Goal: Task Accomplishment & Management: Use online tool/utility

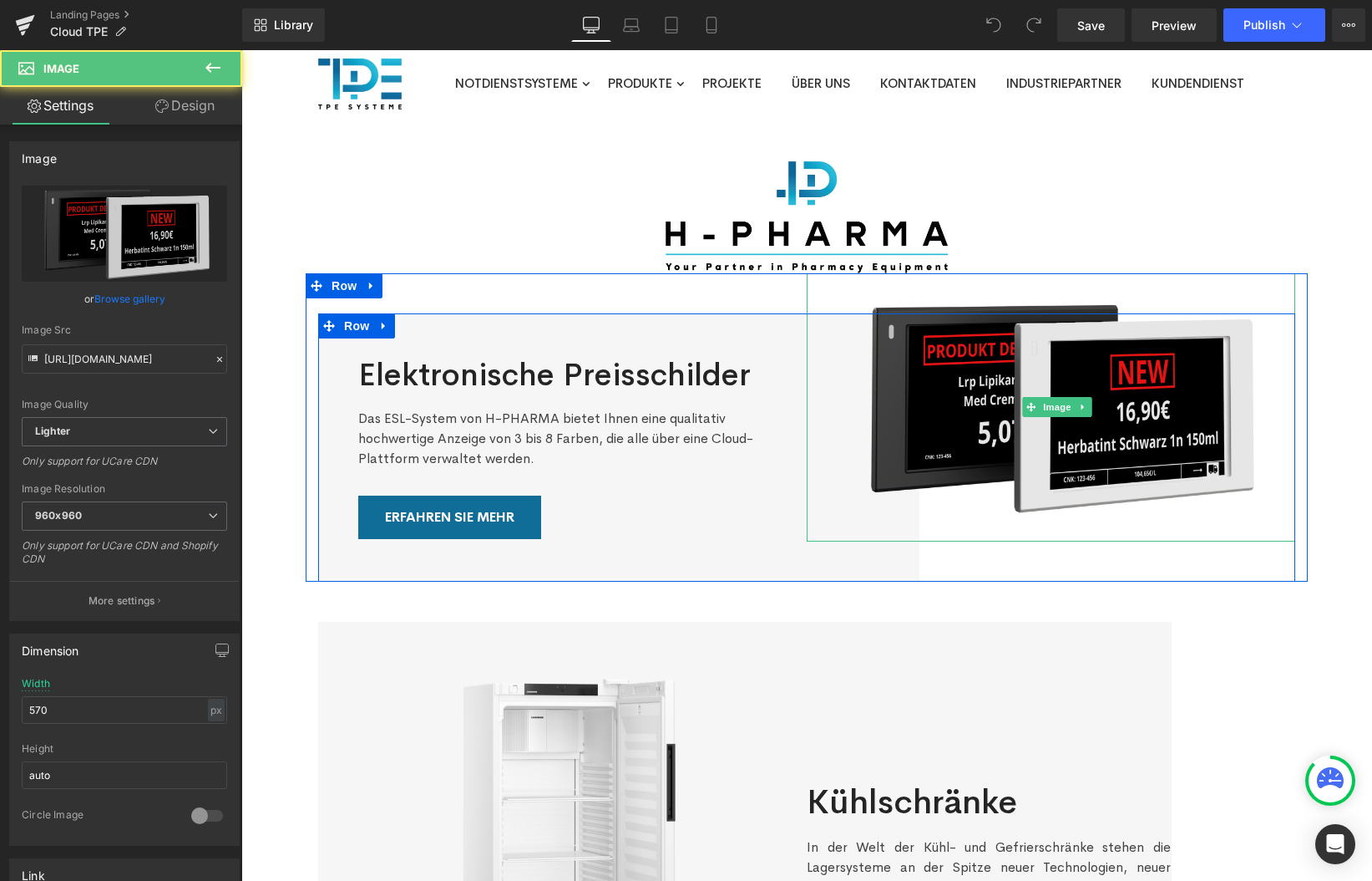
click at [1094, 360] on img at bounding box center [1058, 407] width 476 height 268
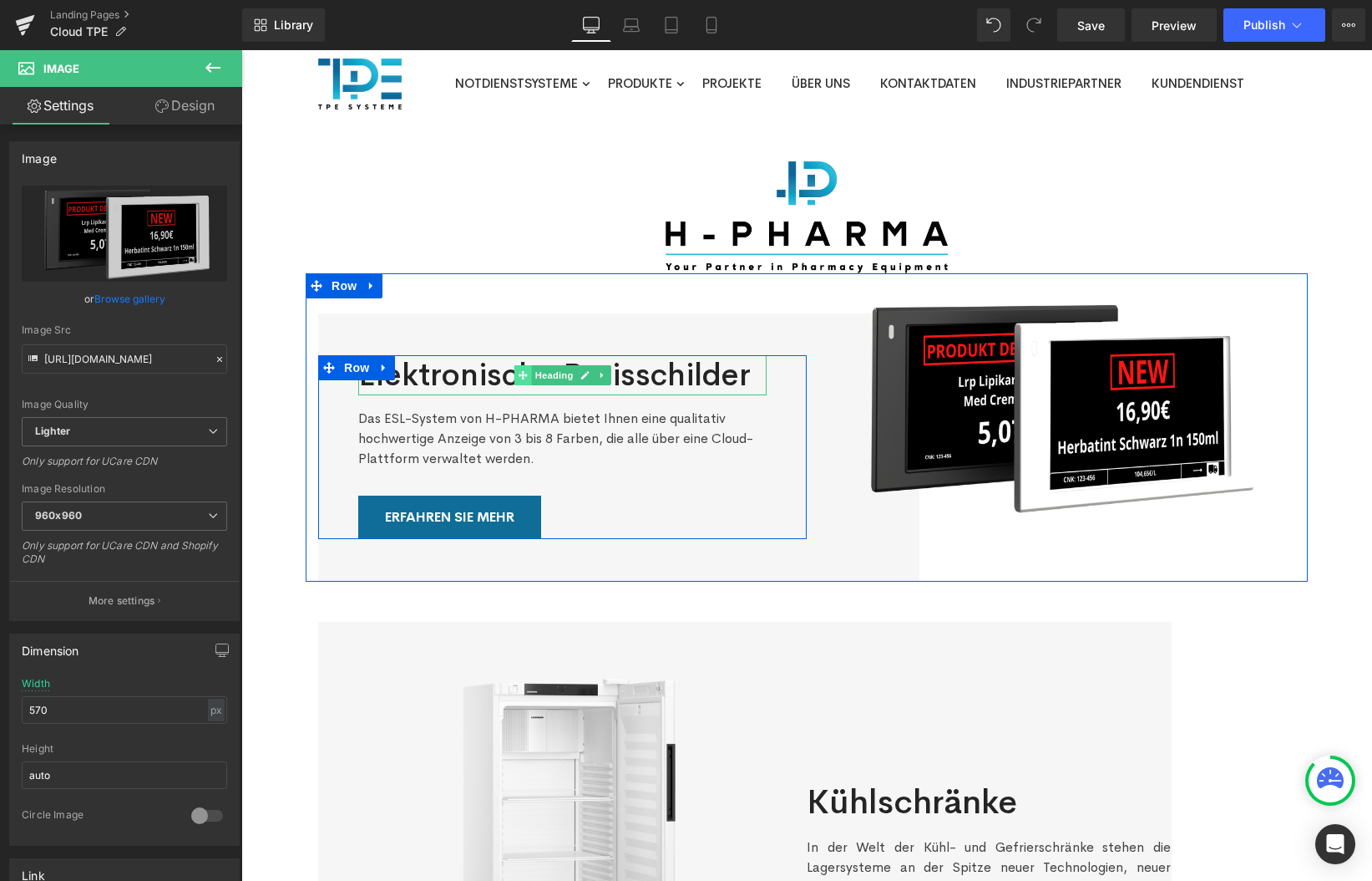
click at [526, 371] on icon at bounding box center [523, 375] width 9 height 10
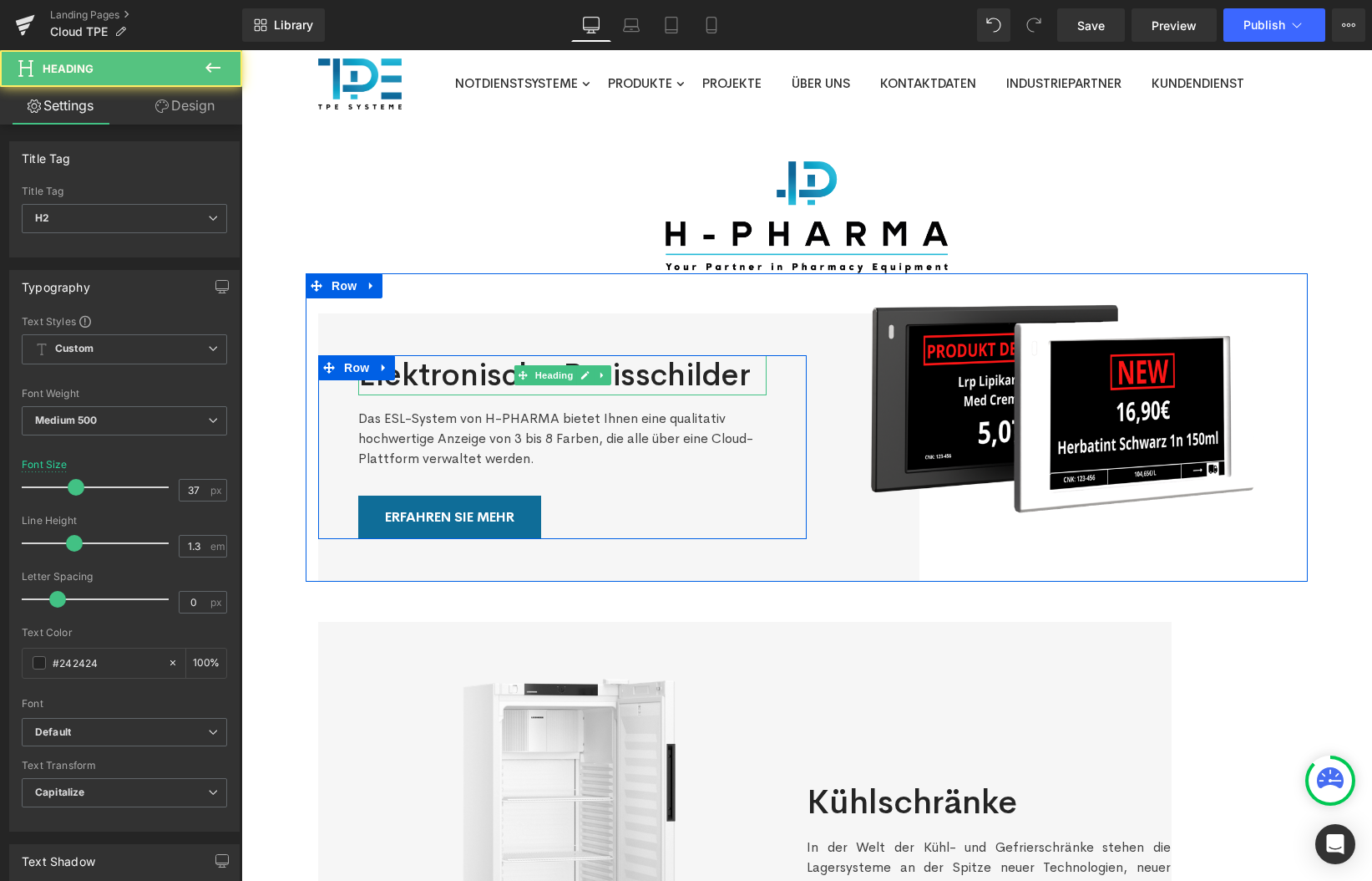
click at [498, 375] on h2 "Elektronische Preisschilder" at bounding box center [562, 375] width 408 height 40
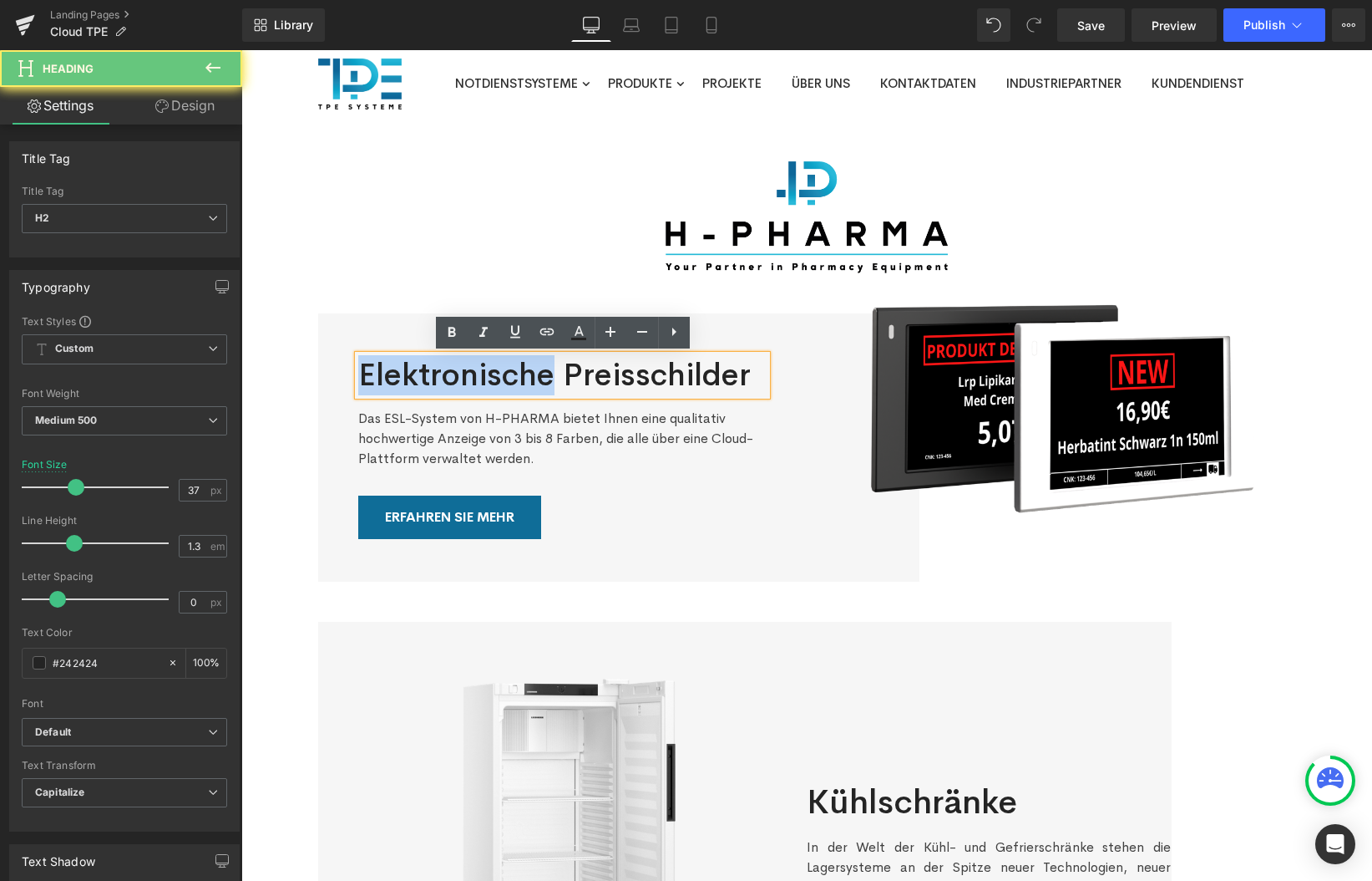
click at [498, 375] on h2 "Elektronische Preisschilder" at bounding box center [562, 375] width 408 height 40
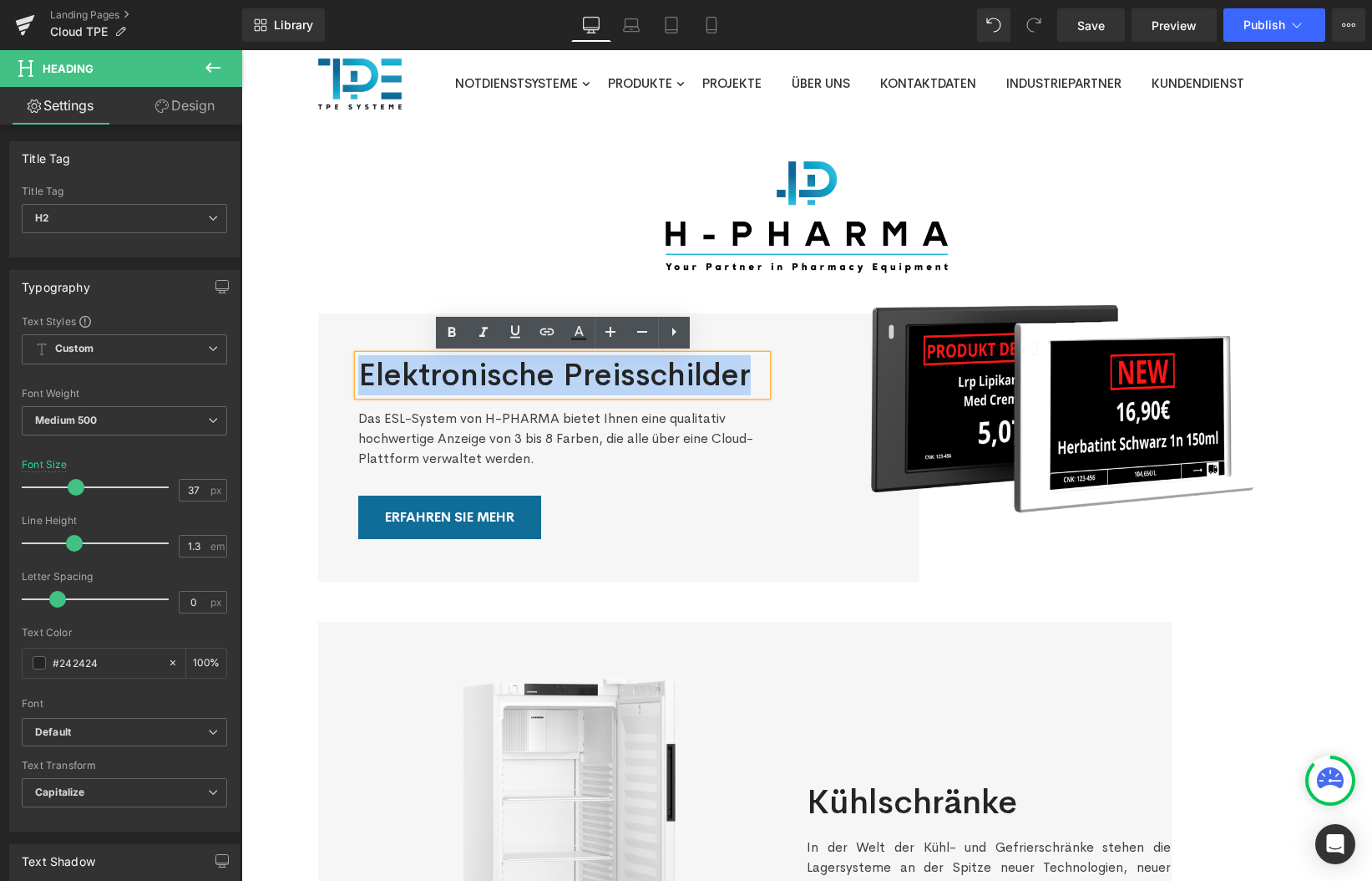
paste div
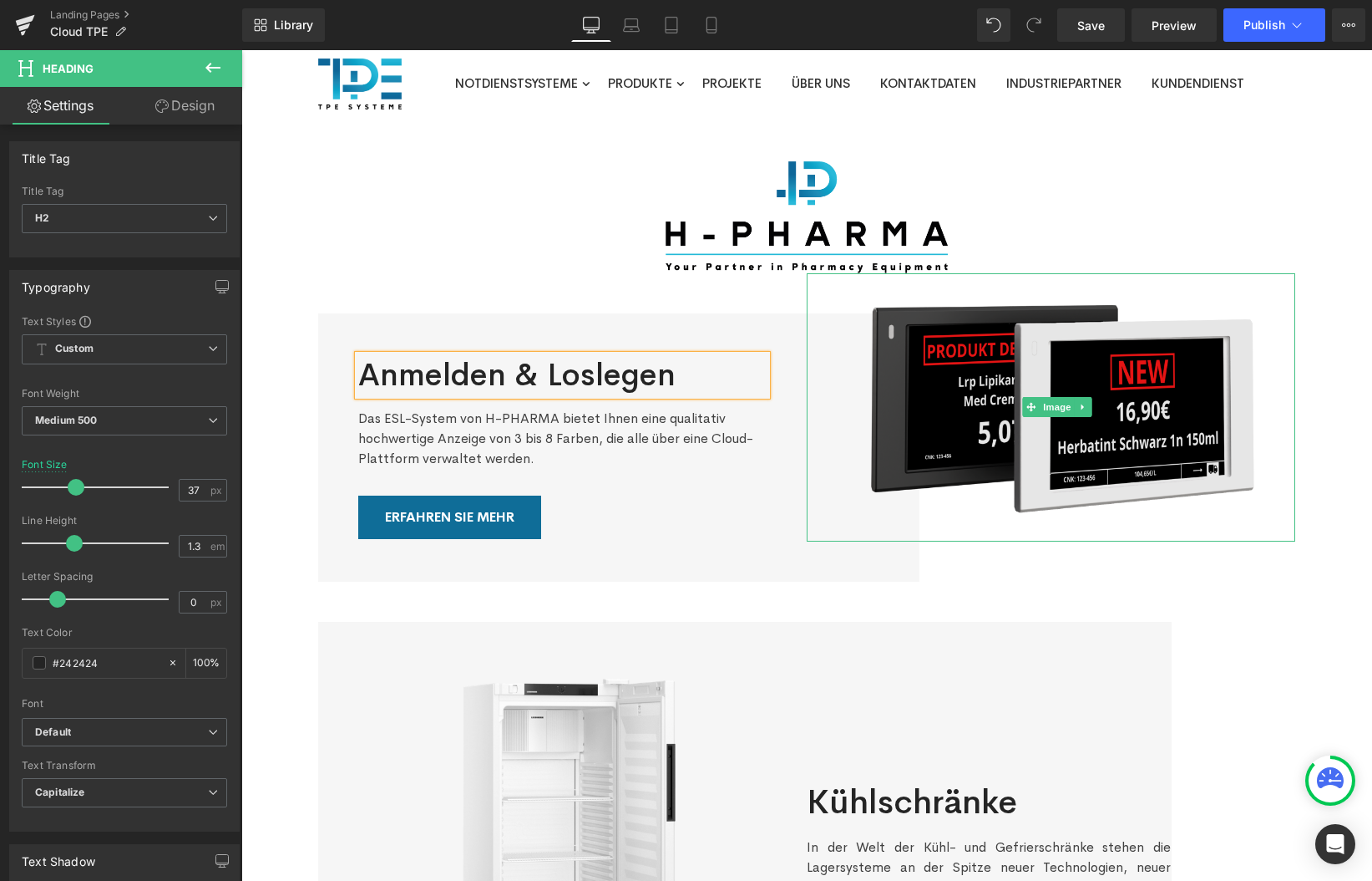
click at [1044, 382] on img at bounding box center [1058, 407] width 476 height 268
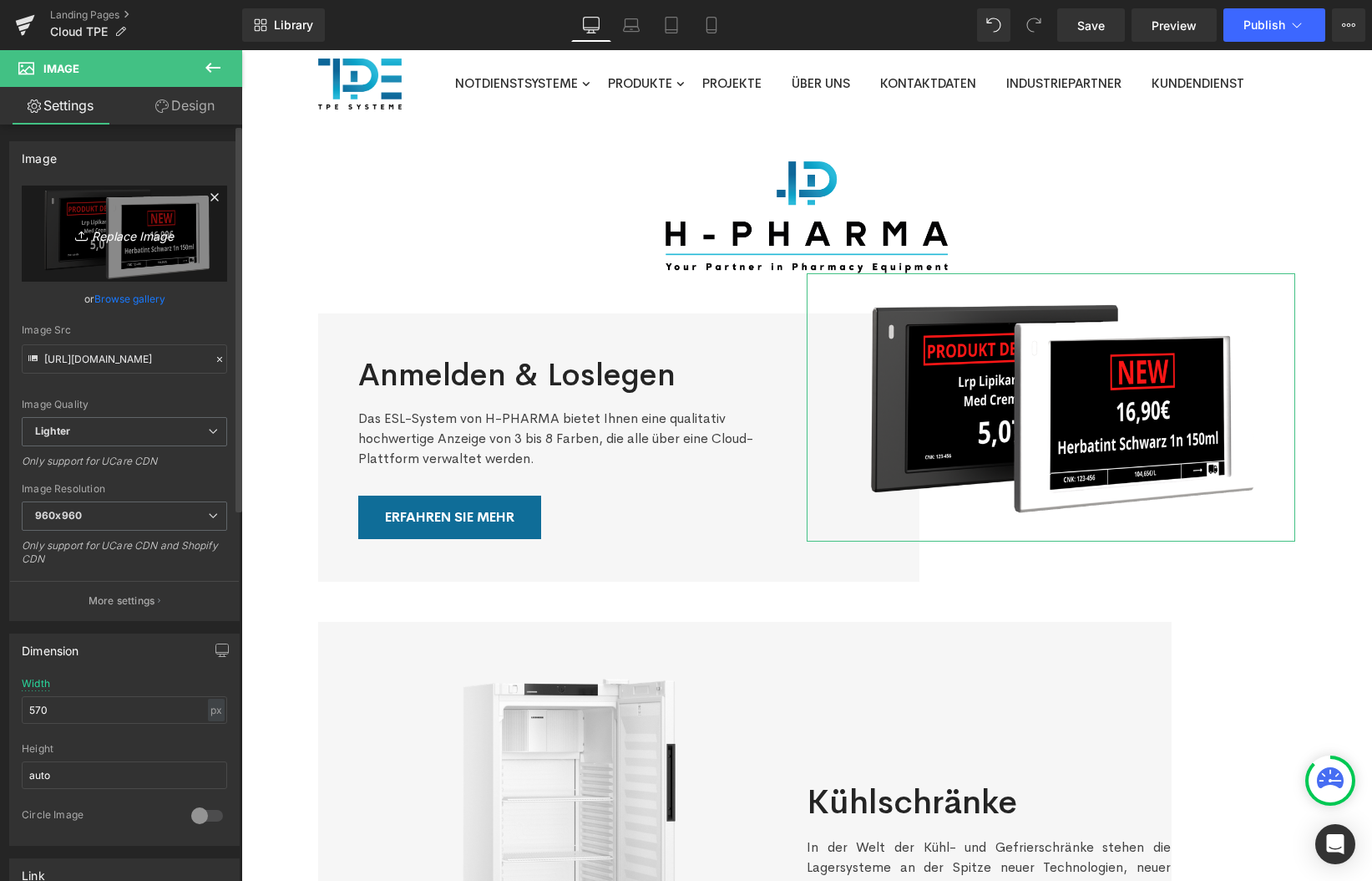
click at [112, 235] on icon "Replace Image" at bounding box center [124, 233] width 134 height 21
type input "C:\fakepath\Bild.png"
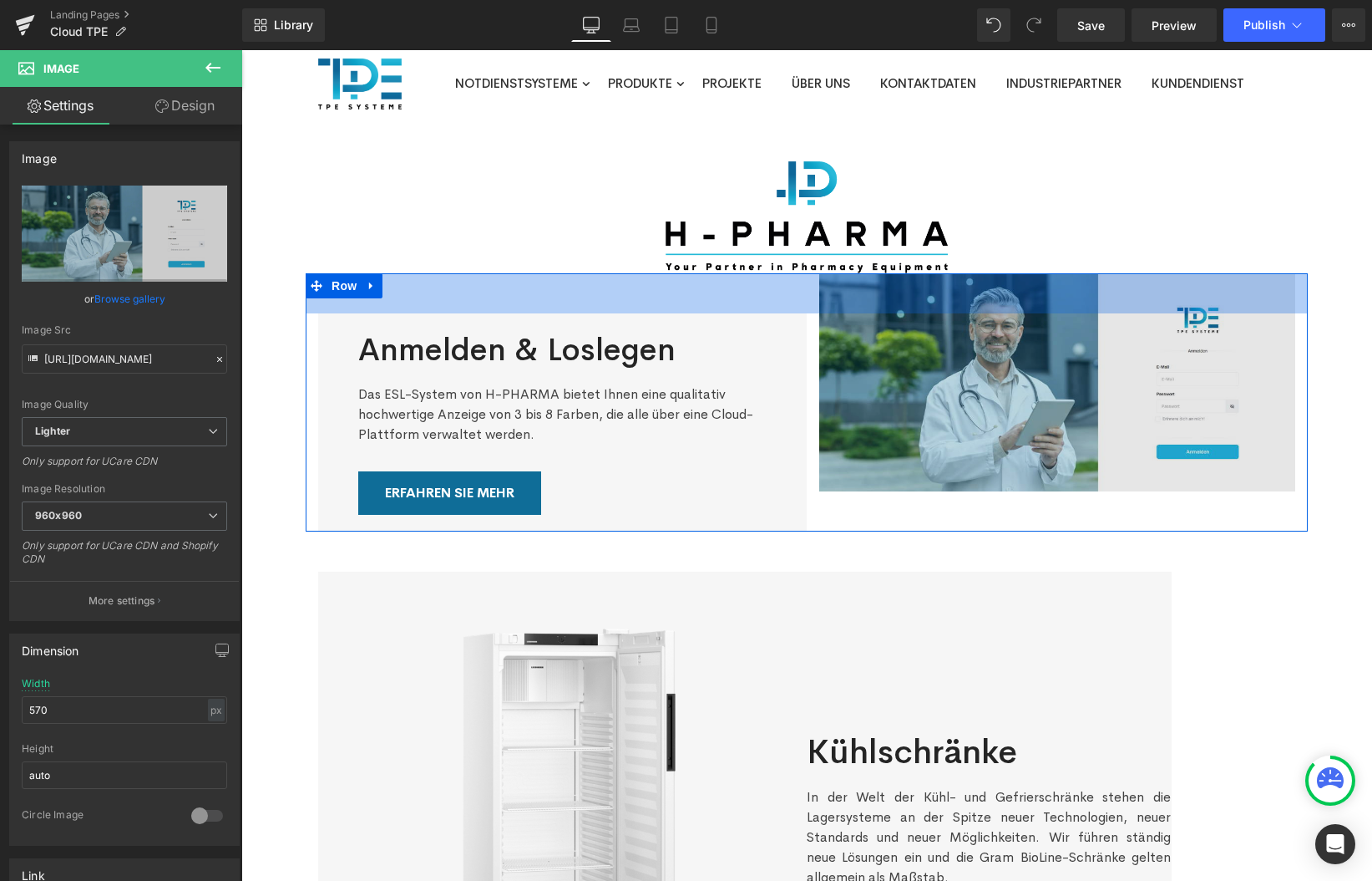
type input "[URL][DOMAIN_NAME]"
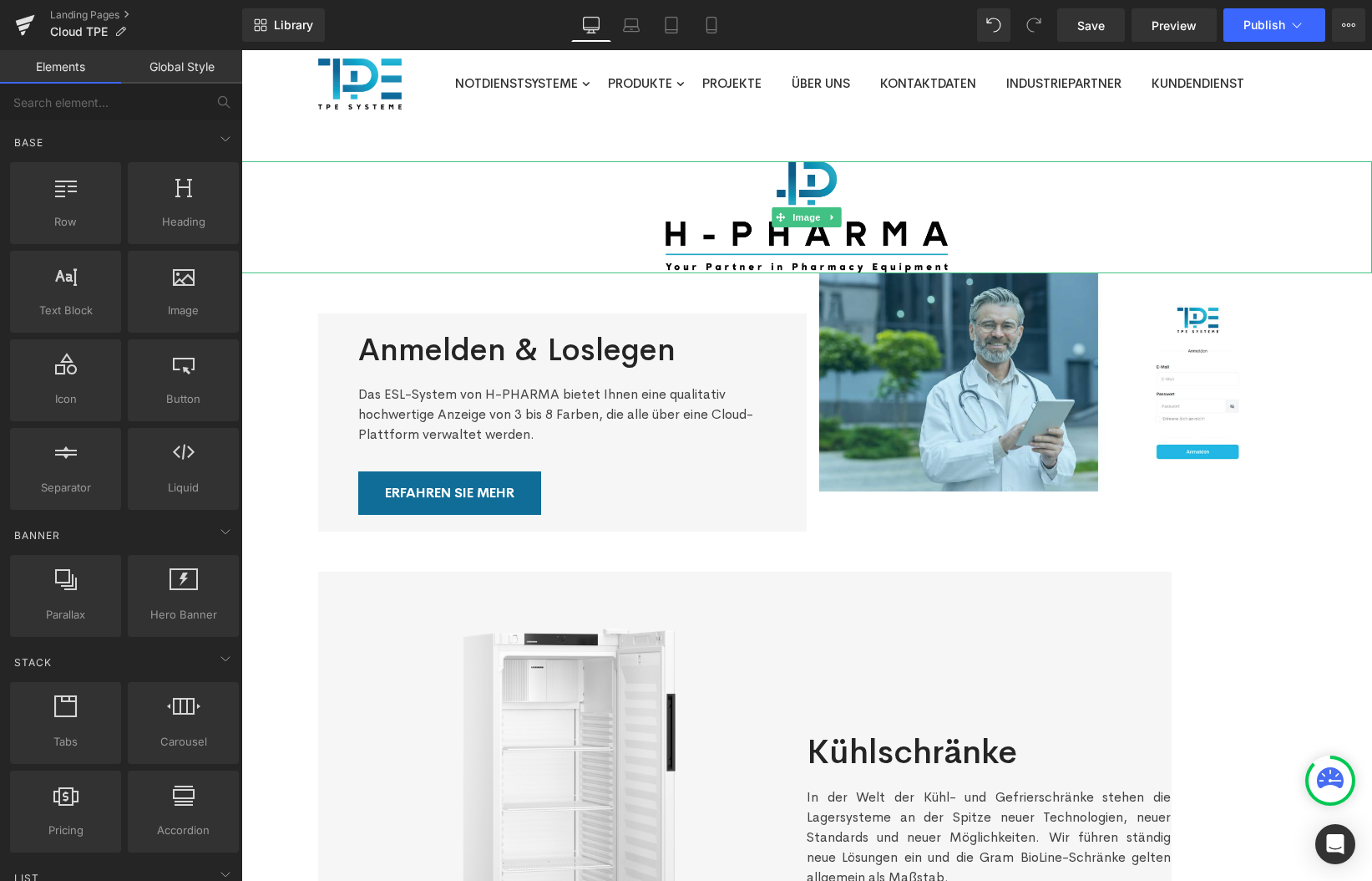
click at [802, 170] on img at bounding box center [807, 217] width 283 height 112
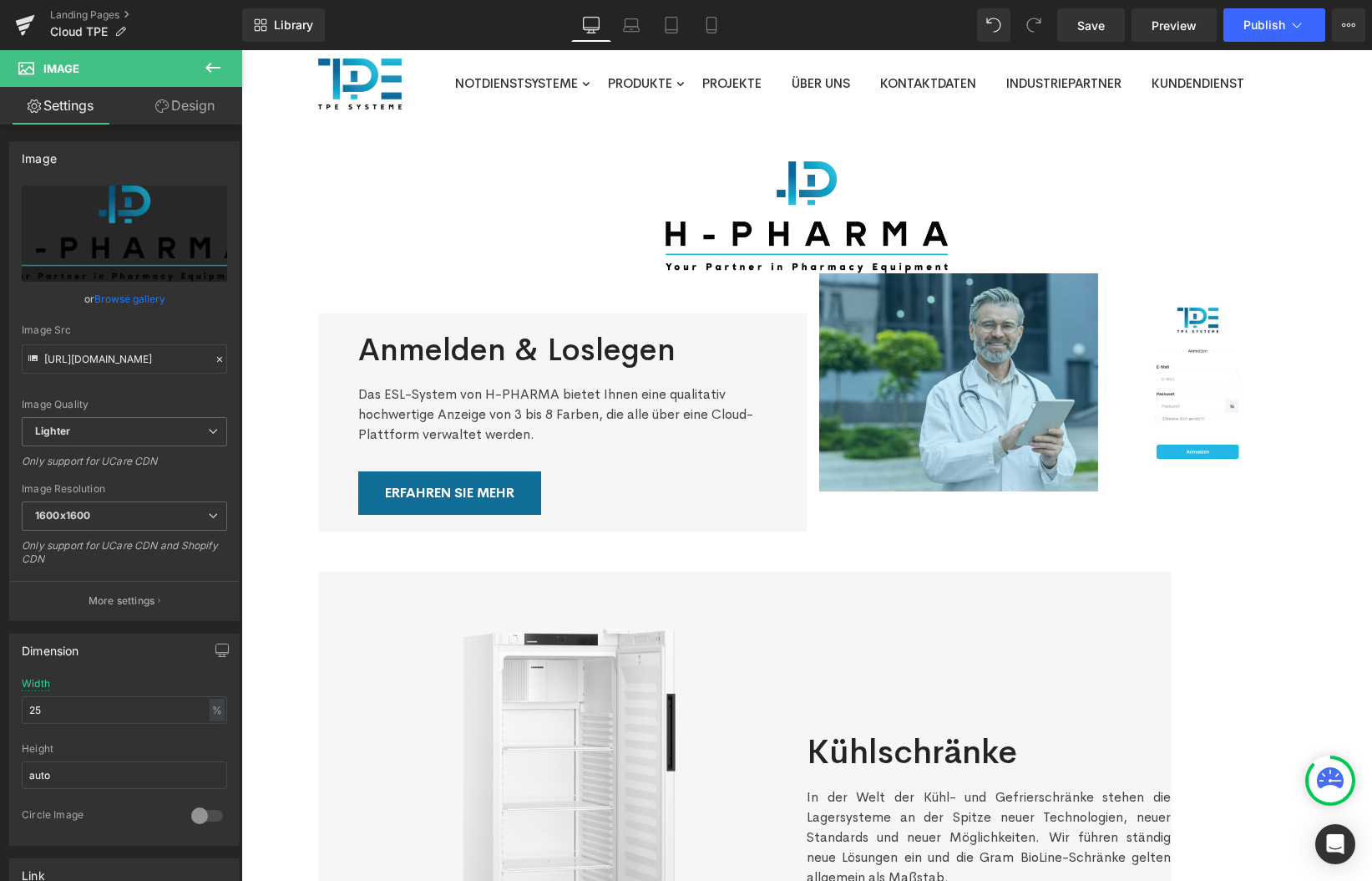
click at [211, 66] on icon at bounding box center [213, 68] width 20 height 20
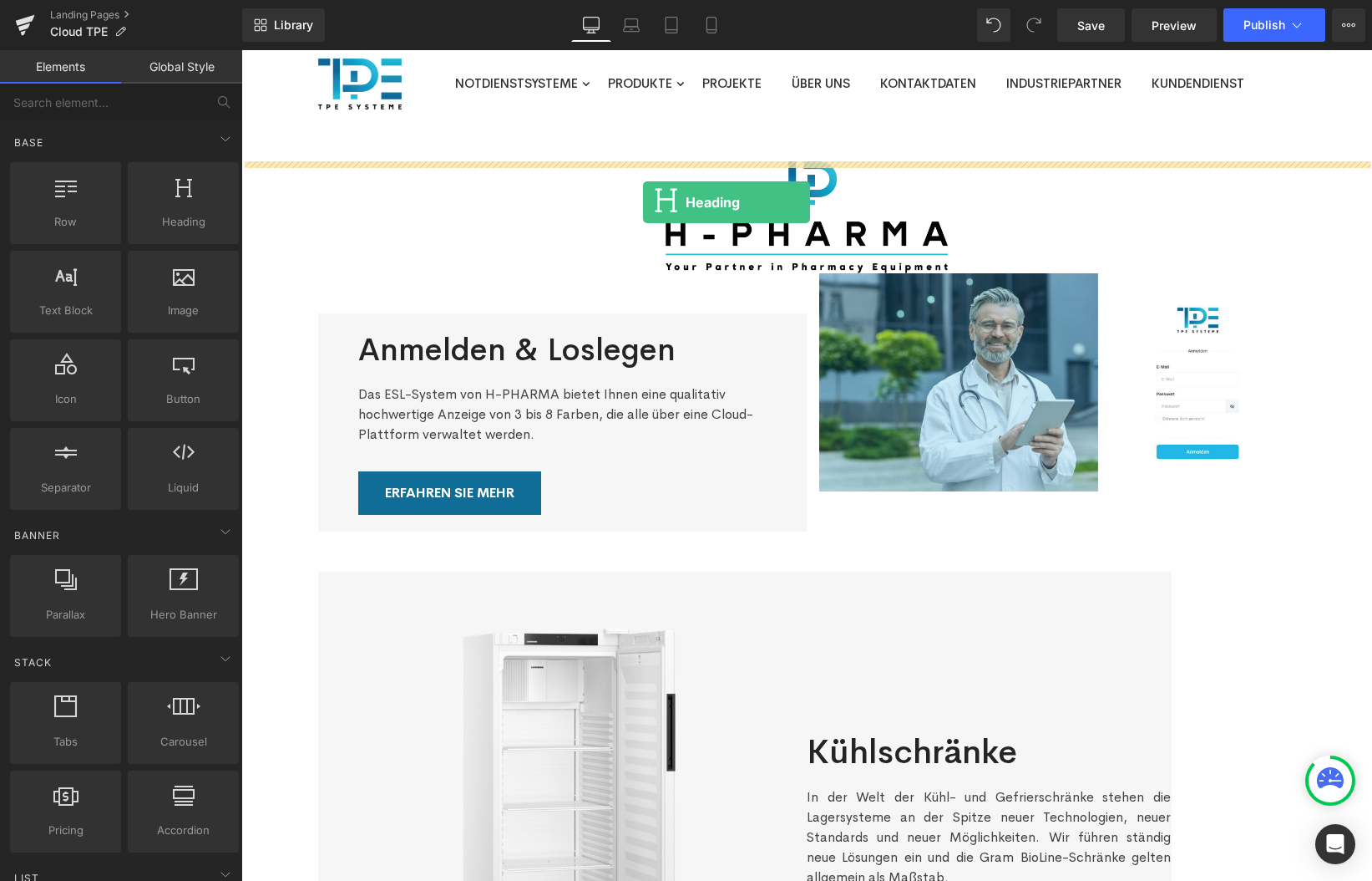
drag, startPoint x: 398, startPoint y: 262, endPoint x: 644, endPoint y: 202, distance: 253.2
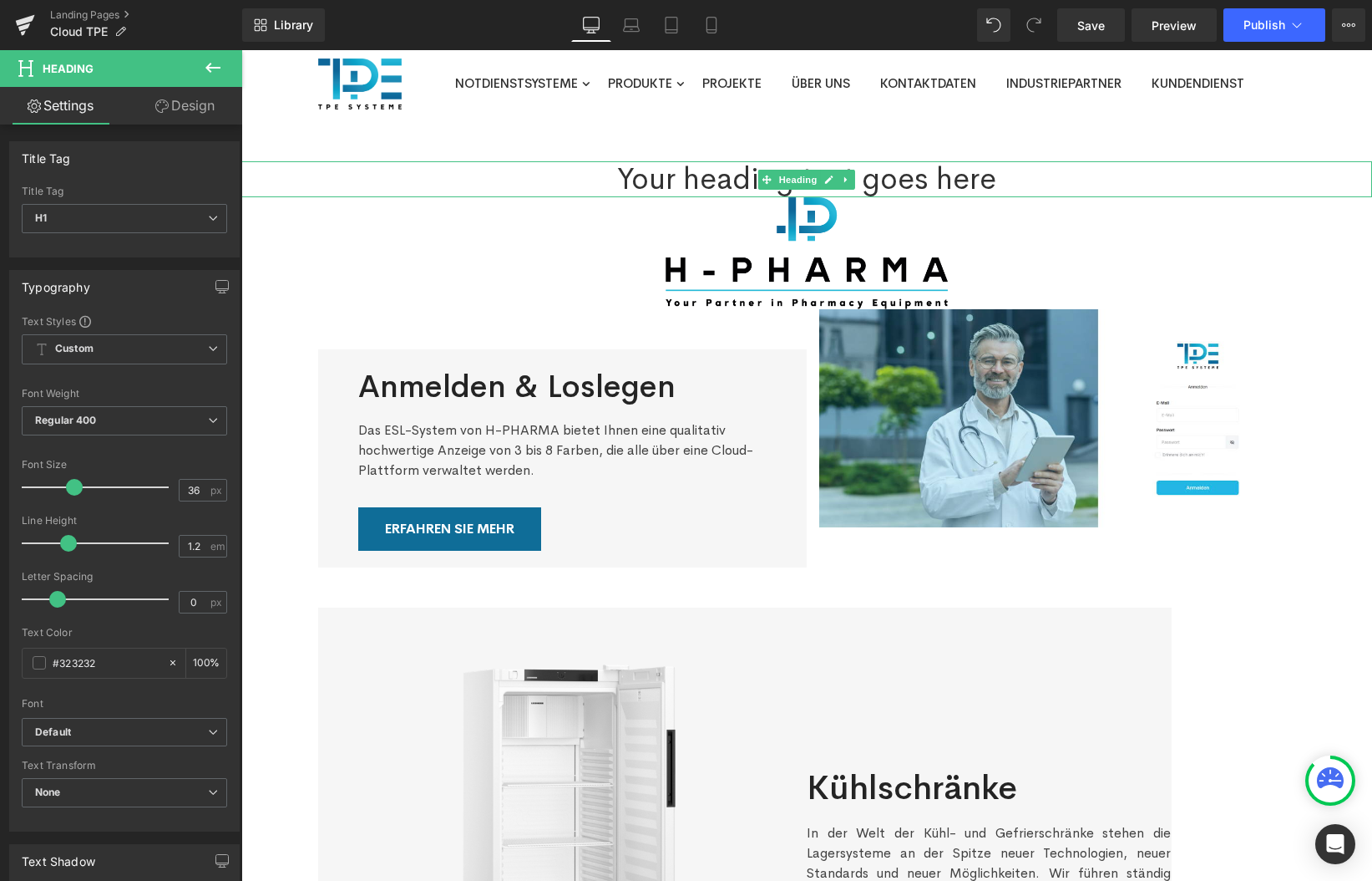
click at [732, 183] on h1 "Your heading text goes here" at bounding box center [807, 179] width 1131 height 36
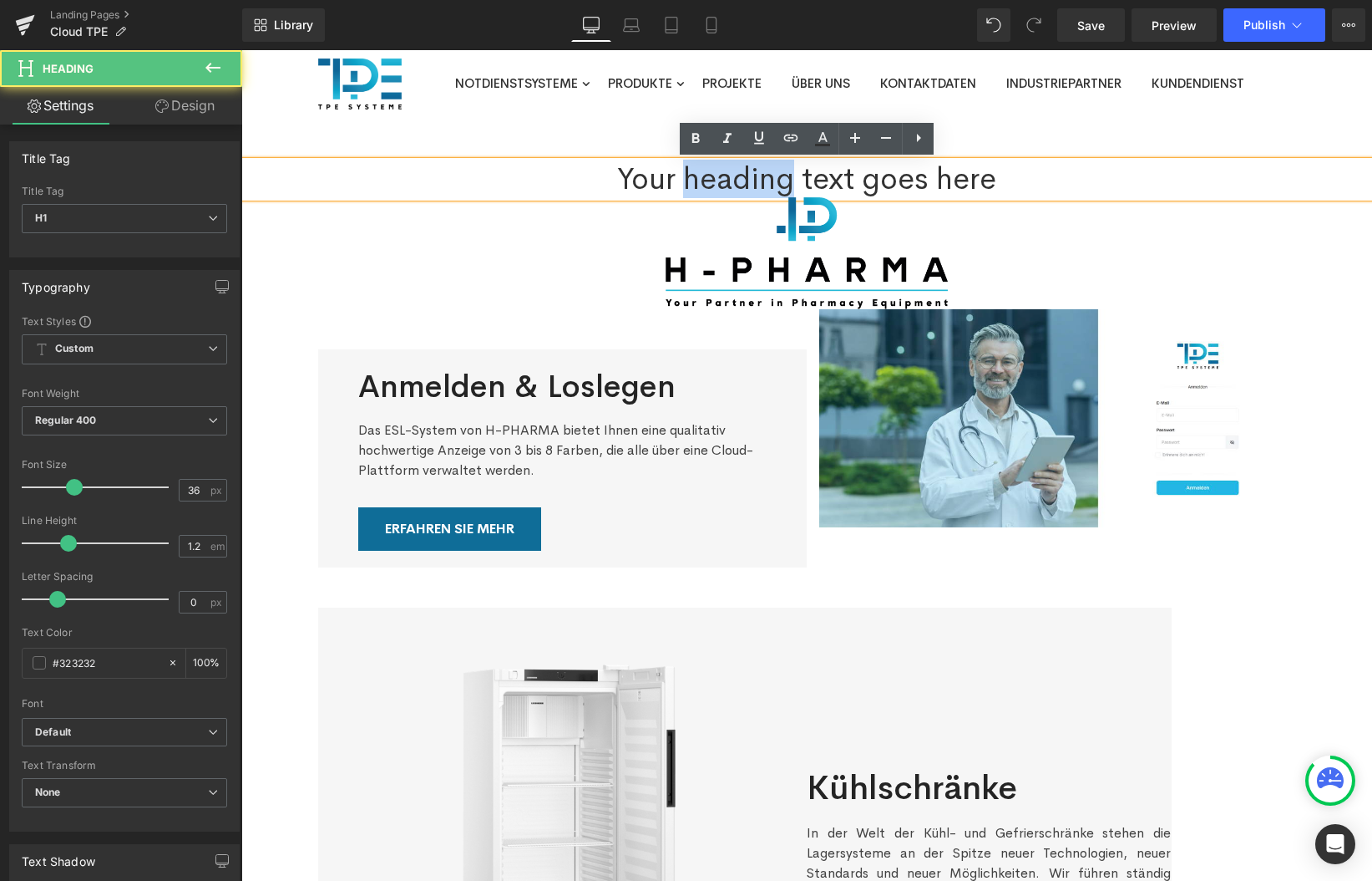
click at [732, 183] on h1 "Your heading text goes here" at bounding box center [807, 179] width 1131 height 36
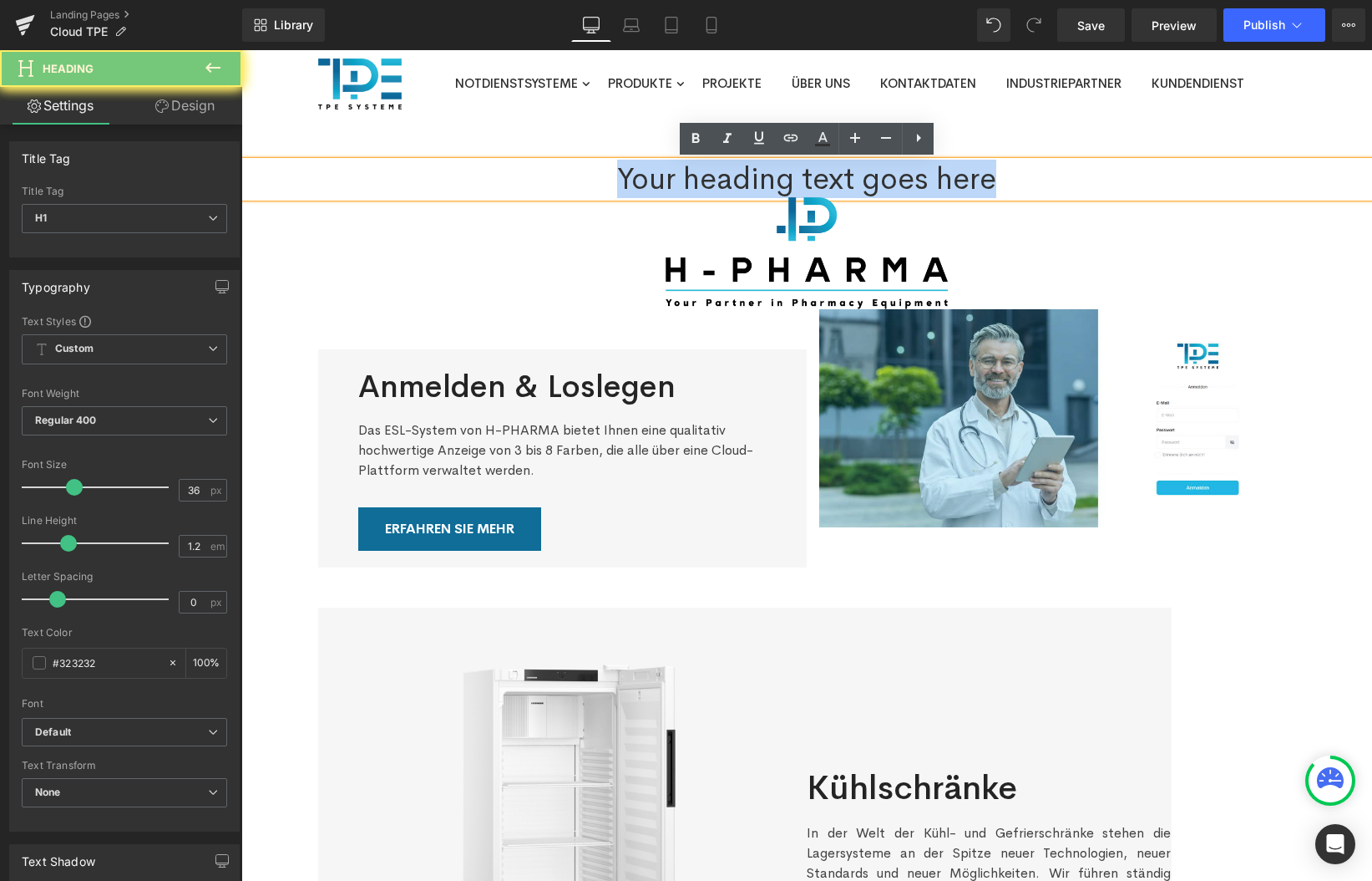
click at [732, 183] on h1 "Your heading text goes here" at bounding box center [807, 179] width 1131 height 36
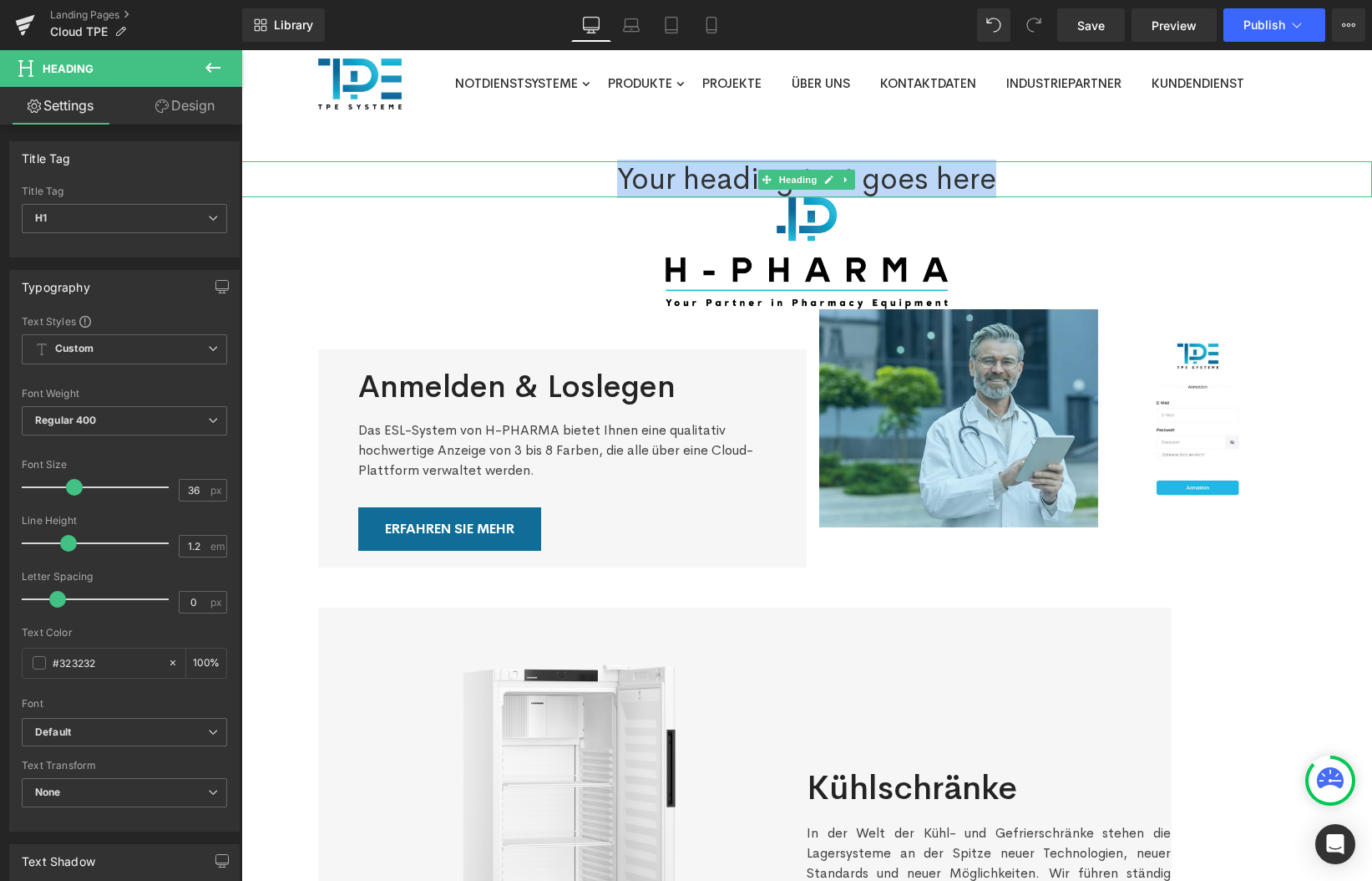
click at [716, 182] on h1 "Your heading text goes here" at bounding box center [807, 179] width 1131 height 36
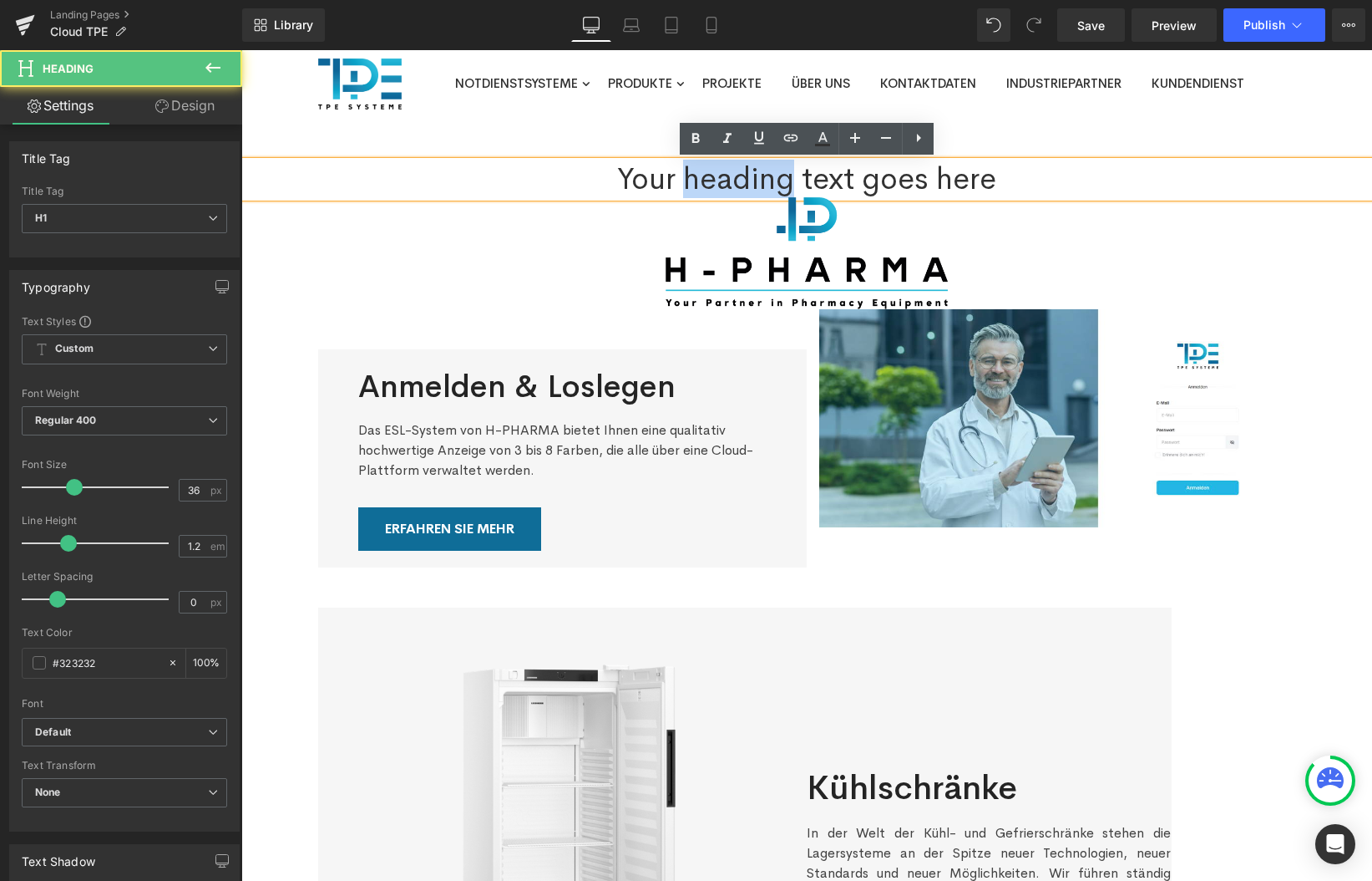
click at [716, 182] on h1 "Your heading text goes here" at bounding box center [807, 179] width 1131 height 36
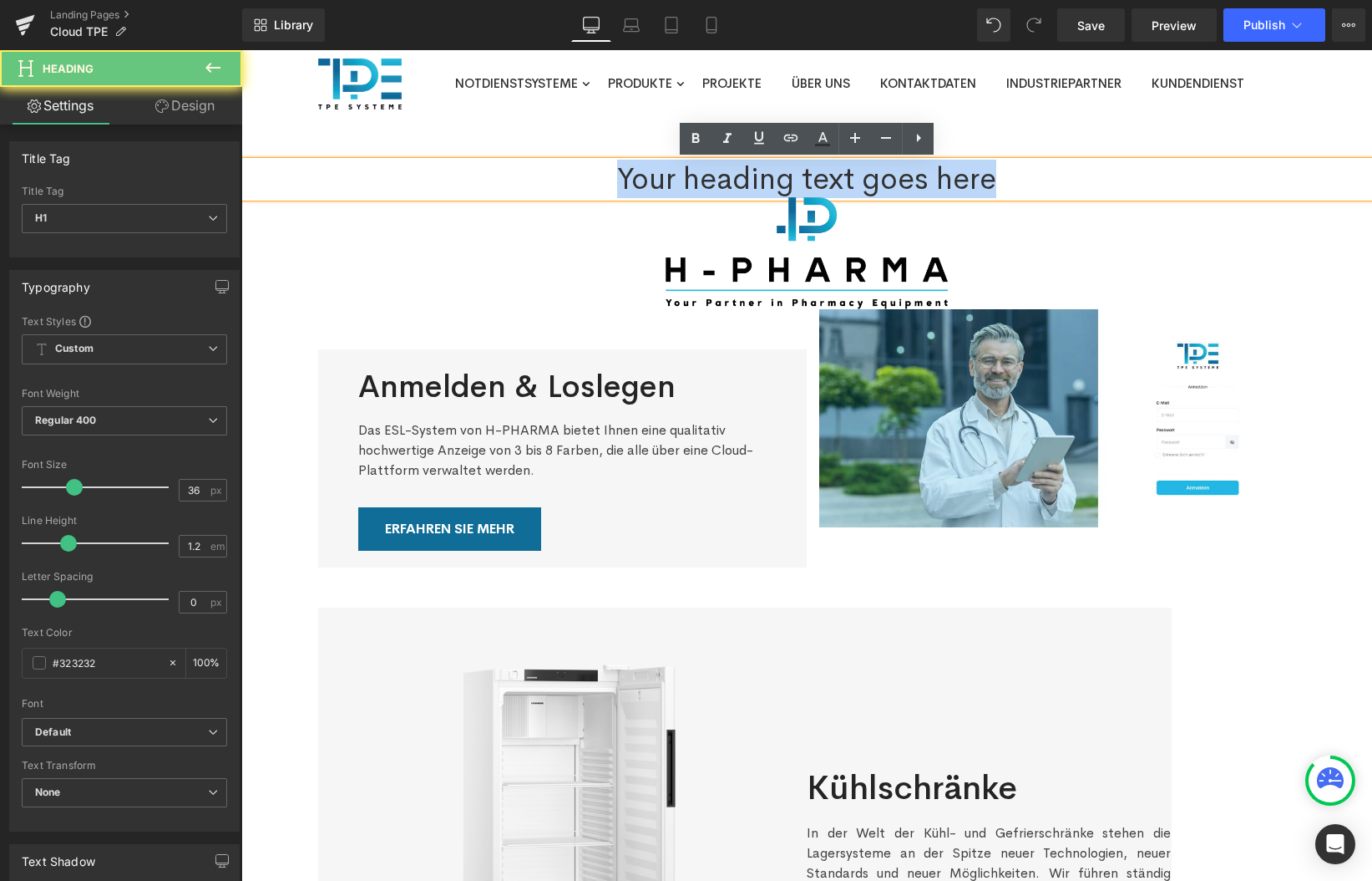
click at [716, 182] on h1 "Your heading text goes here" at bounding box center [807, 179] width 1131 height 36
paste div
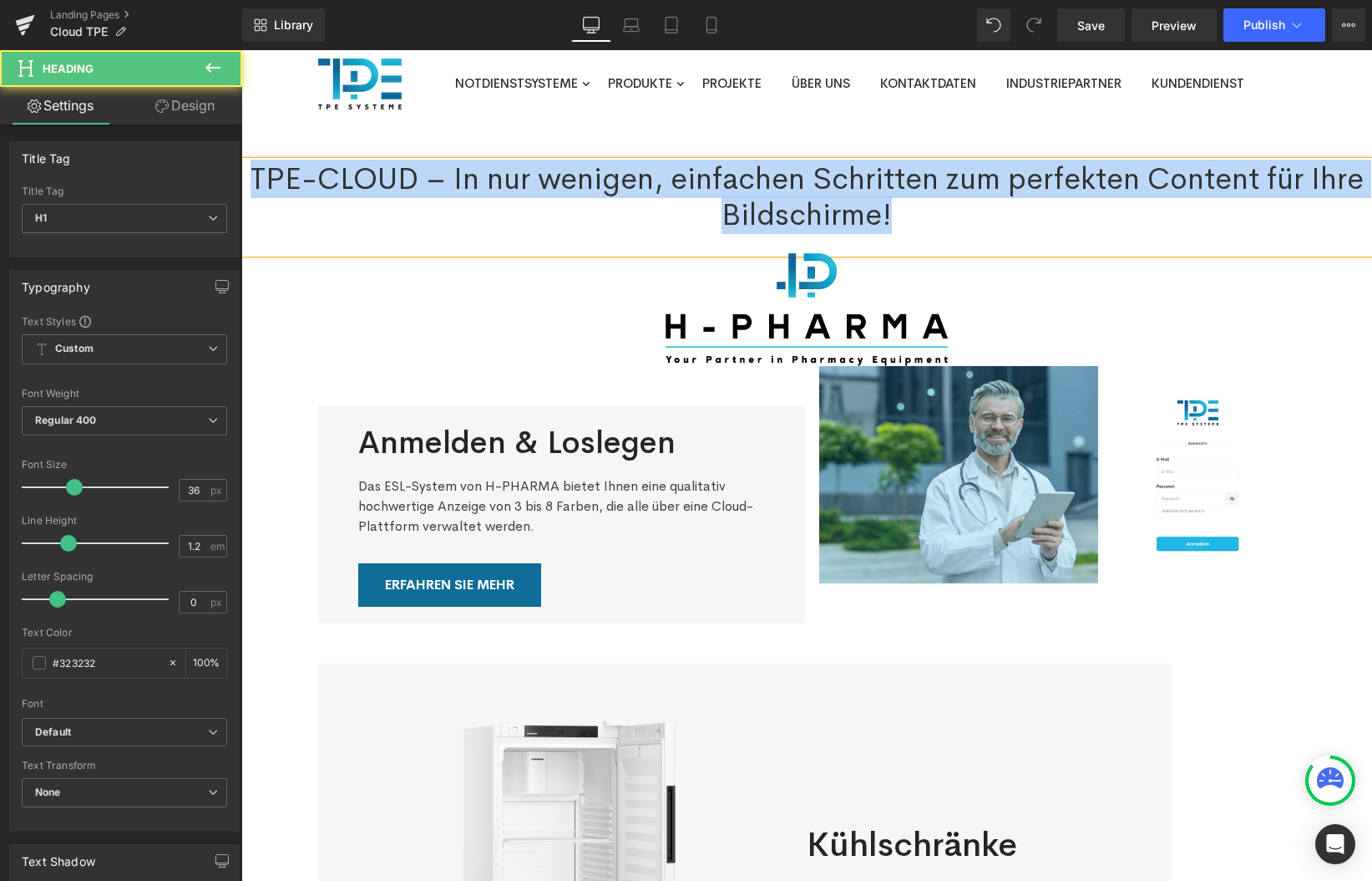
drag, startPoint x: 254, startPoint y: 178, endPoint x: 993, endPoint y: 213, distance: 739.8
click at [993, 213] on h1 "TPE-CLOUD – In nur wenigen, einfachen Schritten zum perfekten Content für Ihre …" at bounding box center [807, 197] width 1131 height 72
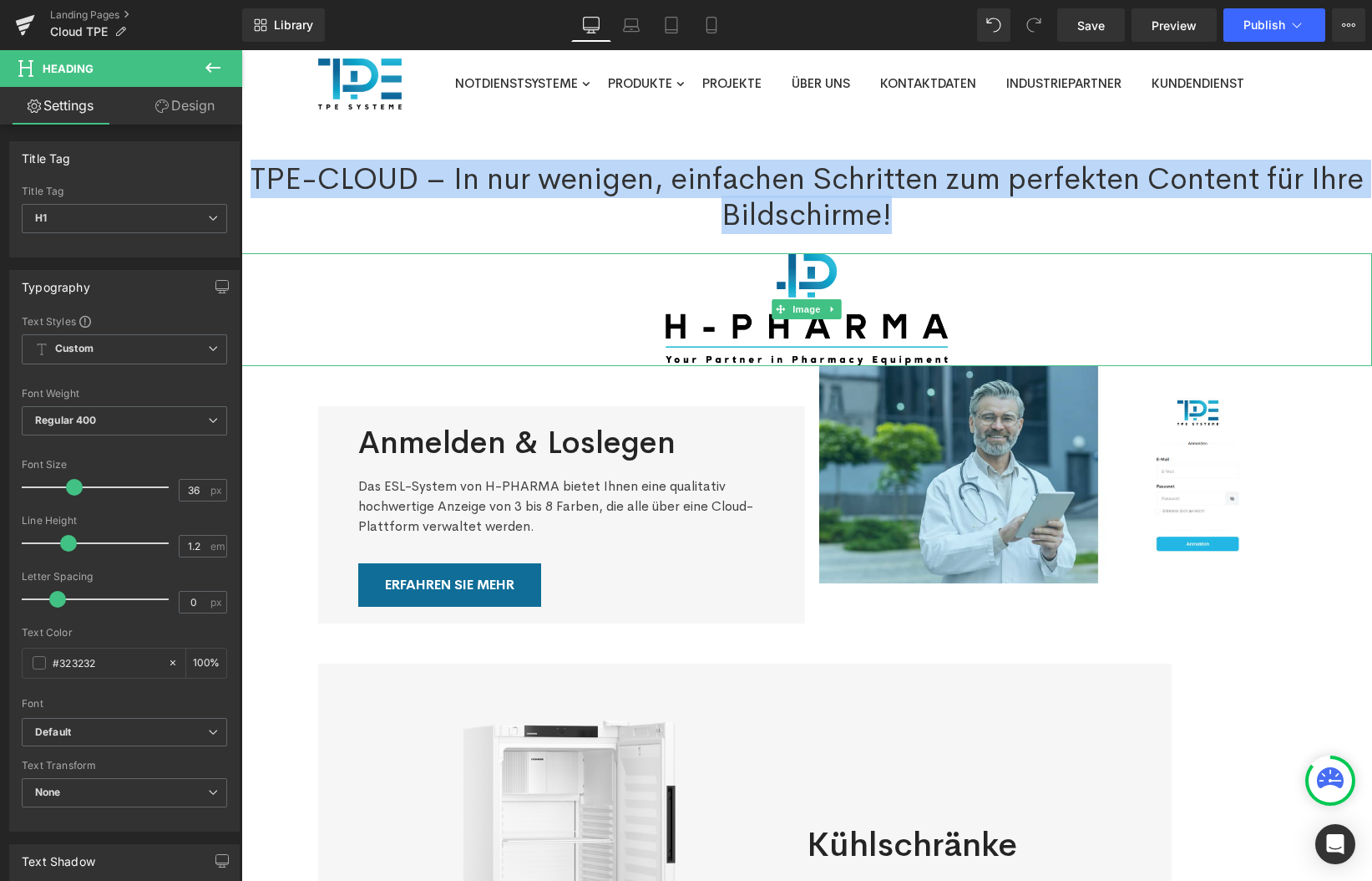
click at [478, 339] on div at bounding box center [807, 308] width 1131 height 112
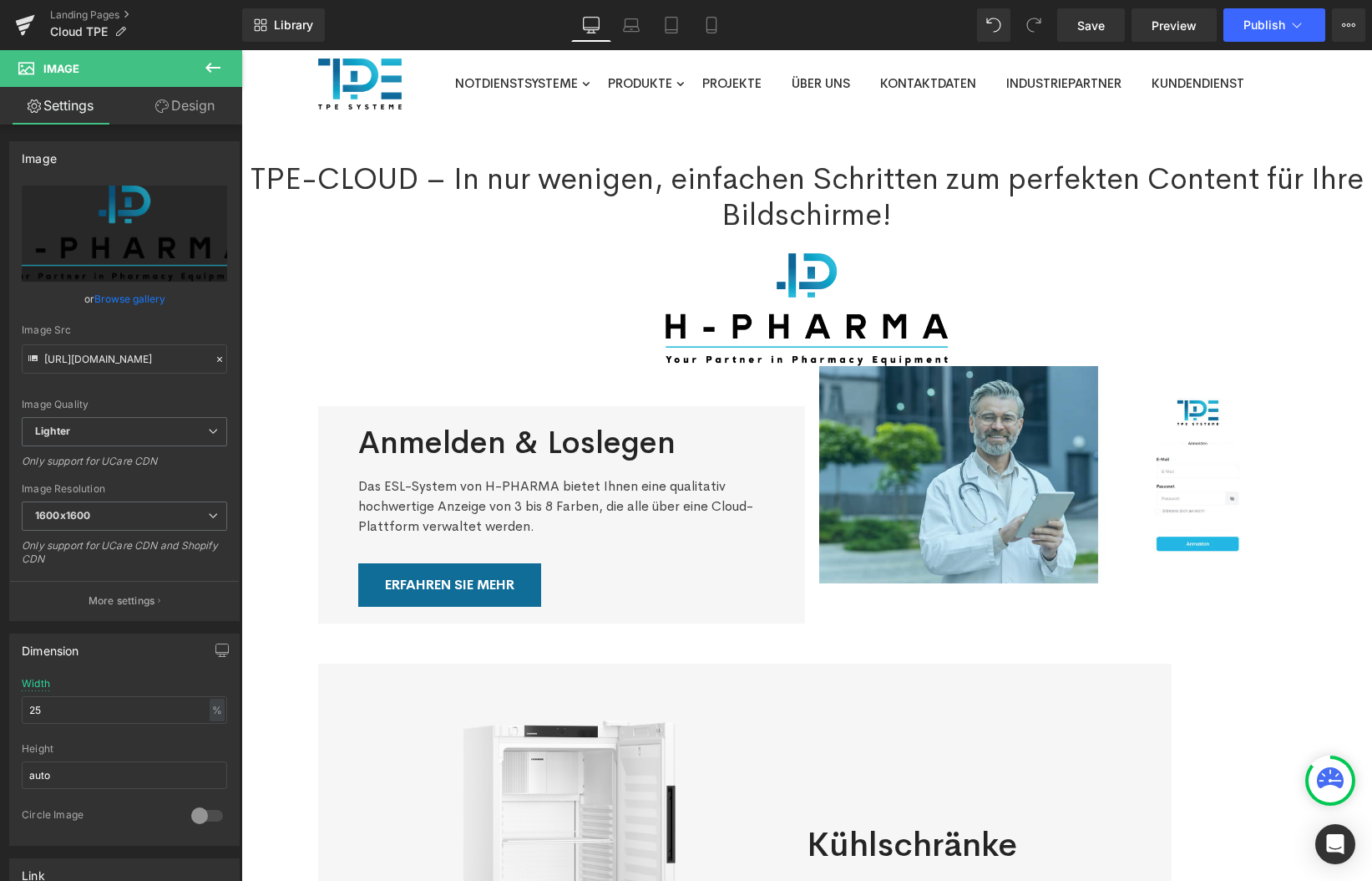
click at [205, 64] on icon at bounding box center [213, 68] width 20 height 20
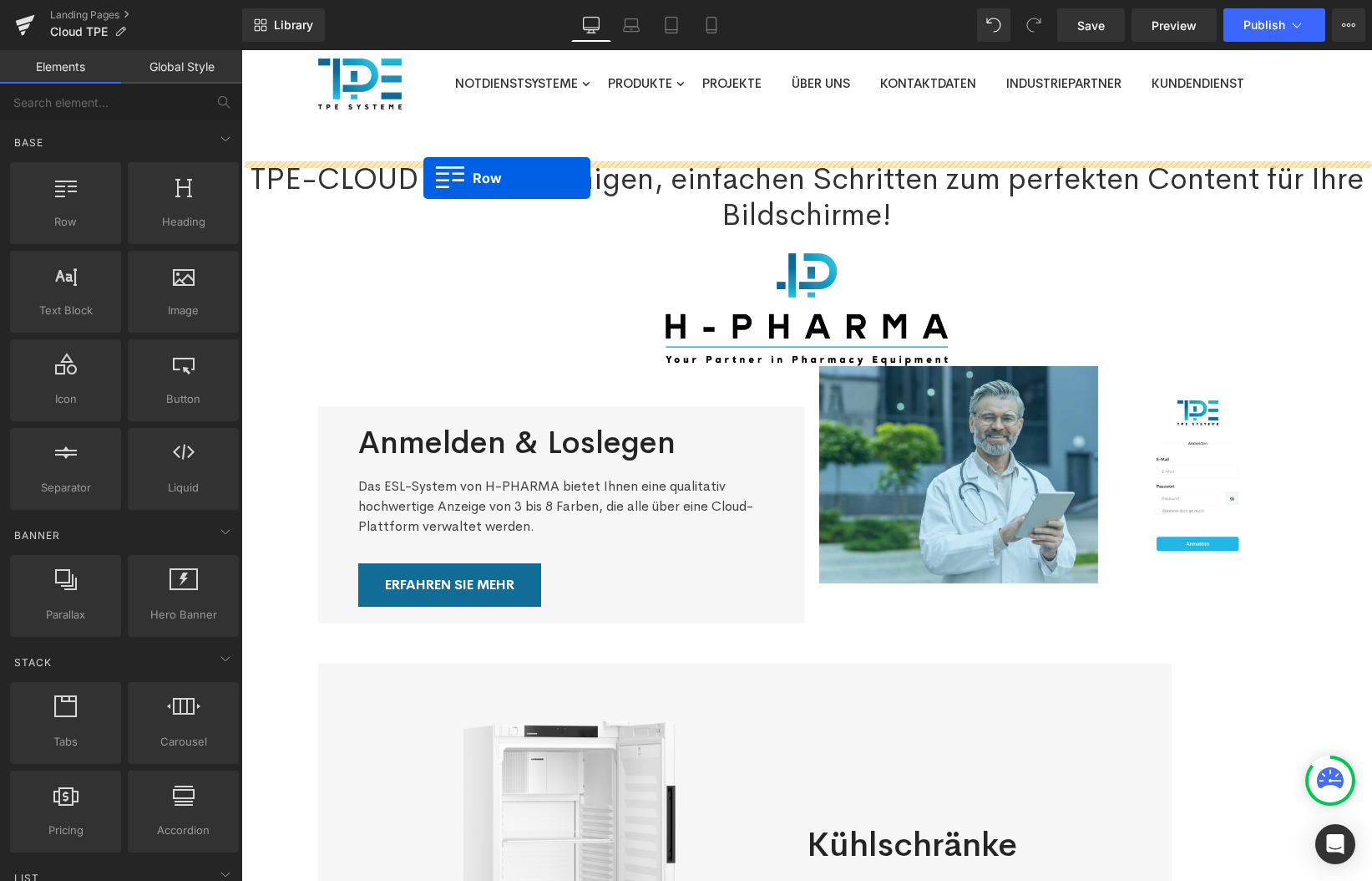
drag, startPoint x: 342, startPoint y: 264, endPoint x: 423, endPoint y: 178, distance: 118.1
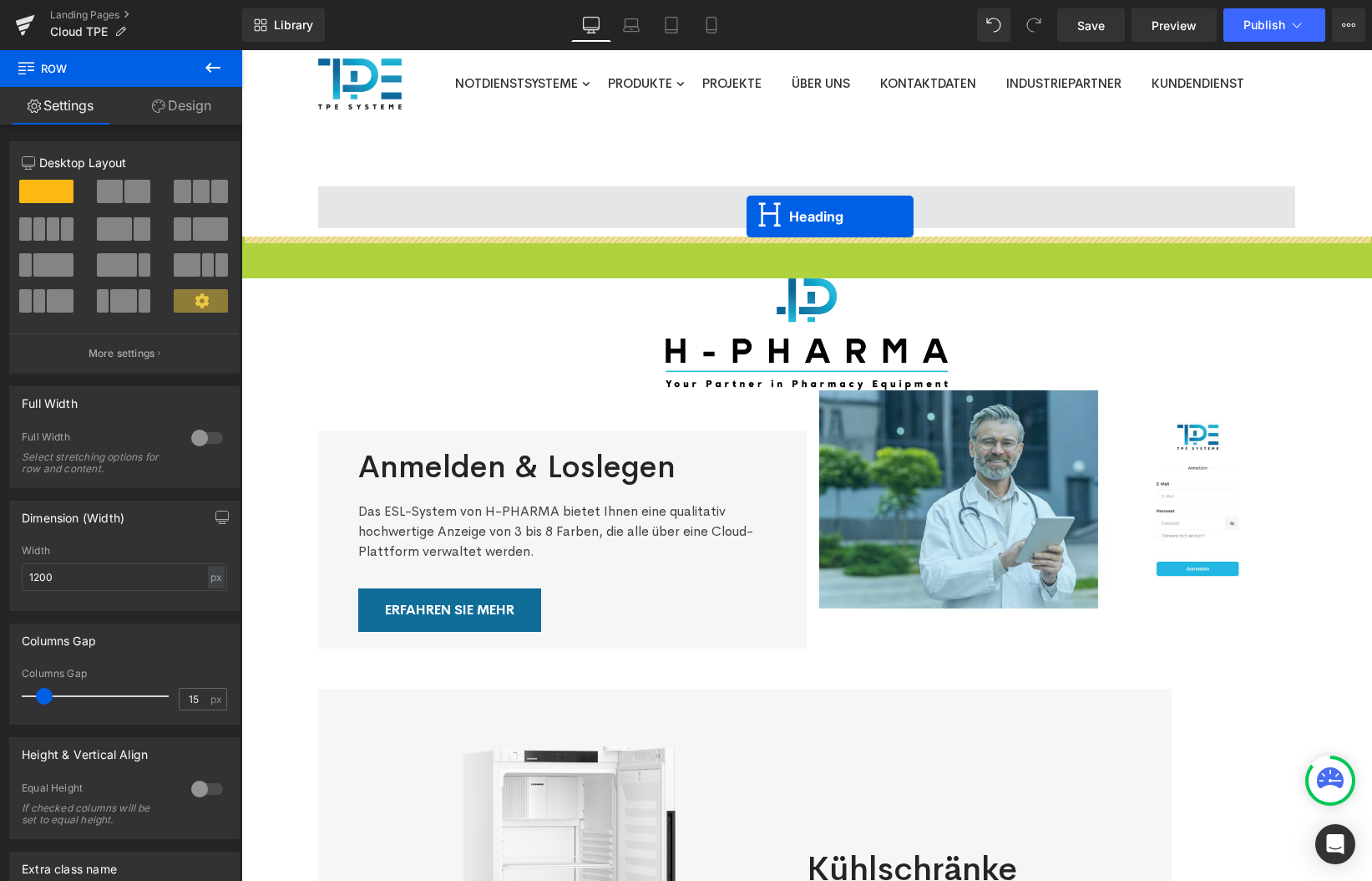
drag, startPoint x: 770, startPoint y: 280, endPoint x: 747, endPoint y: 217, distance: 67.1
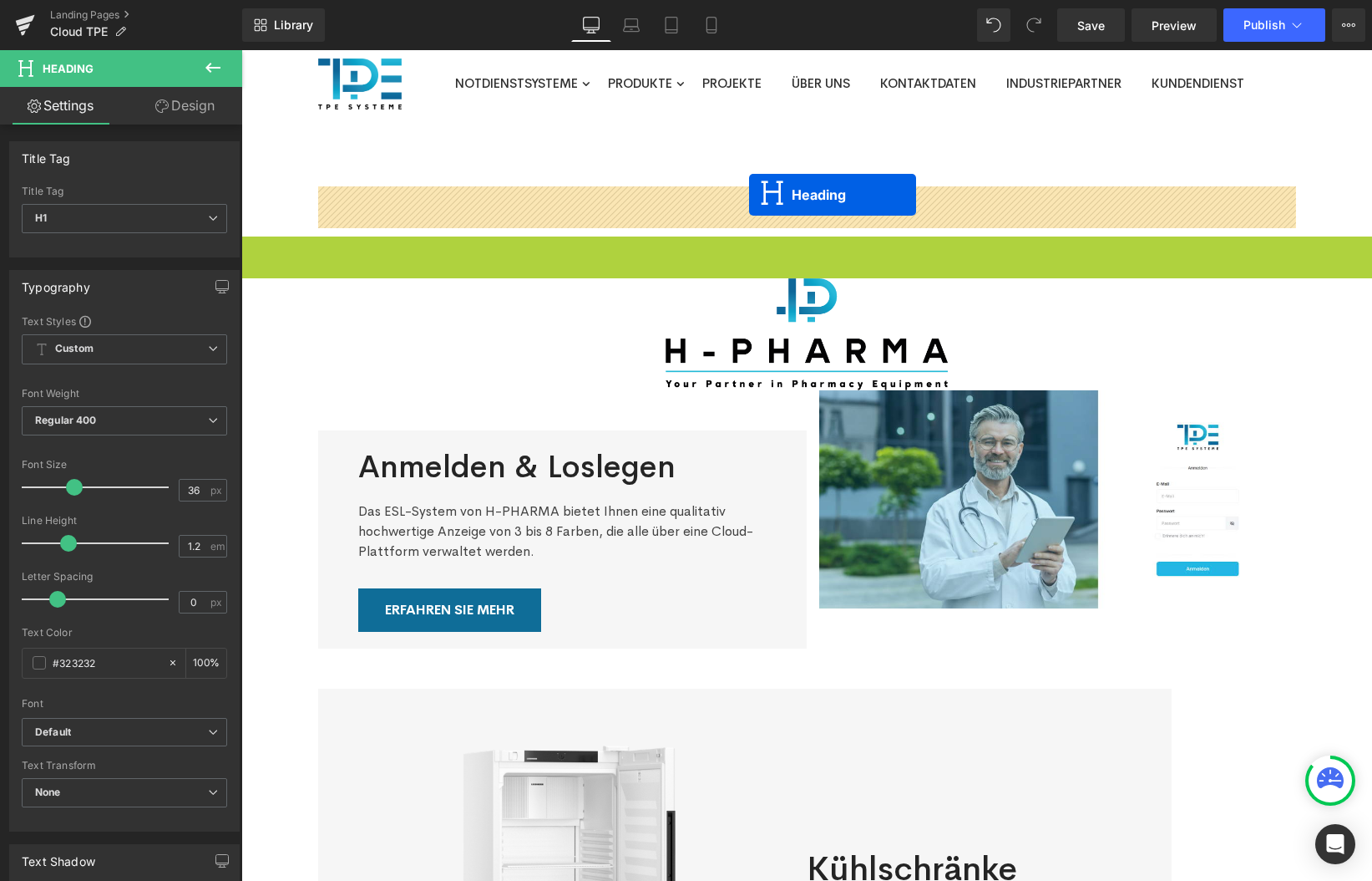
drag, startPoint x: 763, startPoint y: 280, endPoint x: 750, endPoint y: 195, distance: 86.0
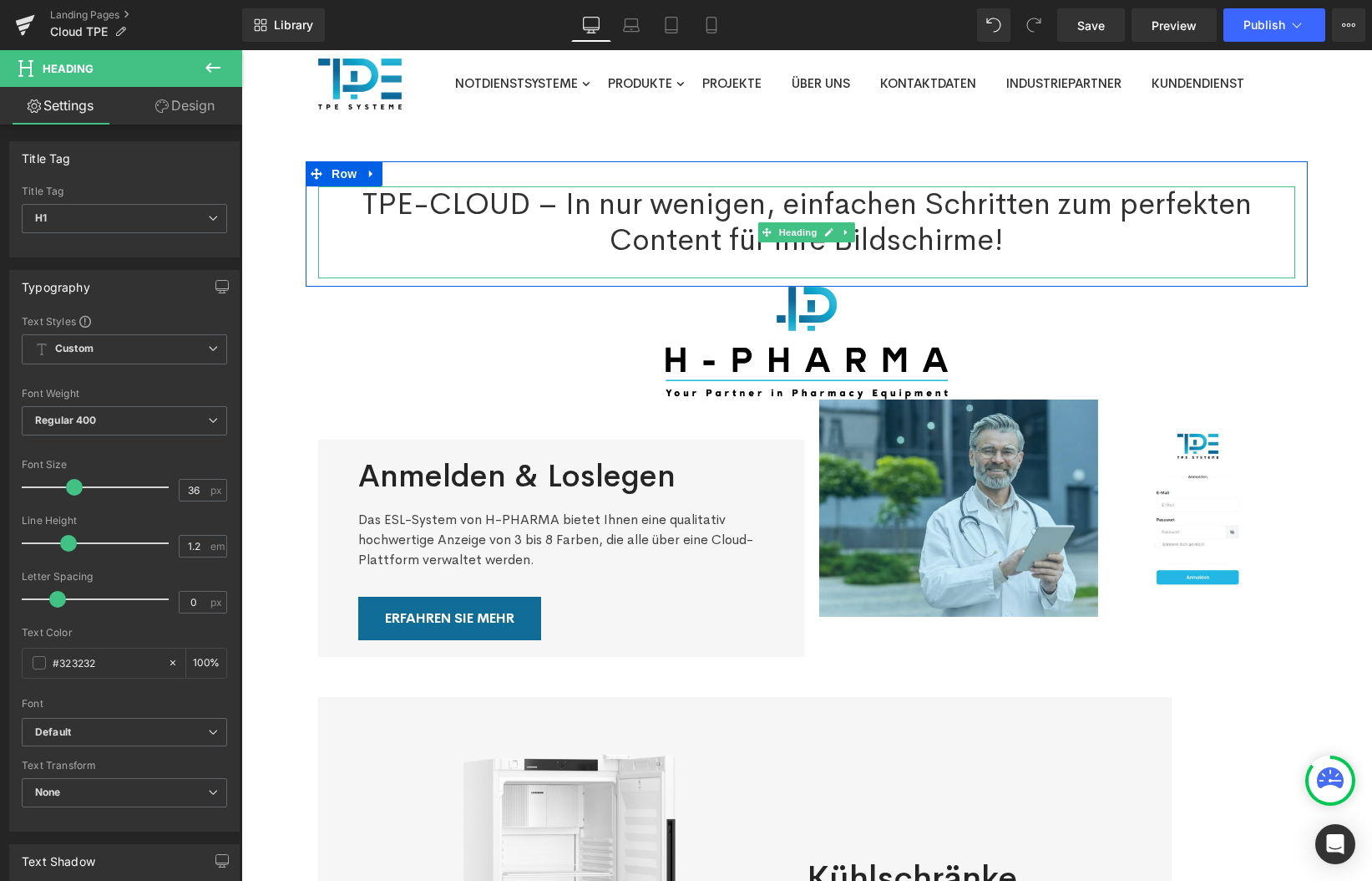
click at [637, 242] on h1 "TPE-CLOUD – In nur wenigen, einfachen Schritten zum perfekten Content für Ihre …" at bounding box center [807, 222] width 977 height 72
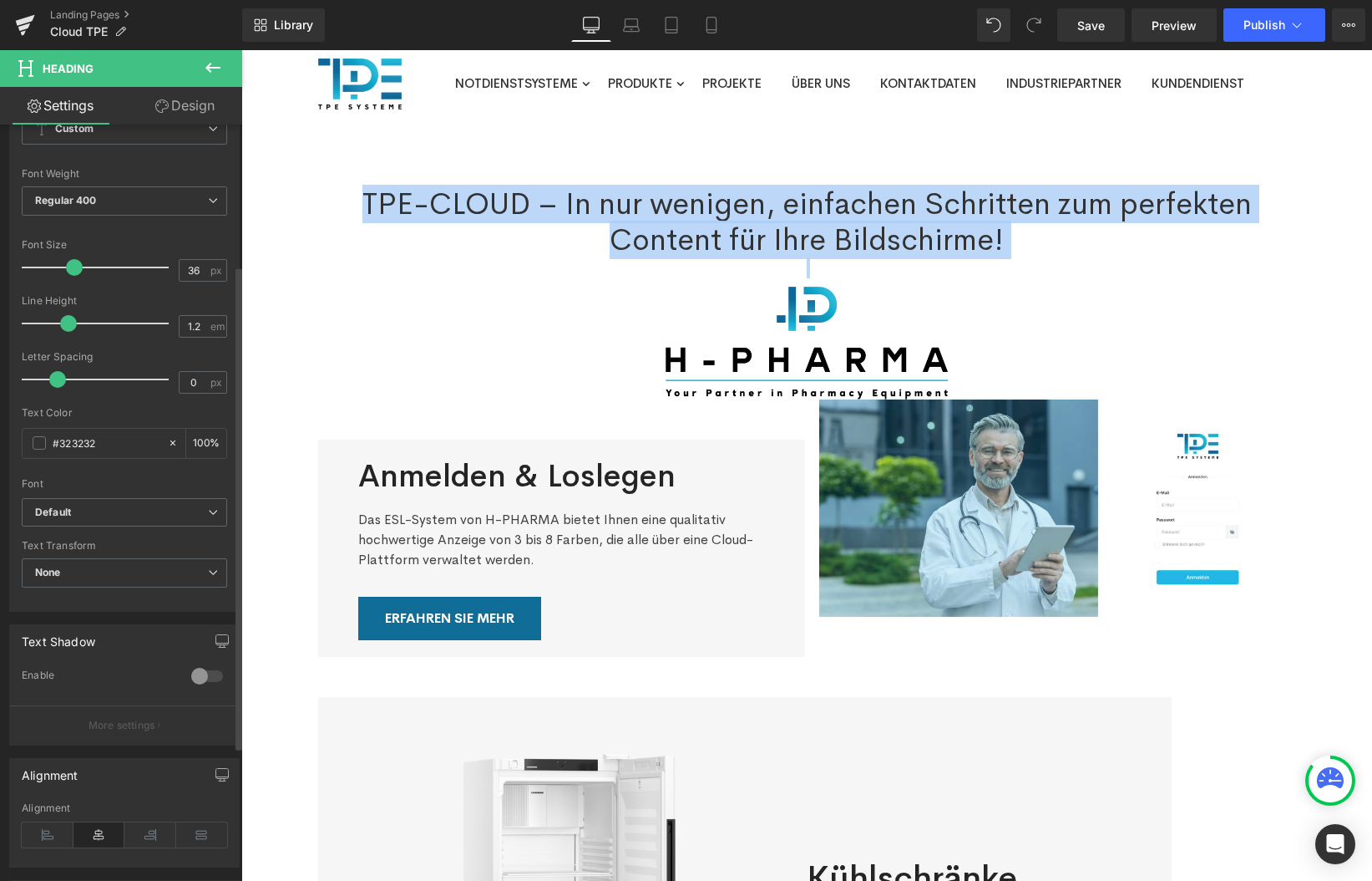
scroll to position [431, 0]
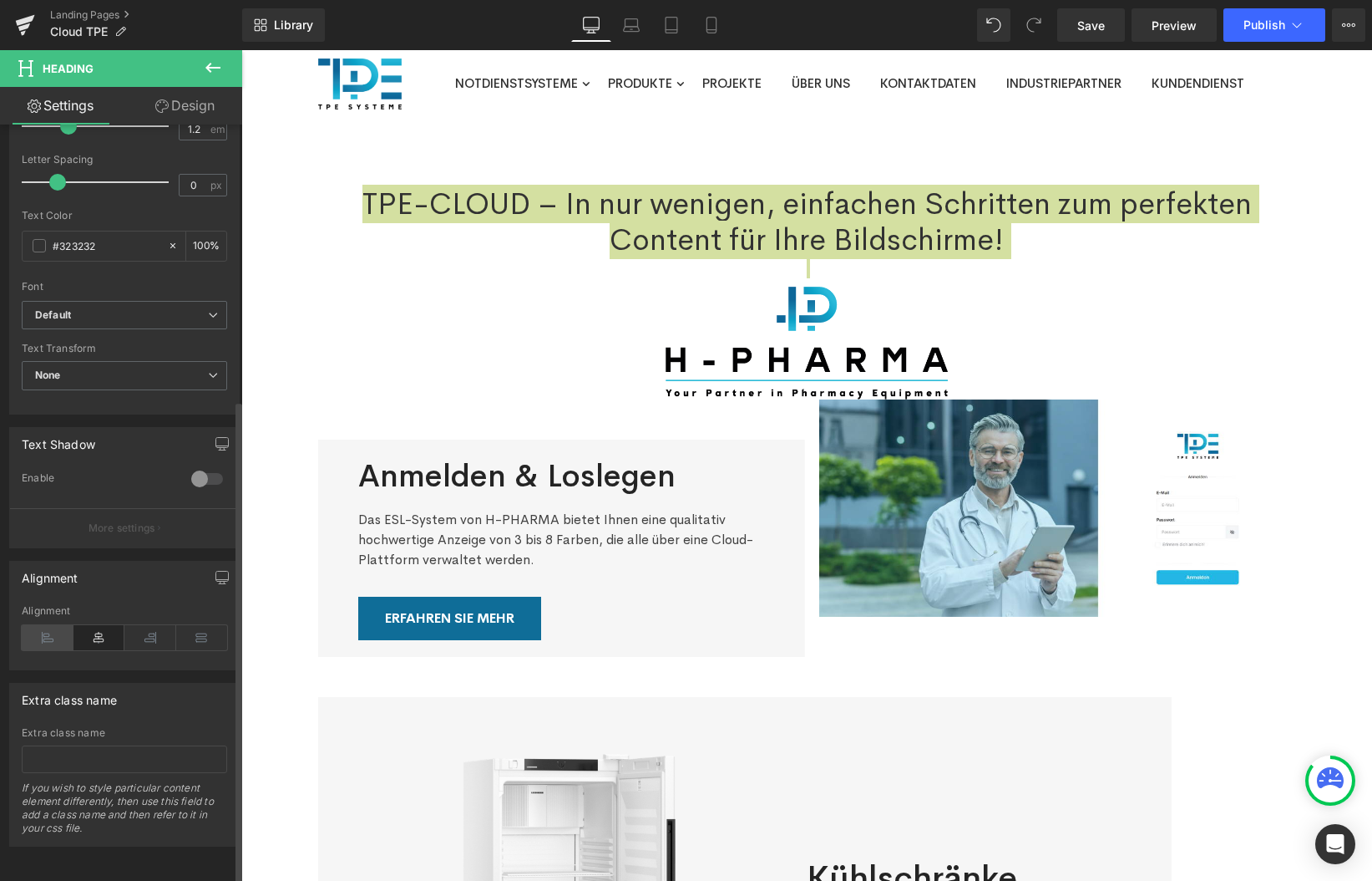
click at [55, 633] on icon at bounding box center [48, 637] width 52 height 25
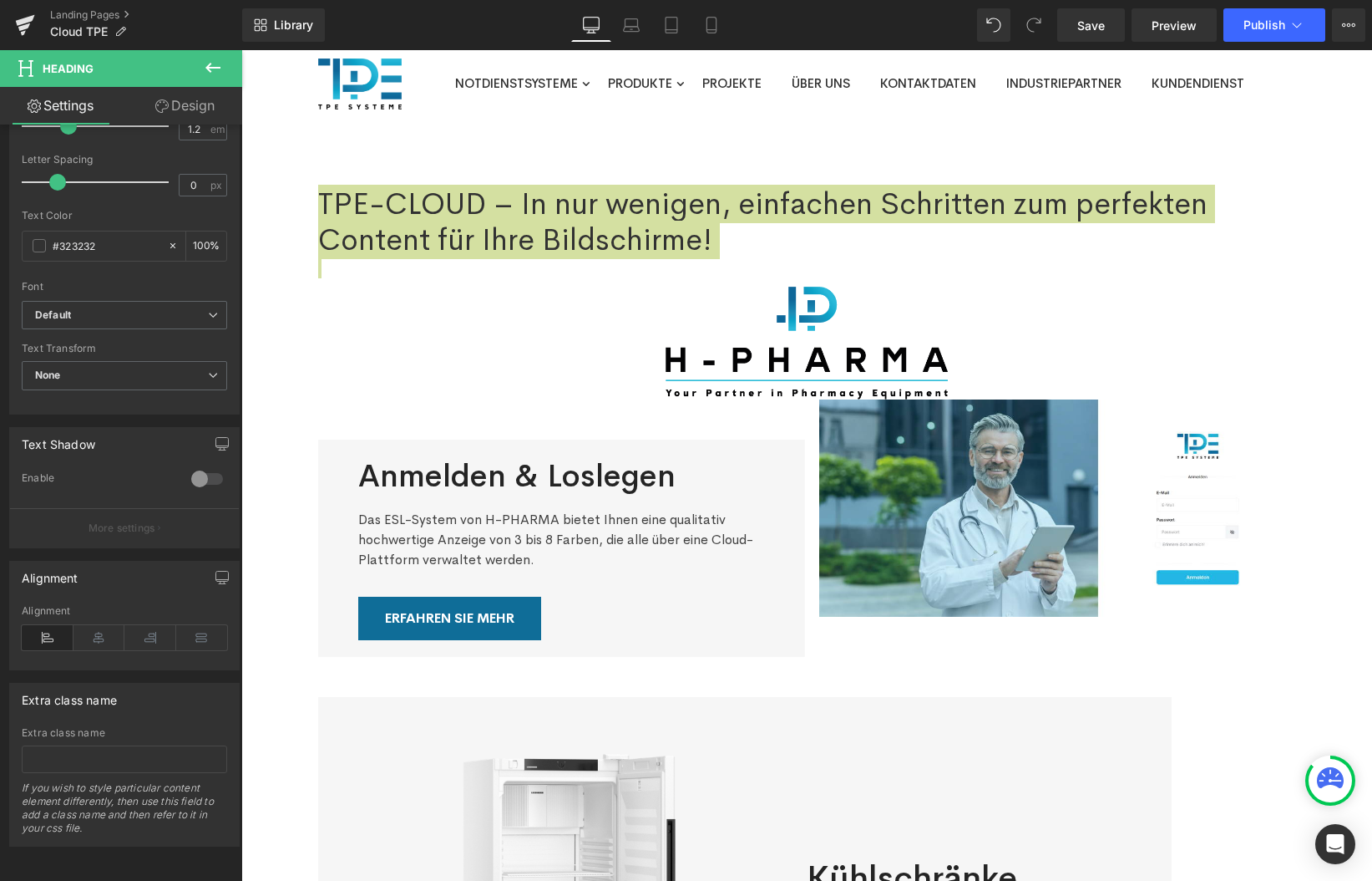
click at [242, 50] on div at bounding box center [242, 50] width 0 height 0
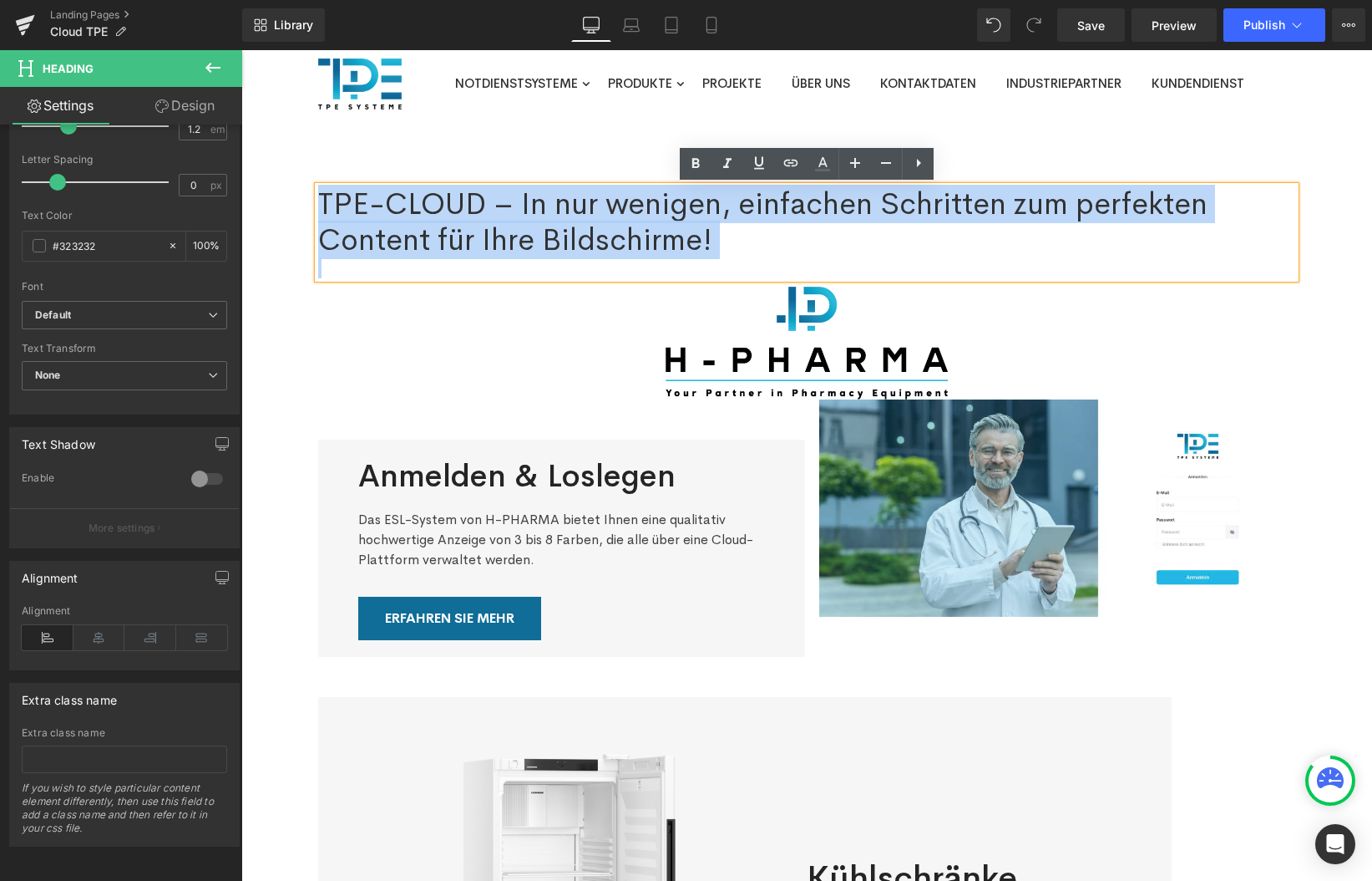
click at [454, 269] on div at bounding box center [807, 268] width 977 height 20
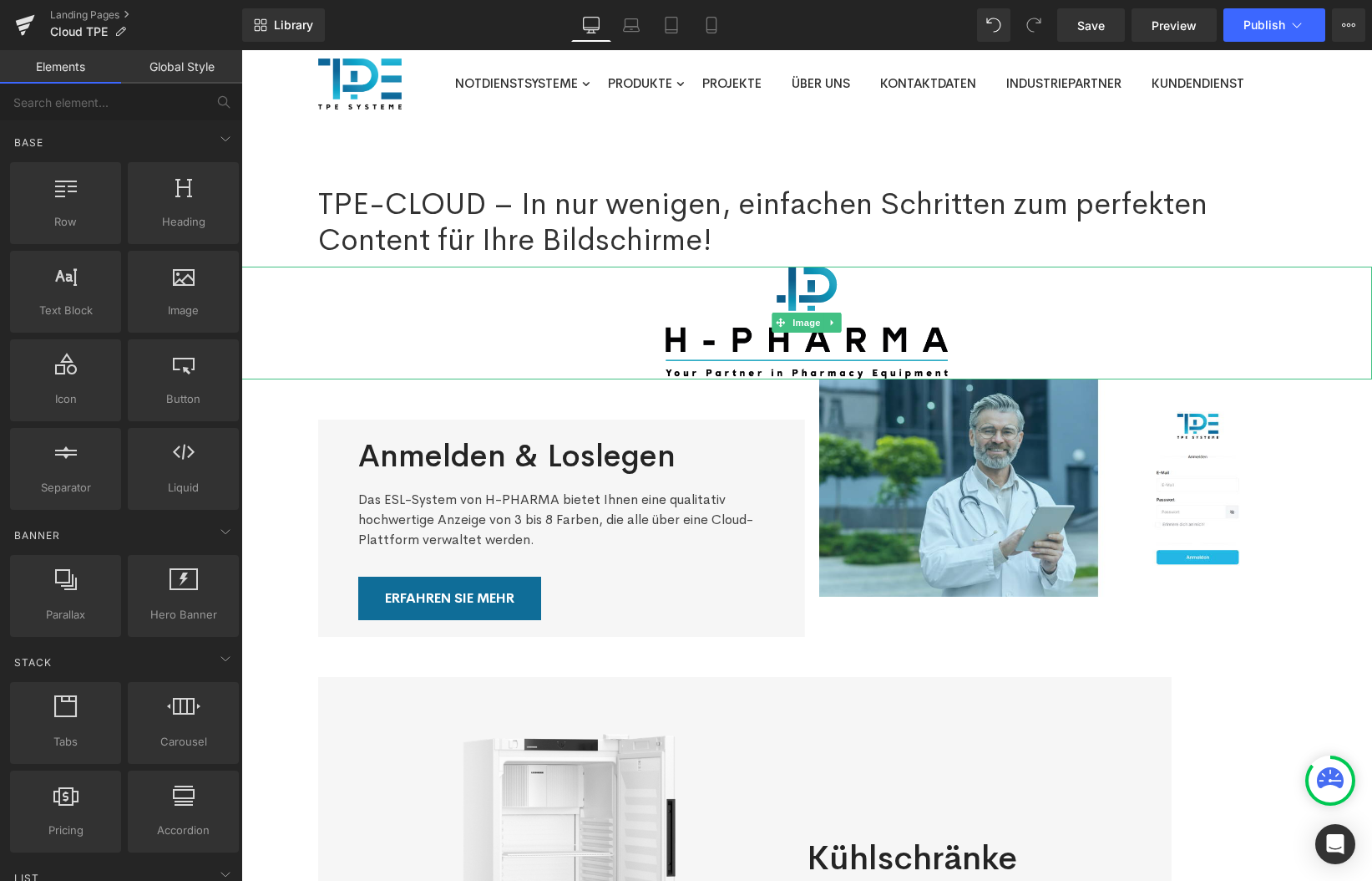
click at [812, 281] on img at bounding box center [807, 322] width 283 height 112
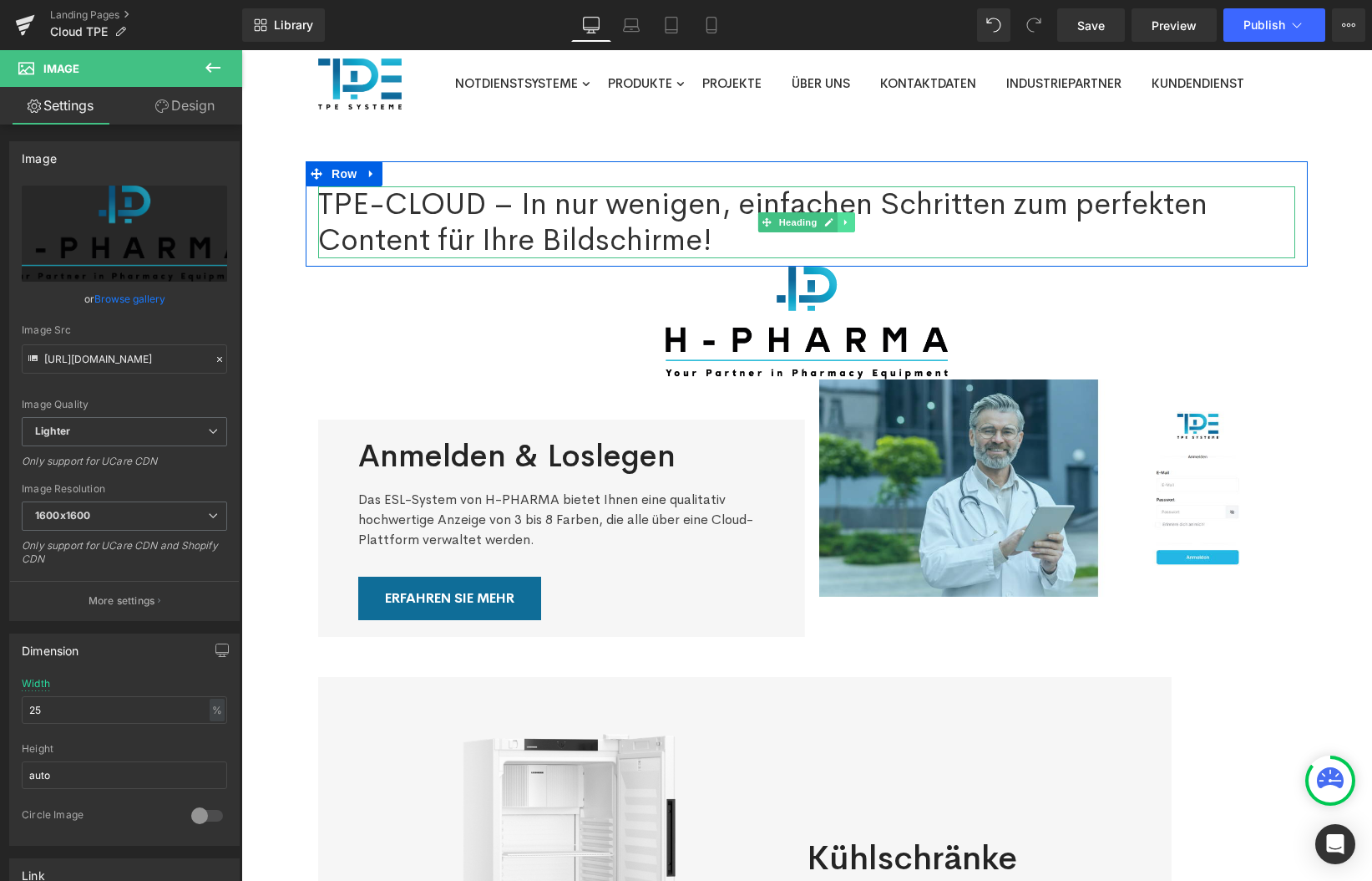
click at [849, 220] on icon at bounding box center [846, 222] width 9 height 10
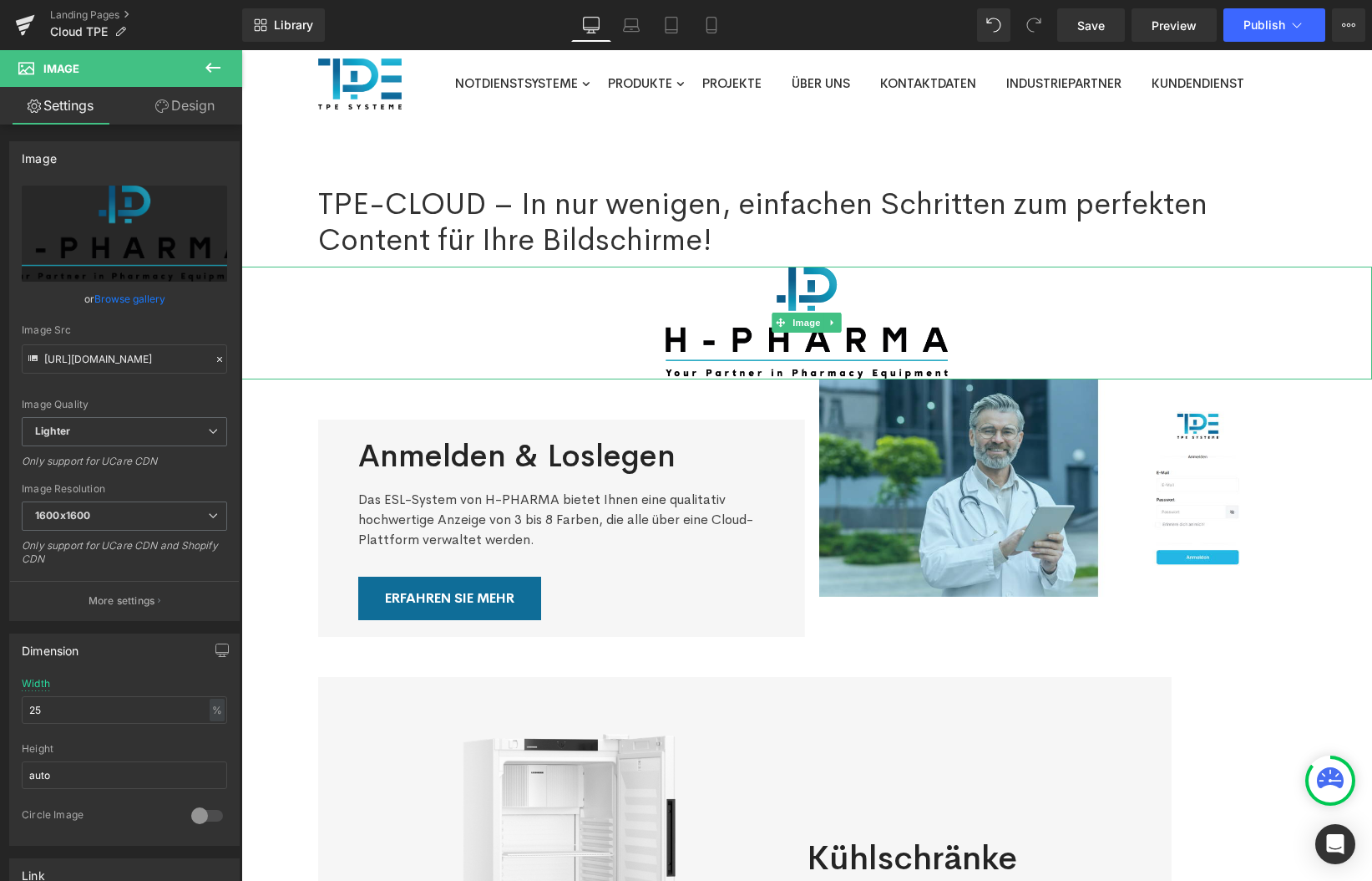
click at [825, 295] on img at bounding box center [807, 322] width 283 height 112
click at [831, 324] on icon at bounding box center [832, 323] width 3 height 6
click at [838, 324] on icon at bounding box center [842, 323] width 9 height 9
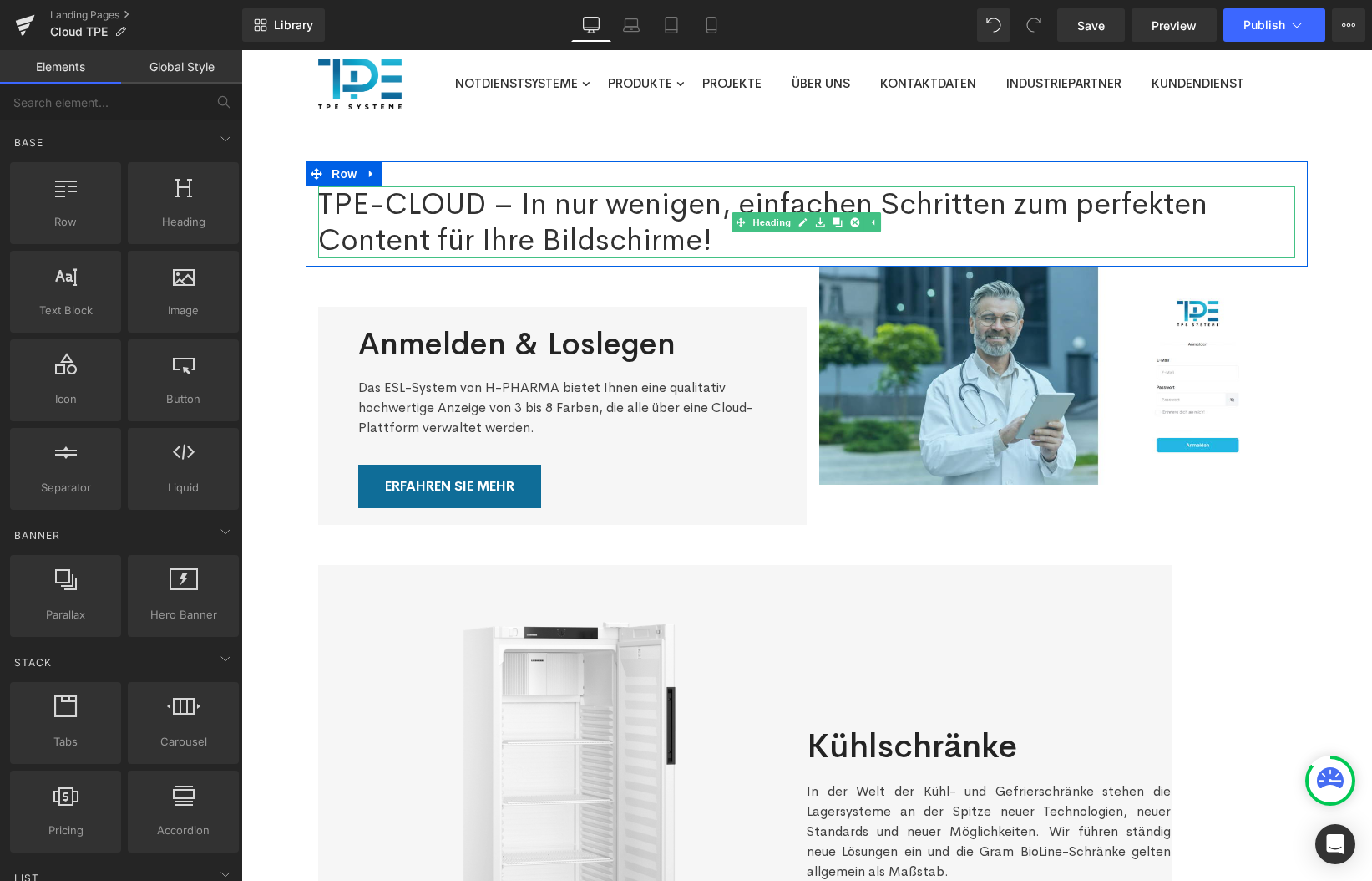
click at [421, 205] on h1 "TPE-CLOUD – In nur wenigen, einfachen Schritten zum perfekten Content für Ihre …" at bounding box center [807, 222] width 977 height 72
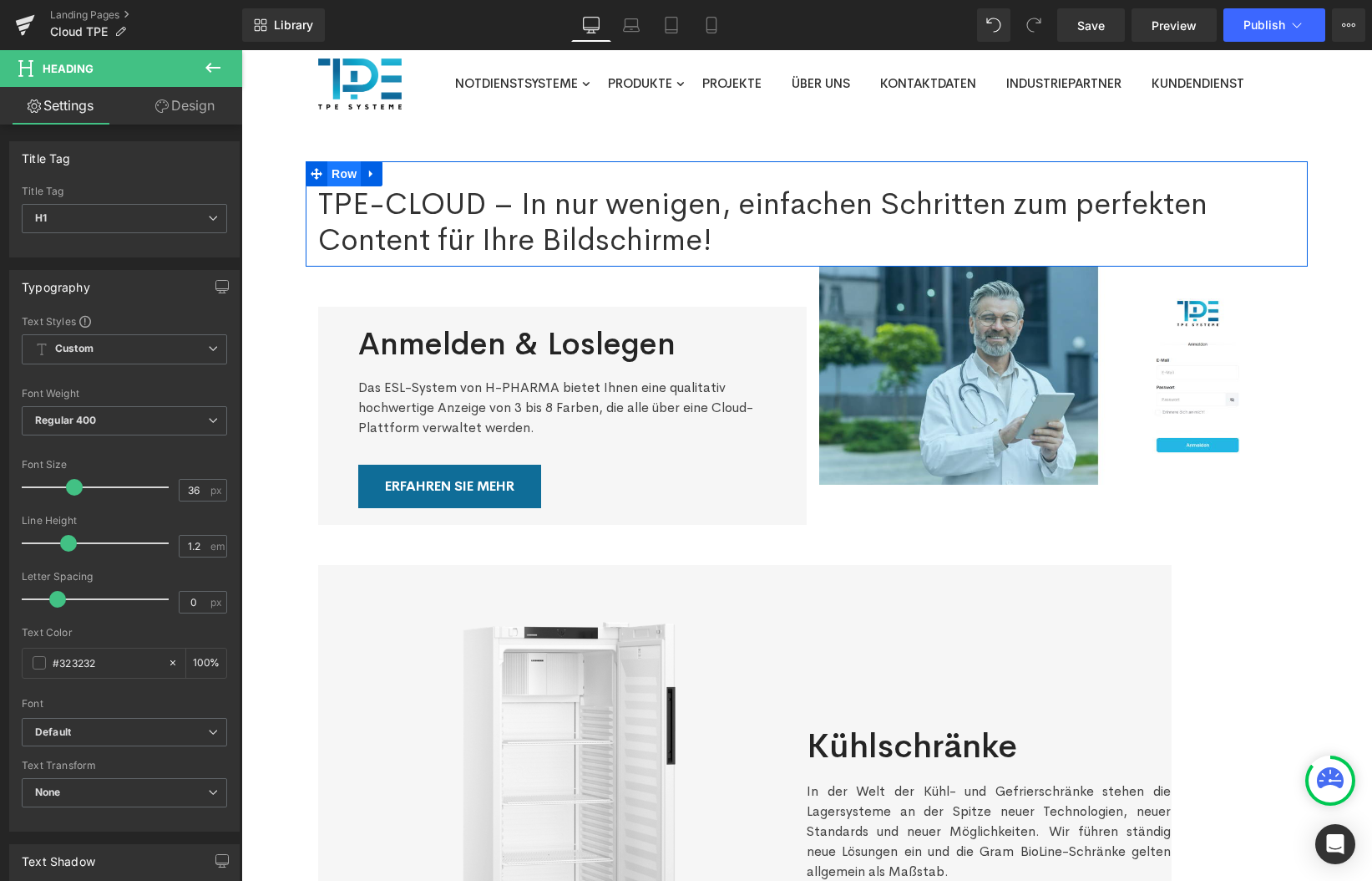
click at [337, 176] on span "Row" at bounding box center [344, 173] width 33 height 25
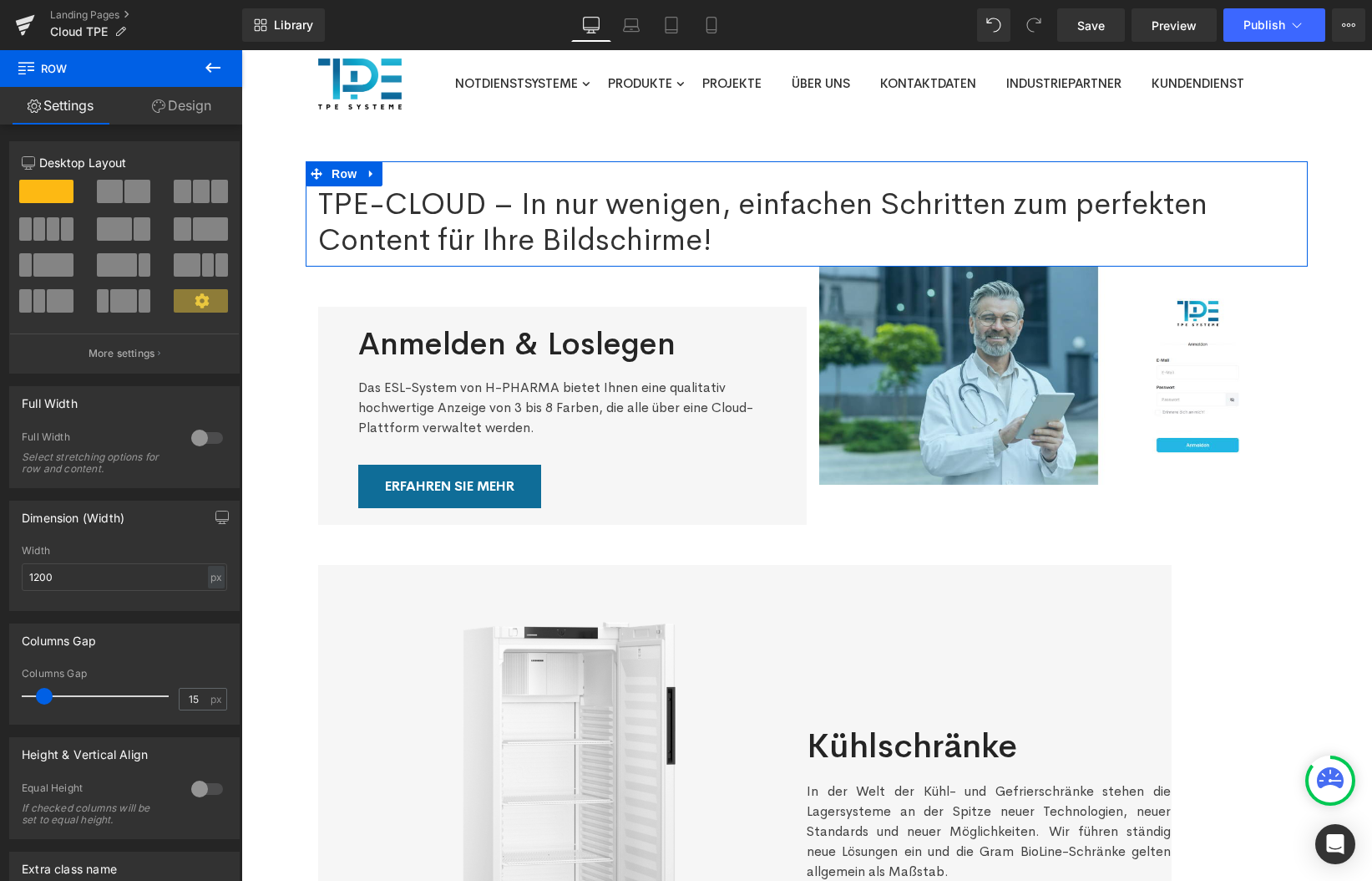
click at [167, 95] on link "Design" at bounding box center [181, 105] width 121 height 38
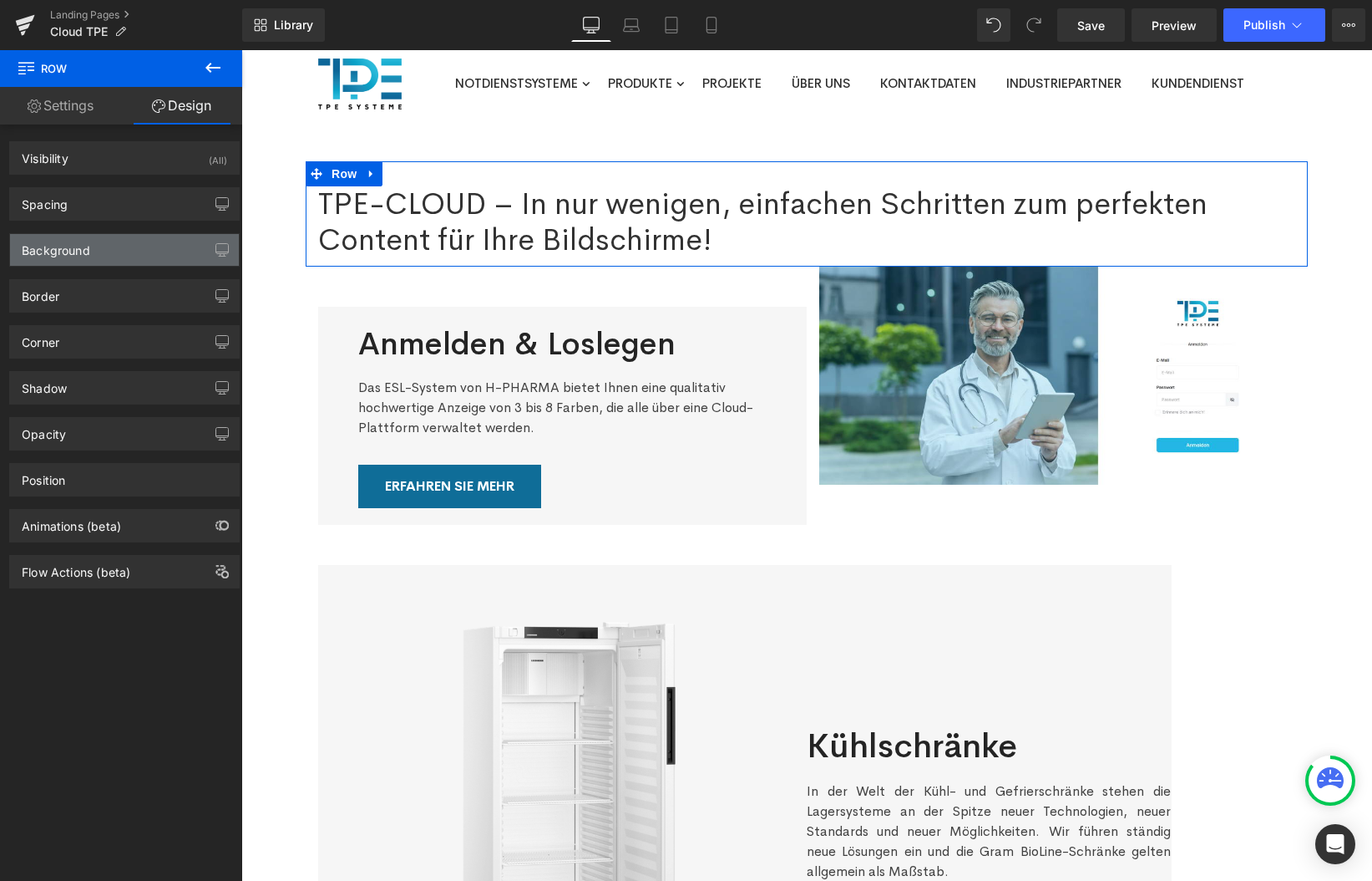
click at [155, 253] on div "Background" at bounding box center [124, 250] width 229 height 31
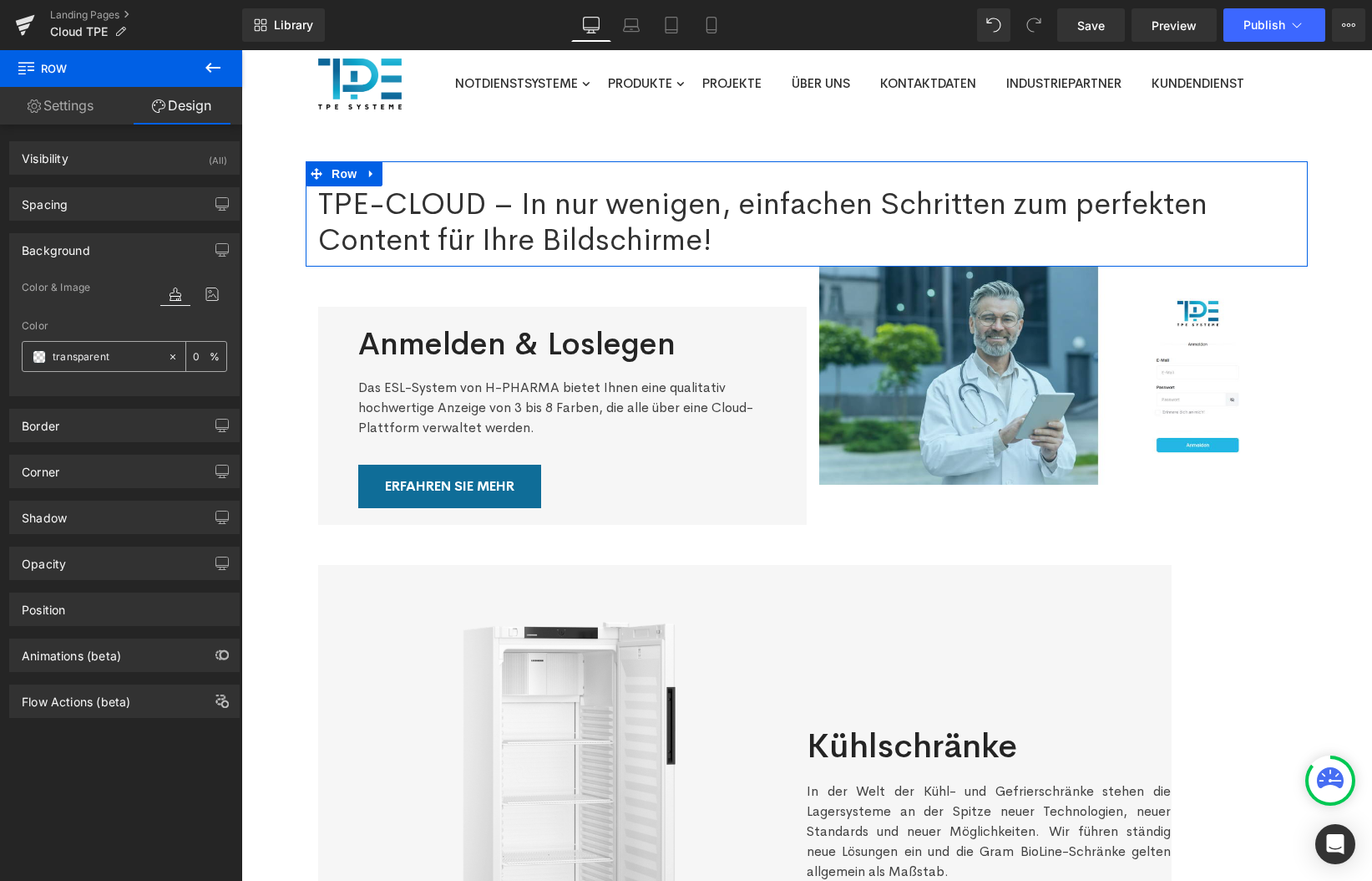
click at [83, 355] on input "transparent" at bounding box center [106, 357] width 107 height 18
click at [40, 359] on span at bounding box center [39, 357] width 13 height 13
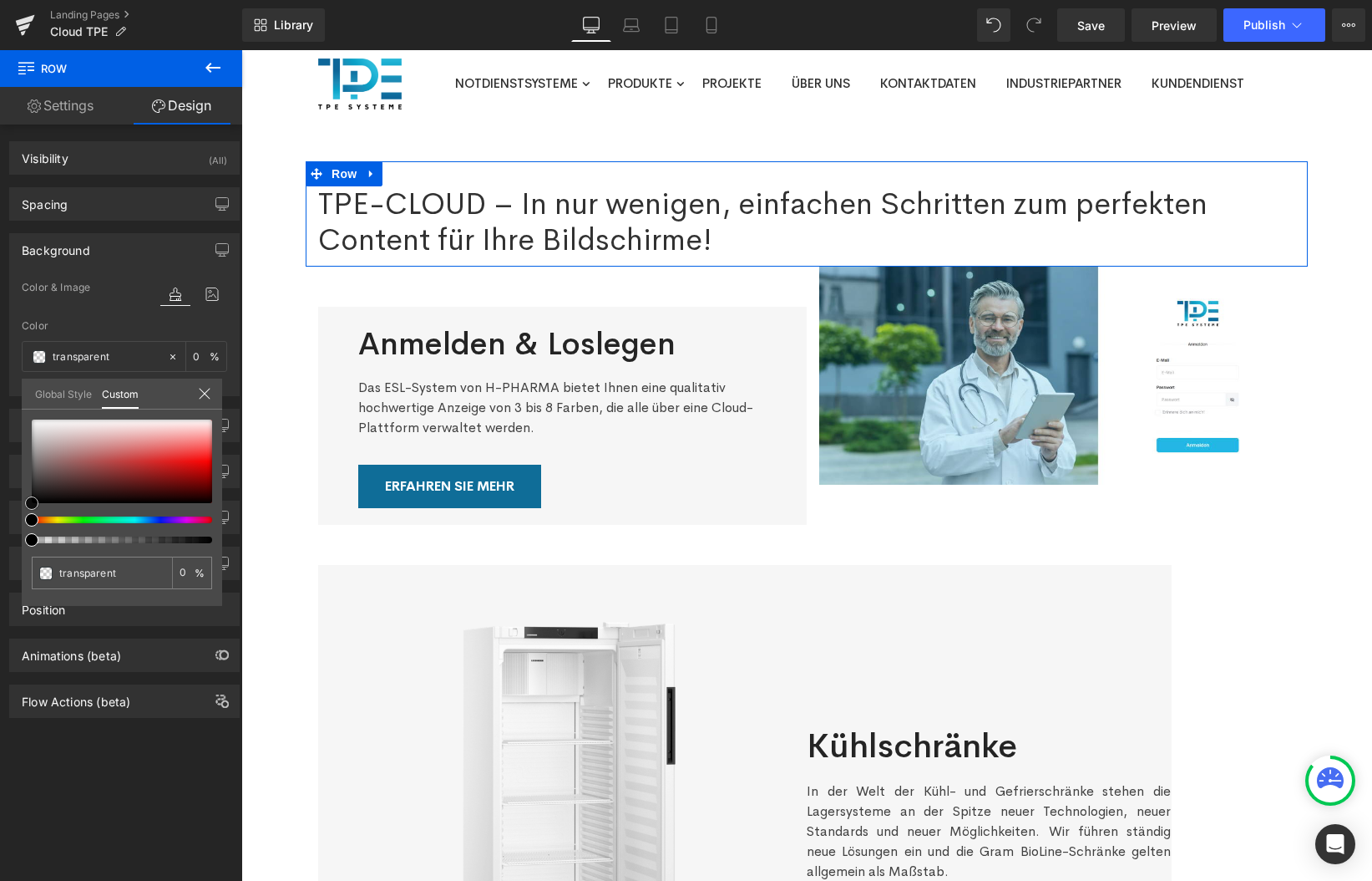
type input "#8a7e7e"
type input "100"
type input "#8a7e7e"
type input "100"
type input "#8e8585"
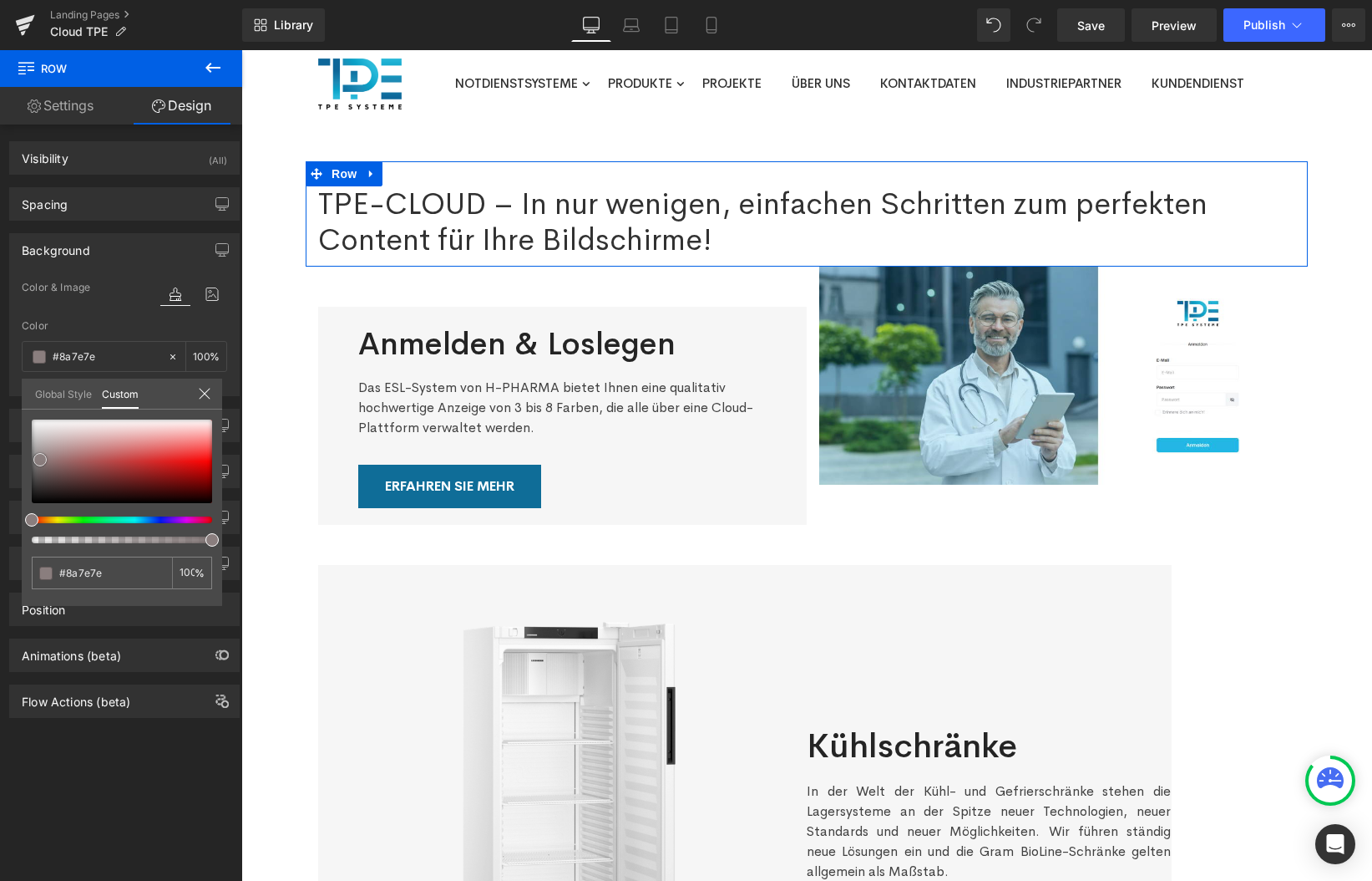
type input "#8e8585"
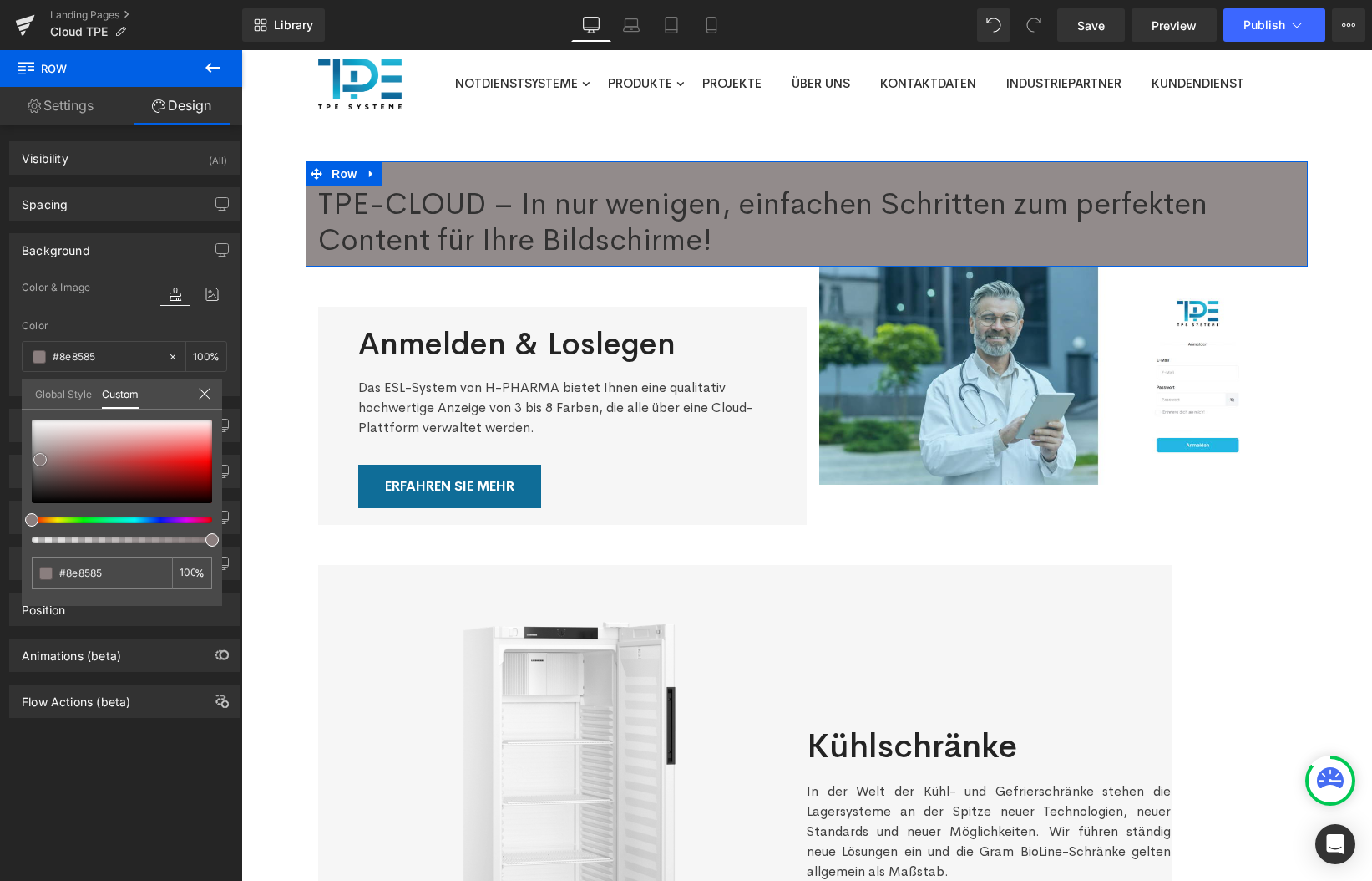
type input "#928b8b"
type input "#979090"
type input "#999393"
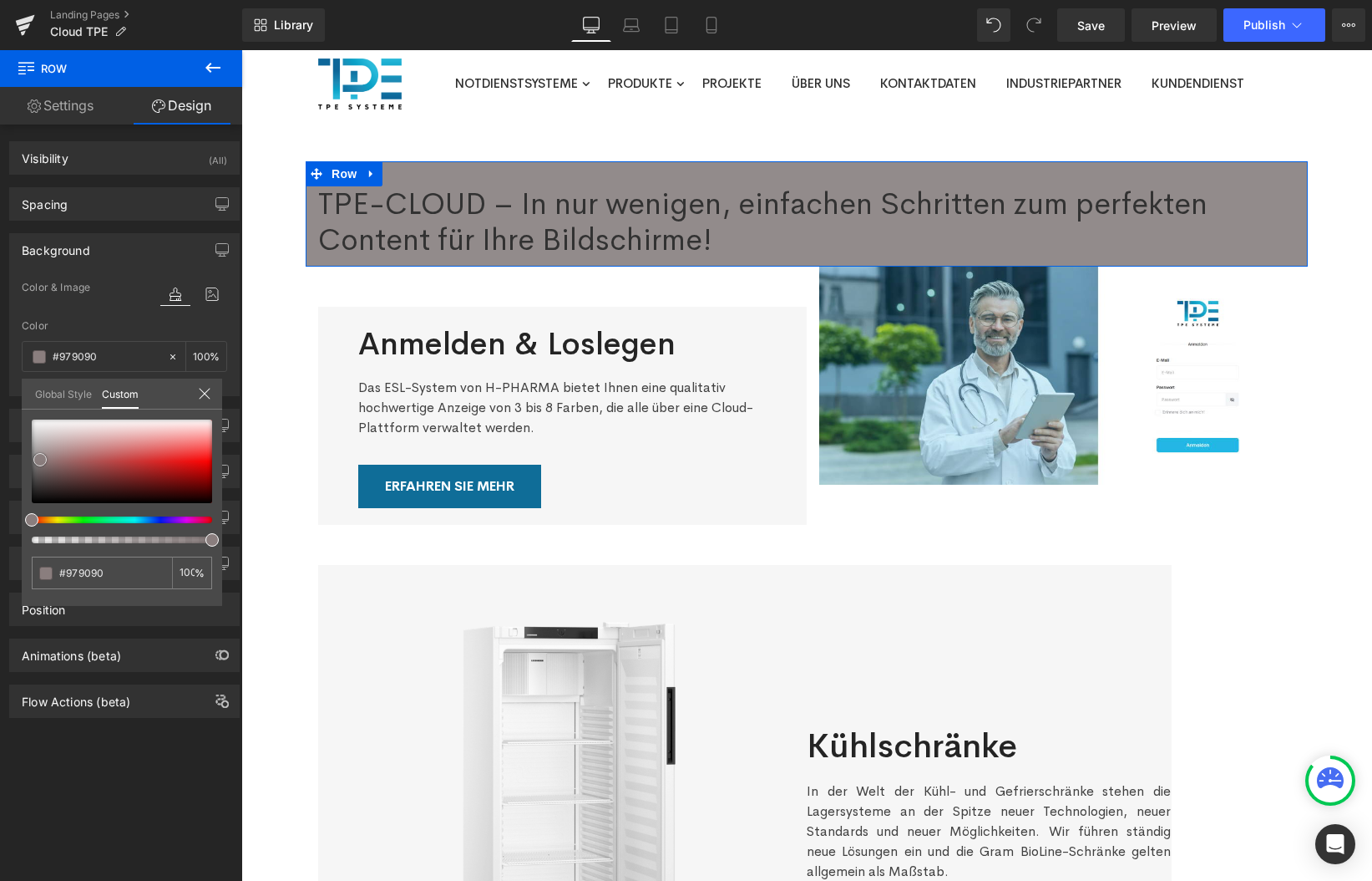
type input "#999393"
type input "#9d9999"
type input "#a29e9e"
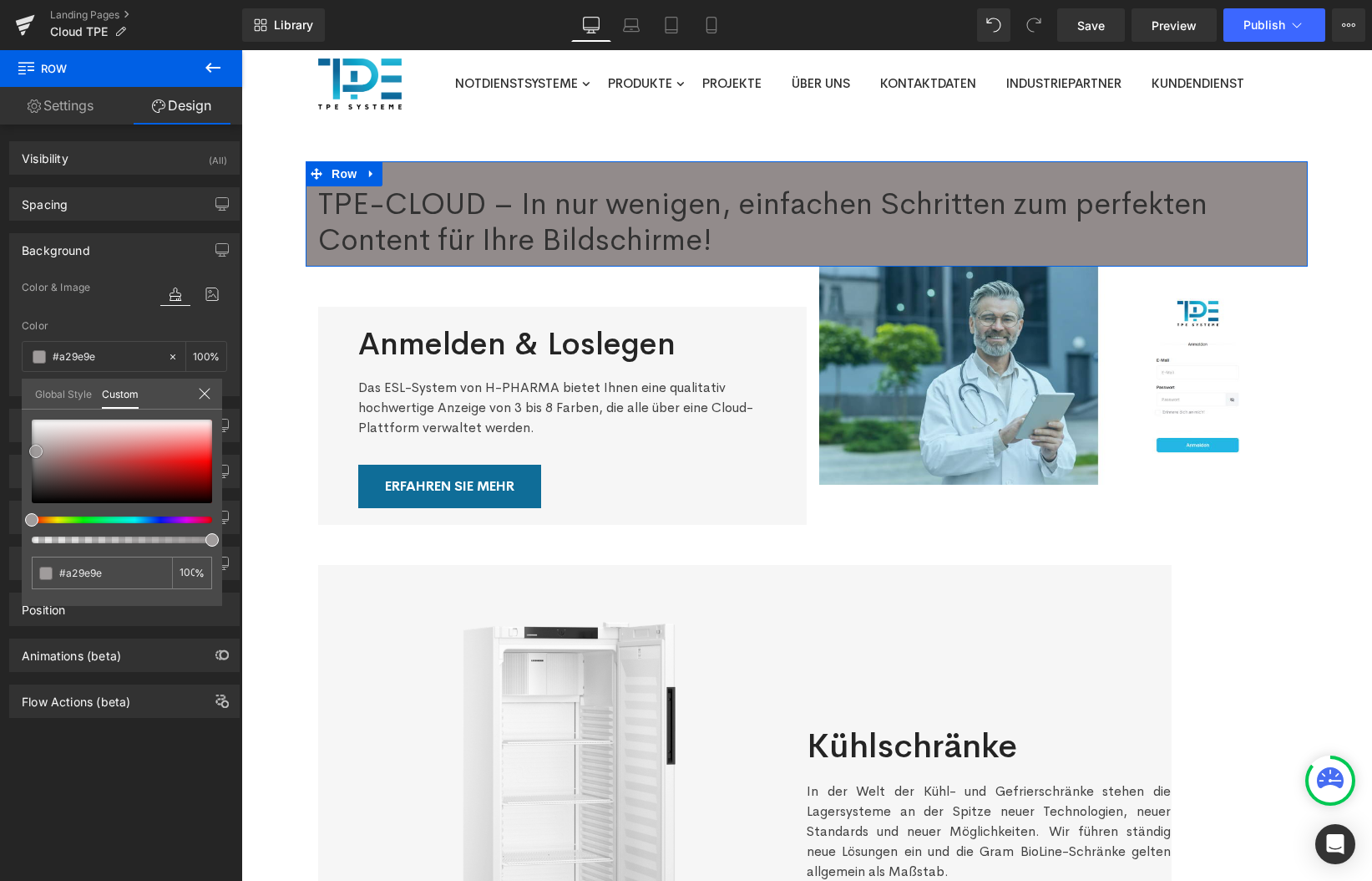
type input "#a4a2a2"
type input "#a6a4a4"
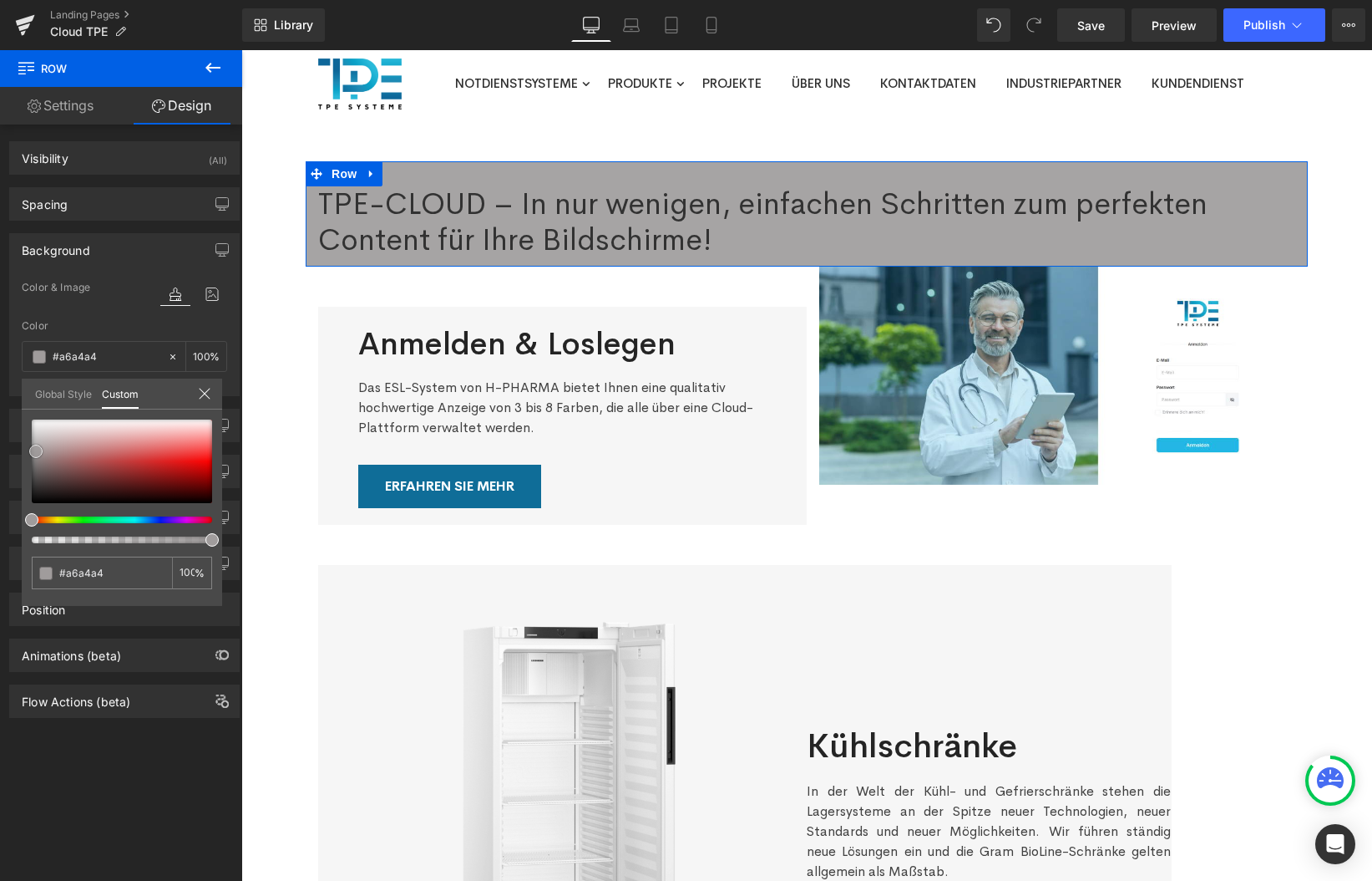
type input "#a9a7a7"
type input "#abaaaa"
type input "#adadad"
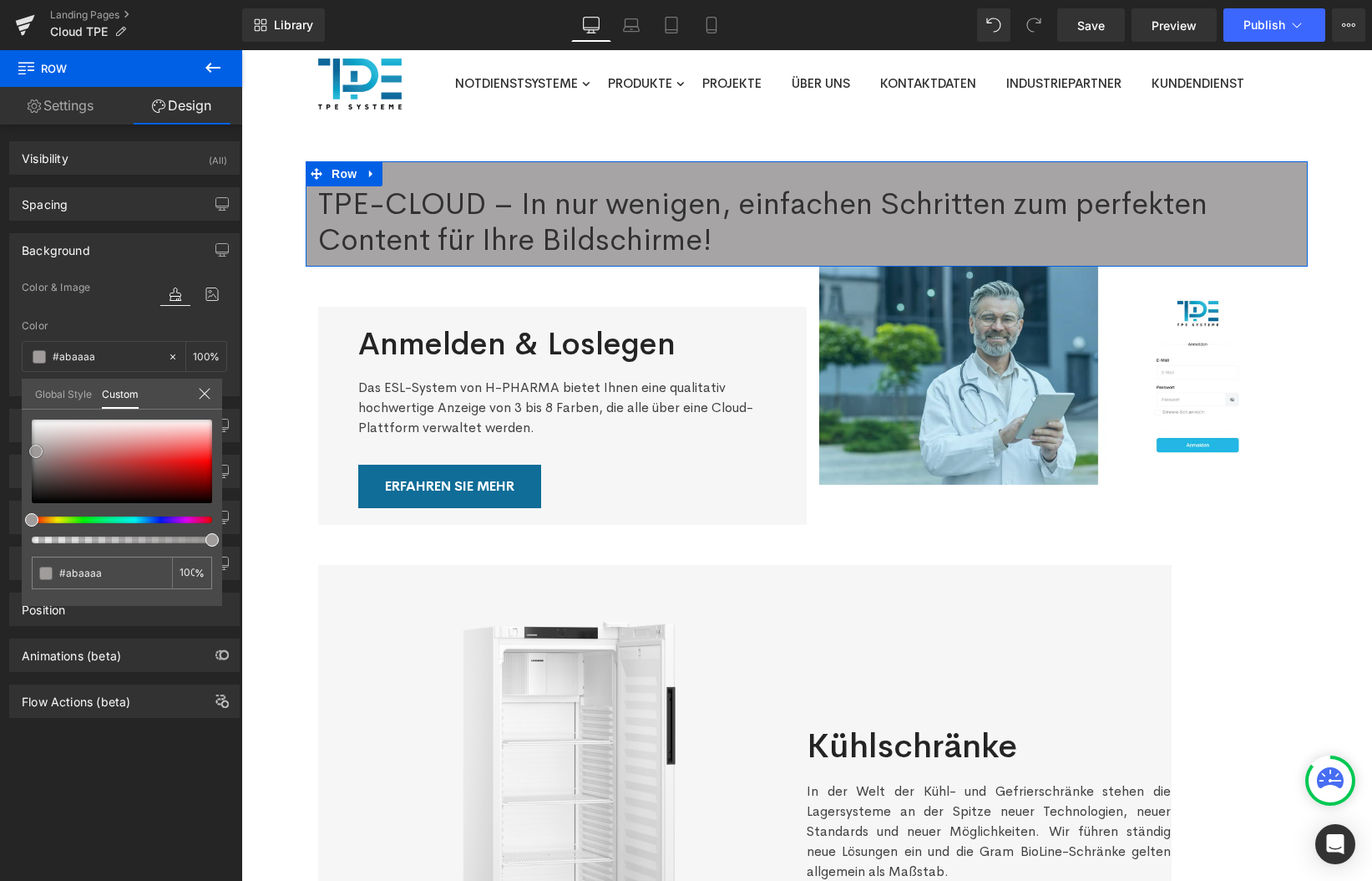
type input "#adadad"
type input "#b2b2b2"
type input "#bababa"
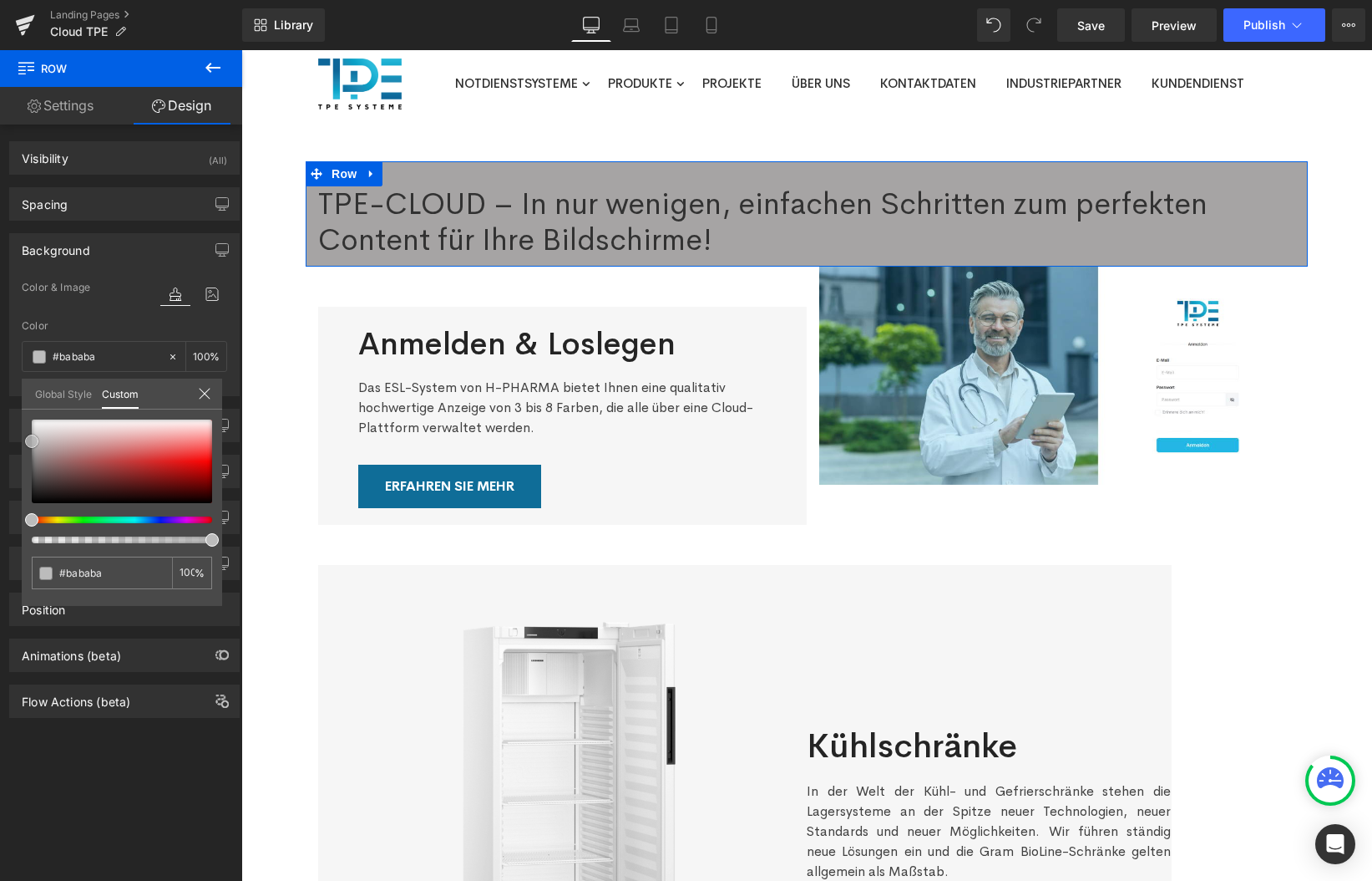
type input "#c1c1c1"
type input "#c9c9c9"
type input "#d1d1d1"
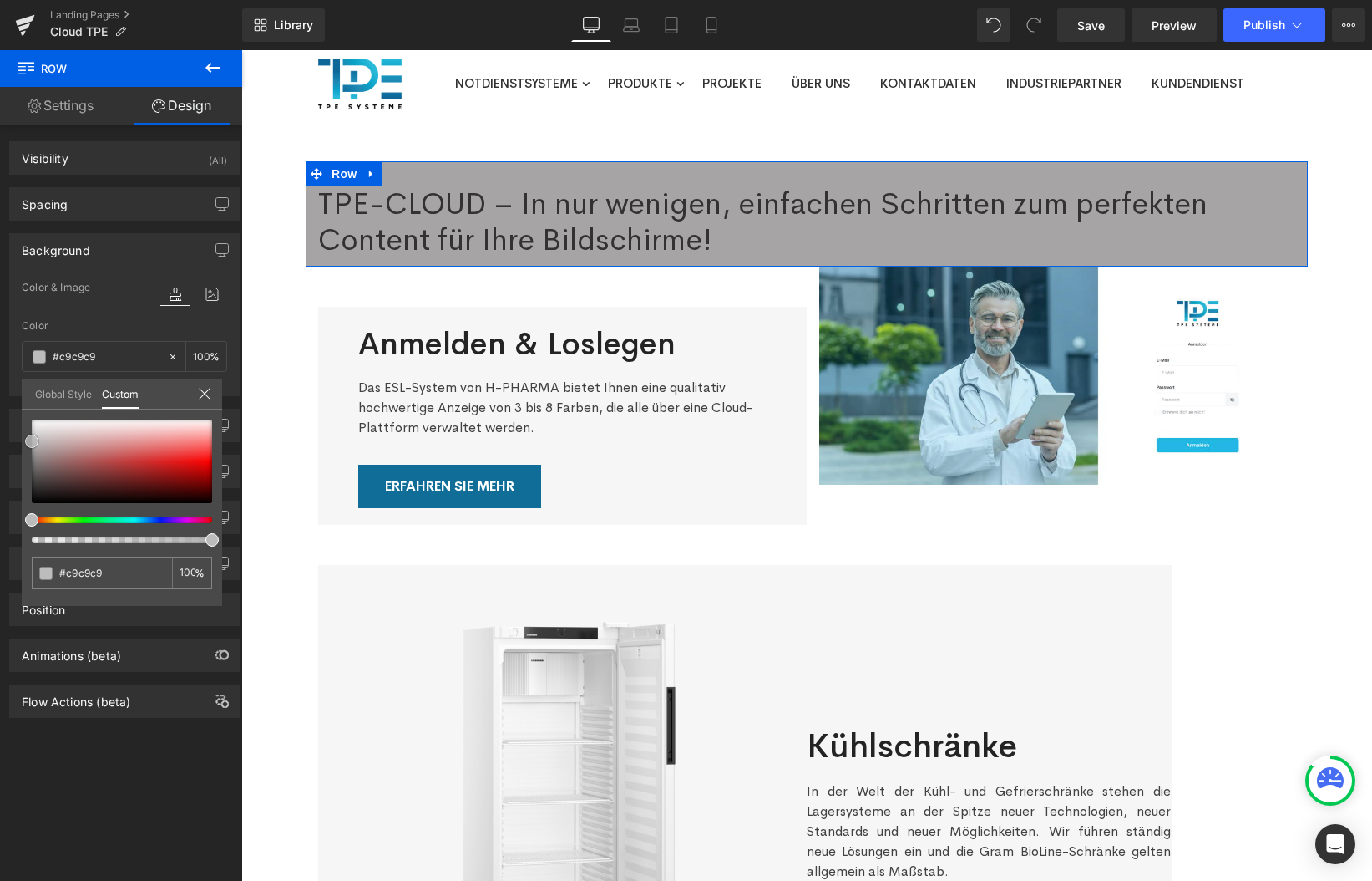
type input "#d1d1d1"
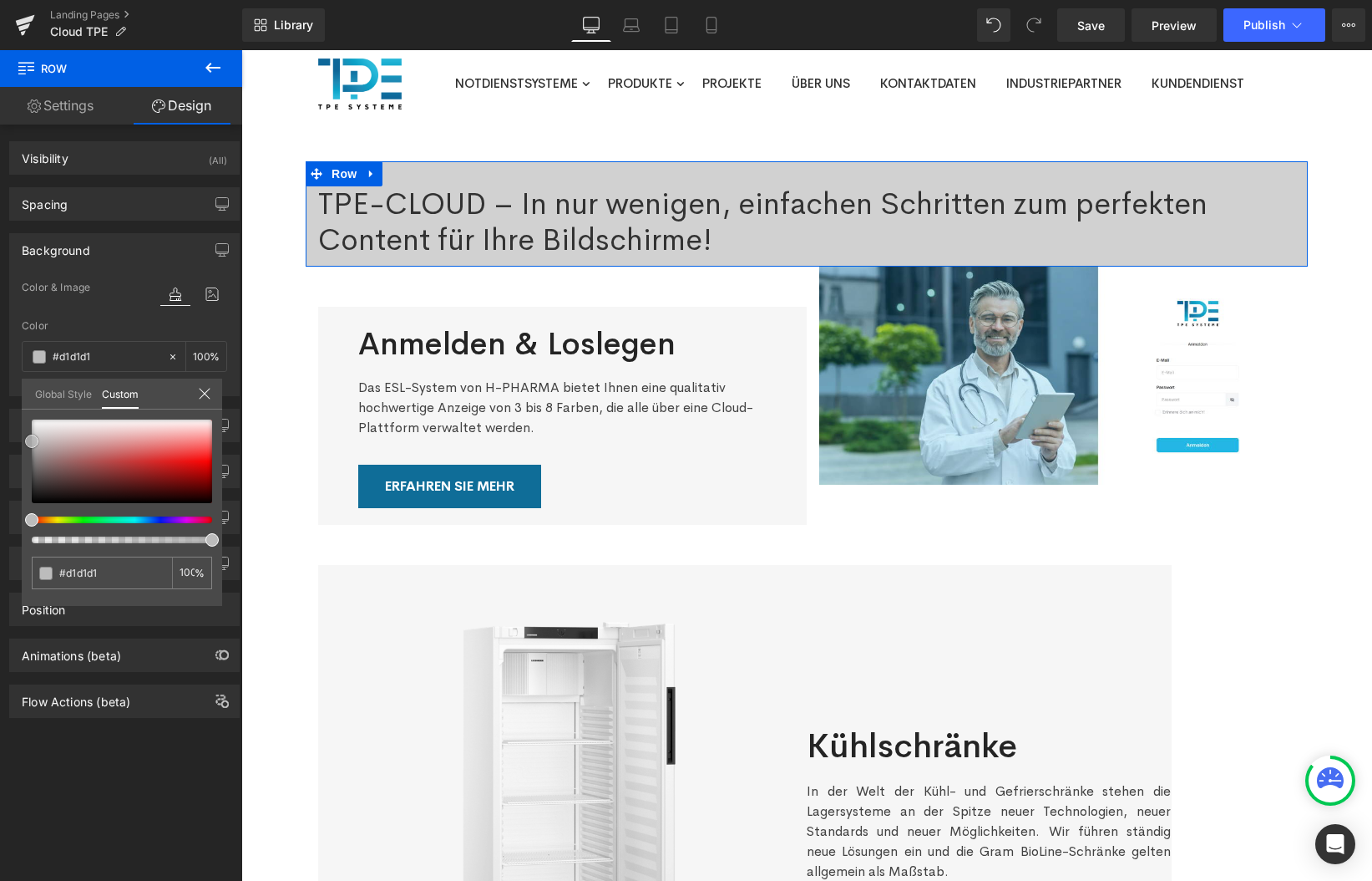
type input "#d6d6d6"
type input "#d8d8d8"
type input "#dbdbdb"
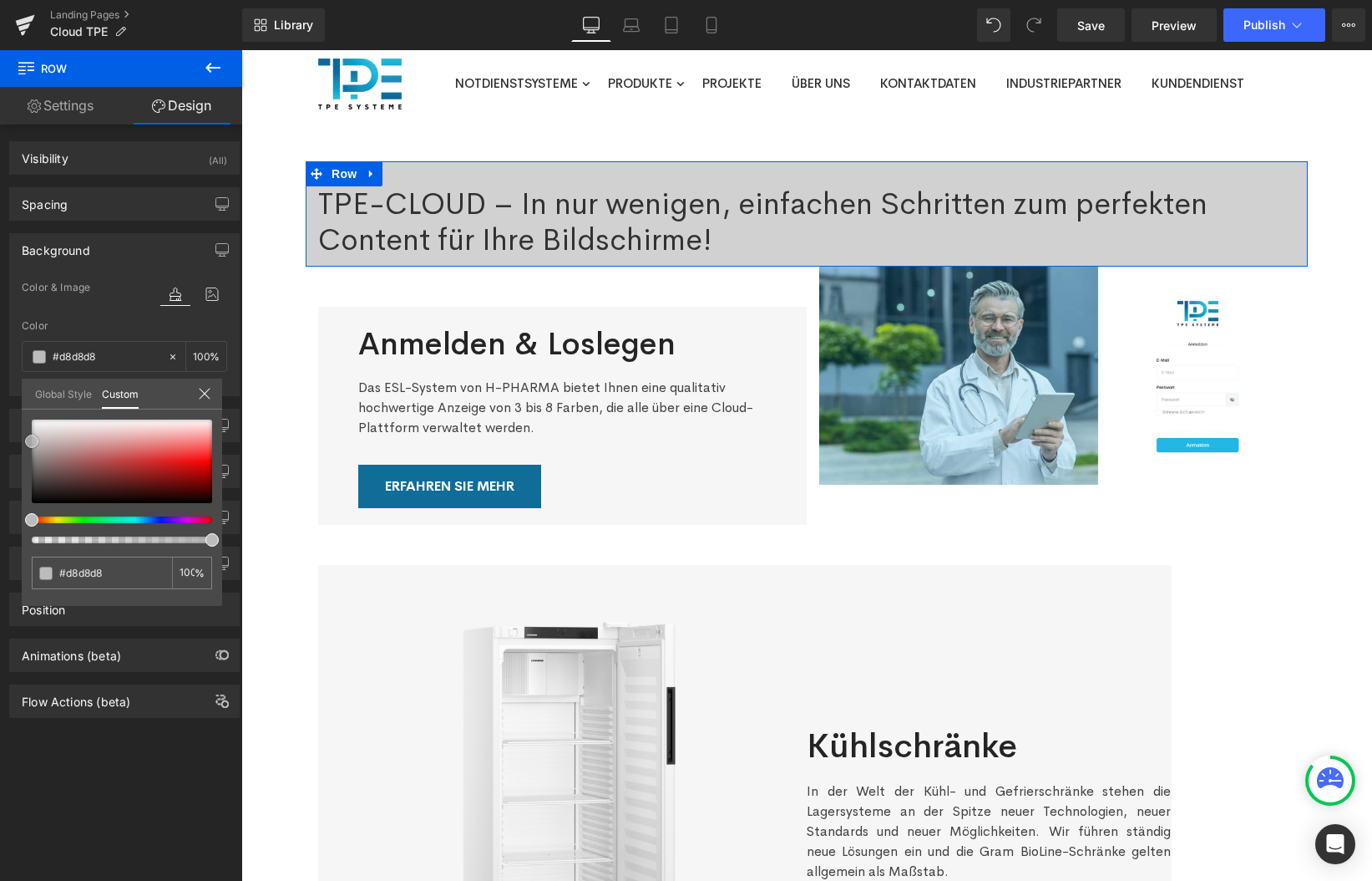
type input "#dbdbdb"
type input "#dddddd"
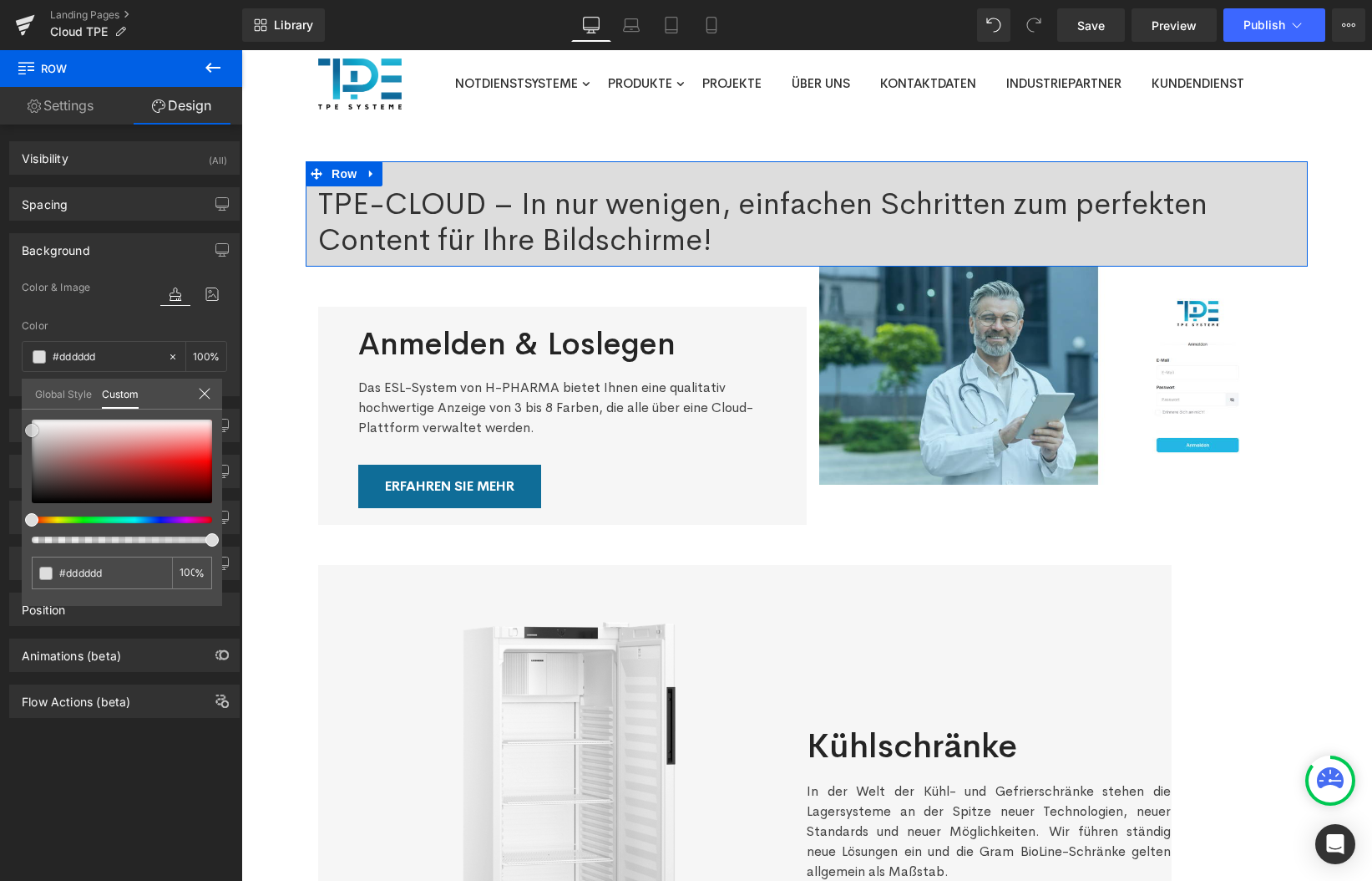
type input "#e0e0e0"
type input "#e2e2e2"
type input "#e5e5e5"
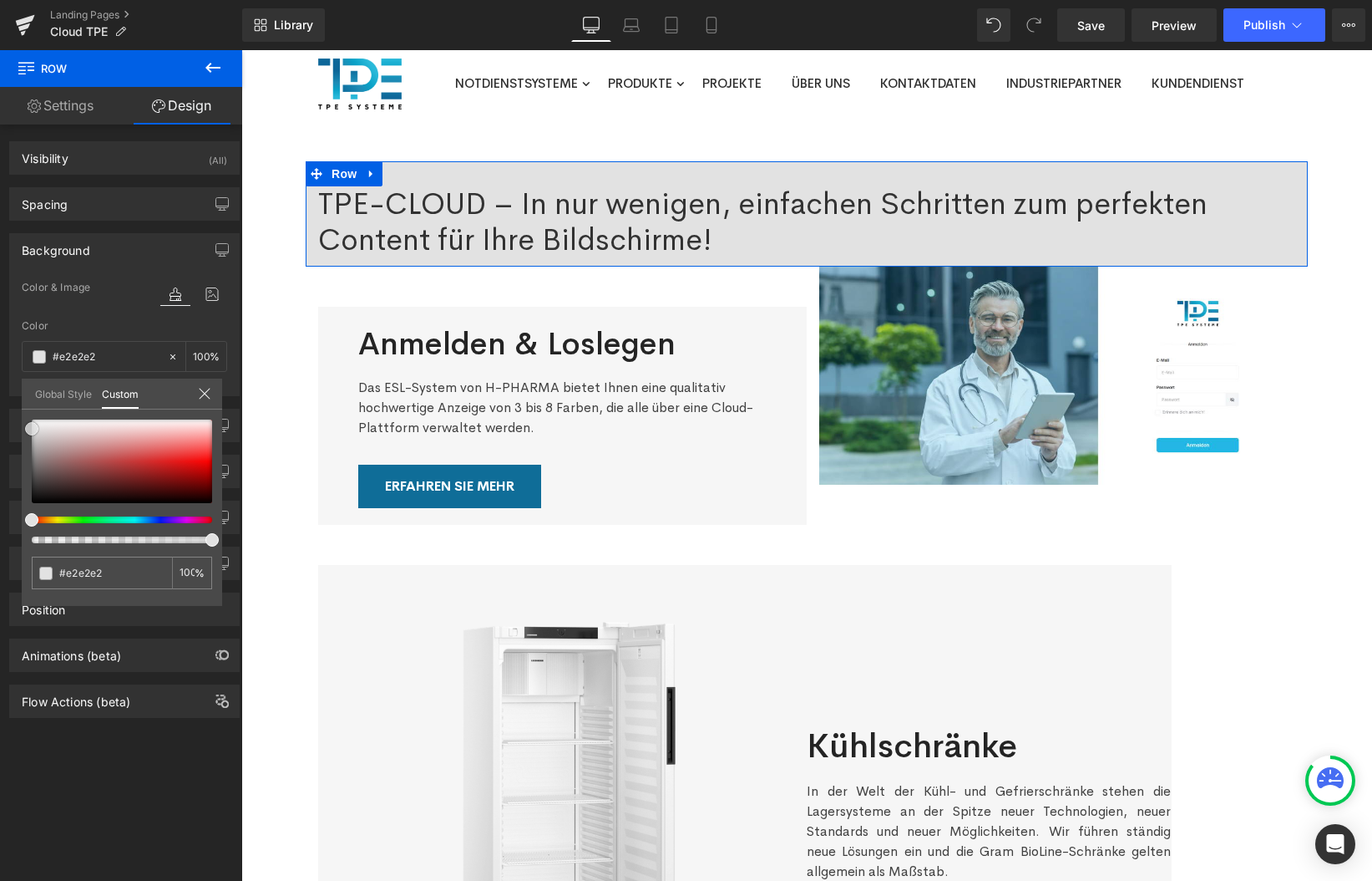
type input "#e5e5e5"
type input "#f2f2f2"
type input "#fcfcfc"
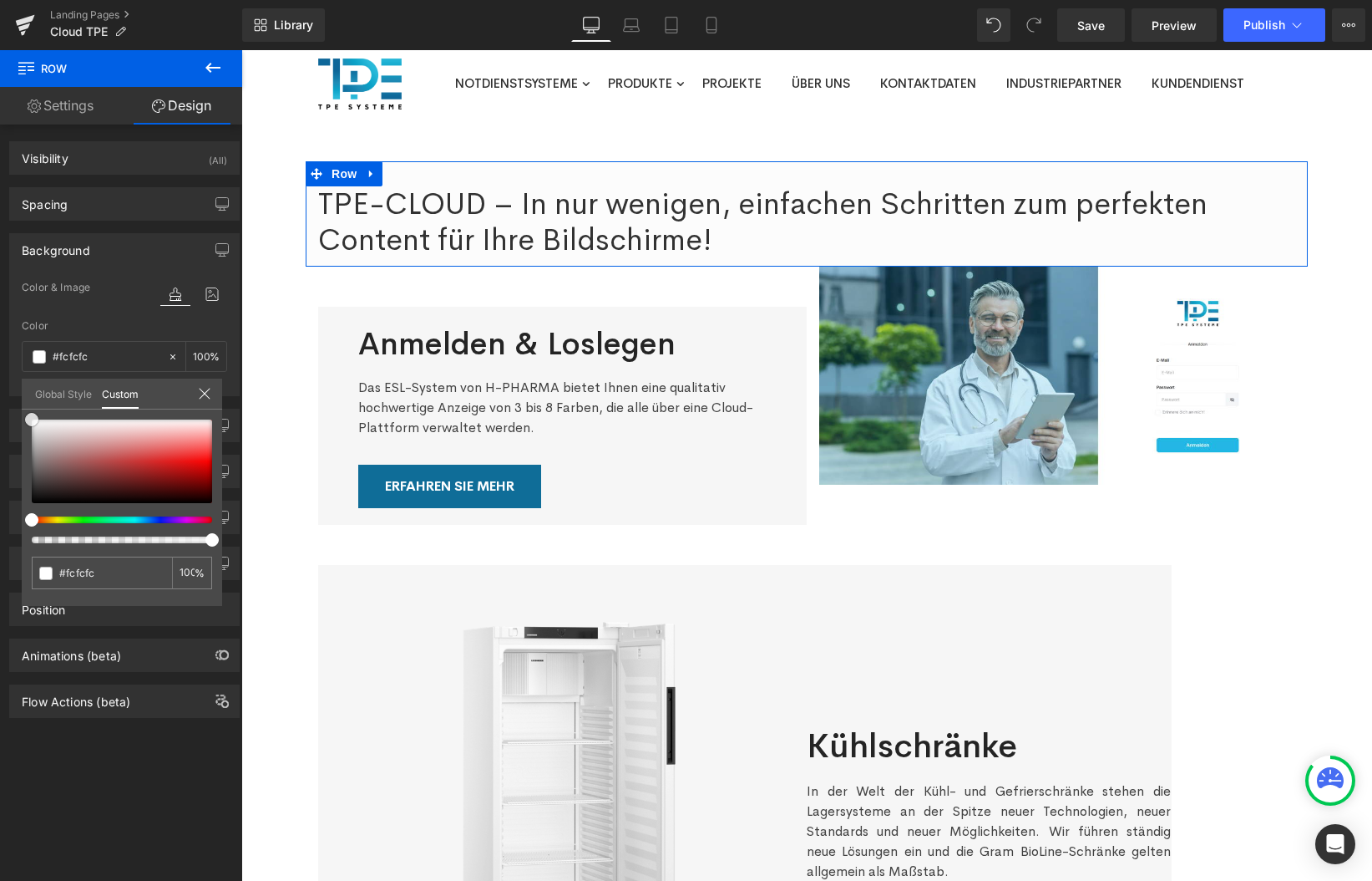
type input "#ffffff"
type input "#f4f4f4"
type input "#efefef"
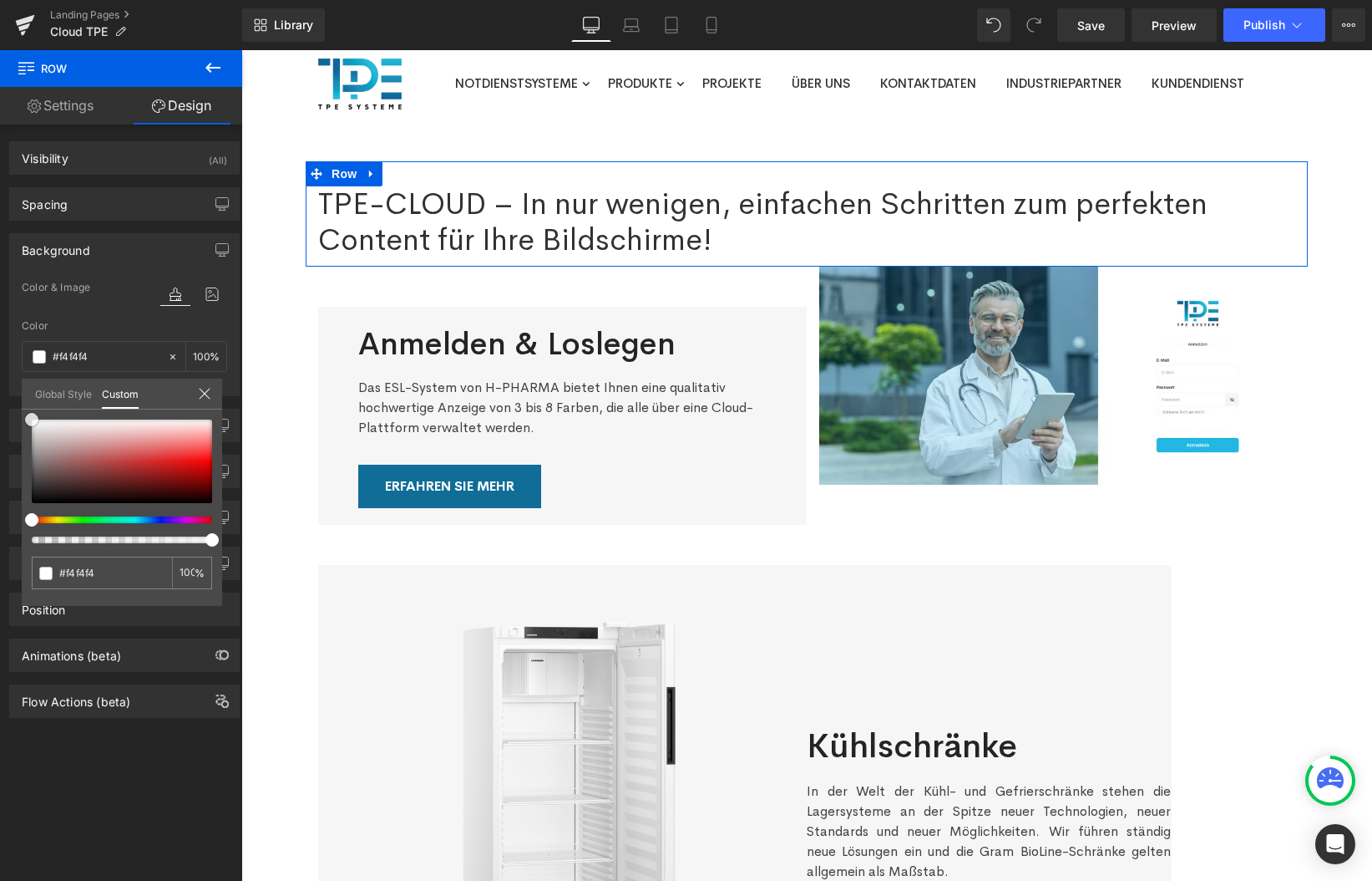
type input "#efefef"
type input "#ededed"
type input "#eaeaea"
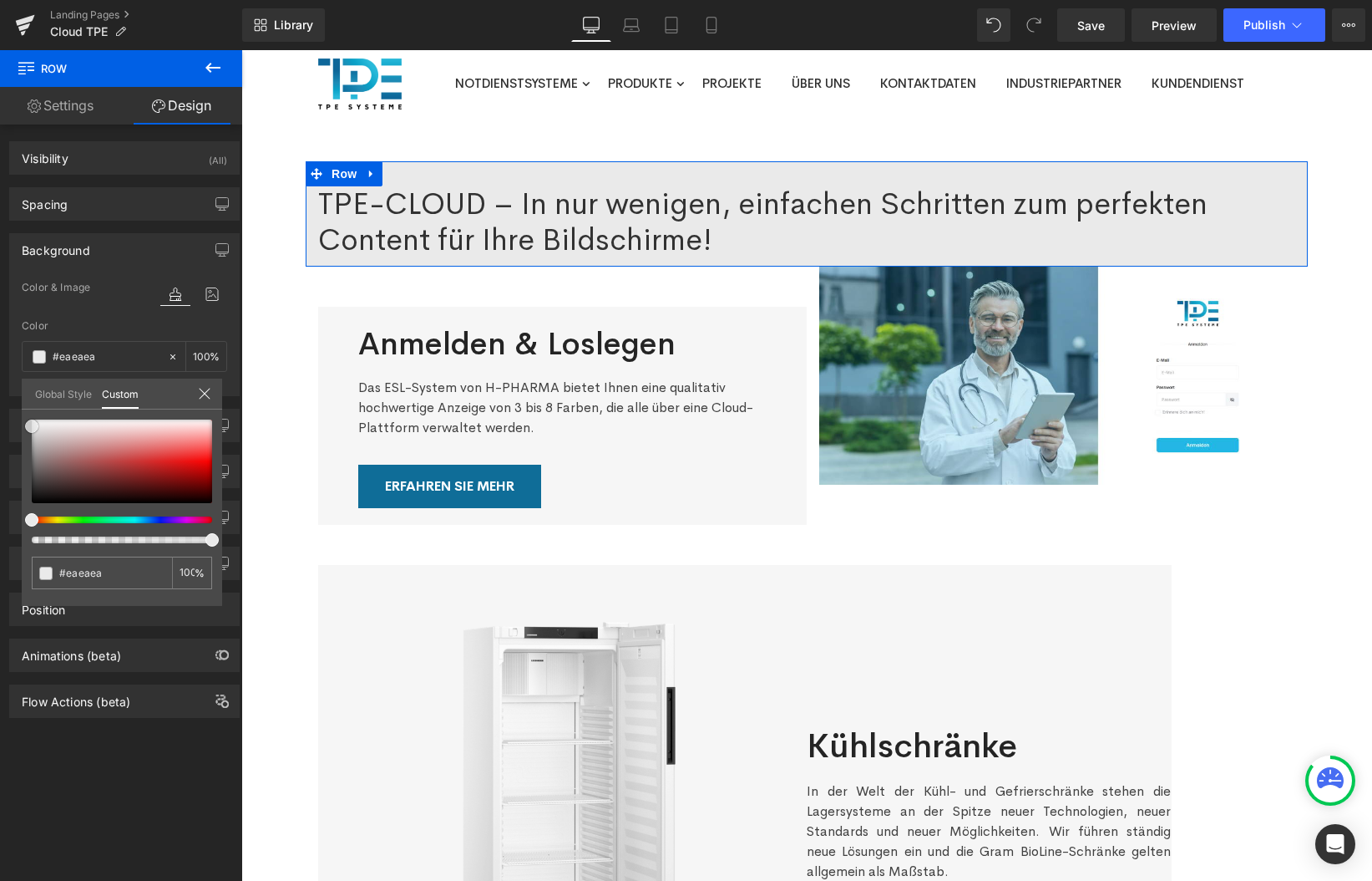
drag, startPoint x: 40, startPoint y: 459, endPoint x: 24, endPoint y: 426, distance: 36.7
click at [31, 426] on div at bounding box center [122, 461] width 181 height 84
click at [207, 397] on icon at bounding box center [205, 393] width 13 height 13
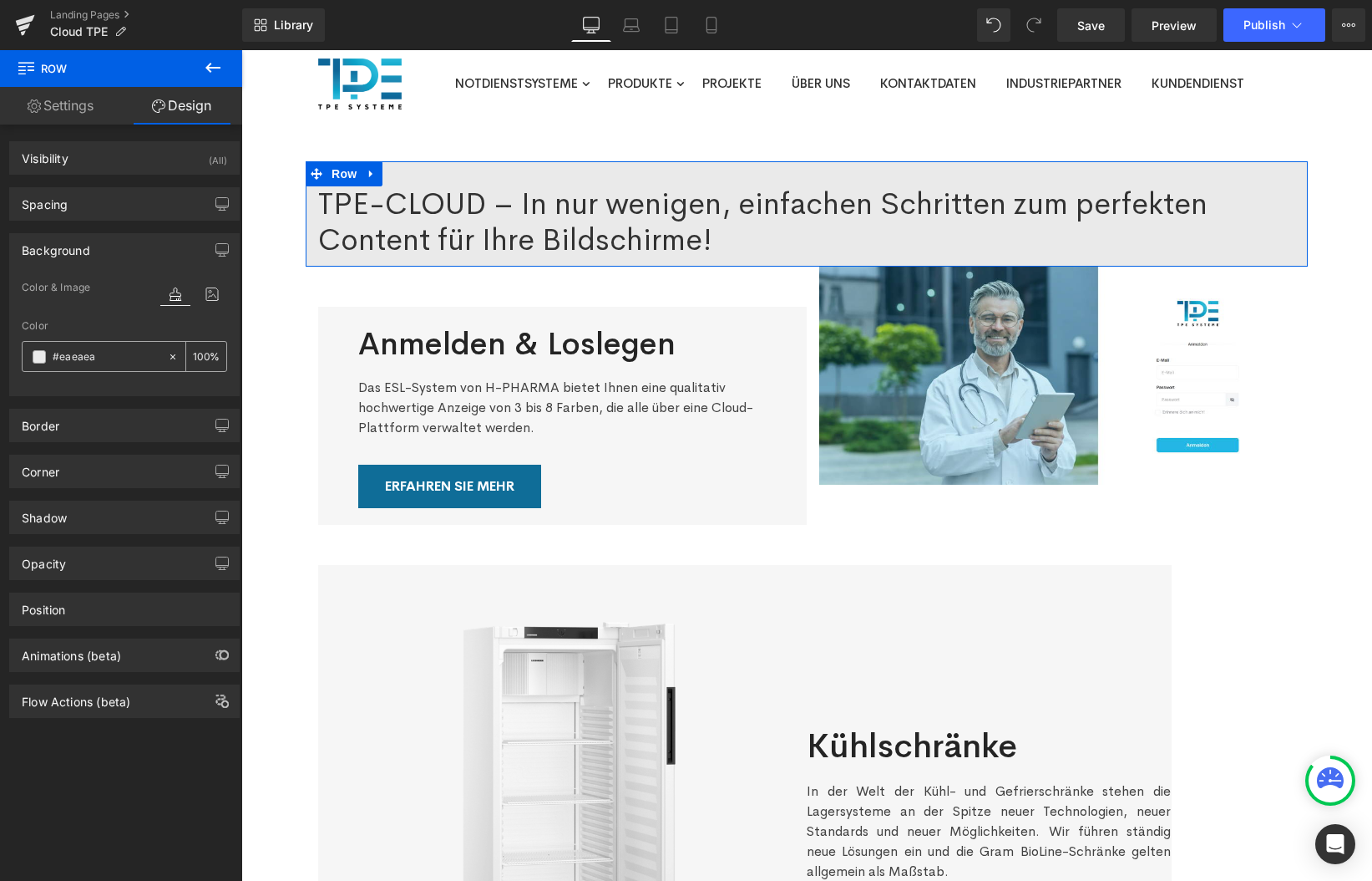
click at [169, 360] on icon at bounding box center [172, 356] width 12 height 12
type input "none"
type input "0"
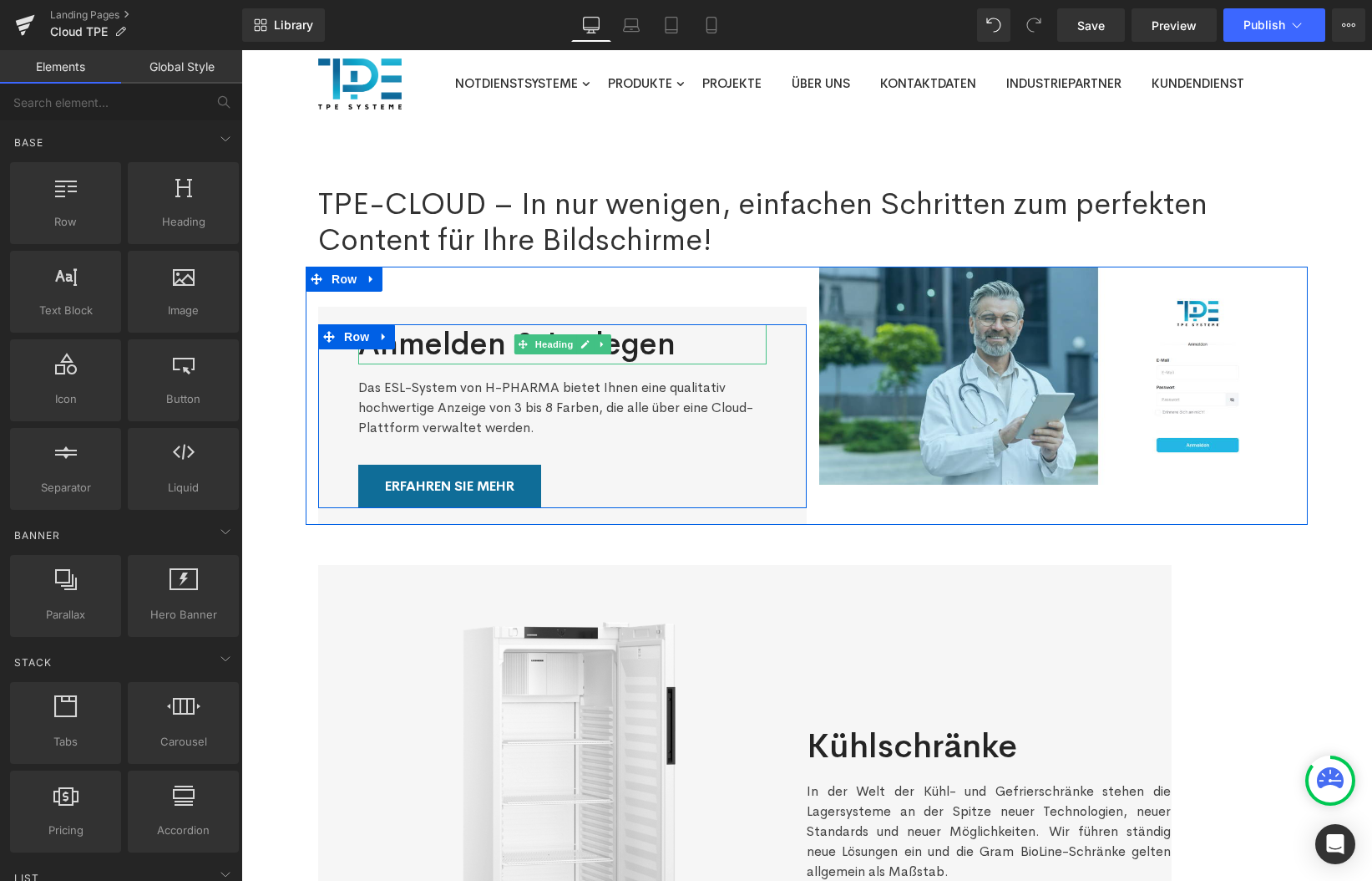
click at [384, 358] on h2 "Anmelden & Loslegen" at bounding box center [562, 343] width 408 height 40
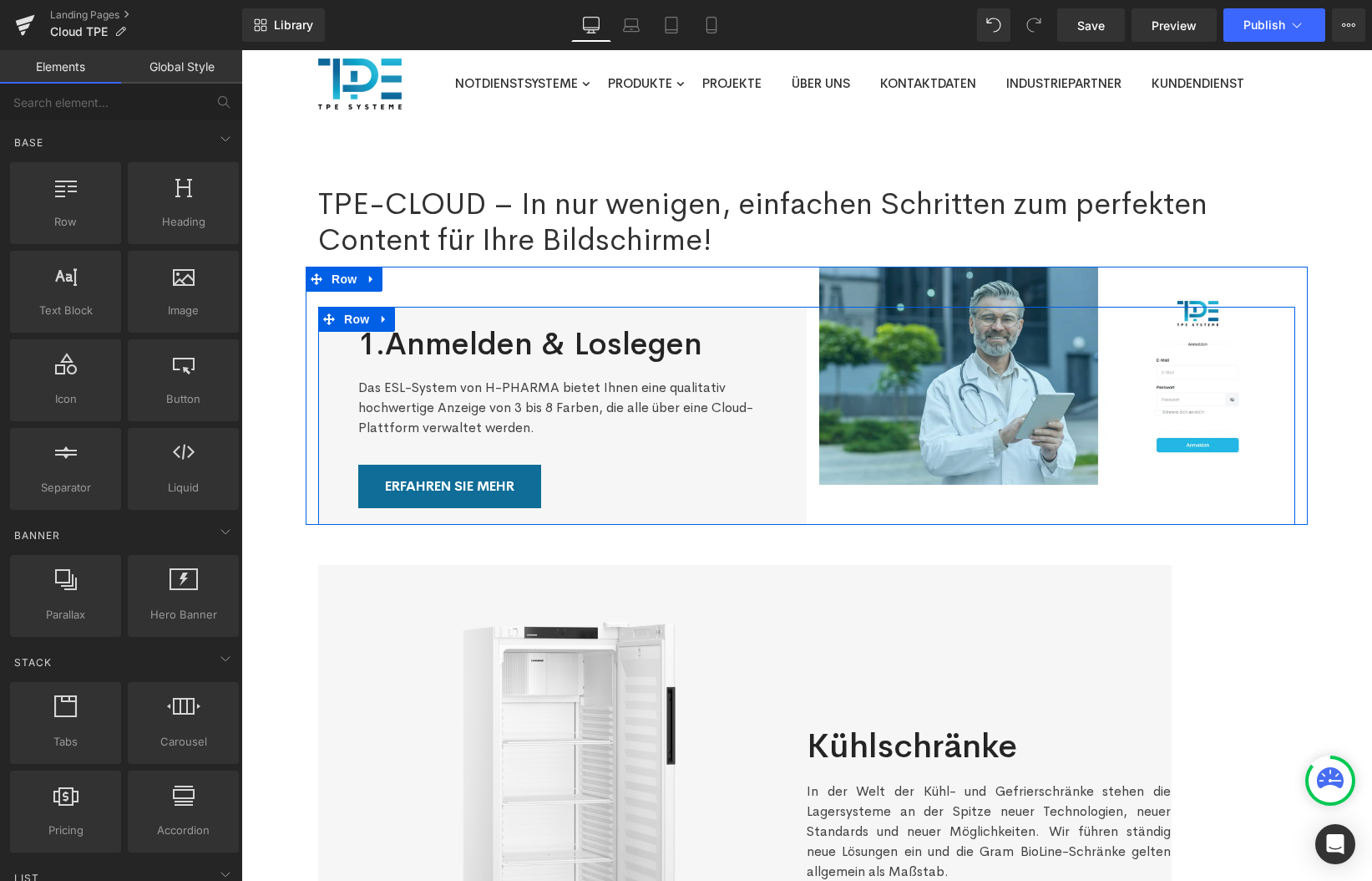
click at [722, 409] on div "Das ESL-System von H-PHARMA bietet Ihnen eine qualitativ hochwertige Anzeige vo…" at bounding box center [562, 401] width 408 height 74
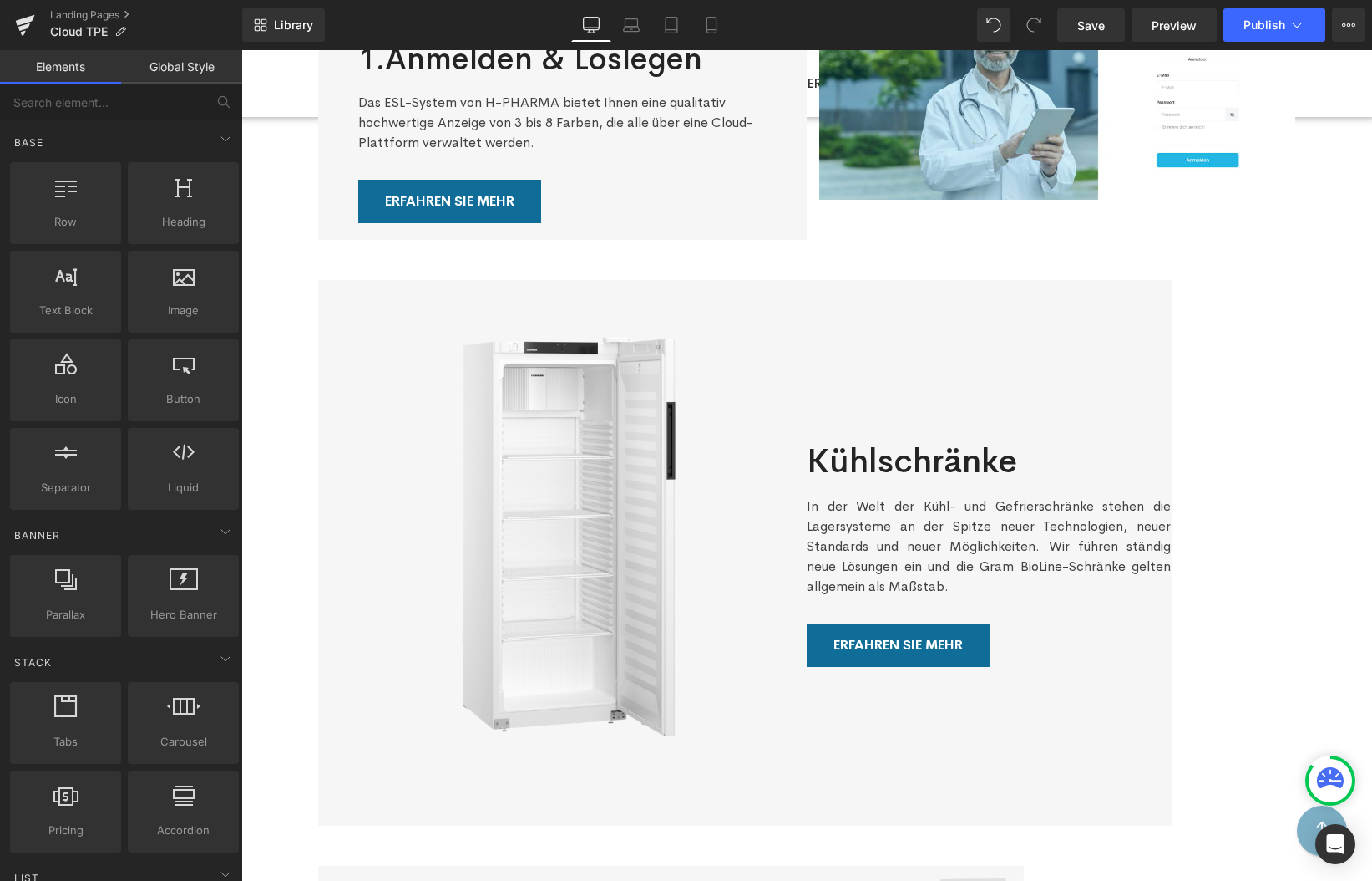
scroll to position [286, 0]
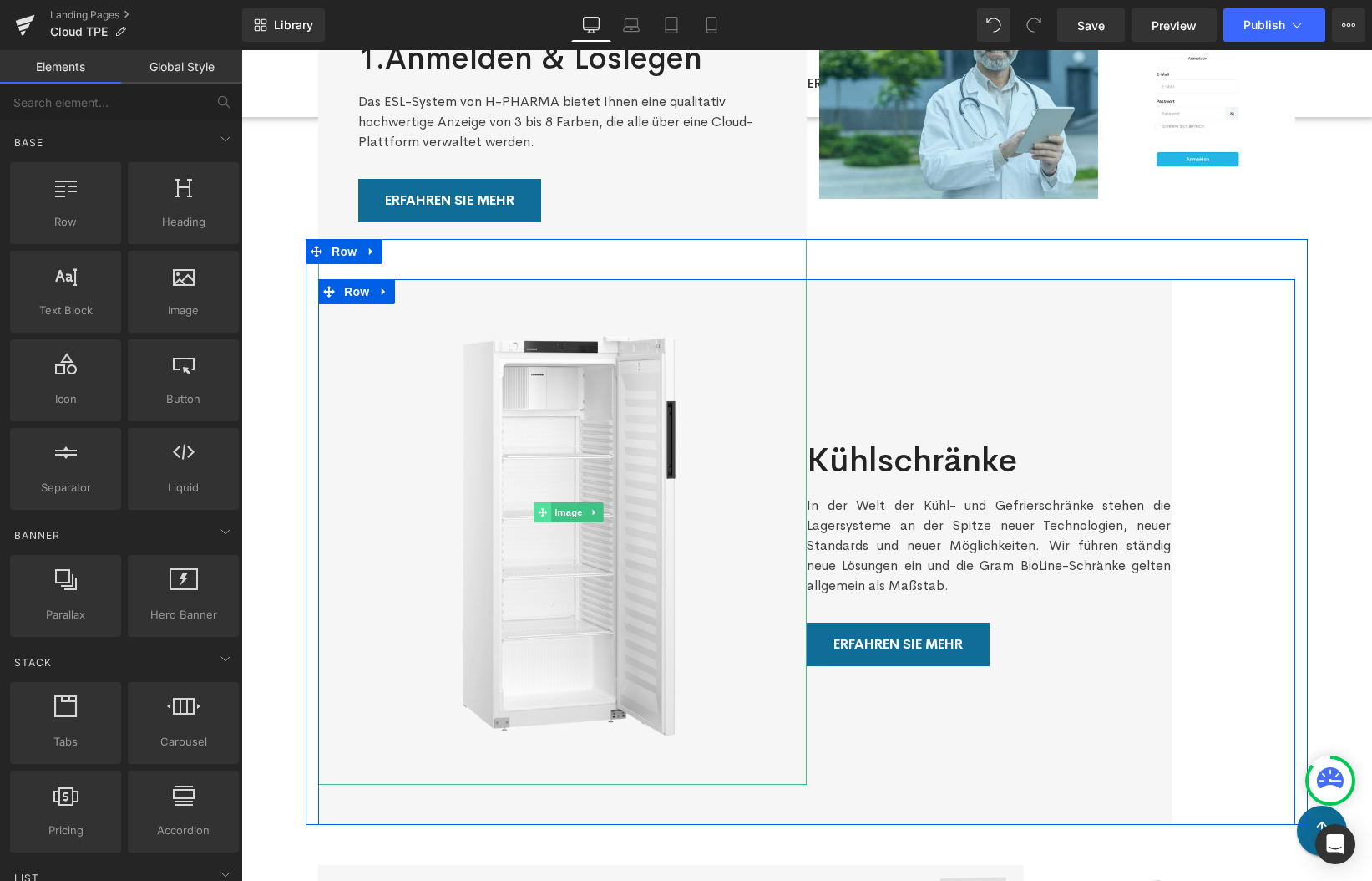
click at [548, 509] on span at bounding box center [542, 512] width 18 height 20
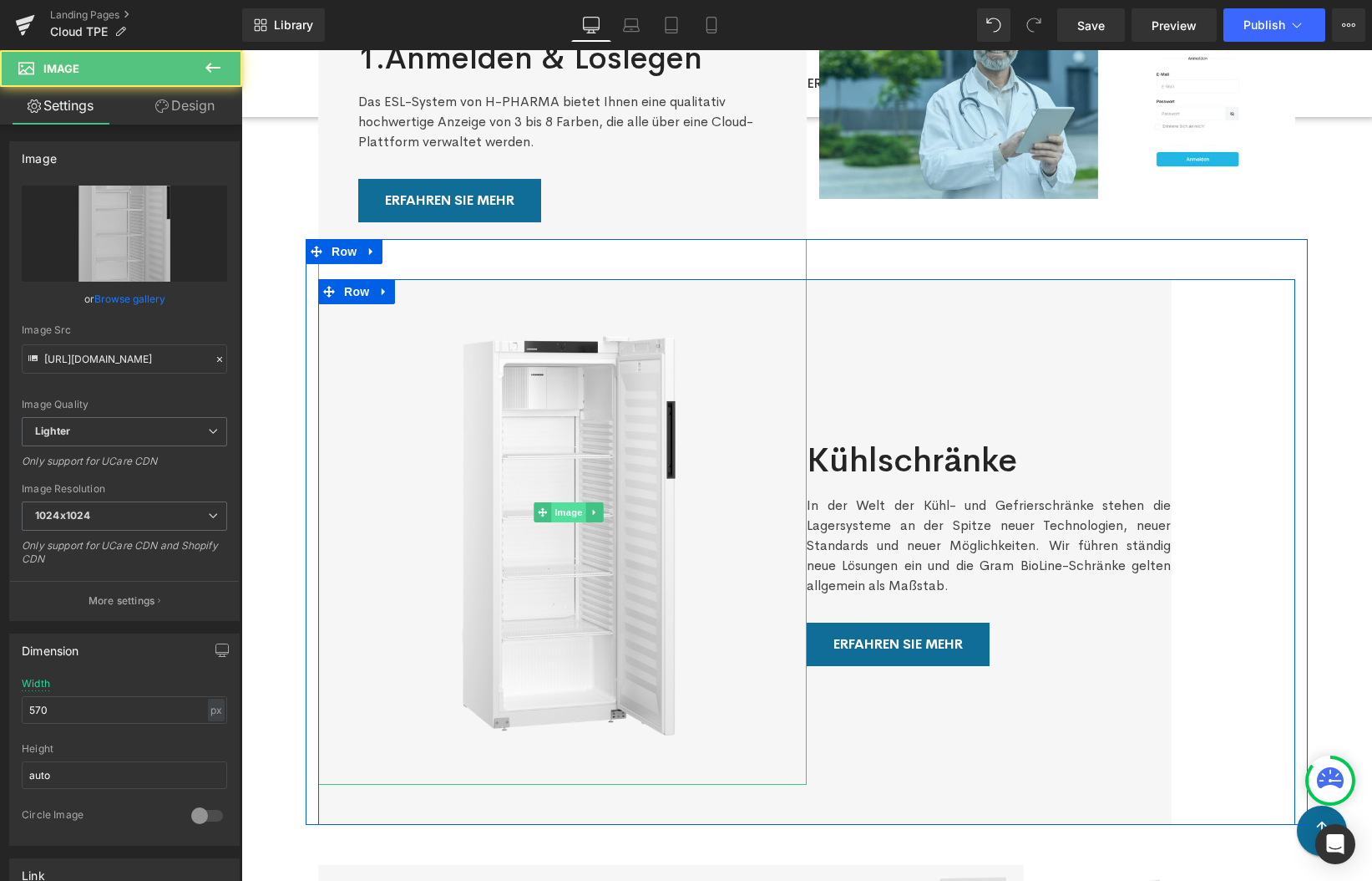
click at [563, 511] on span "Image" at bounding box center [569, 512] width 35 height 20
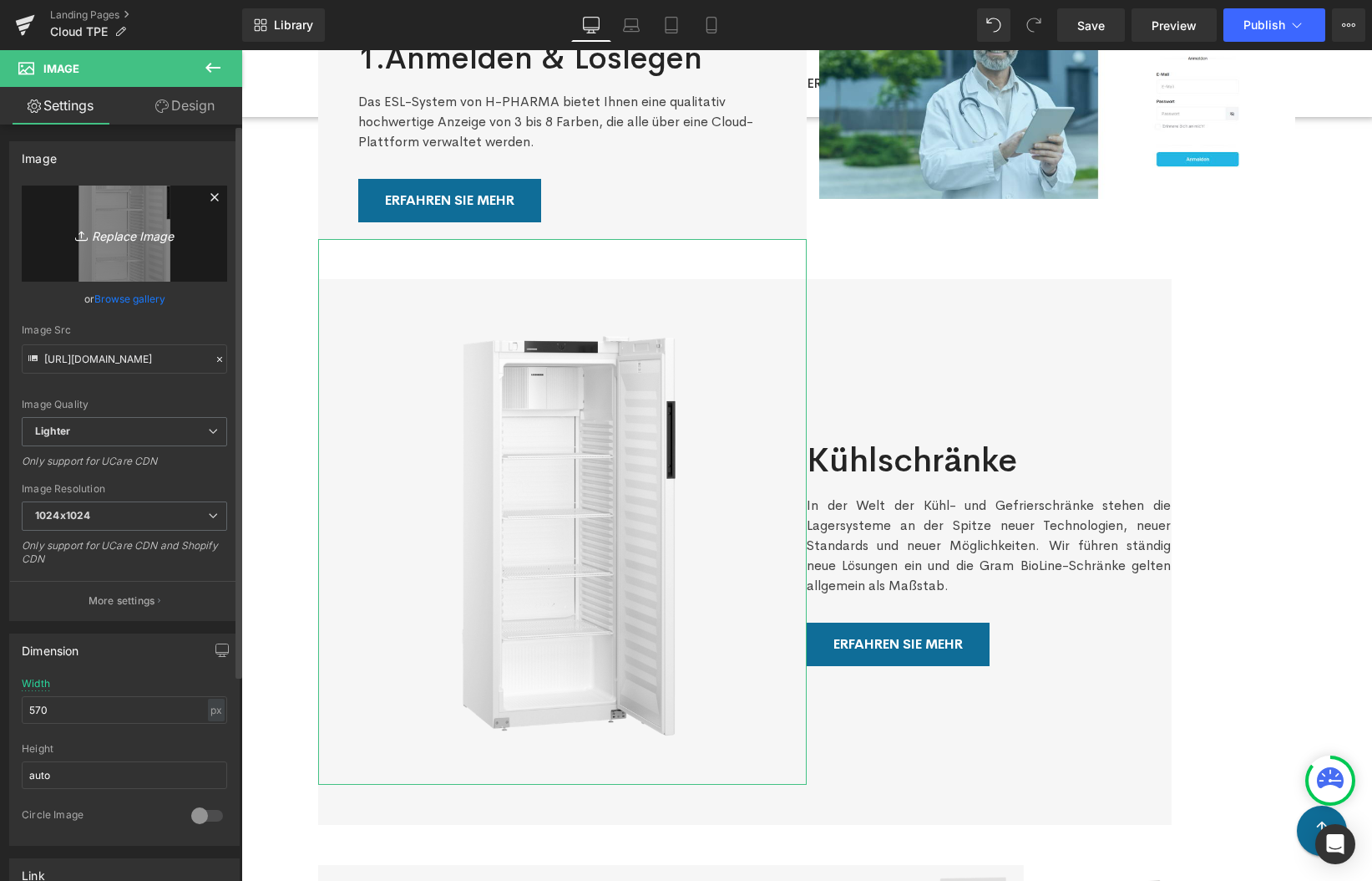
click at [105, 228] on icon "Replace Image" at bounding box center [124, 233] width 134 height 21
type input "C:\fakepath\Bild (1).png"
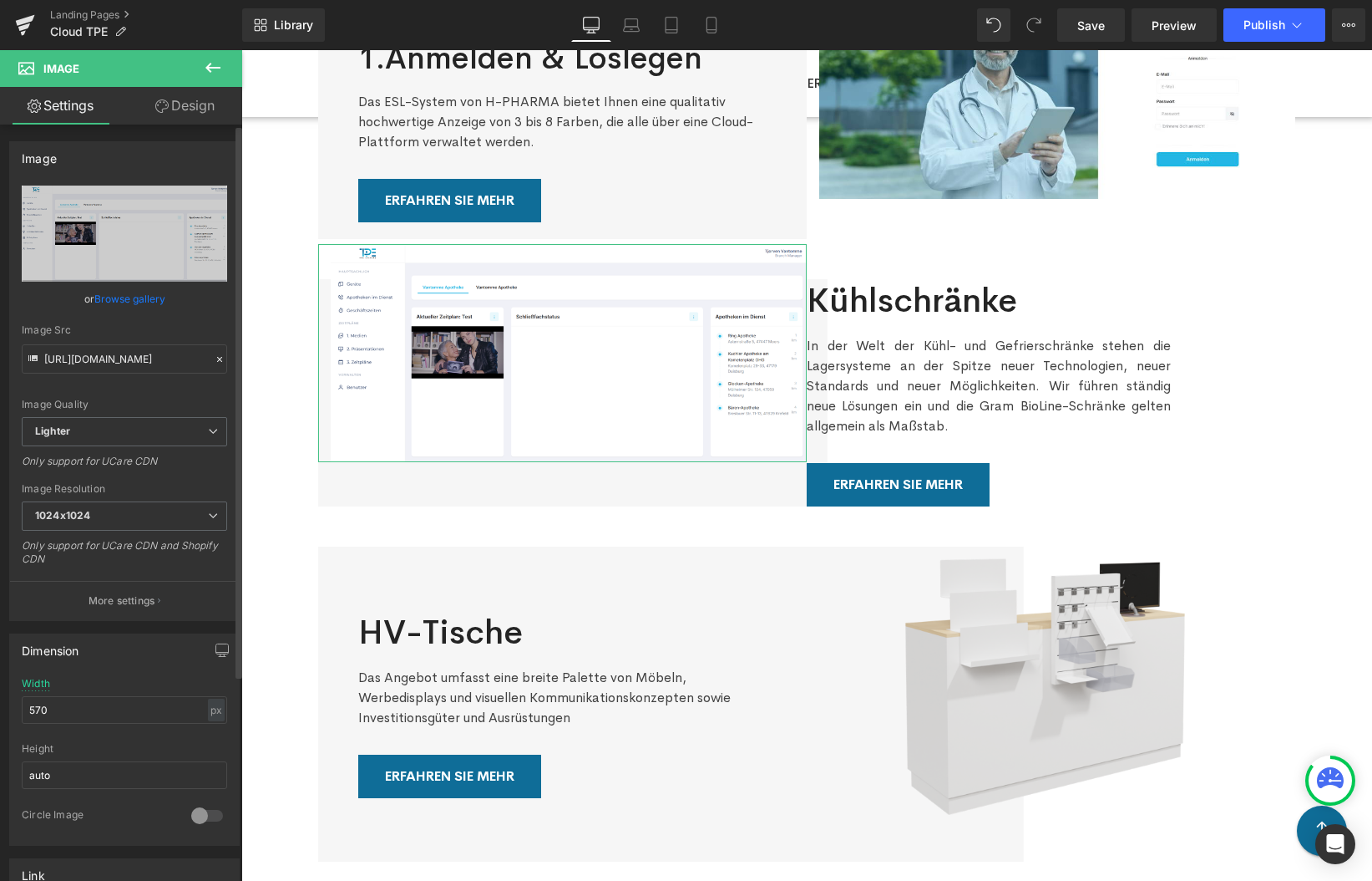
type input "[URL][DOMAIN_NAME]"
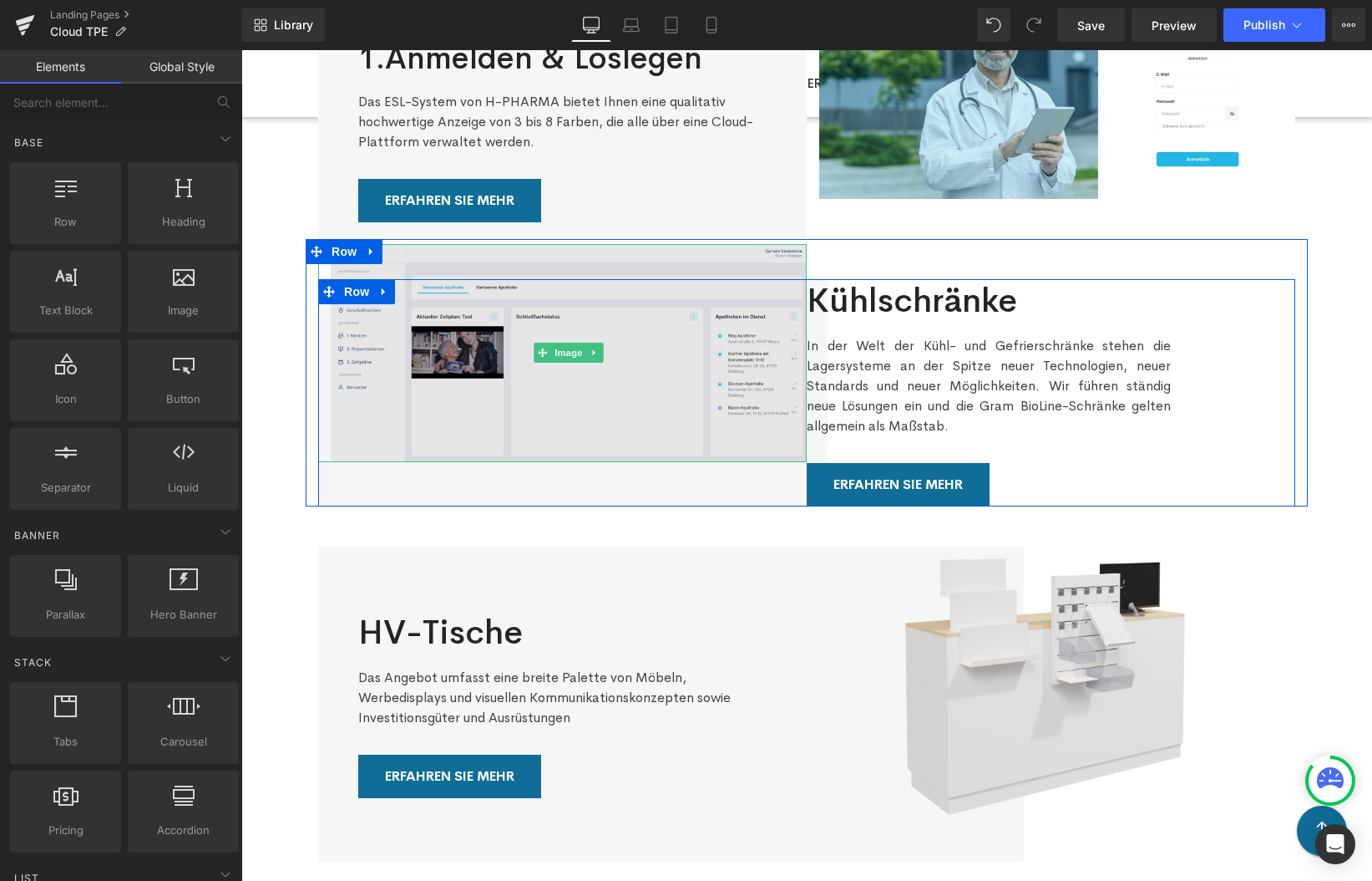
click at [453, 431] on img at bounding box center [569, 353] width 476 height 218
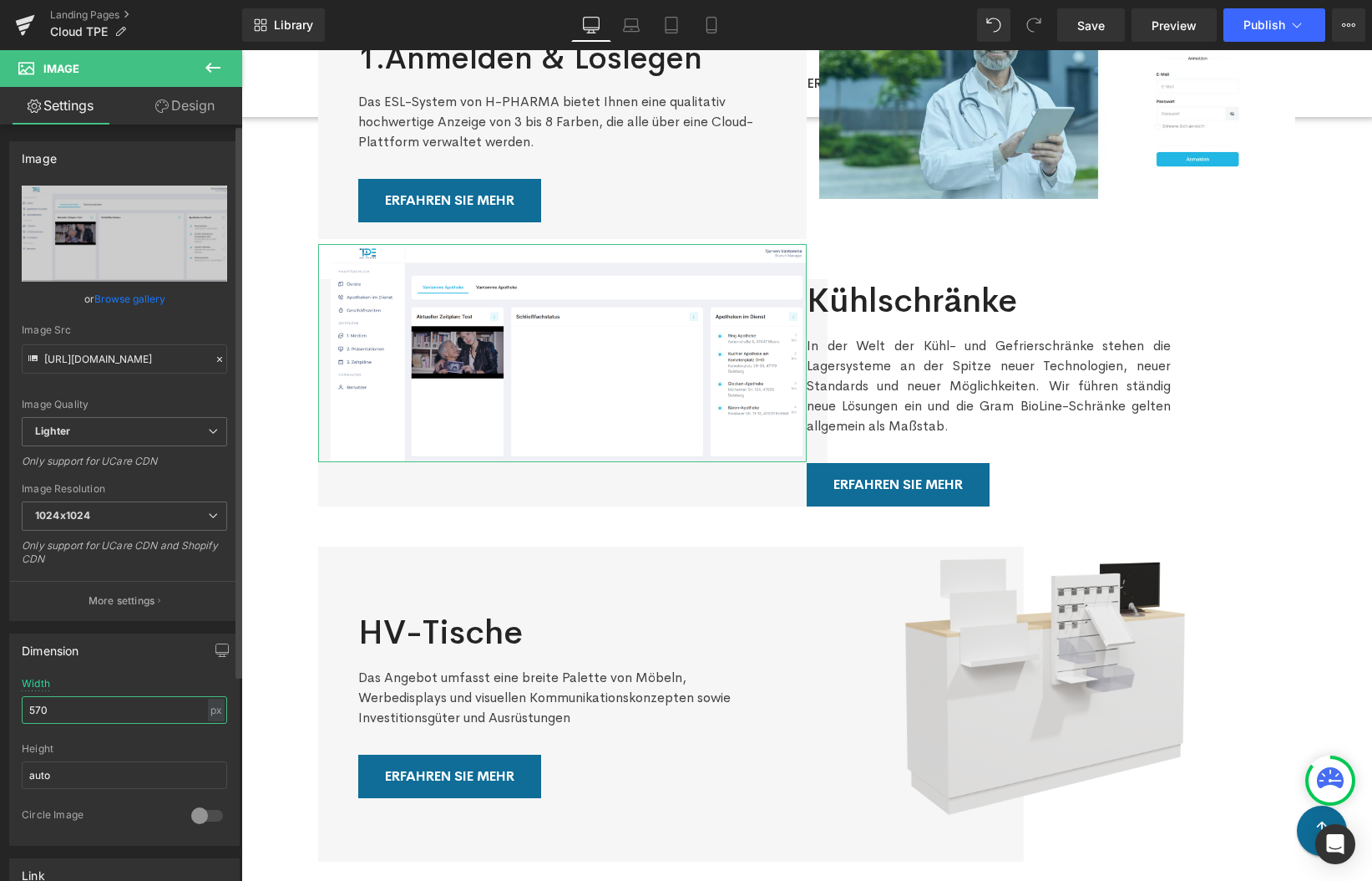
click at [189, 714] on input "570" at bounding box center [124, 710] width 206 height 28
click at [213, 708] on div "px" at bounding box center [217, 709] width 17 height 22
click at [216, 734] on li "%" at bounding box center [216, 736] width 21 height 24
click at [210, 710] on div "%" at bounding box center [217, 709] width 15 height 22
click at [212, 762] on li "px" at bounding box center [216, 760] width 21 height 24
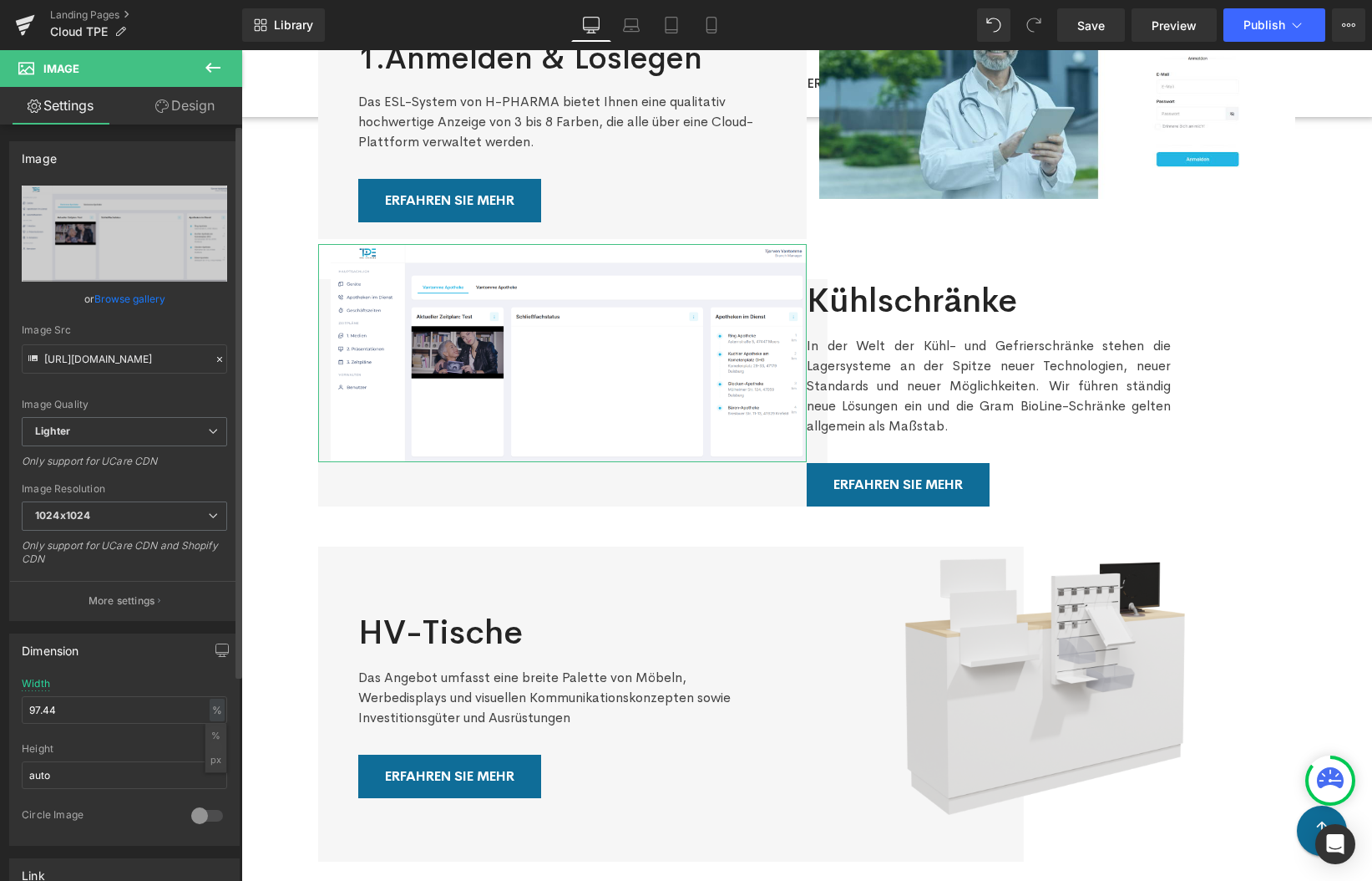
type input "570.02"
click at [119, 644] on div "Dimension" at bounding box center [124, 650] width 229 height 31
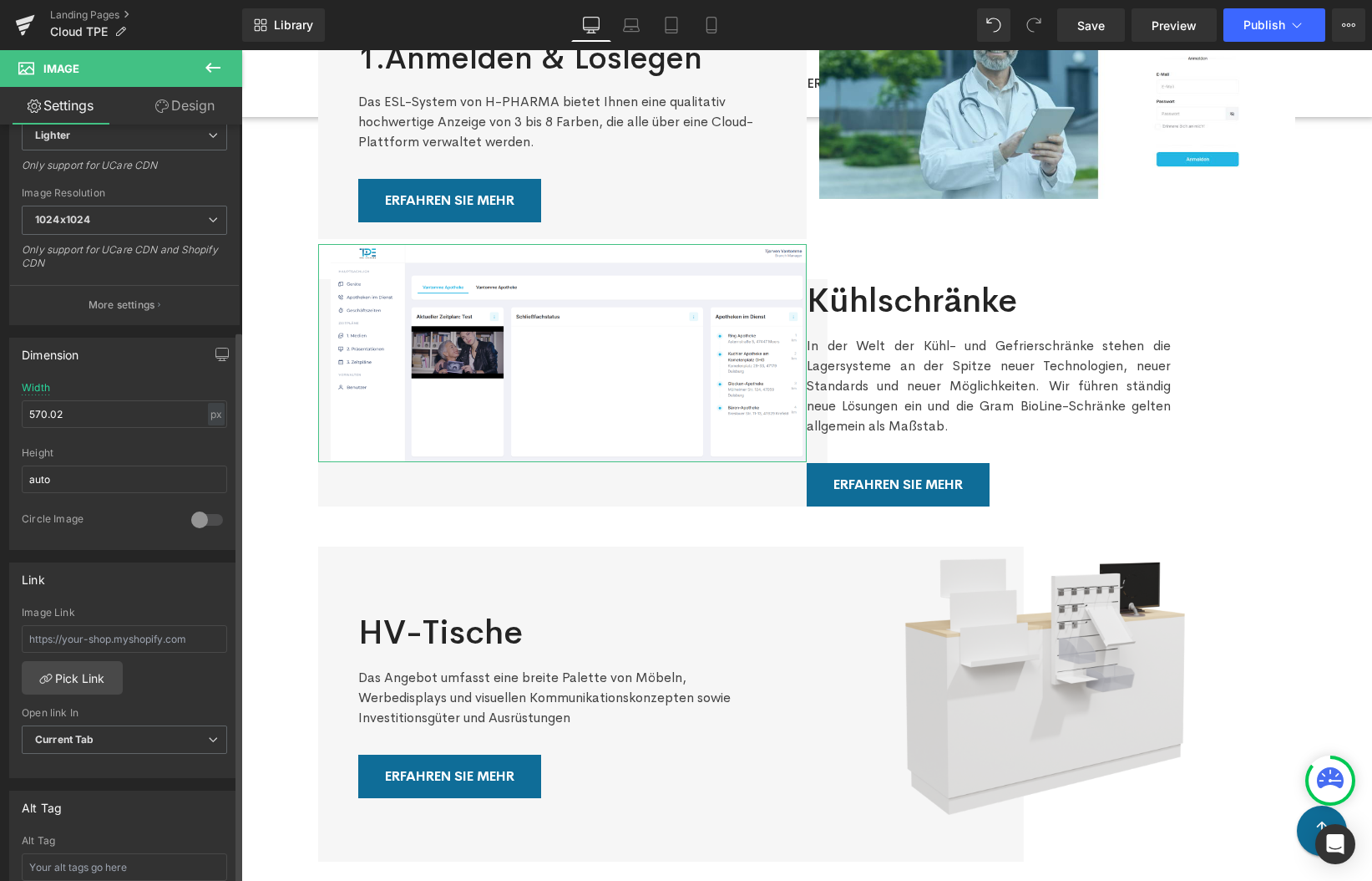
scroll to position [298, 0]
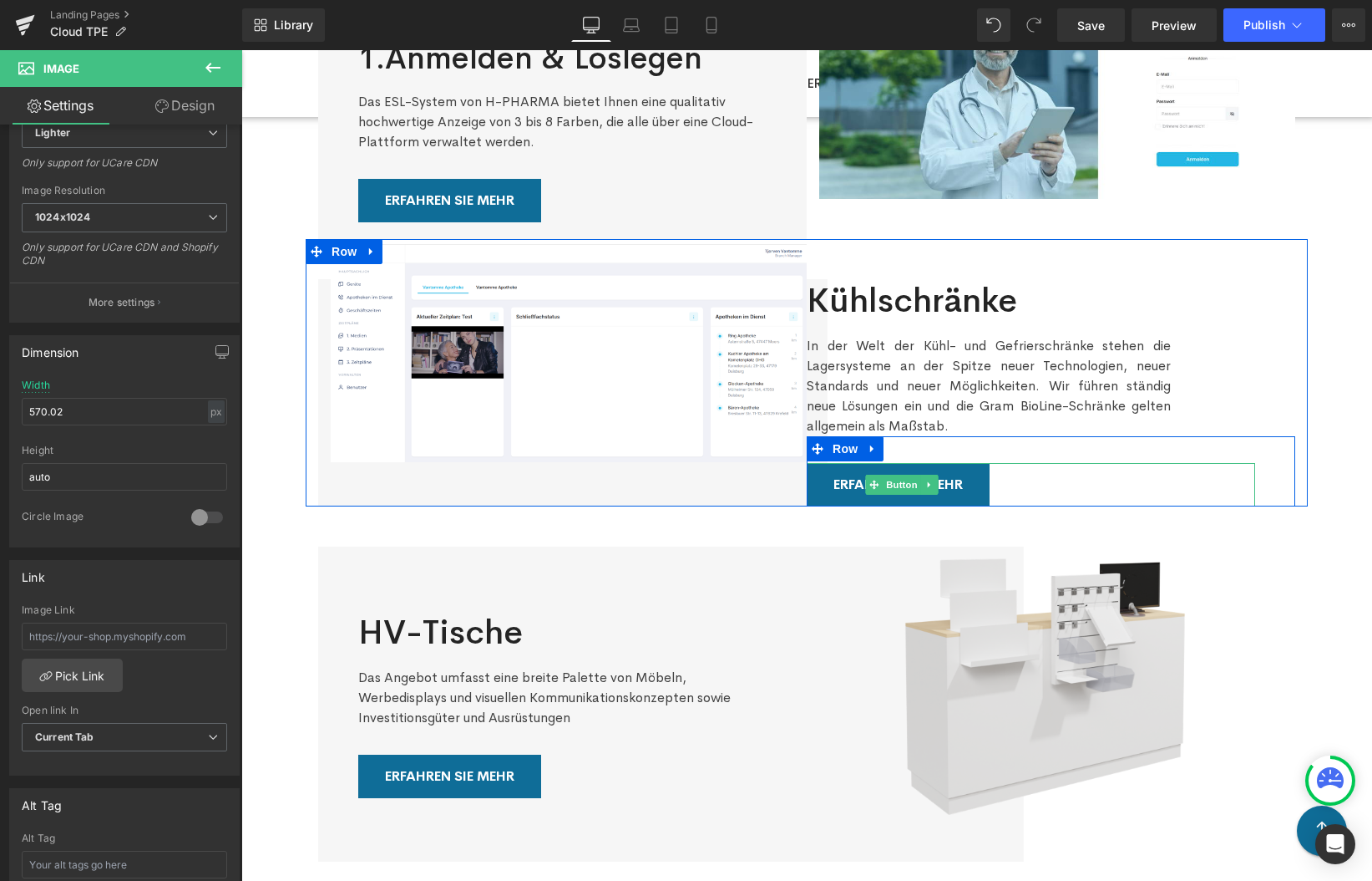
click at [832, 481] on link "Erfahren Sie mehr" at bounding box center [898, 484] width 183 height 43
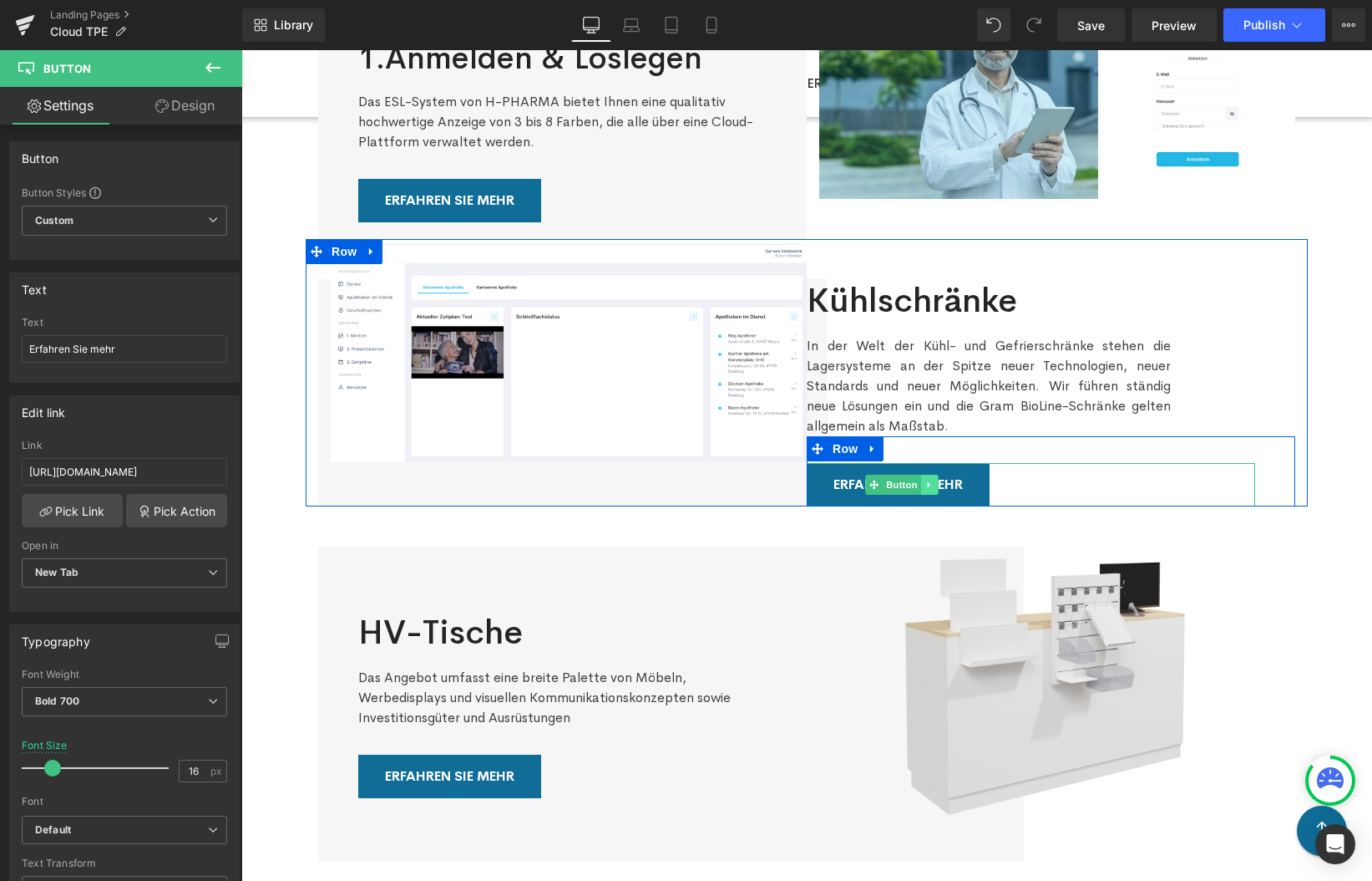
click at [933, 487] on icon at bounding box center [929, 484] width 9 height 10
click at [939, 484] on icon at bounding box center [939, 484] width 9 height 9
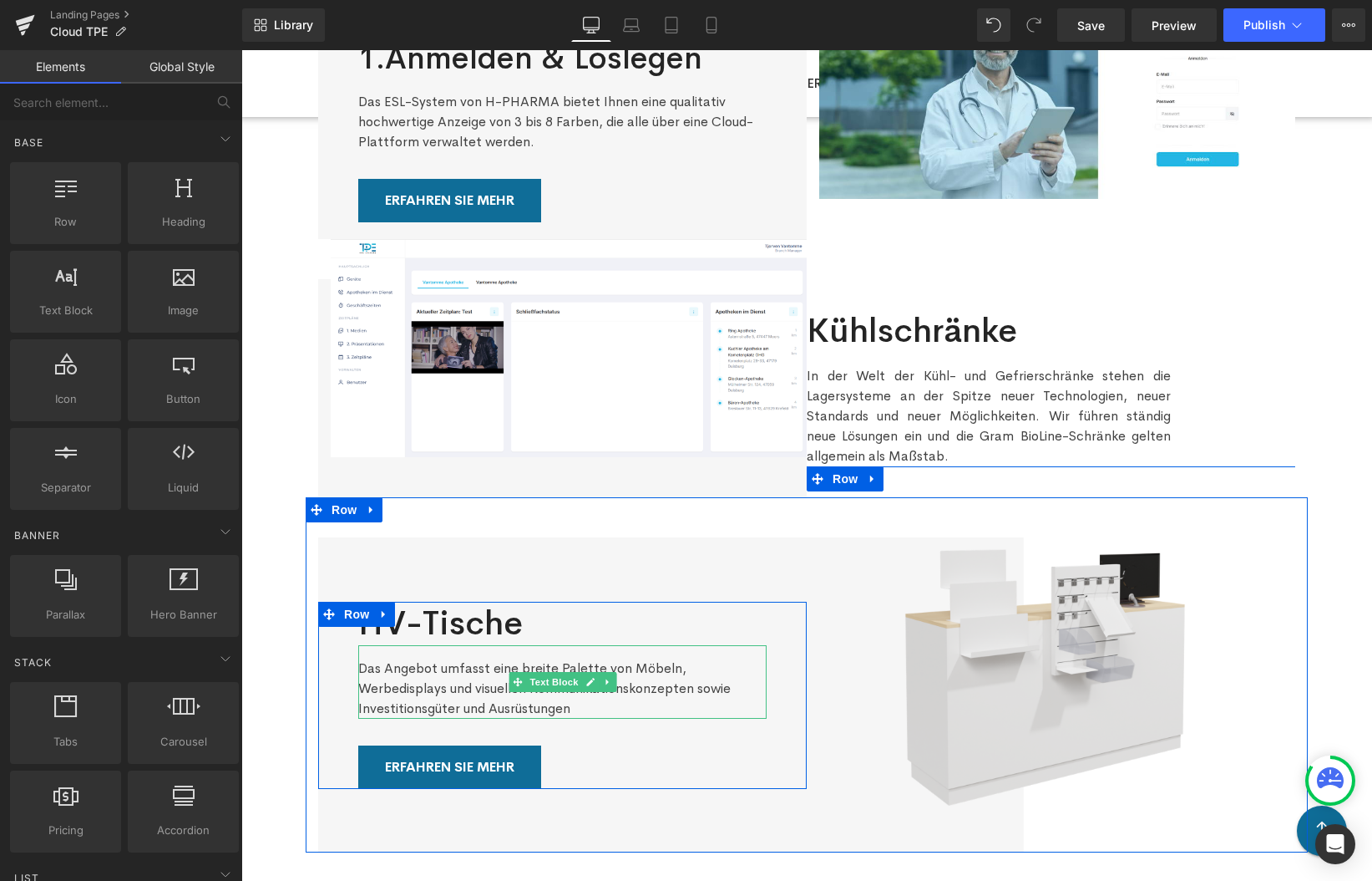
click at [656, 709] on p "Das Angebot umfasst eine breite Palette von Möbeln, Werbedisplays und visuellen…" at bounding box center [562, 688] width 408 height 60
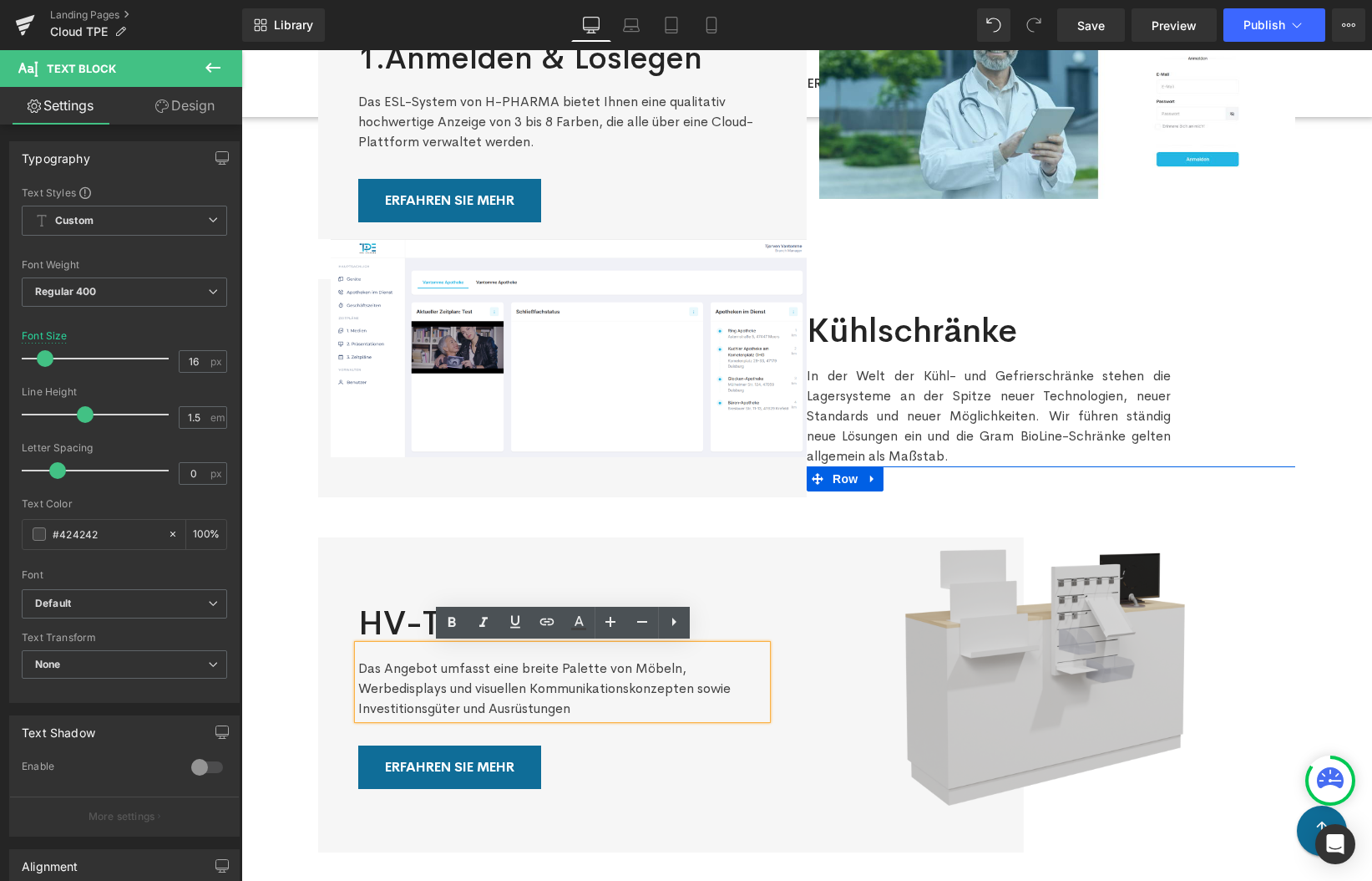
click at [817, 652] on img at bounding box center [1051, 675] width 489 height 275
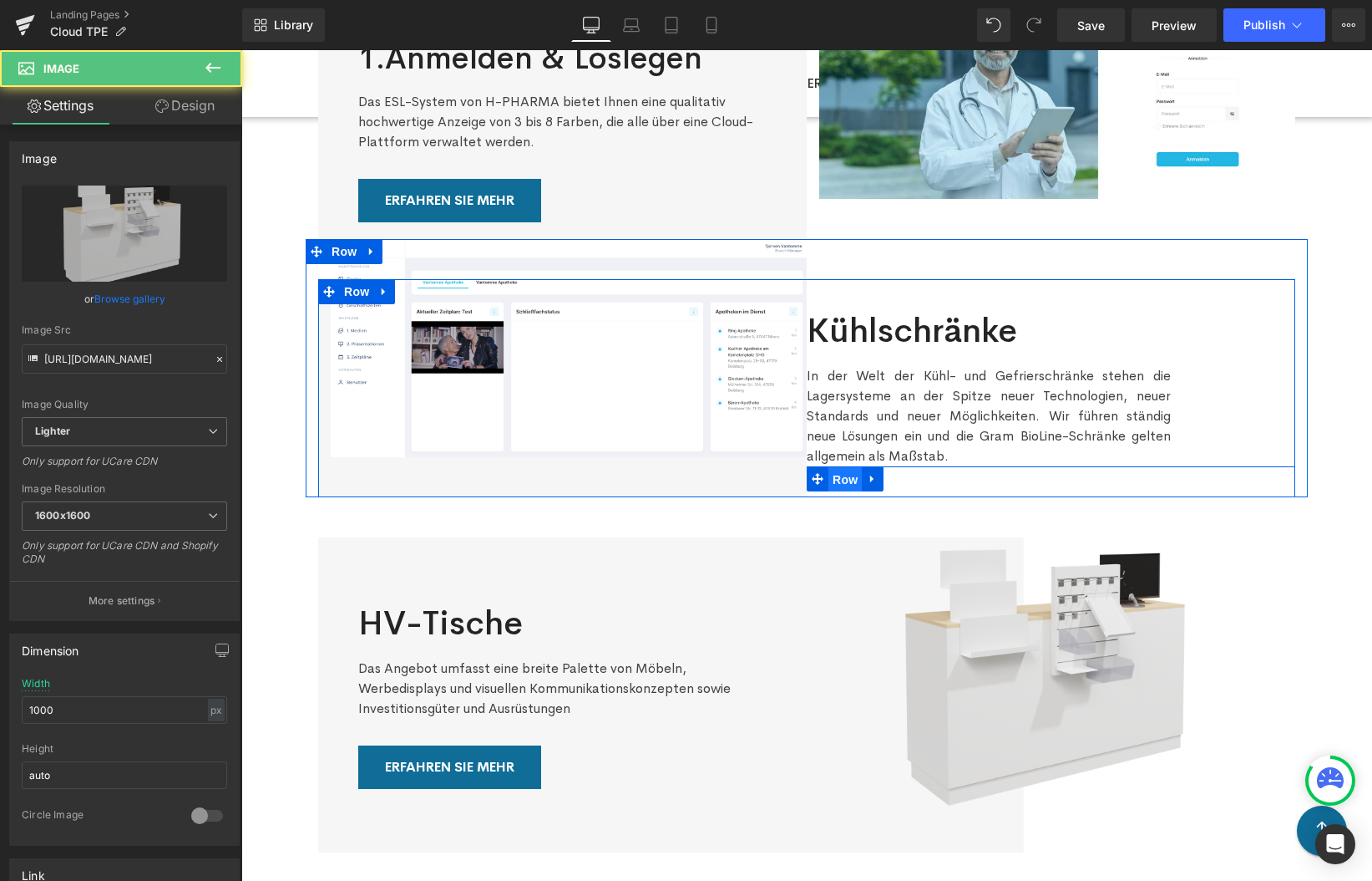
click at [847, 479] on span "Row" at bounding box center [846, 479] width 33 height 25
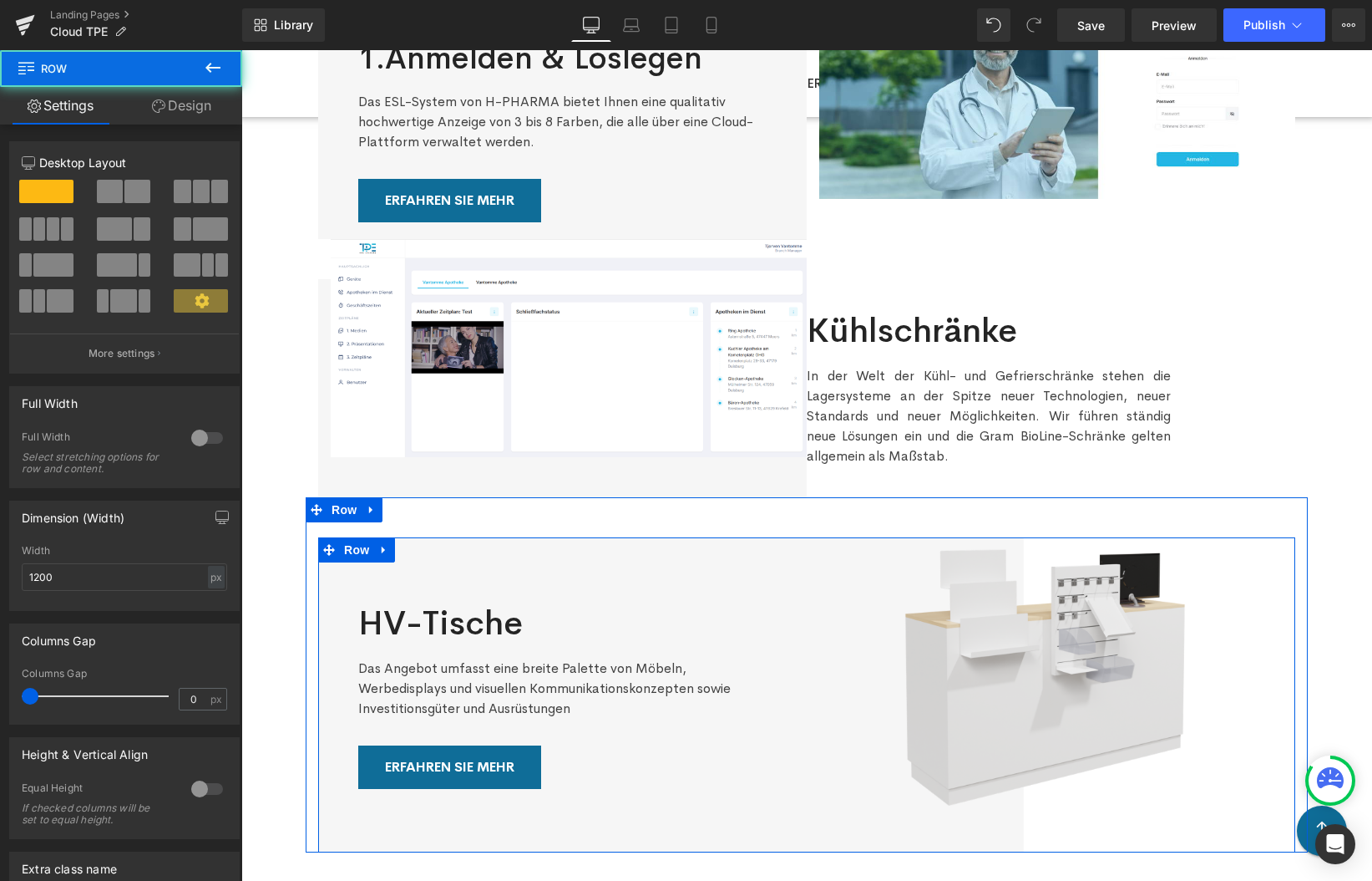
click at [620, 569] on div "HV-Tische Heading Das Angebot umfasst eine breite Palette von Möbeln, Werbedisp…" at bounding box center [562, 696] width 489 height 315
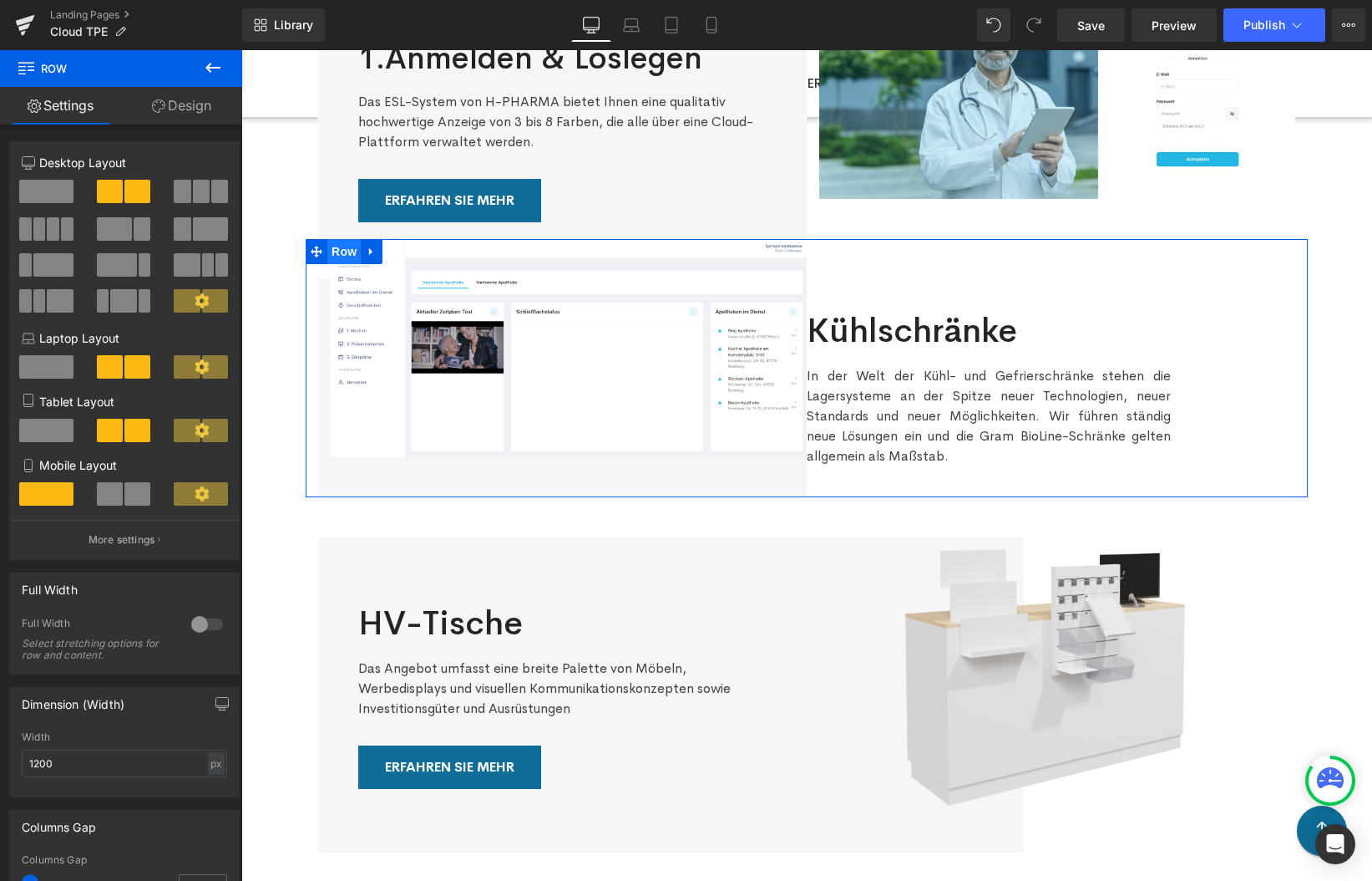
click at [340, 251] on span "Row" at bounding box center [344, 251] width 33 height 25
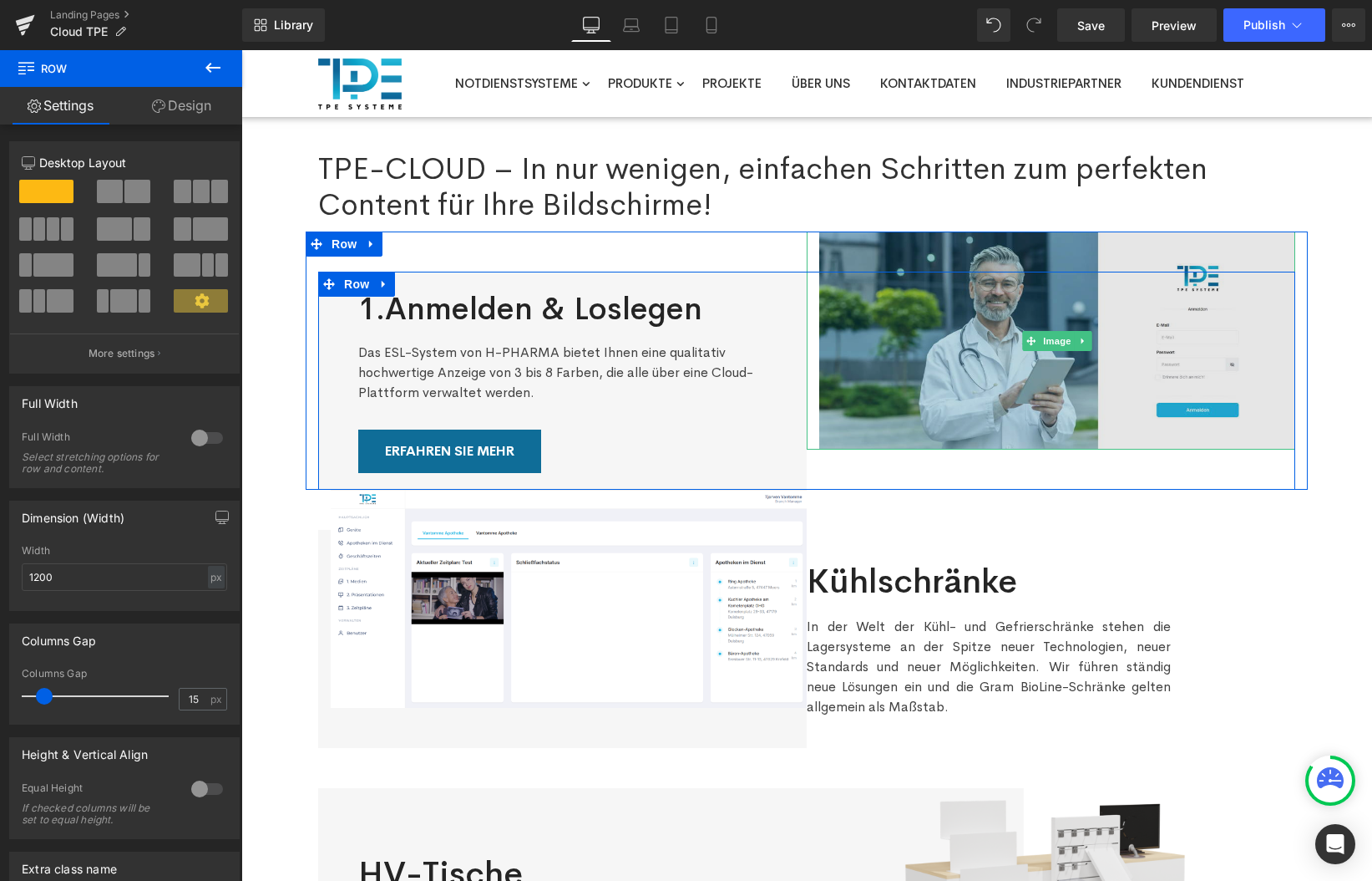
scroll to position [31, 0]
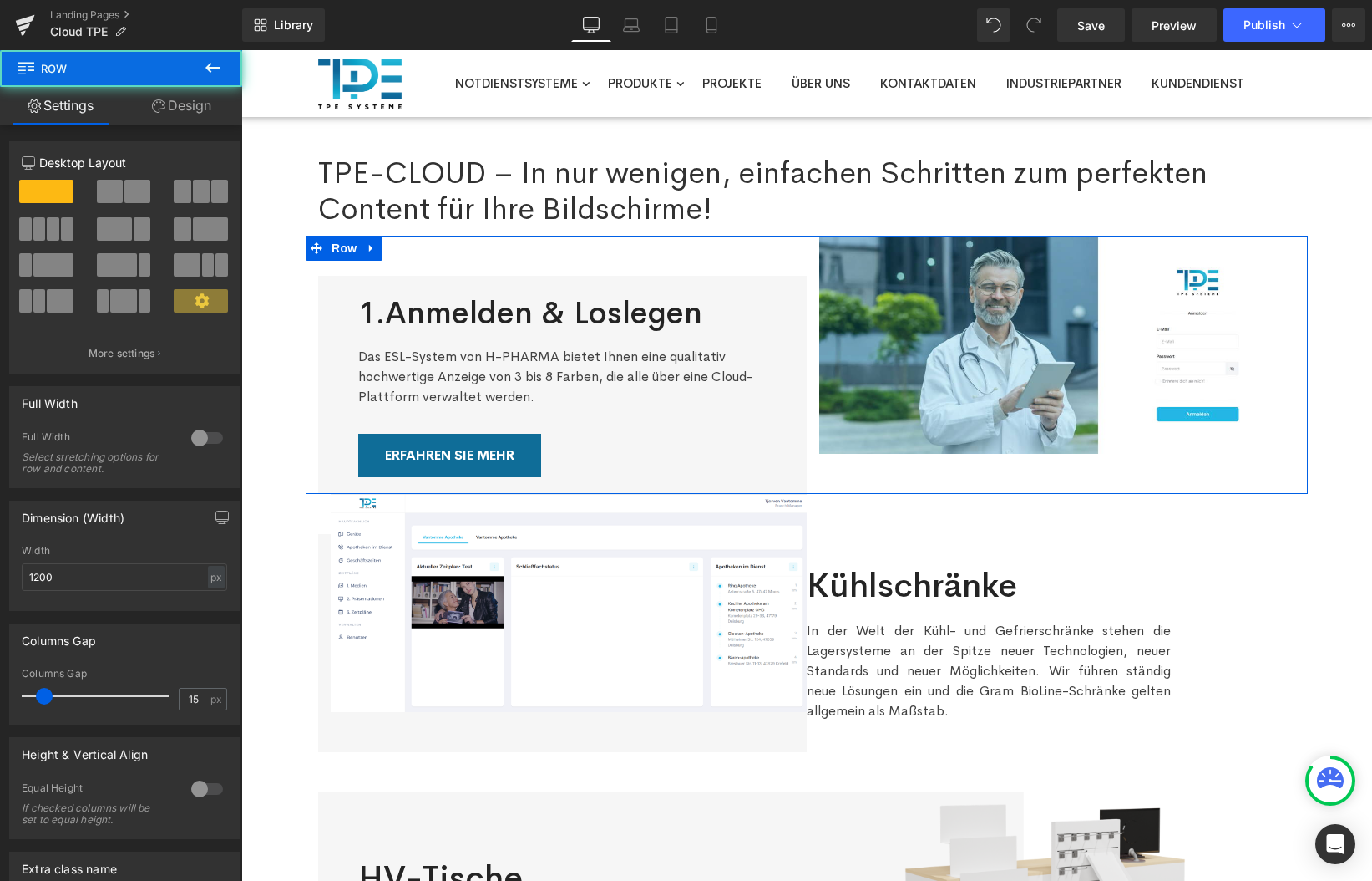
click at [311, 365] on div "1.Anmelden & Loslegen Heading Das ESL-System von H-PHARMA bietet Ihnen eine qua…" at bounding box center [807, 385] width 1002 height 218
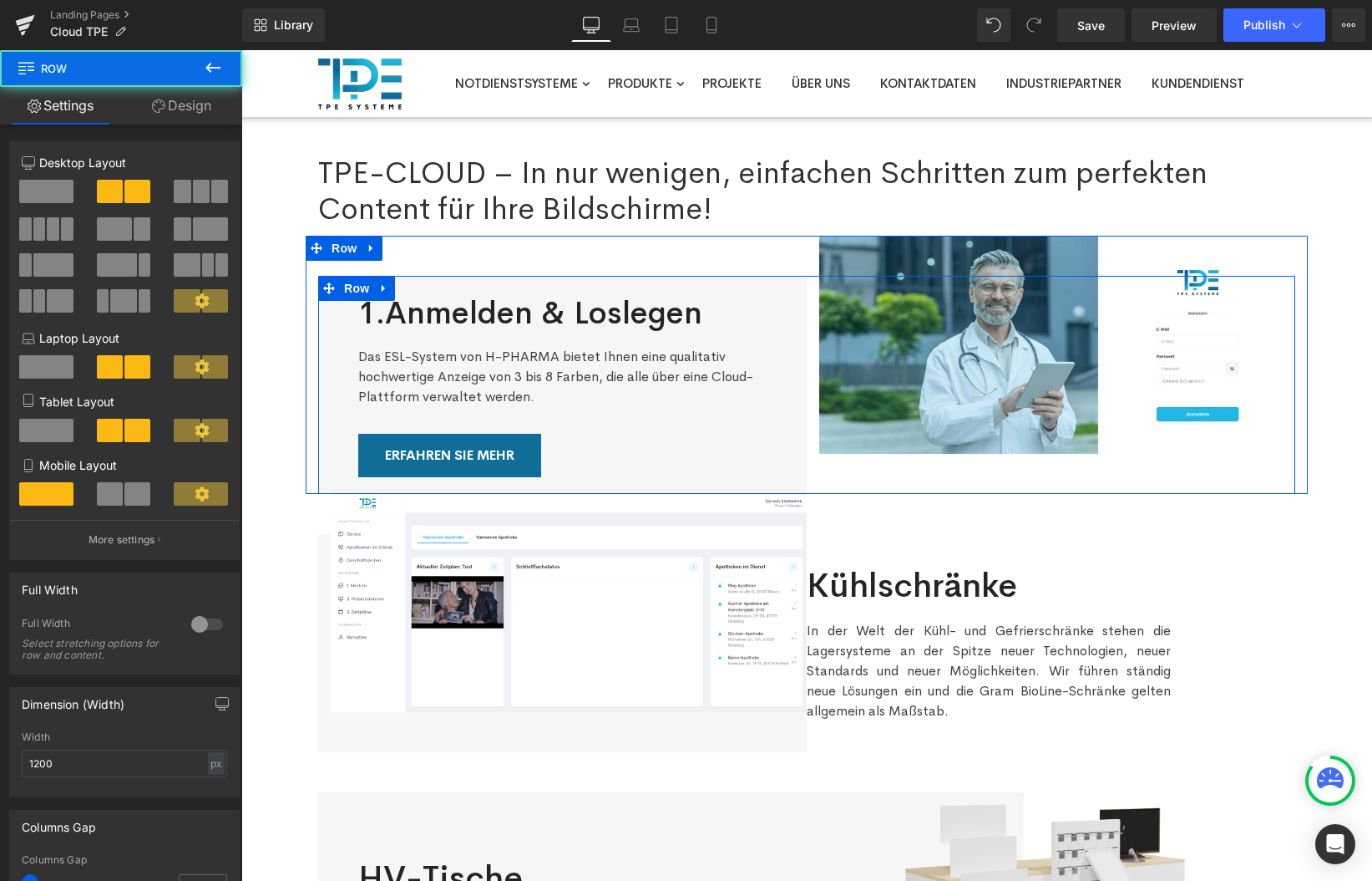
click at [1132, 465] on div "Image" at bounding box center [1051, 385] width 489 height 218
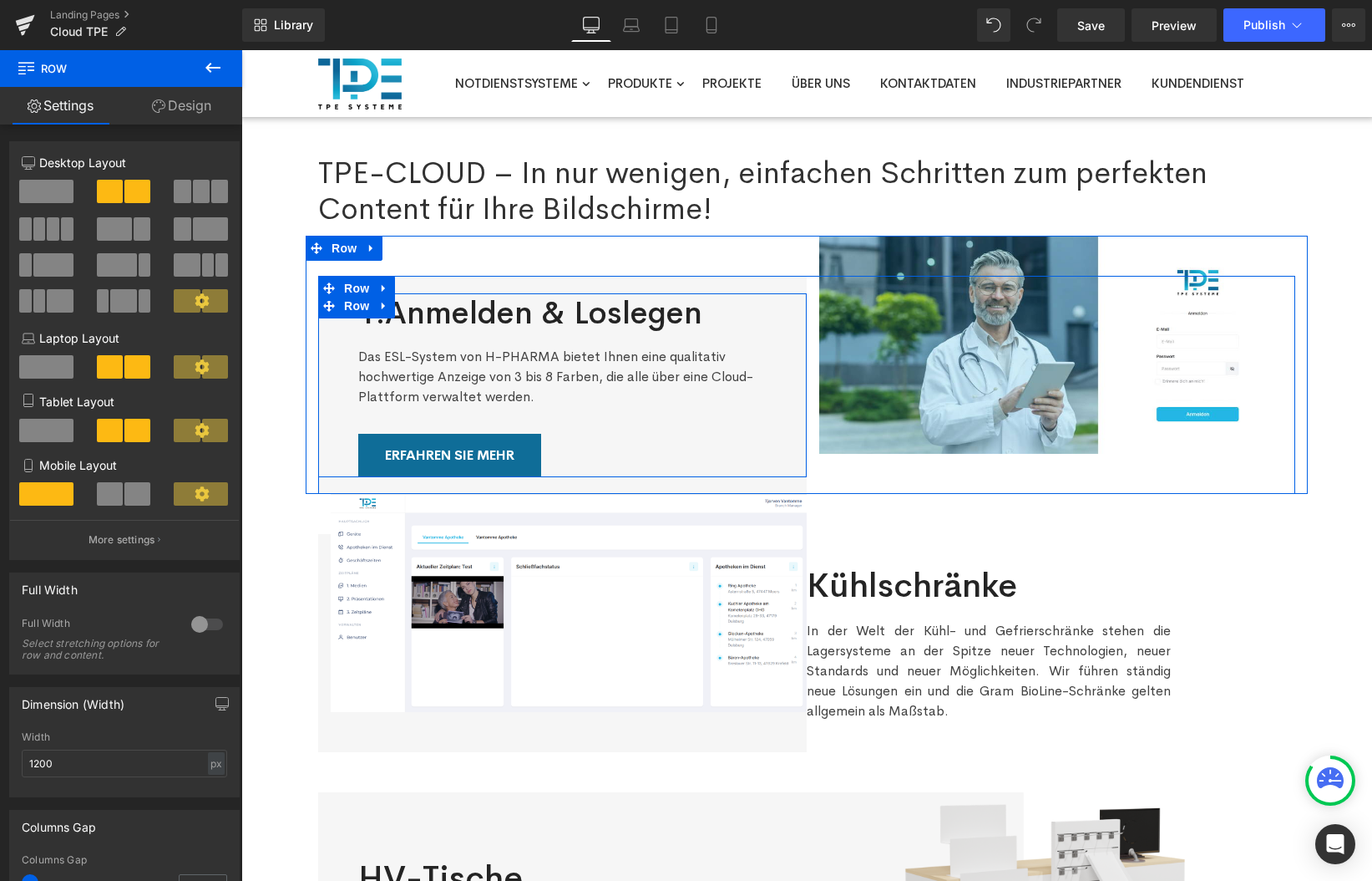
click at [635, 411] on div "1.Anmelden & Loslegen Heading Das ESL-System von H-PHARMA bietet Ihnen eine qua…" at bounding box center [562, 385] width 408 height 184
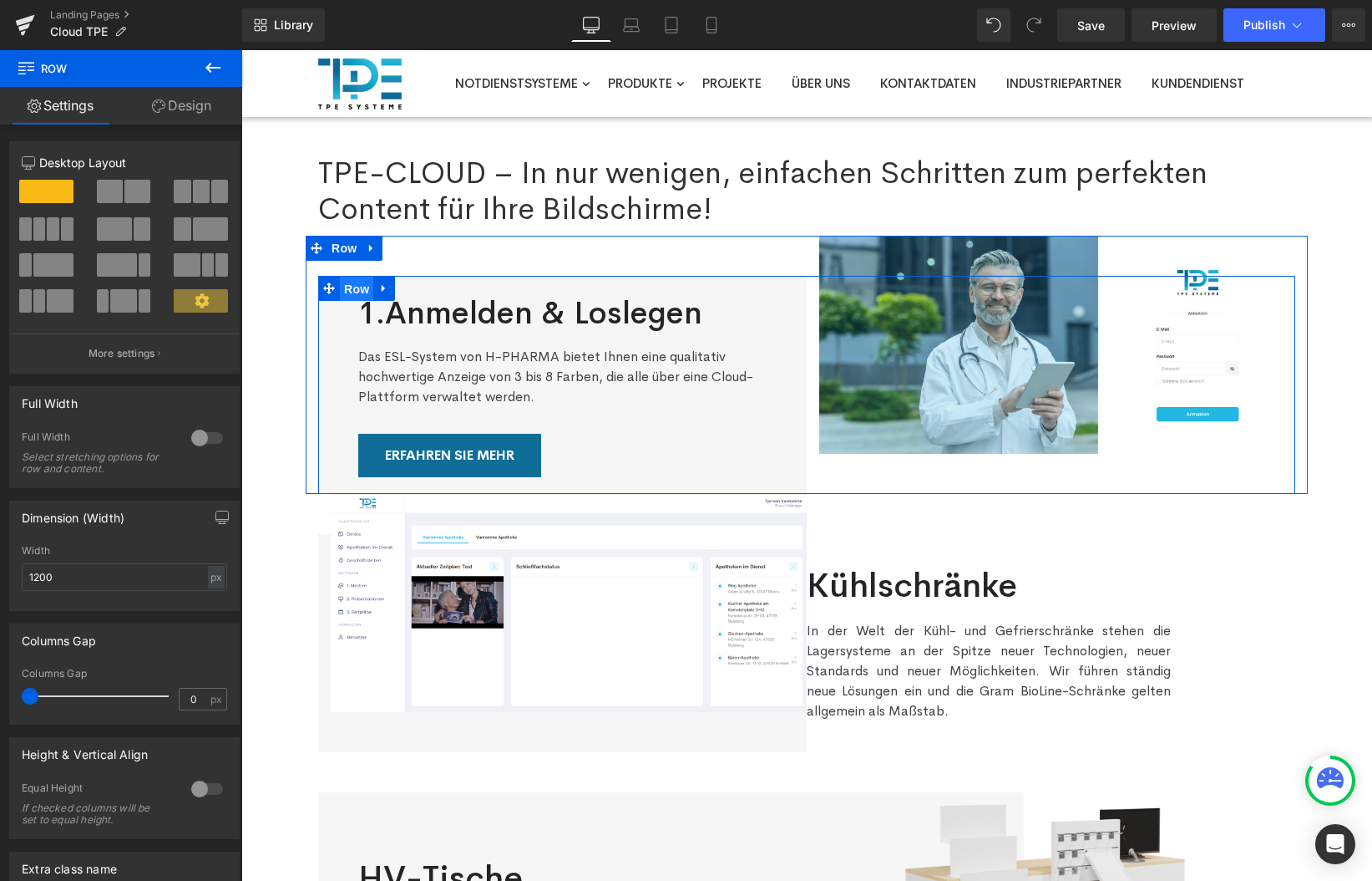
click at [365, 288] on span "Row" at bounding box center [357, 289] width 33 height 25
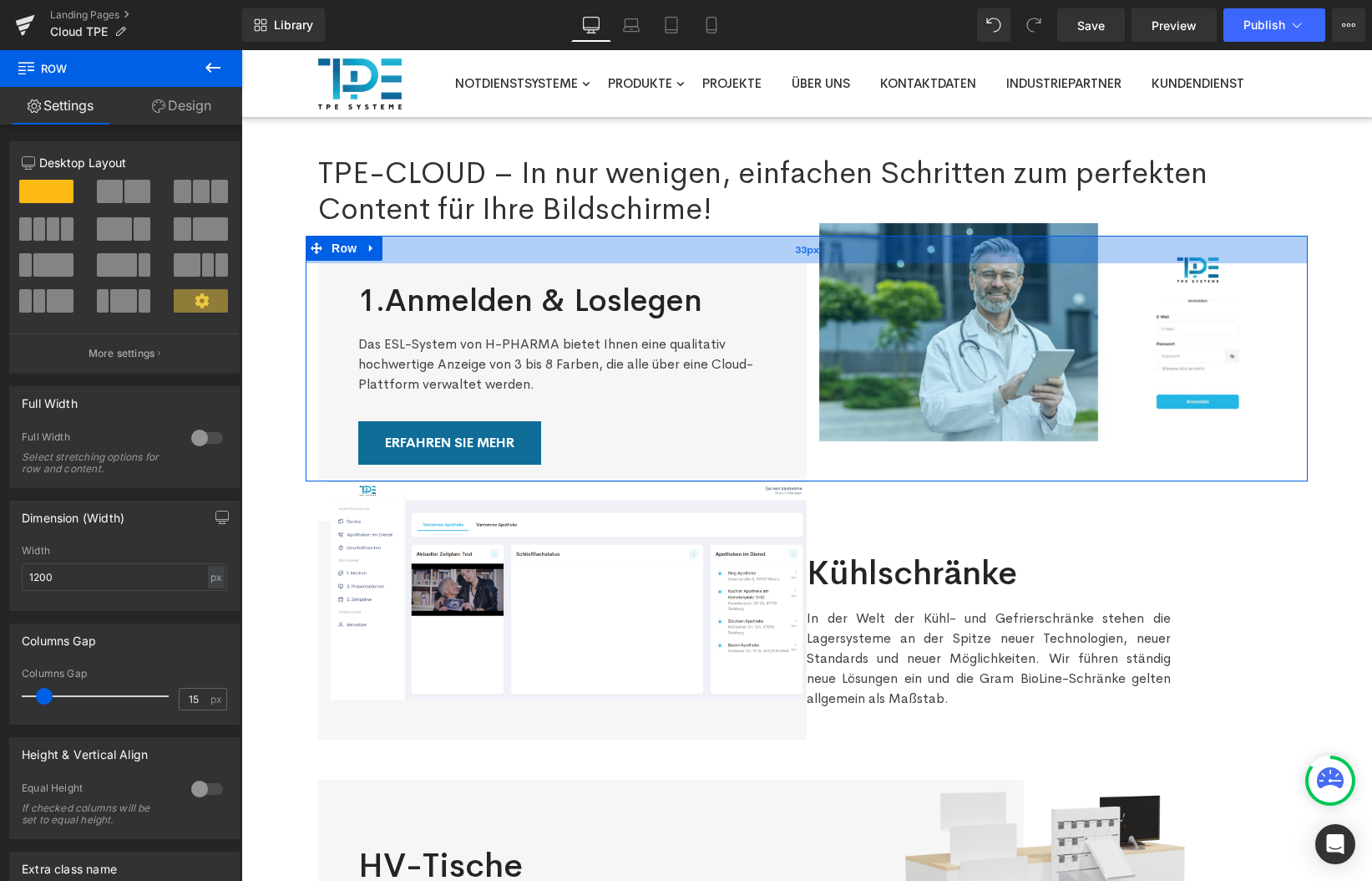
drag, startPoint x: 685, startPoint y: 256, endPoint x: 680, endPoint y: 244, distance: 13.0
click at [680, 244] on div "33px" at bounding box center [807, 249] width 1002 height 28
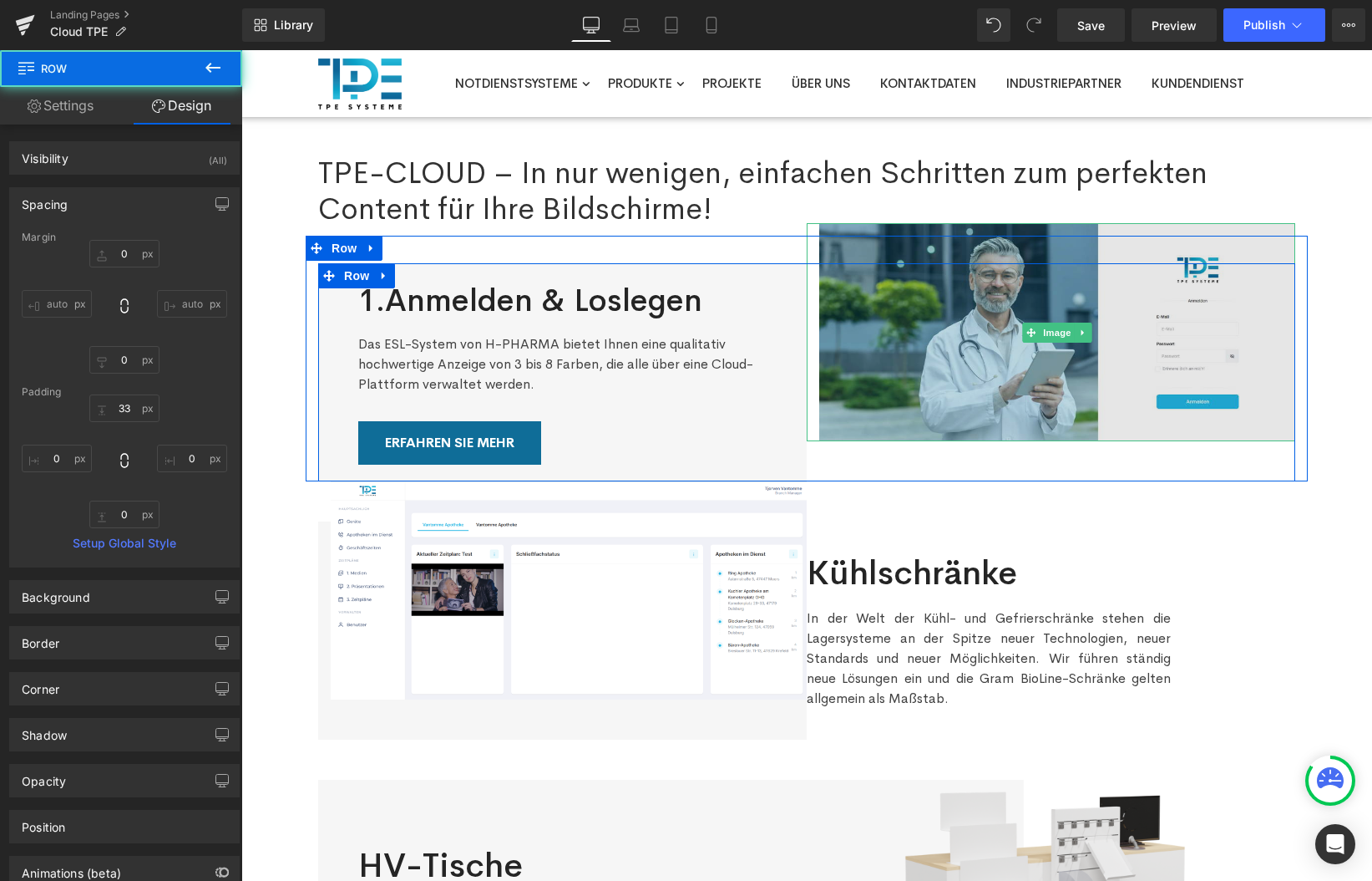
click at [901, 390] on img at bounding box center [1058, 332] width 476 height 218
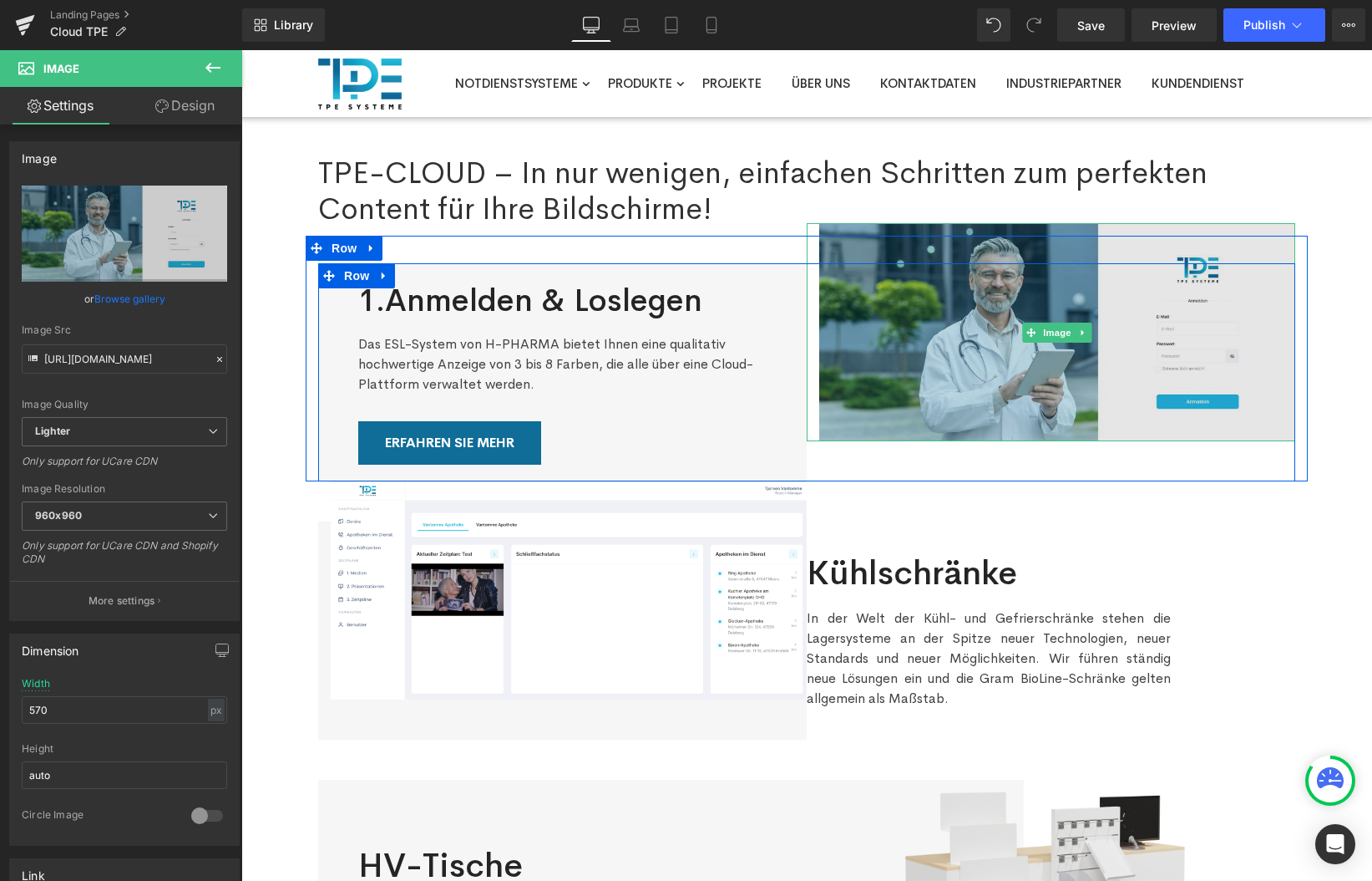
click at [892, 232] on img at bounding box center [1058, 332] width 476 height 218
click at [902, 353] on img at bounding box center [1058, 332] width 476 height 218
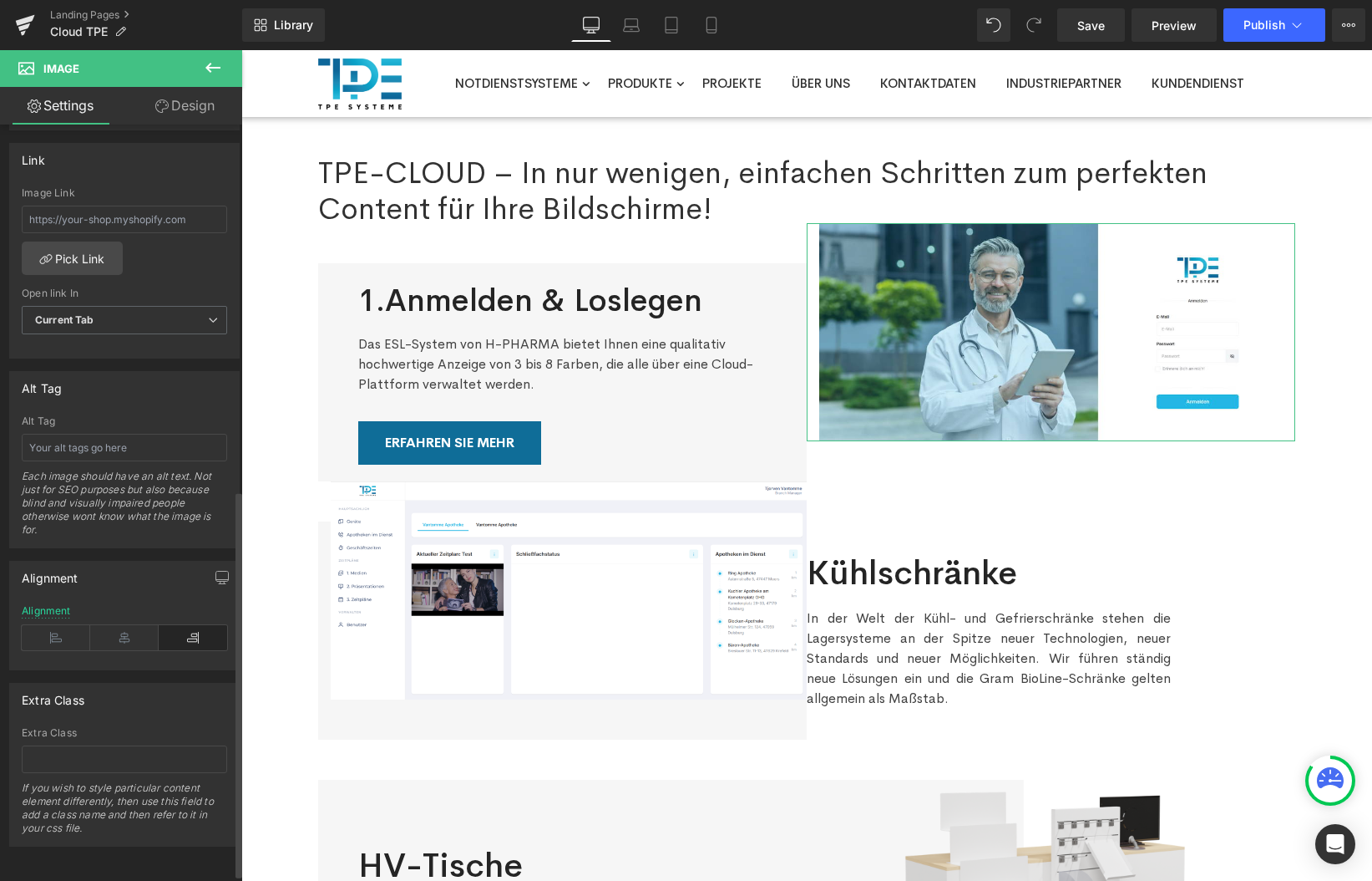
scroll to position [729, 0]
click at [114, 625] on icon at bounding box center [124, 637] width 68 height 25
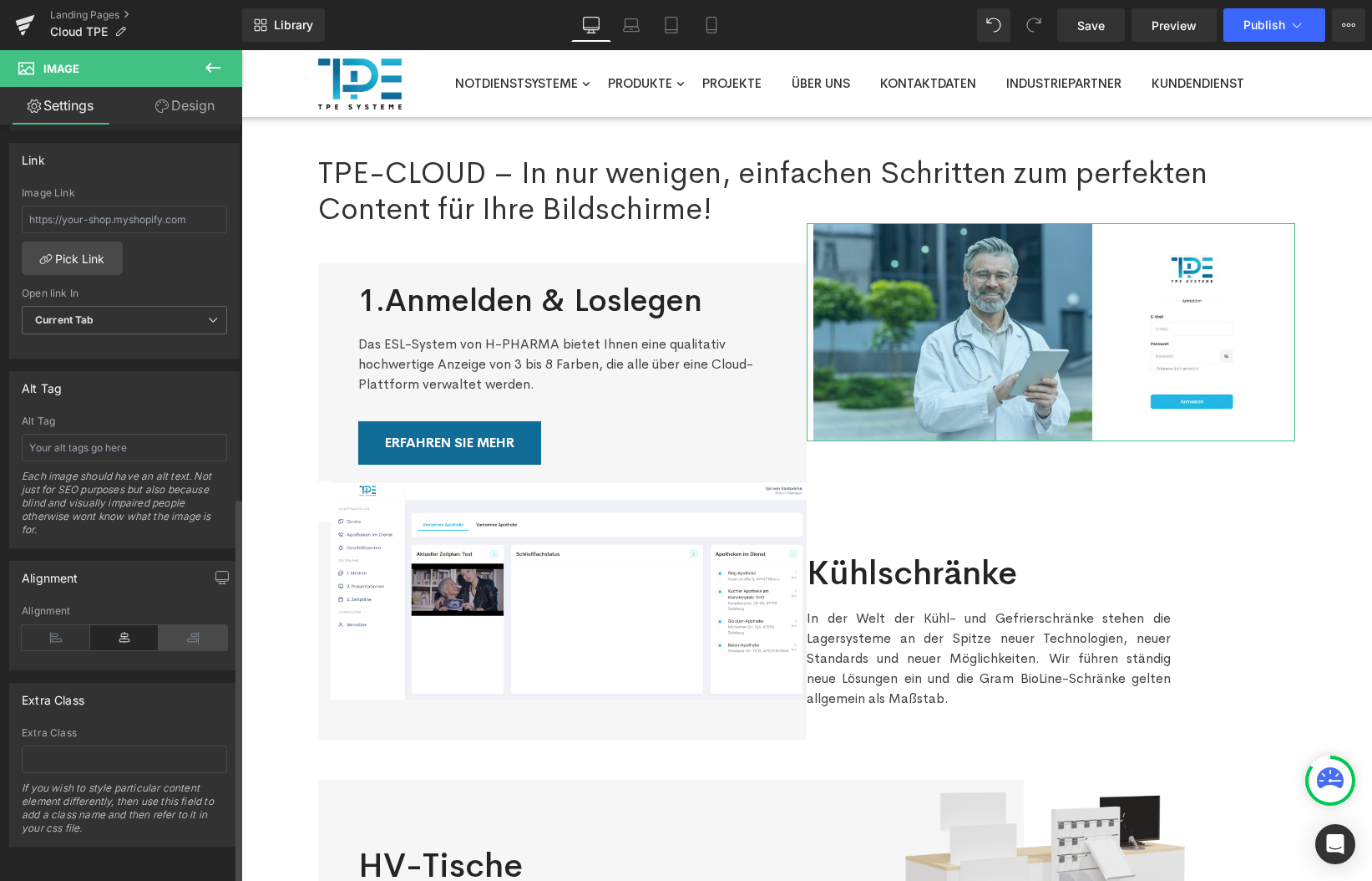
click at [204, 625] on icon at bounding box center [193, 637] width 68 height 25
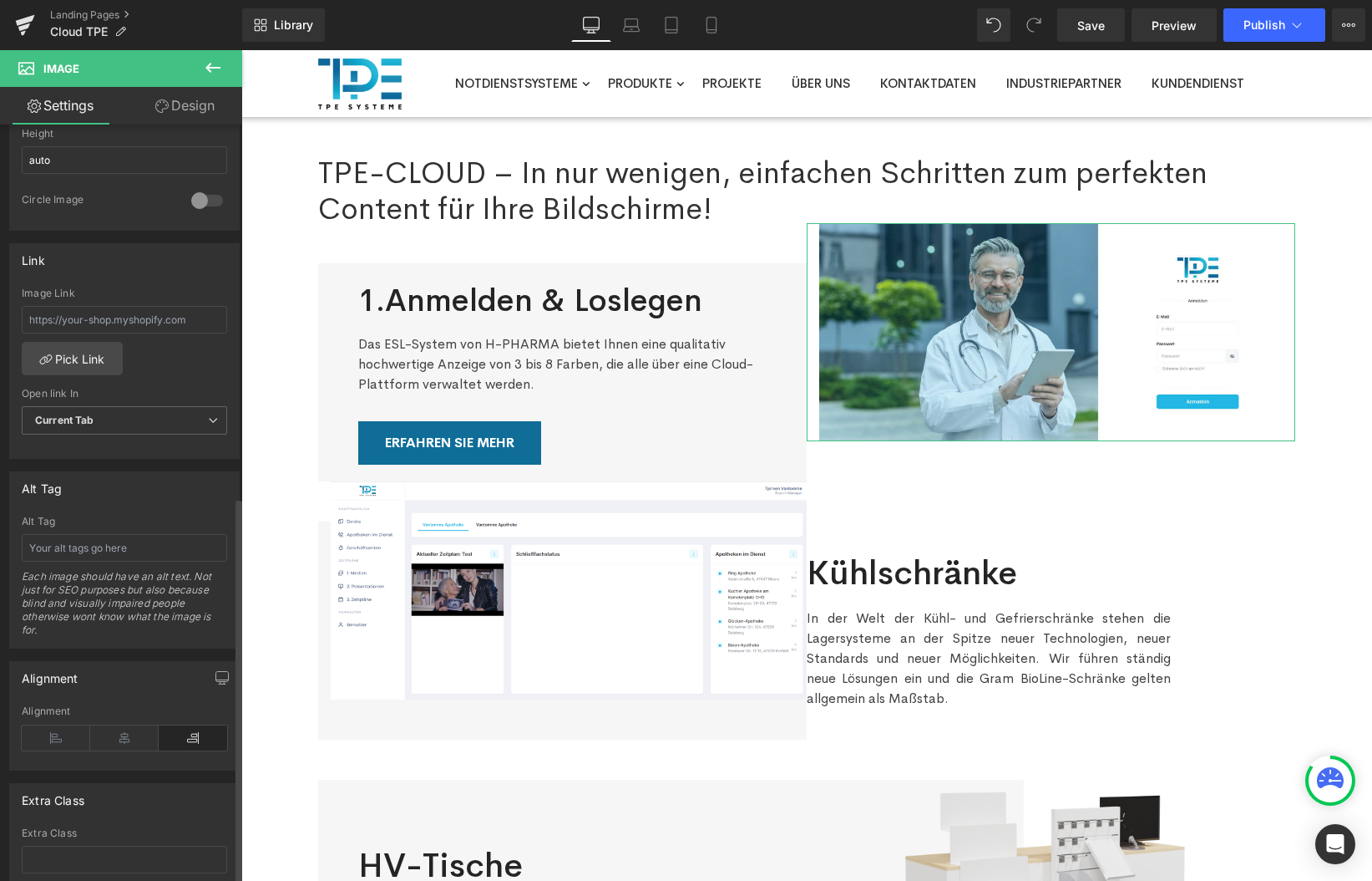
scroll to position [0, 0]
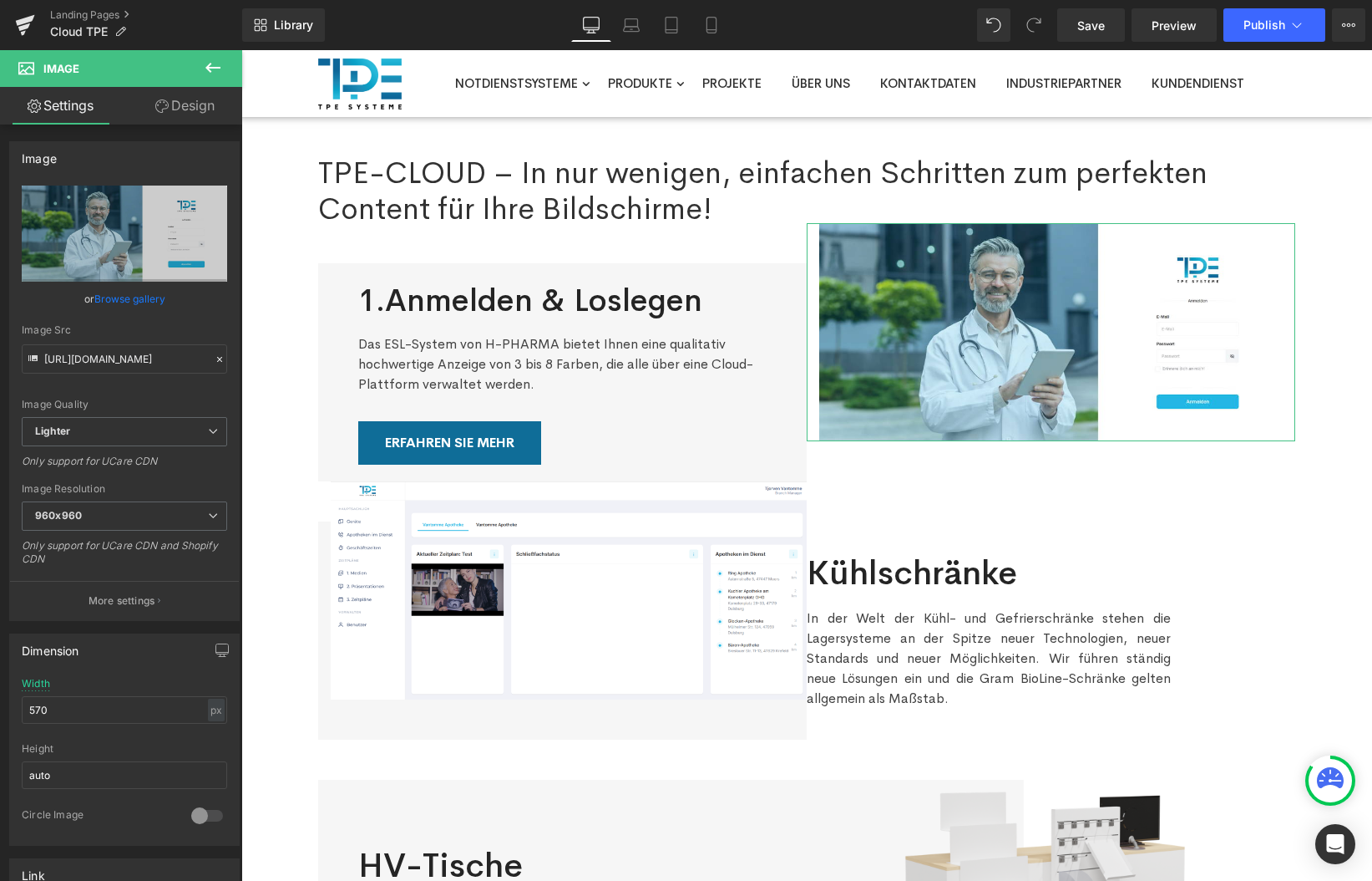
click at [164, 97] on link "Design" at bounding box center [184, 105] width 121 height 38
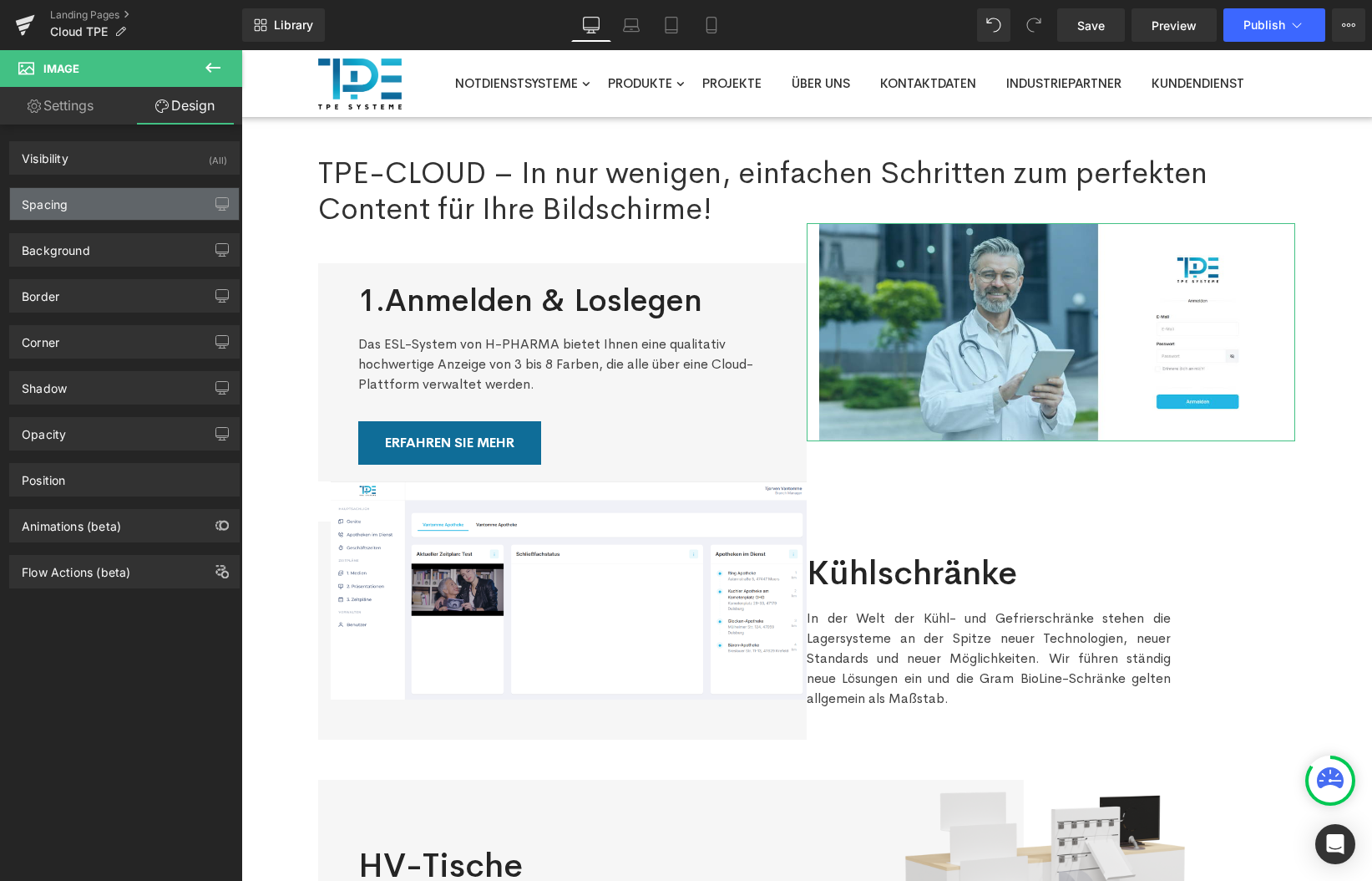
click at [121, 208] on div "Spacing" at bounding box center [124, 204] width 229 height 31
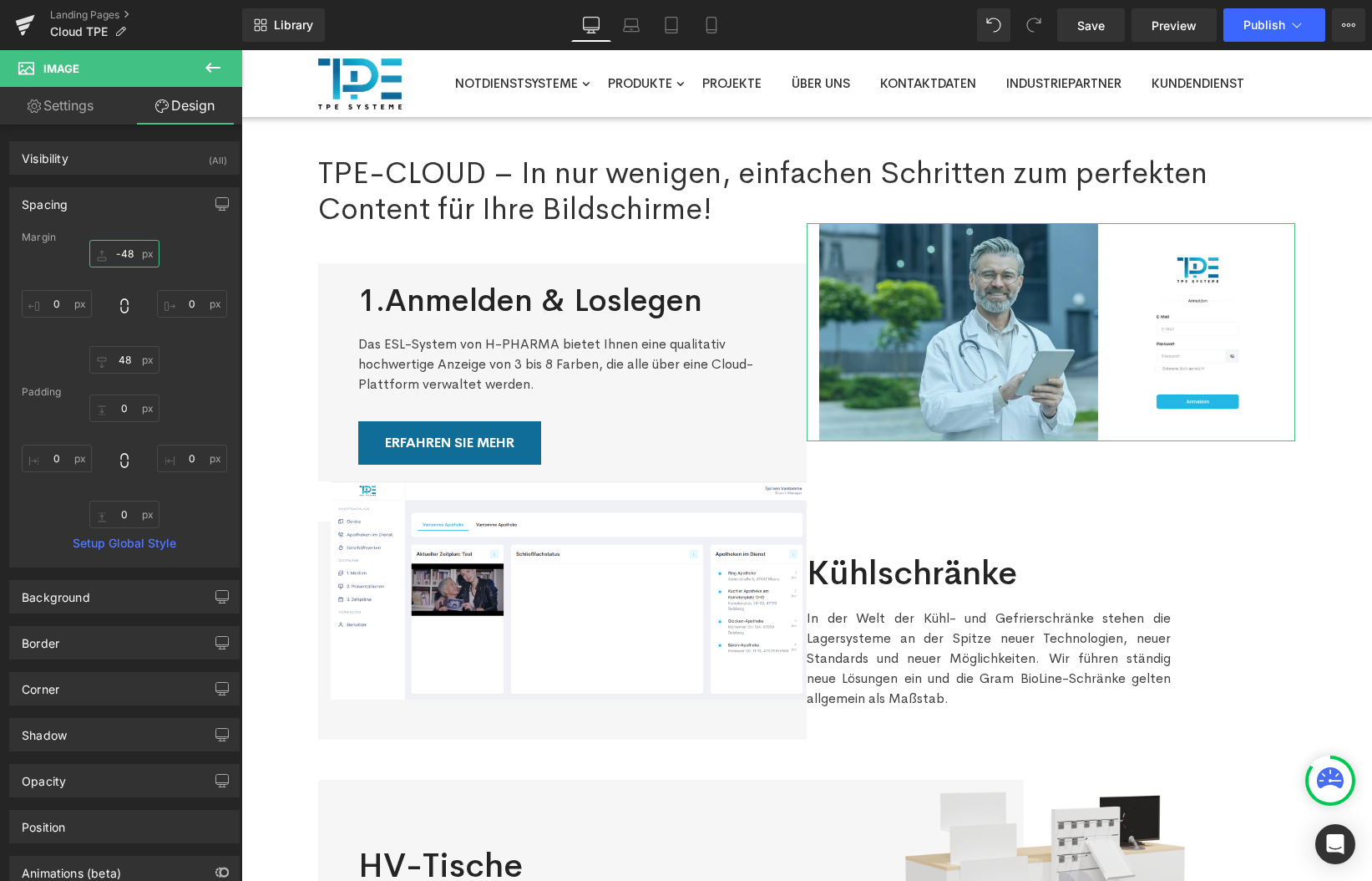
click at [124, 249] on input "-48" at bounding box center [124, 254] width 70 height 28
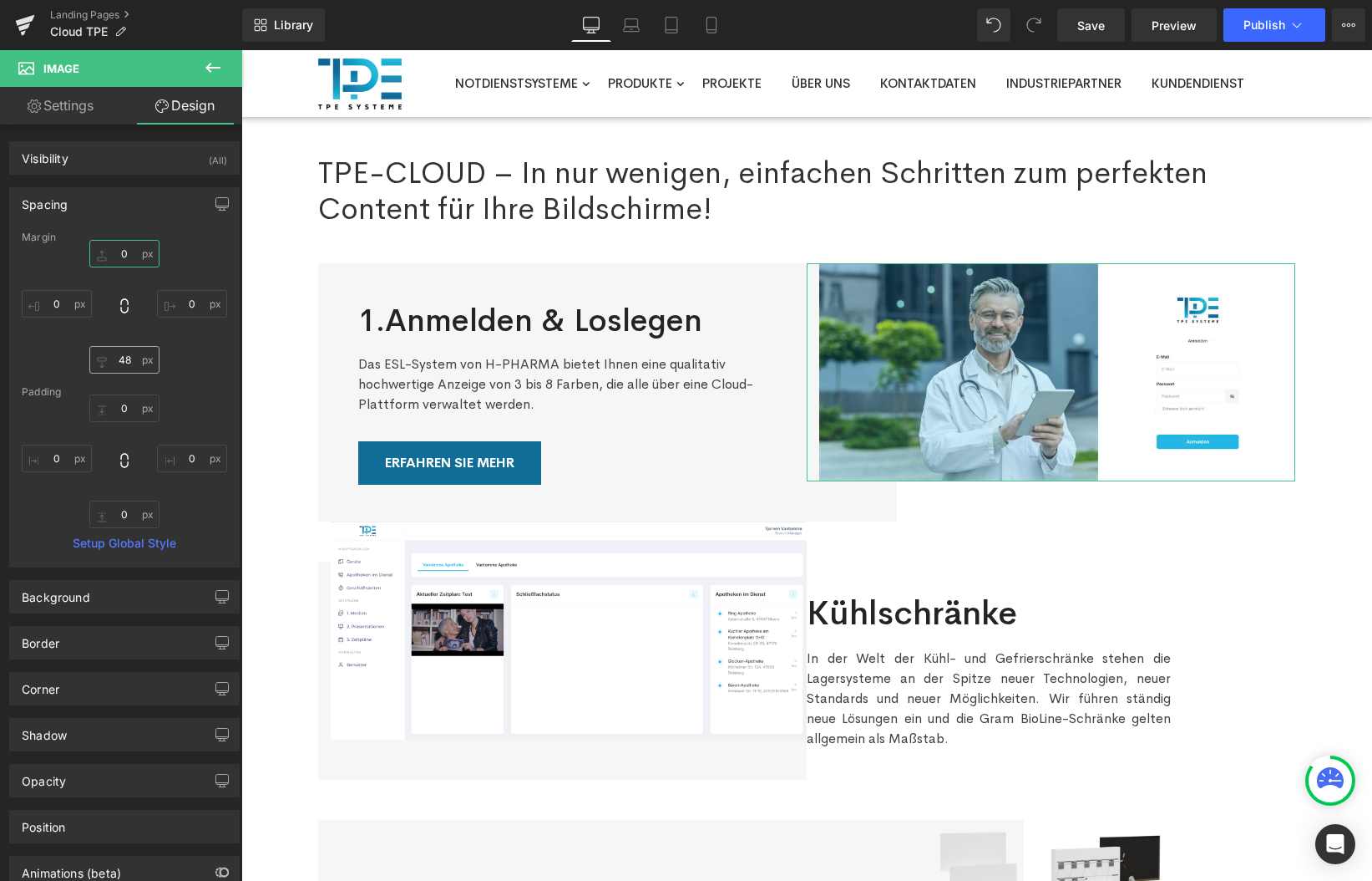
type input "0"
click at [132, 364] on input "48" at bounding box center [124, 360] width 70 height 28
type input "0"
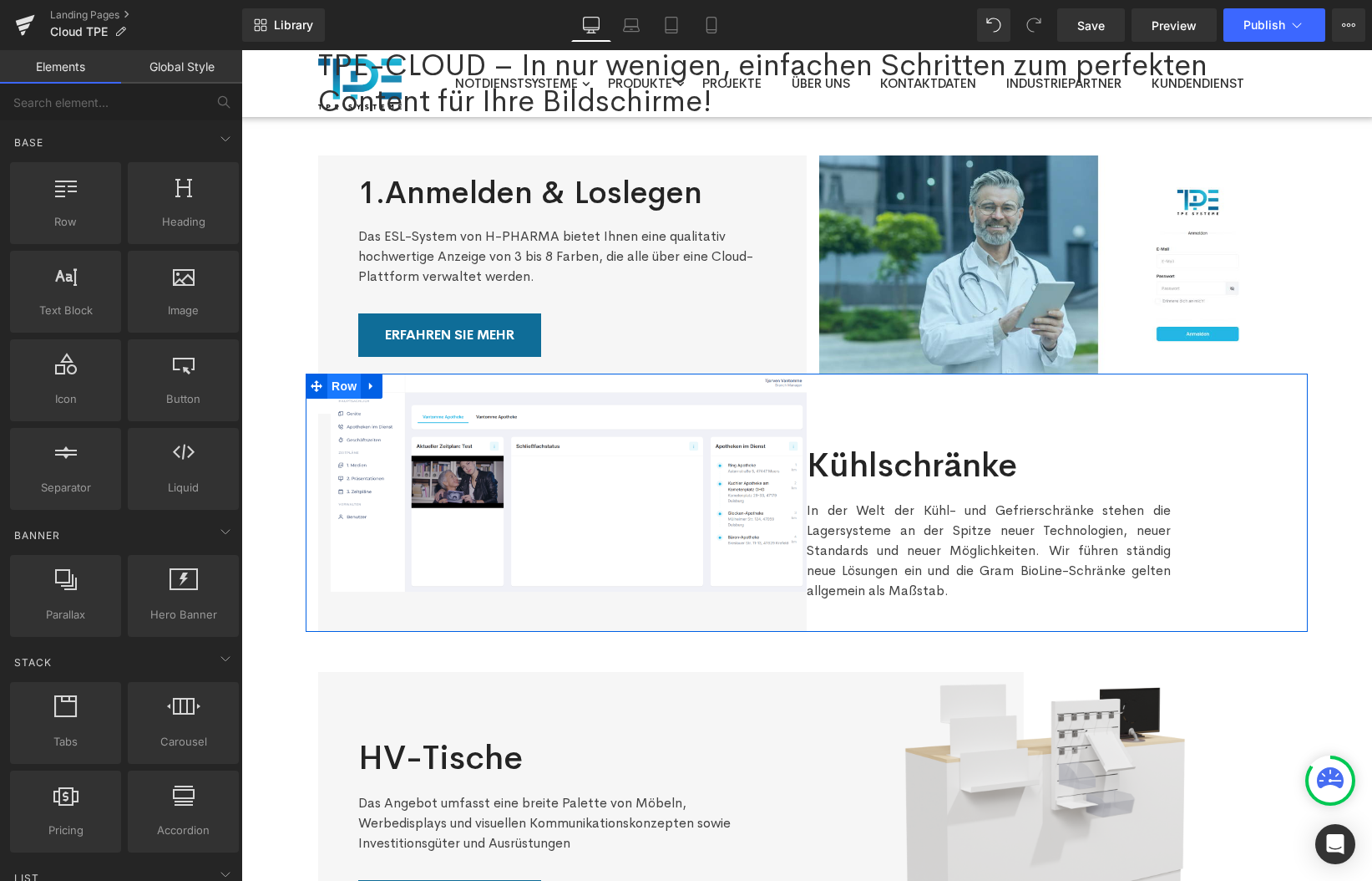
click at [351, 389] on span "Row" at bounding box center [344, 386] width 33 height 25
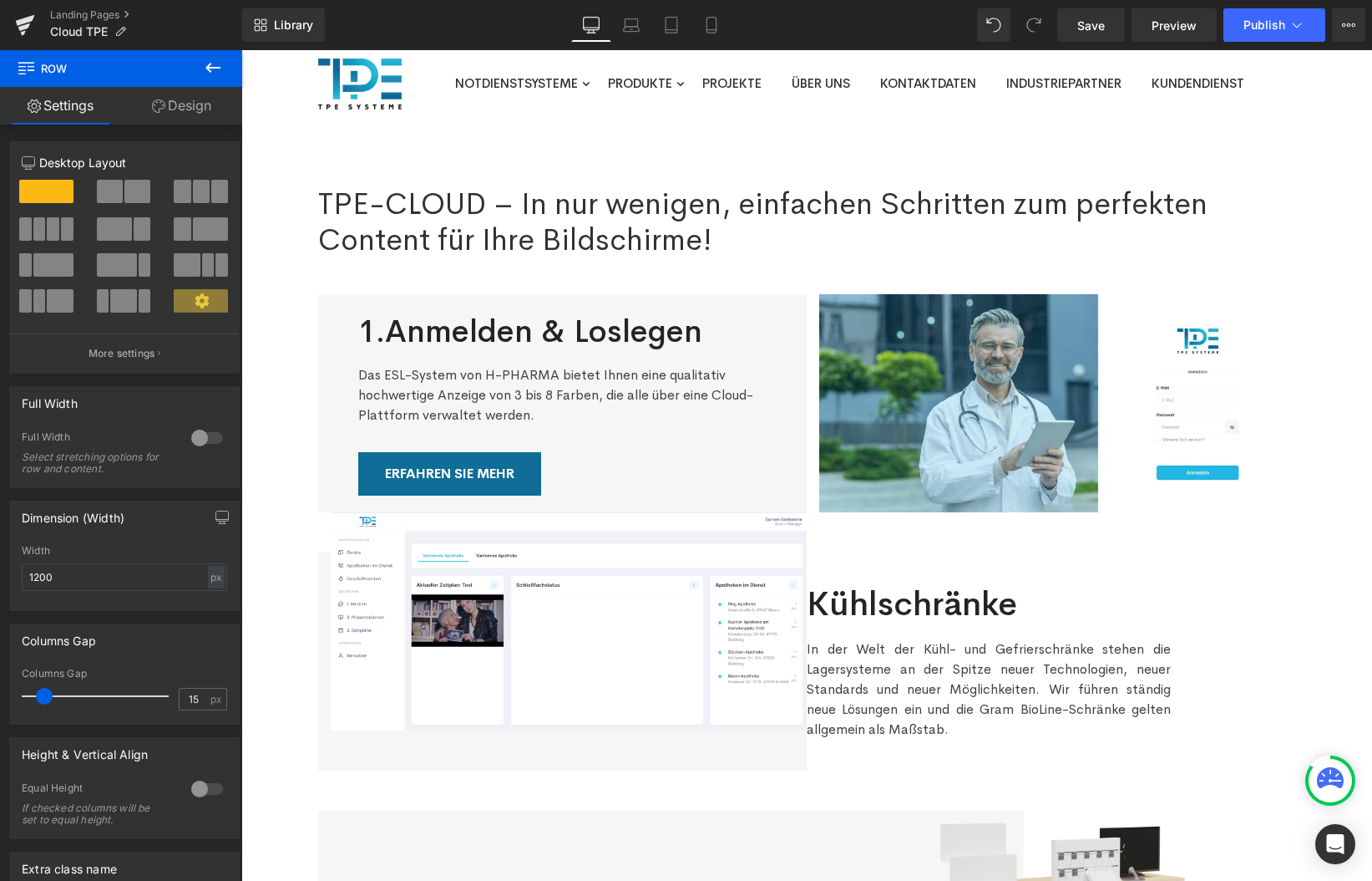
scroll to position [1, 0]
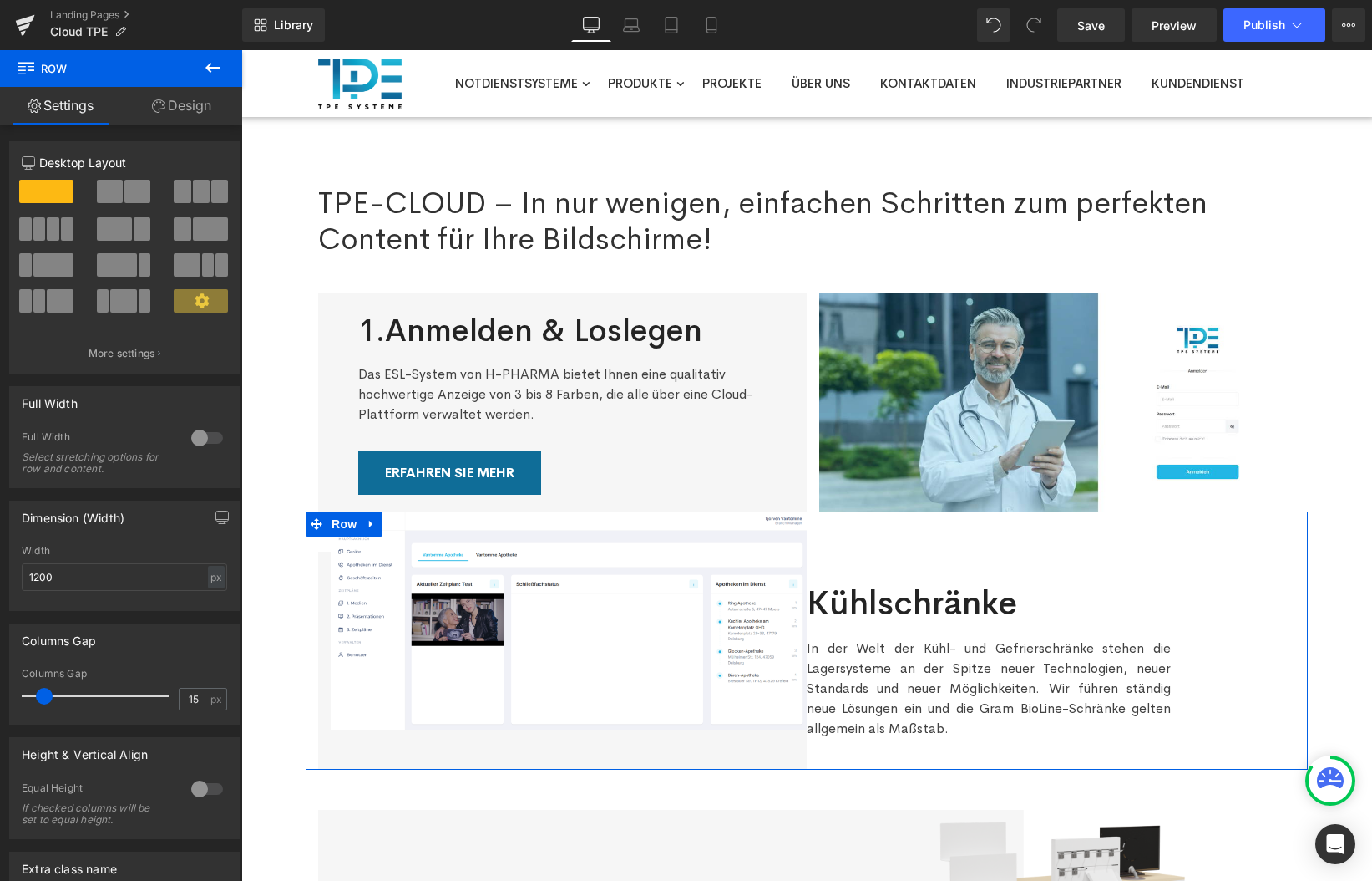
click at [173, 119] on link "Design" at bounding box center [181, 105] width 121 height 38
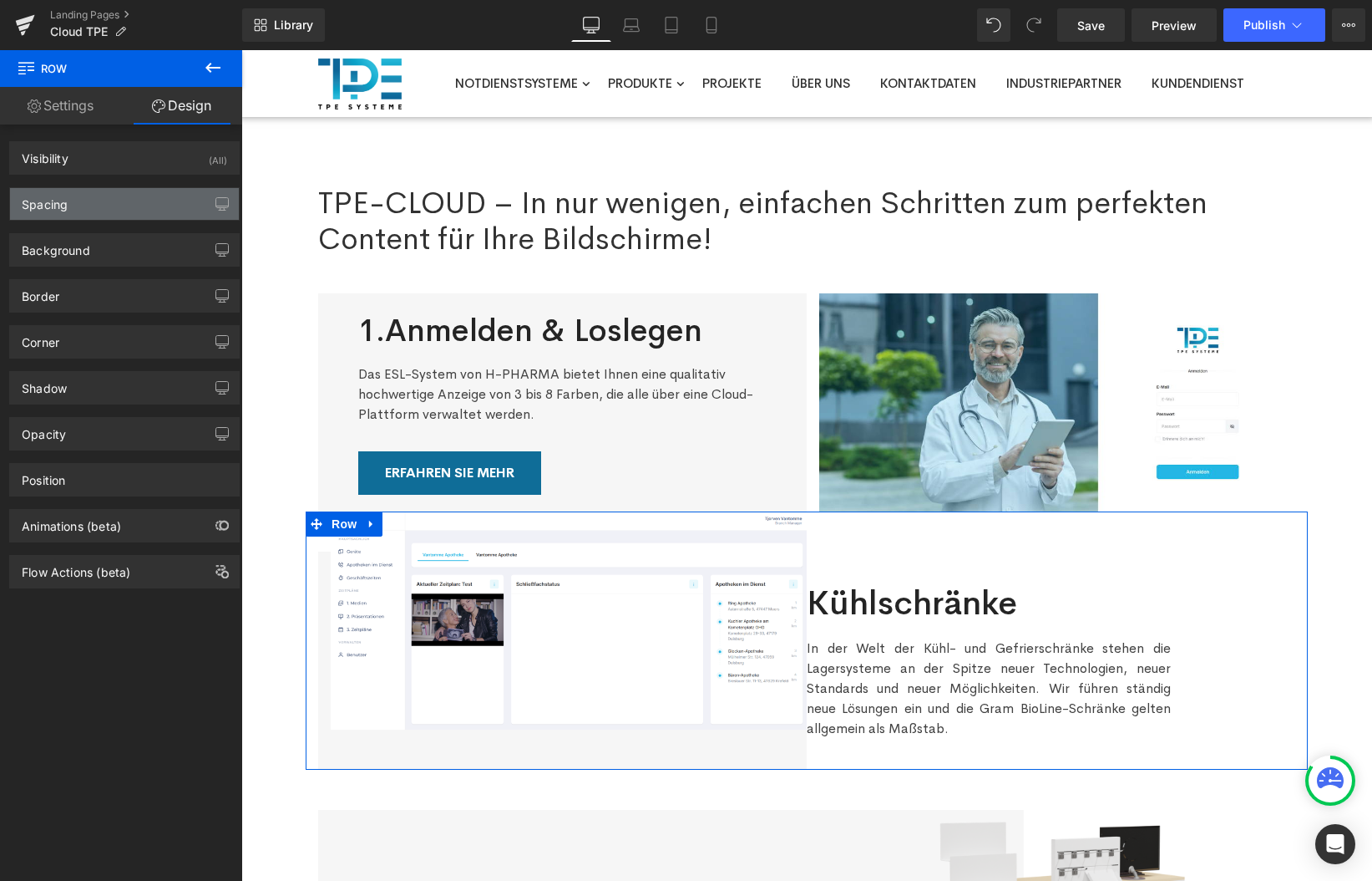
click at [103, 203] on div "Spacing" at bounding box center [124, 204] width 229 height 31
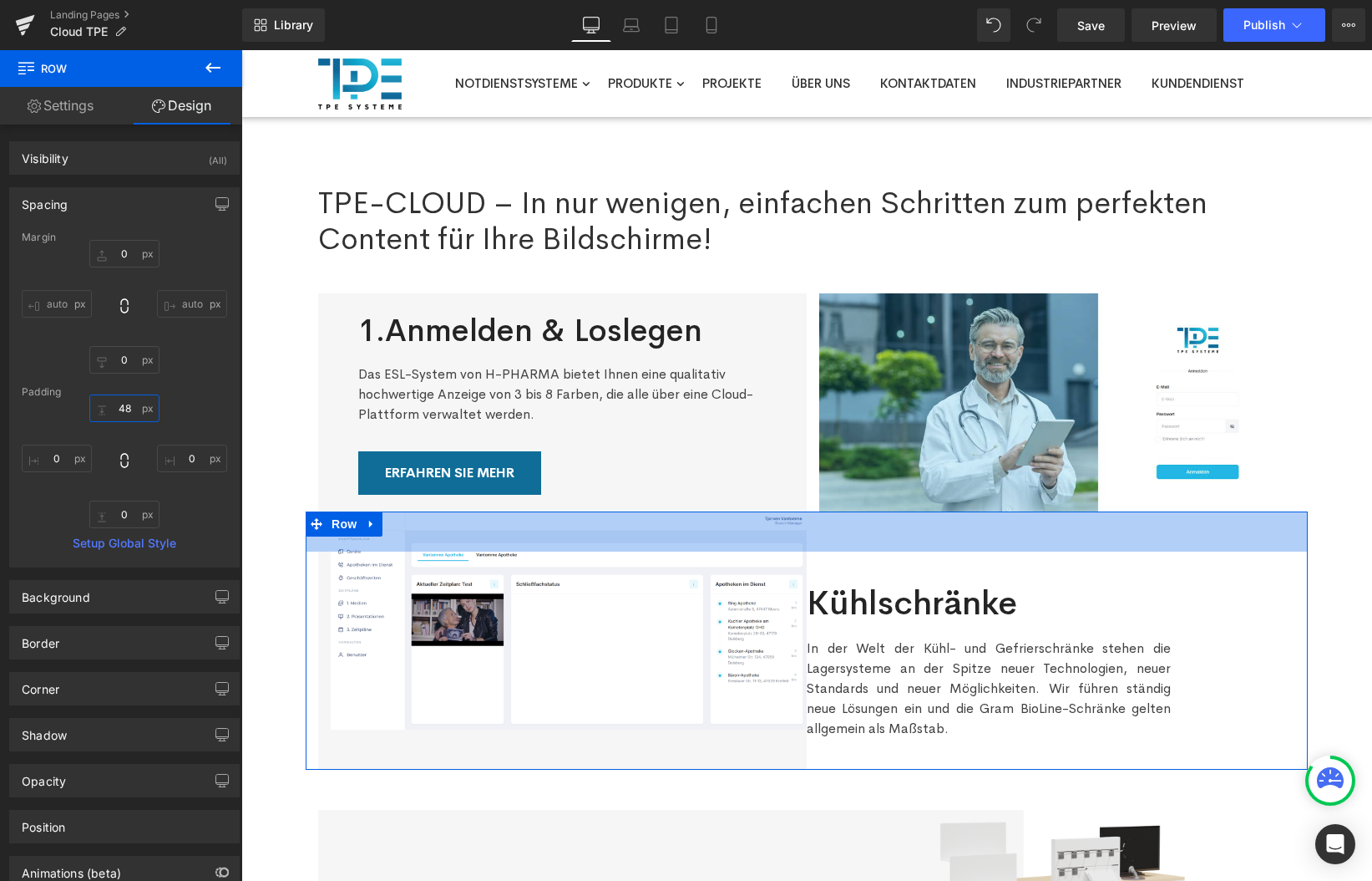
click at [128, 415] on input "48" at bounding box center [124, 409] width 70 height 28
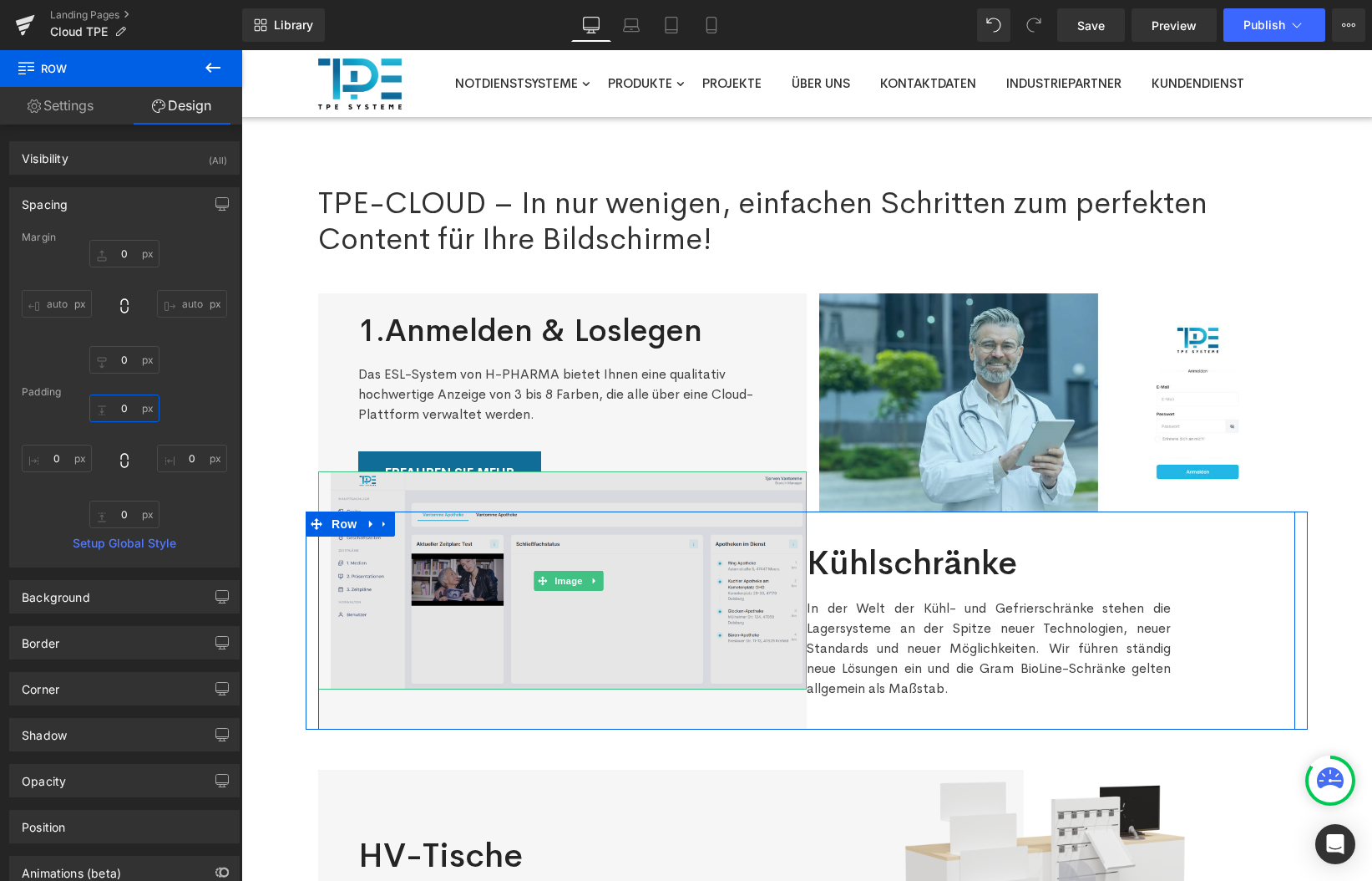
type input "48"
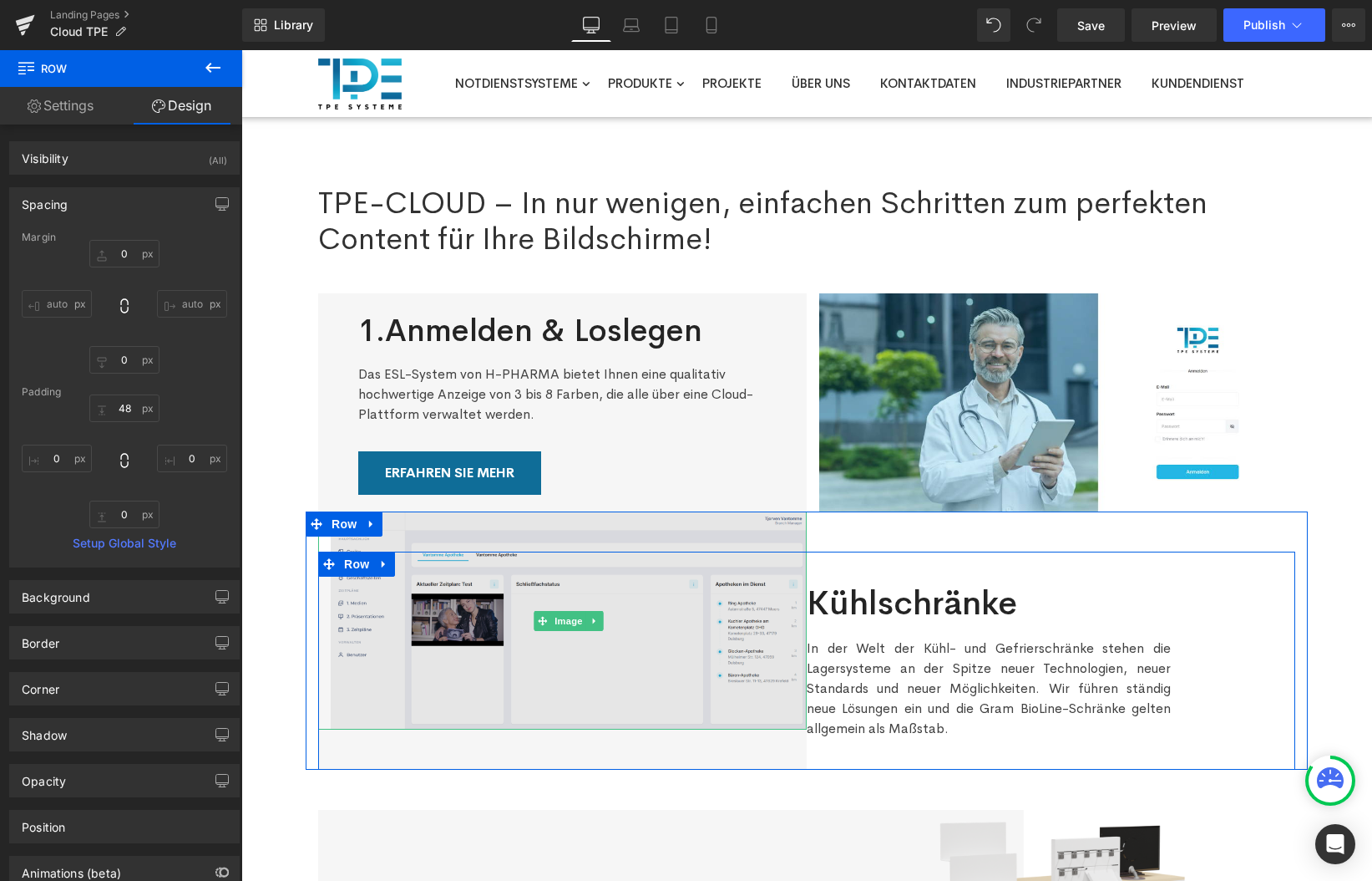
click at [543, 664] on img at bounding box center [569, 620] width 476 height 218
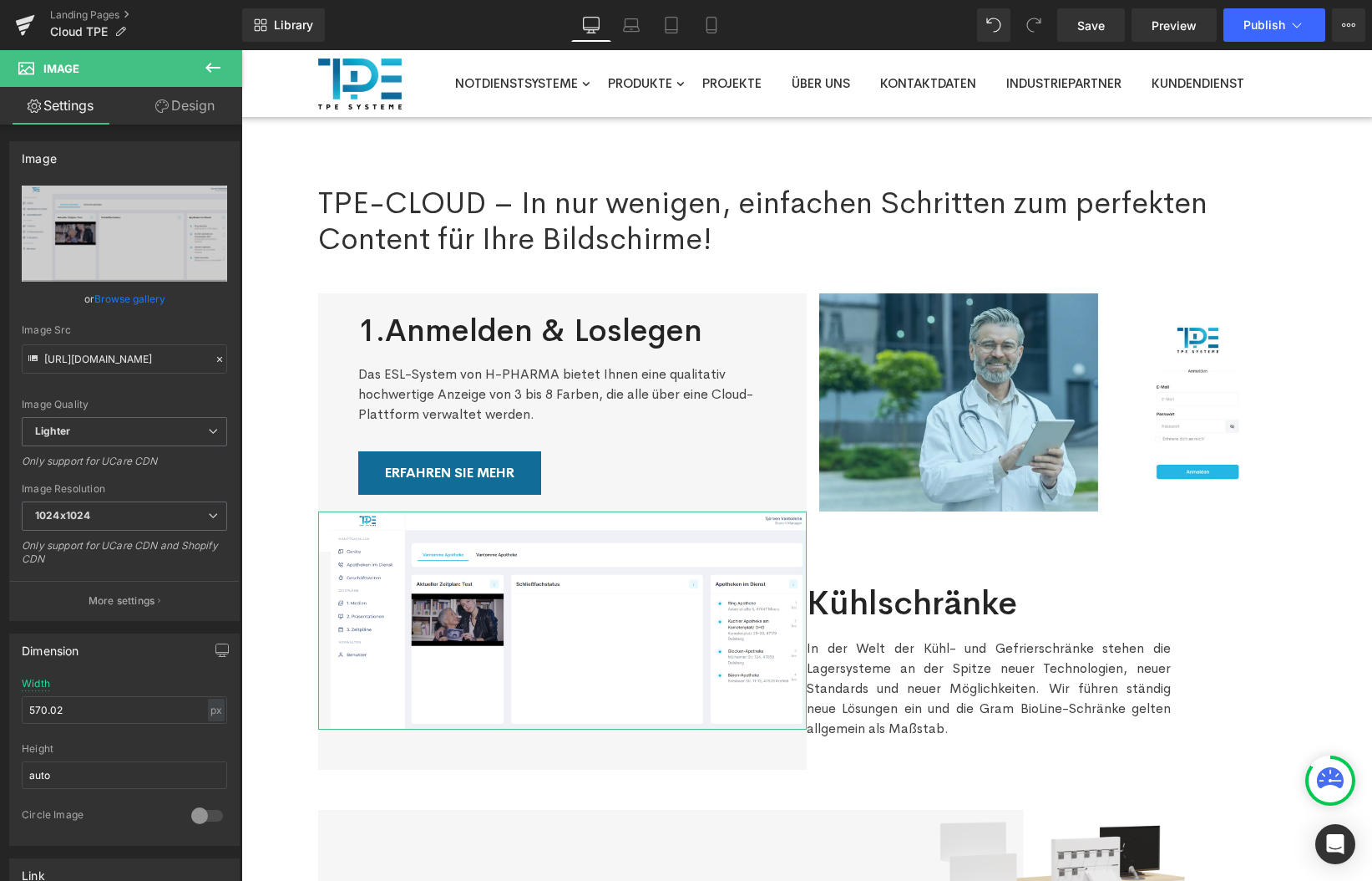
click at [195, 99] on link "Design" at bounding box center [184, 105] width 121 height 38
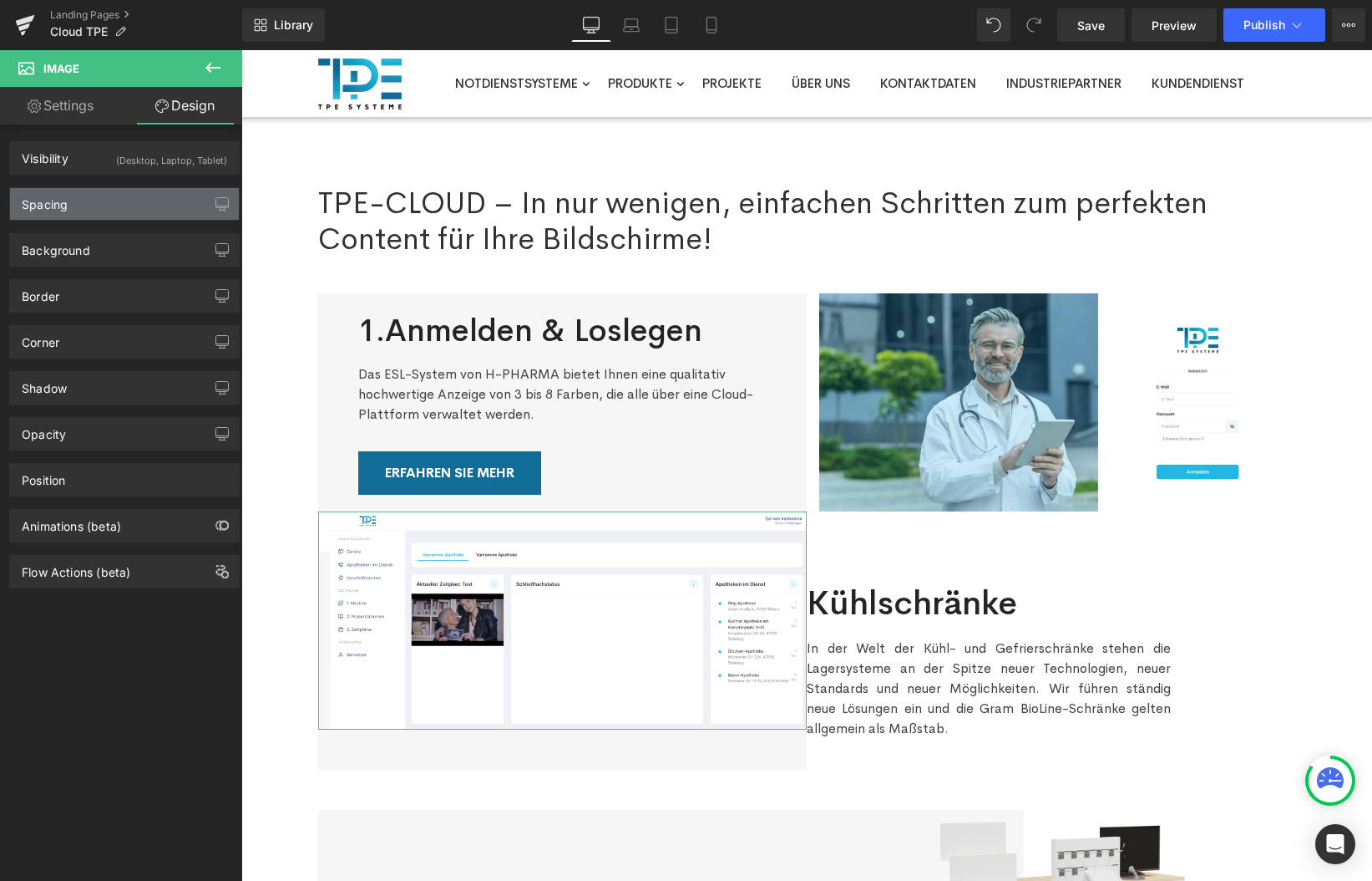
click at [93, 203] on div "Spacing" at bounding box center [124, 204] width 229 height 31
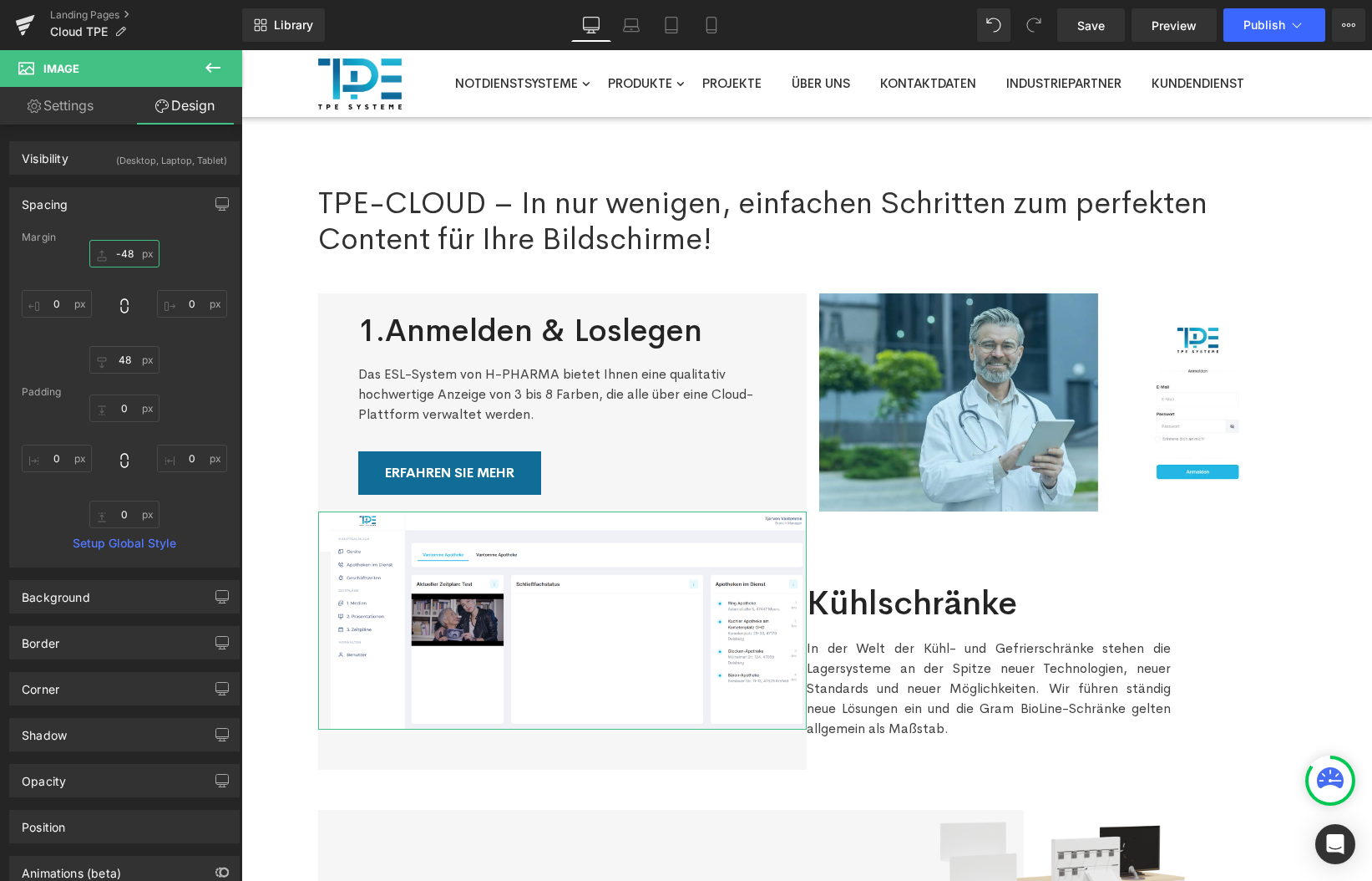
click at [125, 257] on input "-48" at bounding box center [124, 254] width 70 height 28
click at [124, 256] on input "-48" at bounding box center [124, 254] width 70 height 28
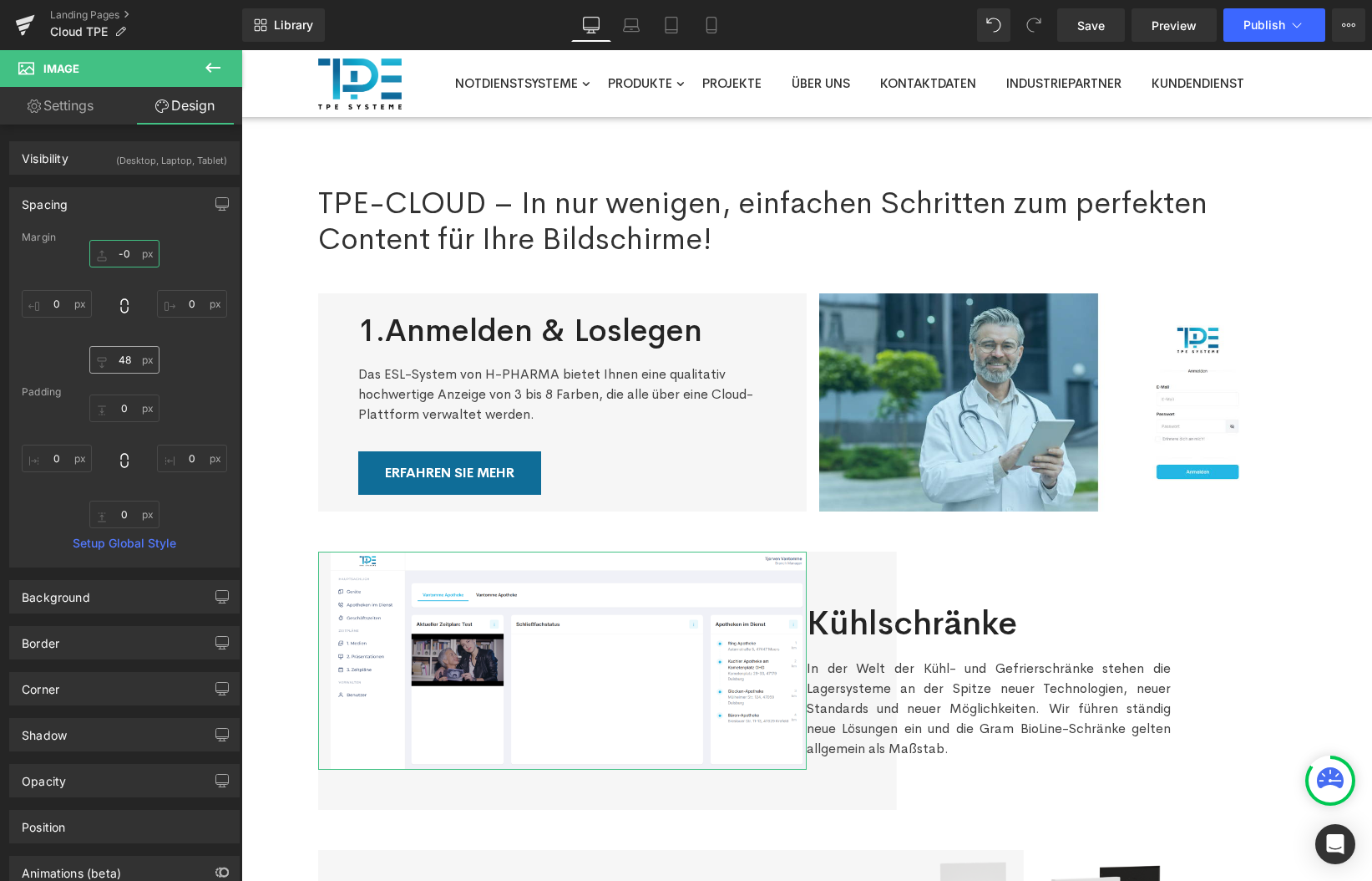
type input "-0"
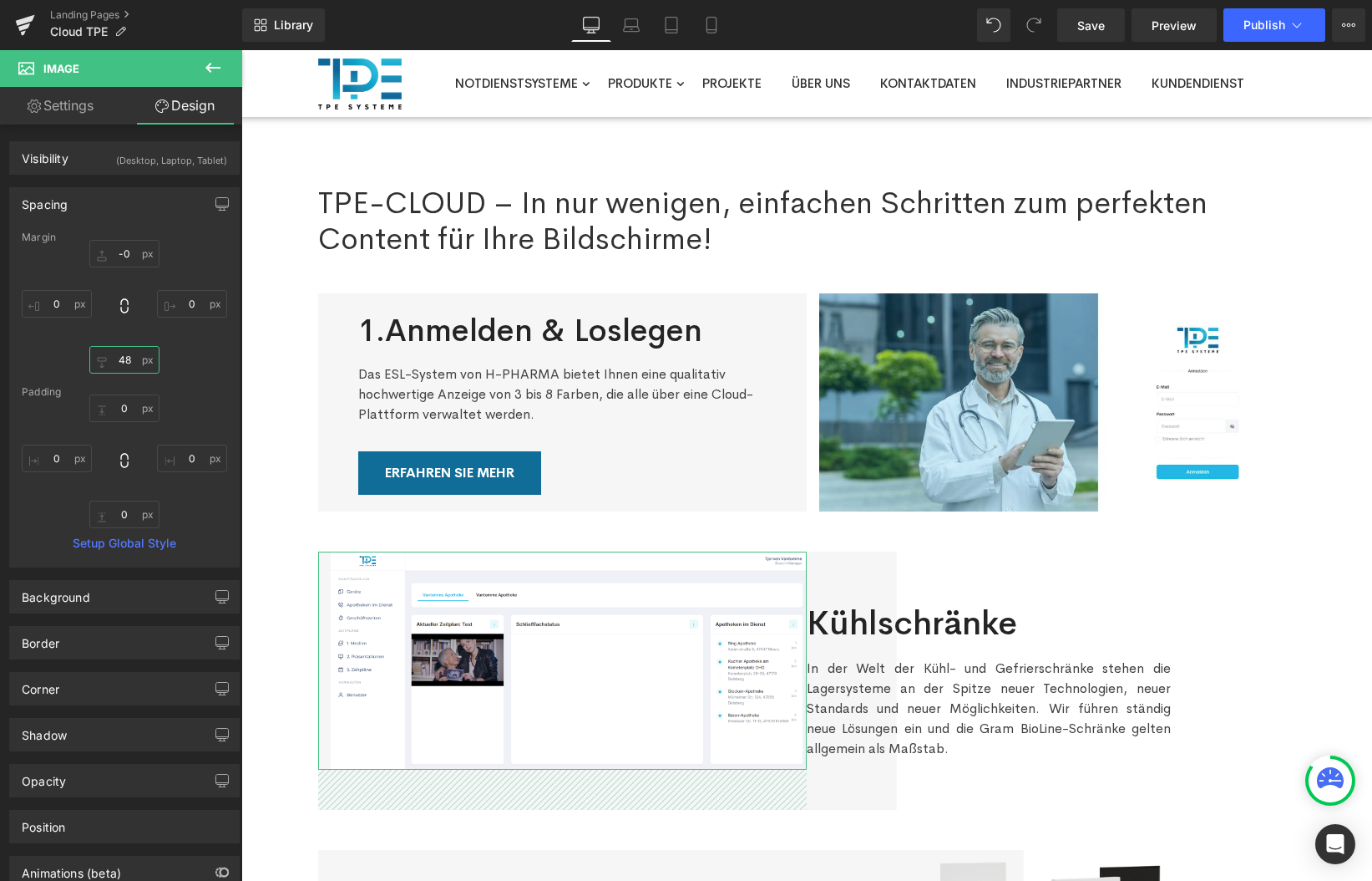
click at [126, 364] on input "48" at bounding box center [124, 360] width 70 height 28
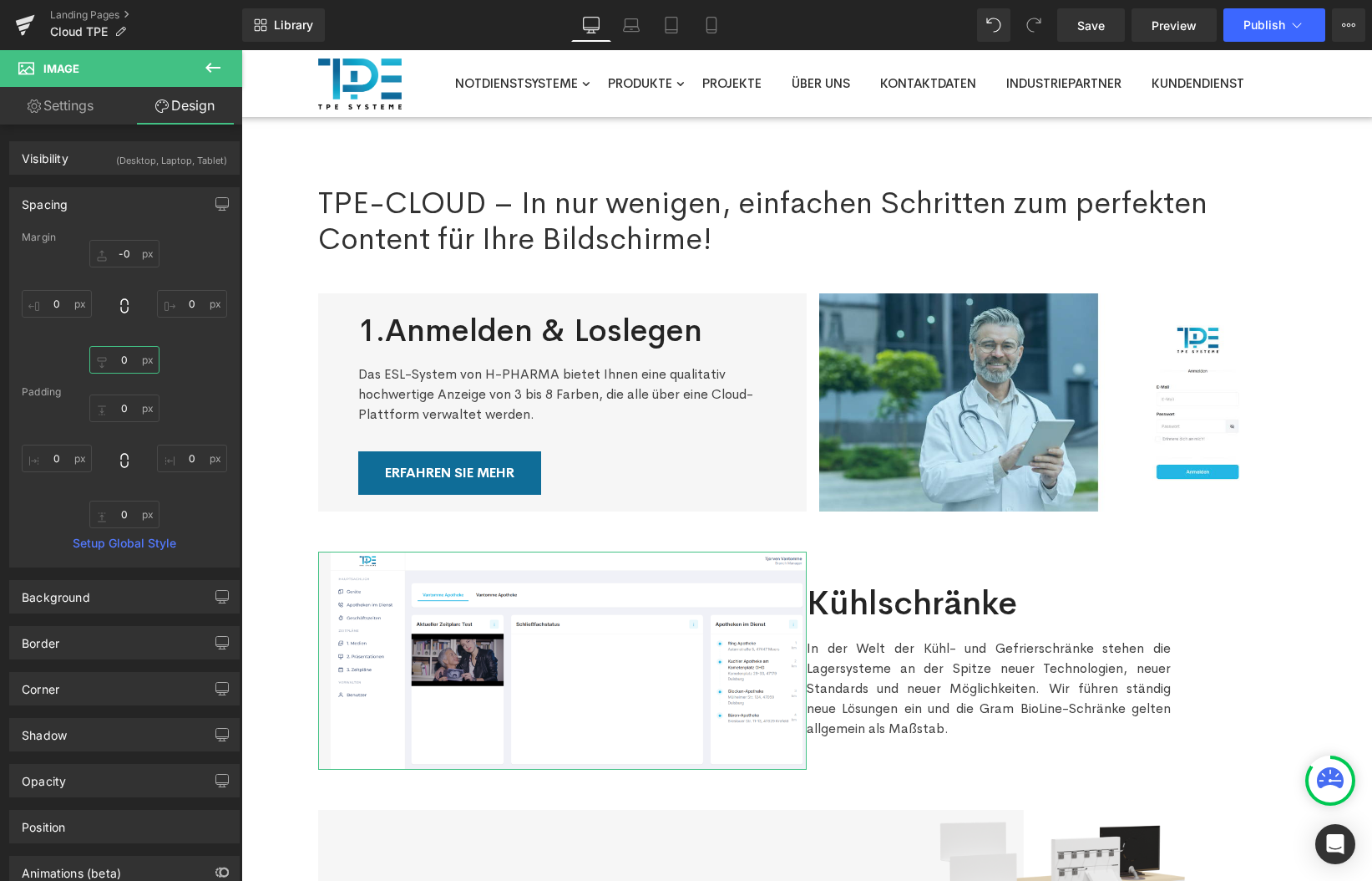
type input "0"
click at [191, 519] on div "0px 0 0px 0 0px 0 0px 0" at bounding box center [124, 461] width 206 height 134
drag, startPoint x: 460, startPoint y: 384, endPoint x: 448, endPoint y: 381, distance: 12.4
click at [460, 384] on div "Das ESL-System von H-PHARMA bietet Ihnen eine qualitativ hochwertige Anzeige vo…" at bounding box center [562, 387] width 408 height 74
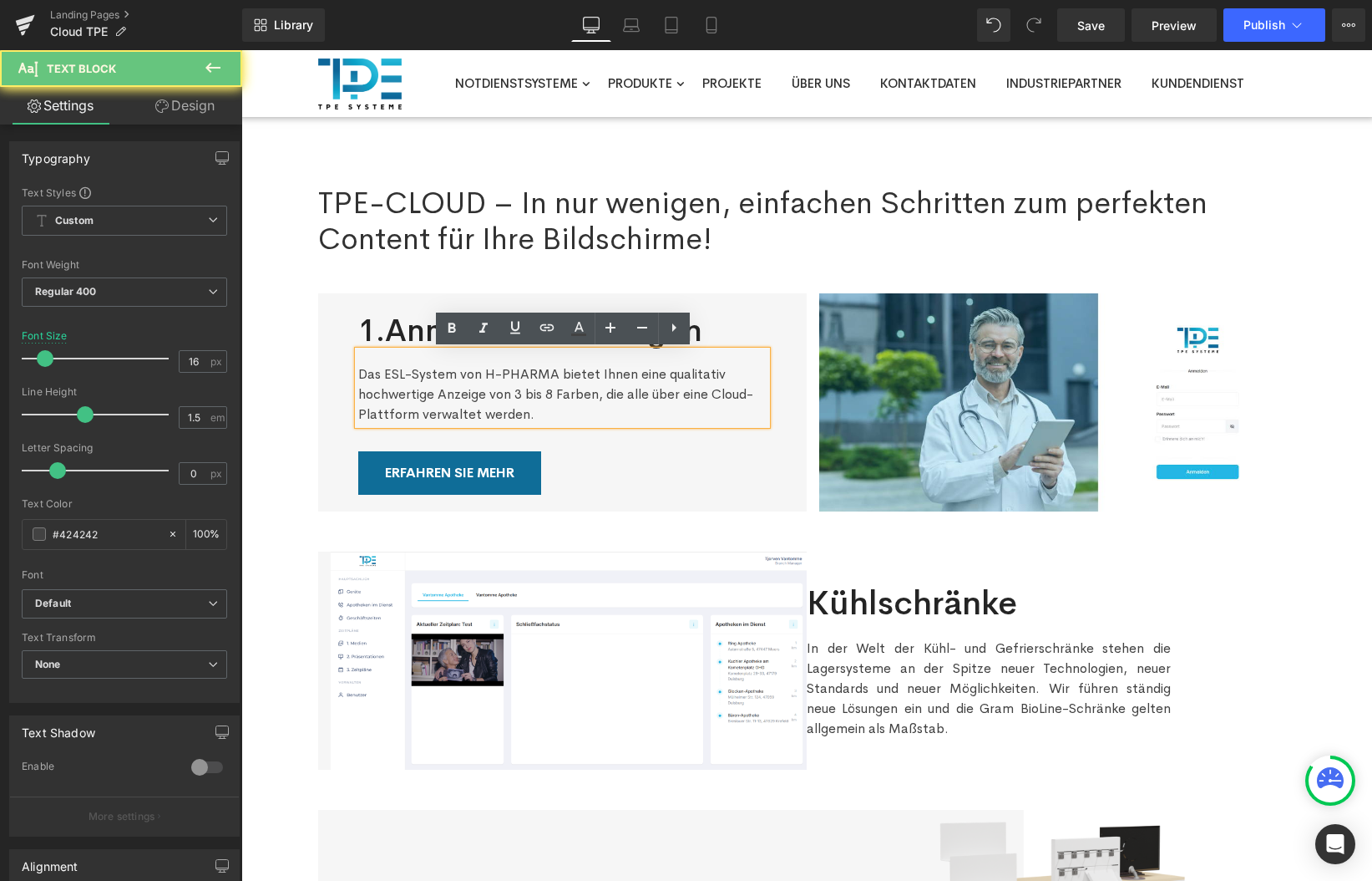
click at [408, 374] on div "Das ESL-System von H-PHARMA bietet Ihnen eine qualitativ hochwertige Anzeige vo…" at bounding box center [562, 387] width 408 height 74
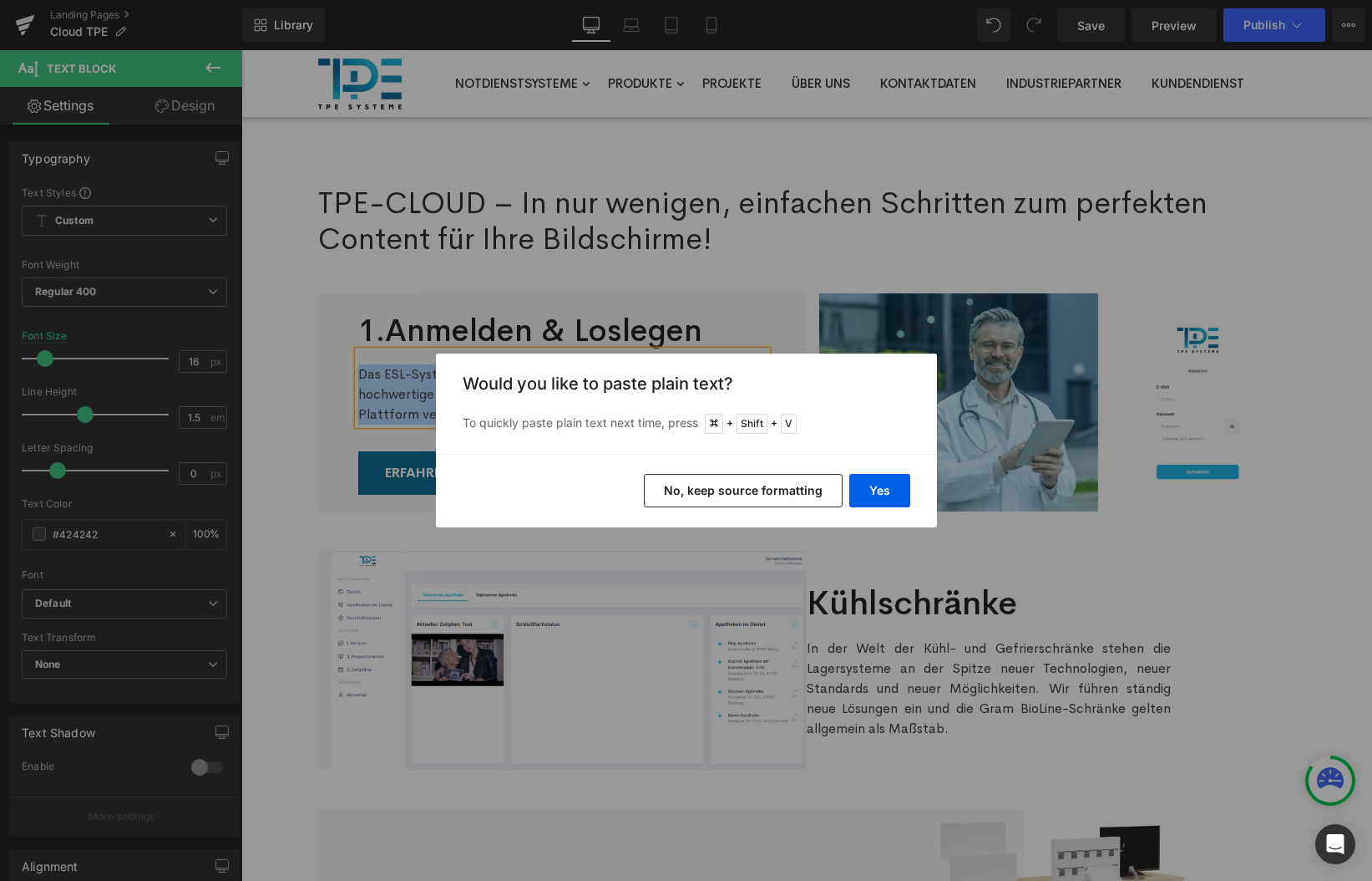
drag, startPoint x: 802, startPoint y: 491, endPoint x: 561, endPoint y: 440, distance: 246.3
click at [802, 491] on button "No, keep source formatting" at bounding box center [743, 491] width 199 height 33
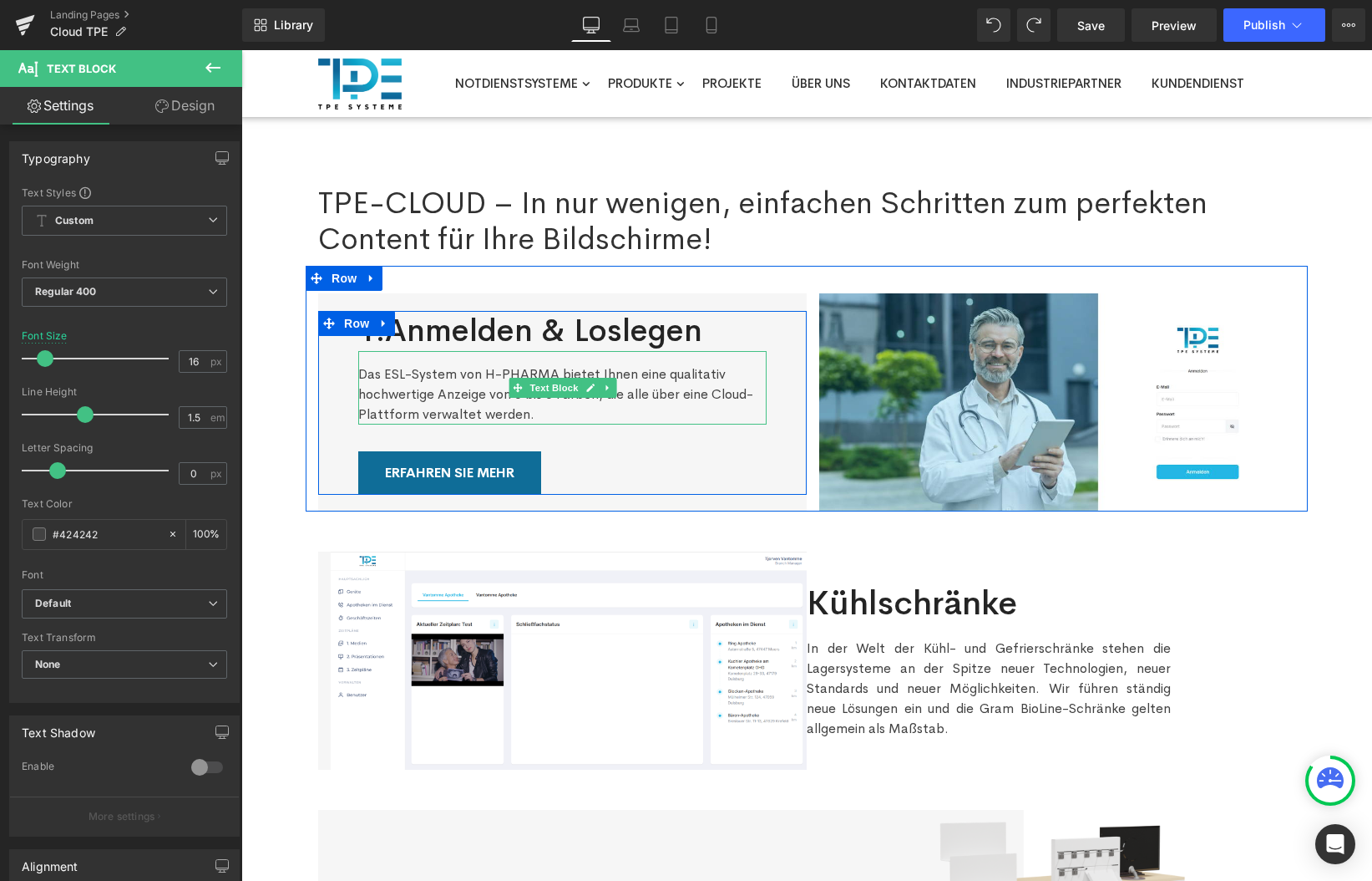
click at [479, 387] on div "Das ESL-System von H-PHARMA bietet Ihnen eine qualitativ hochwertige Anzeige vo…" at bounding box center [562, 387] width 408 height 74
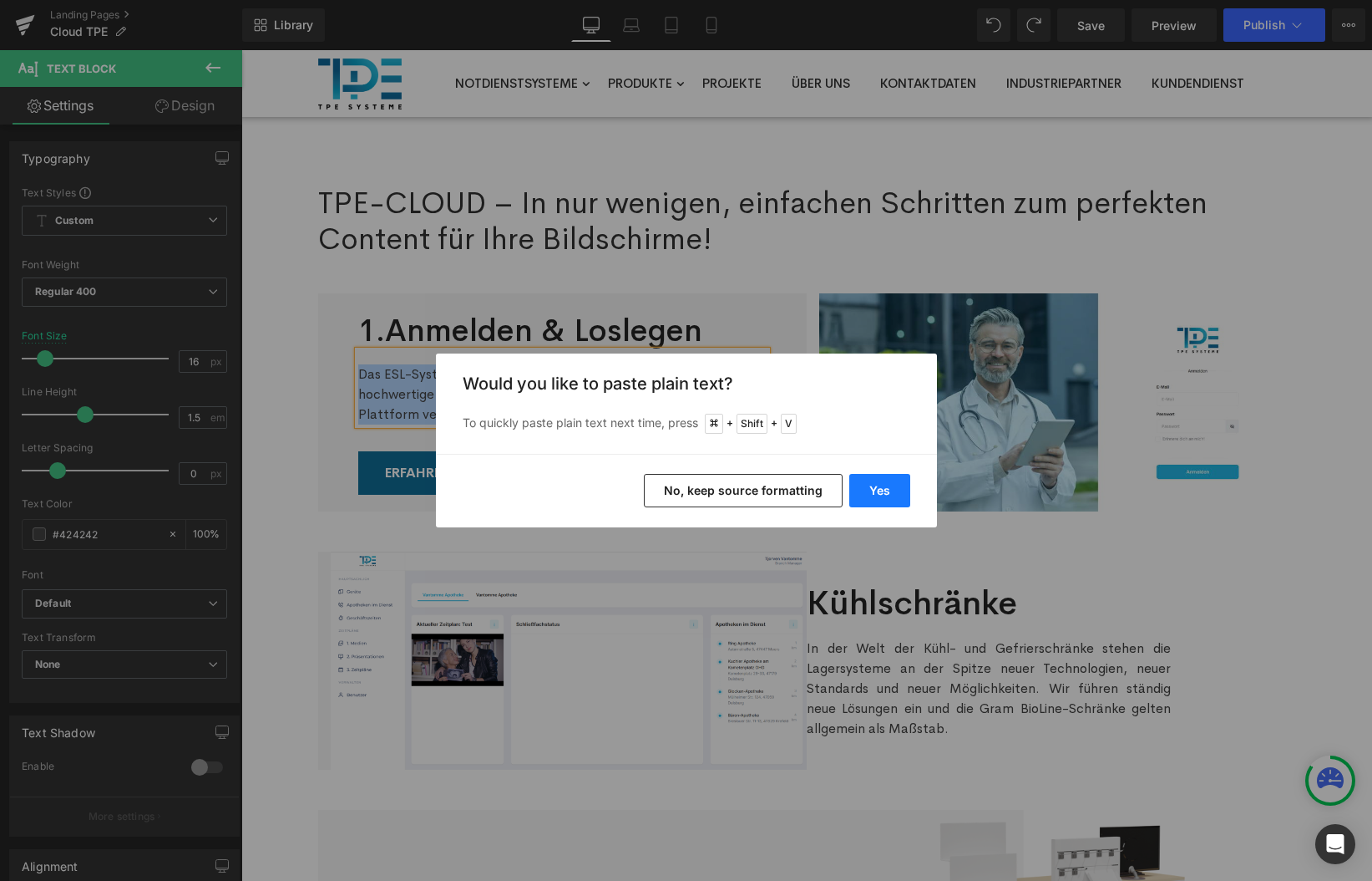
drag, startPoint x: 886, startPoint y: 482, endPoint x: 645, endPoint y: 431, distance: 246.3
click at [886, 482] on button "Yes" at bounding box center [880, 491] width 61 height 33
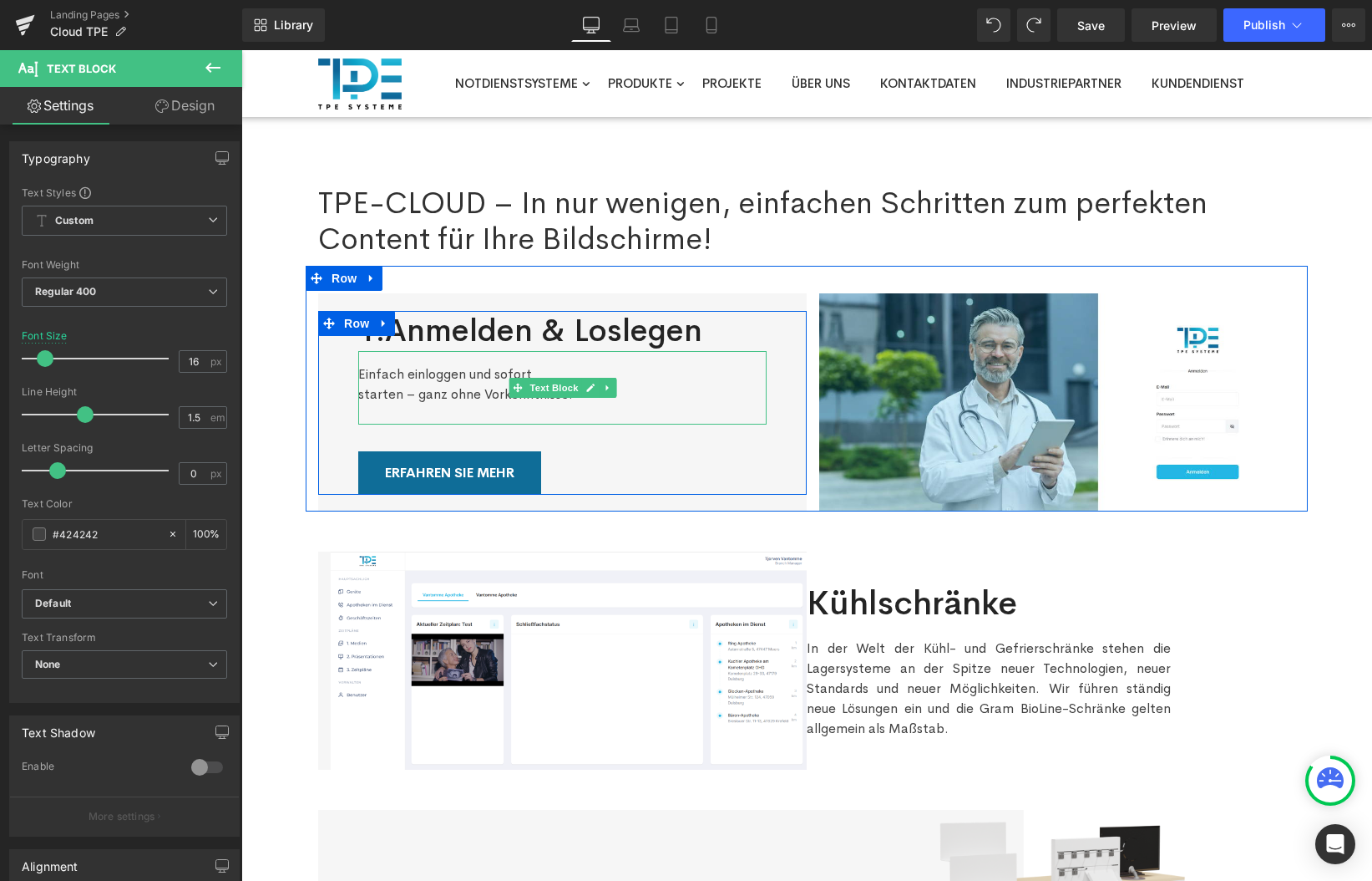
click at [592, 391] on icon at bounding box center [590, 387] width 9 height 10
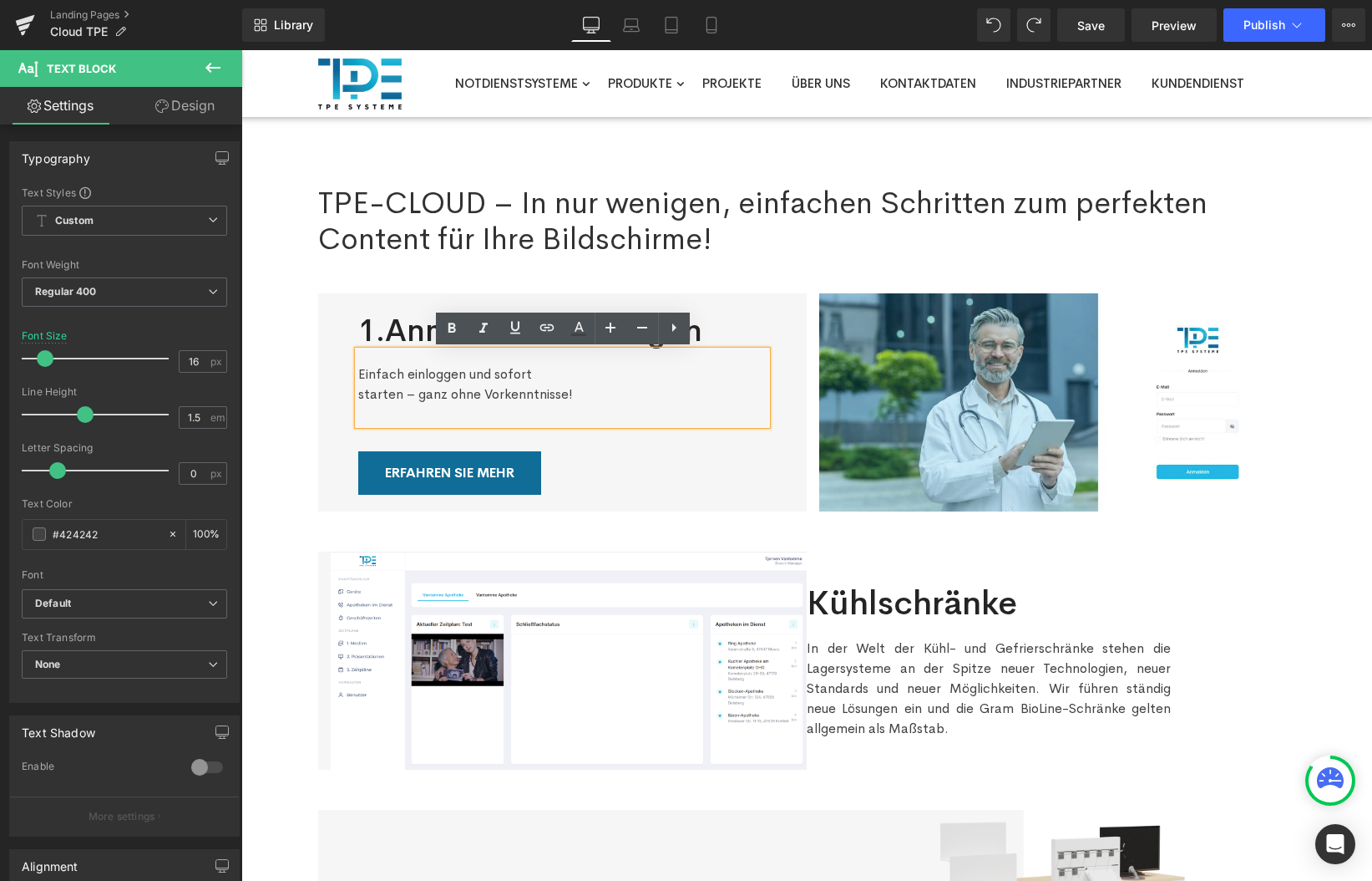
click at [533, 401] on div "starten – ganz ohne Vorkenntnisse!" at bounding box center [562, 395] width 408 height 20
click at [549, 411] on div at bounding box center [562, 414] width 408 height 20
click at [598, 404] on div at bounding box center [562, 414] width 408 height 20
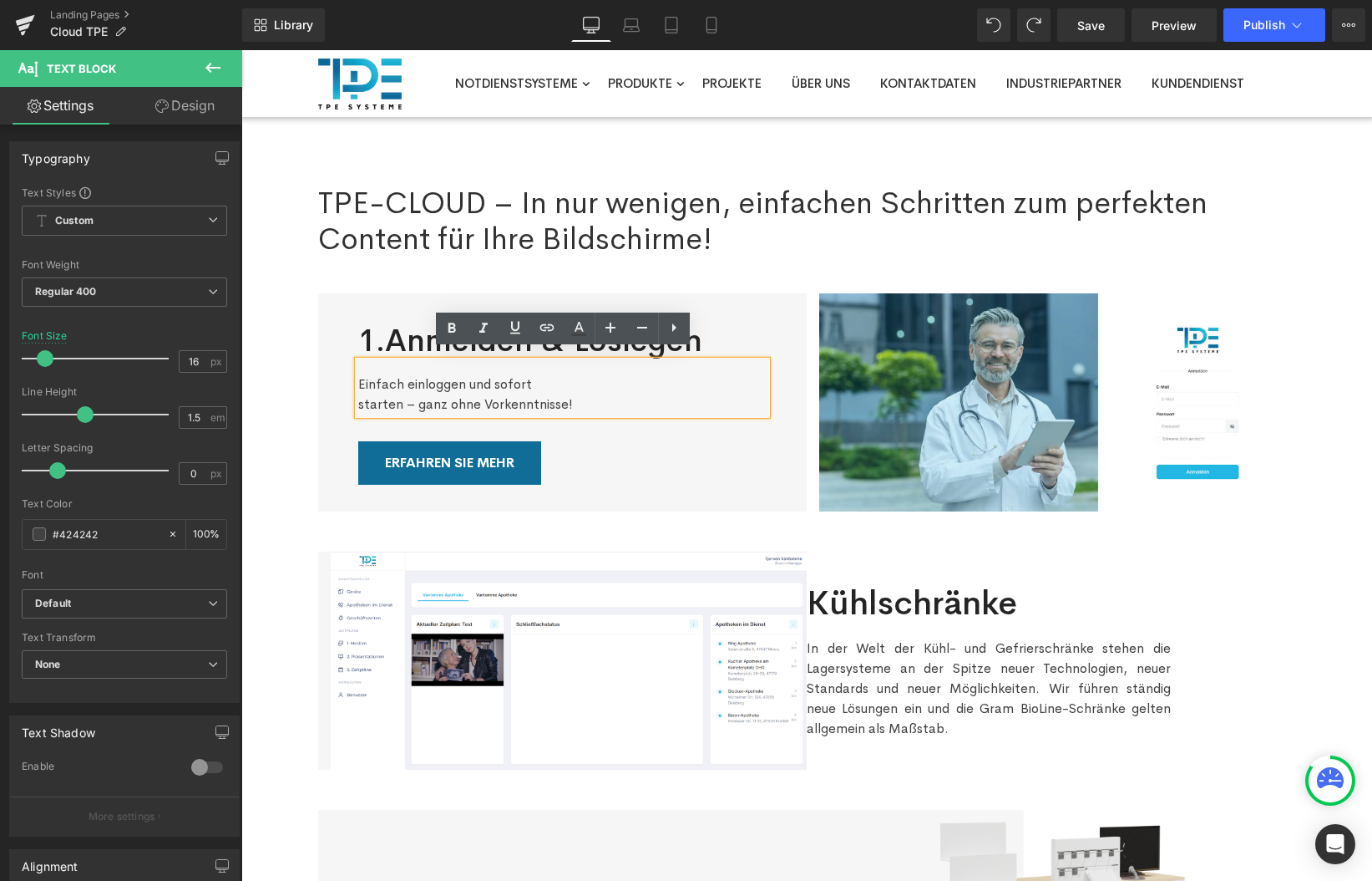
scroll to position [11, 0]
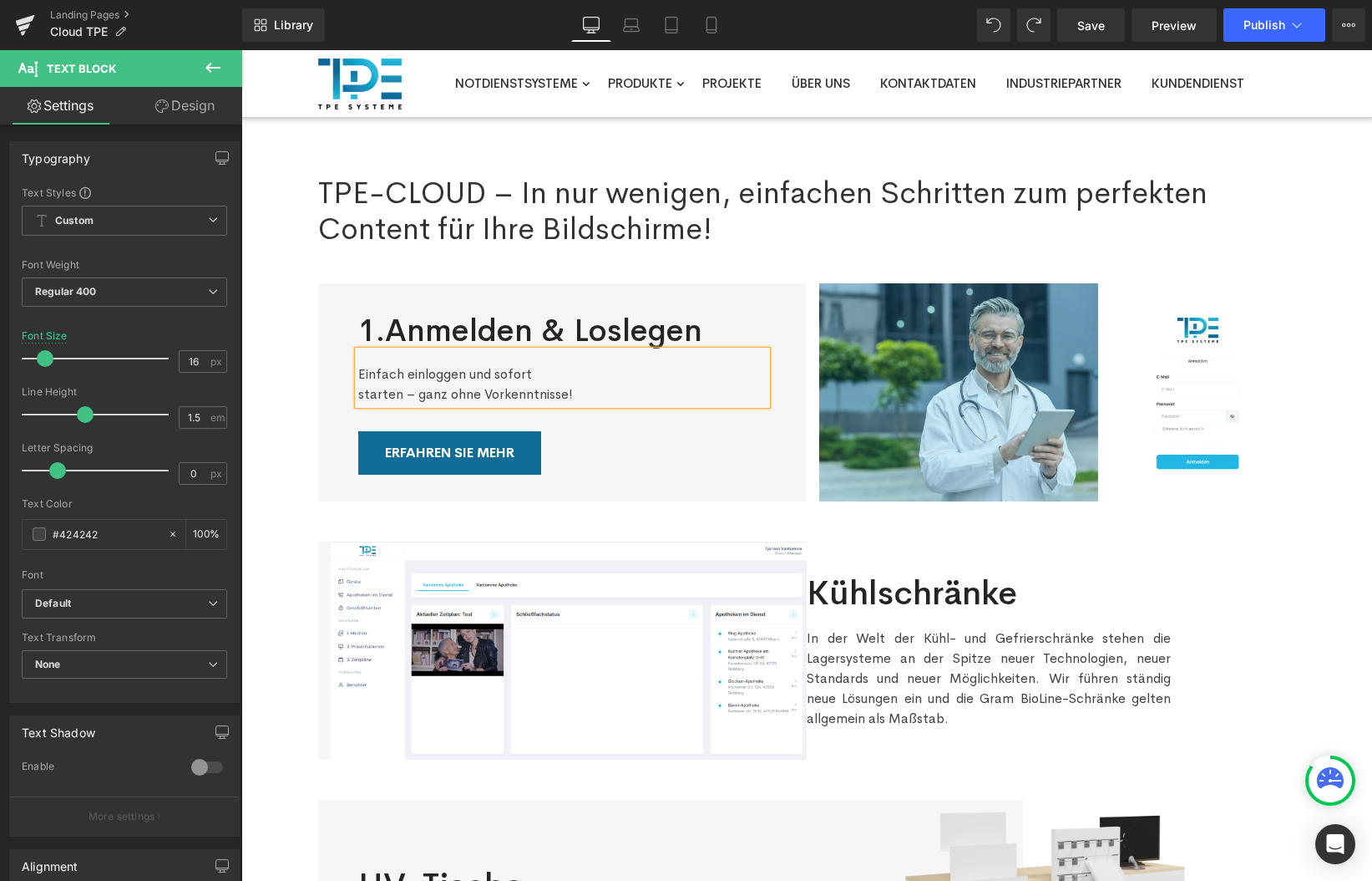
click at [379, 360] on div "Einfach einloggen und sofort  starten – ganz ohne Vorkenntnisse!" at bounding box center [562, 377] width 408 height 54
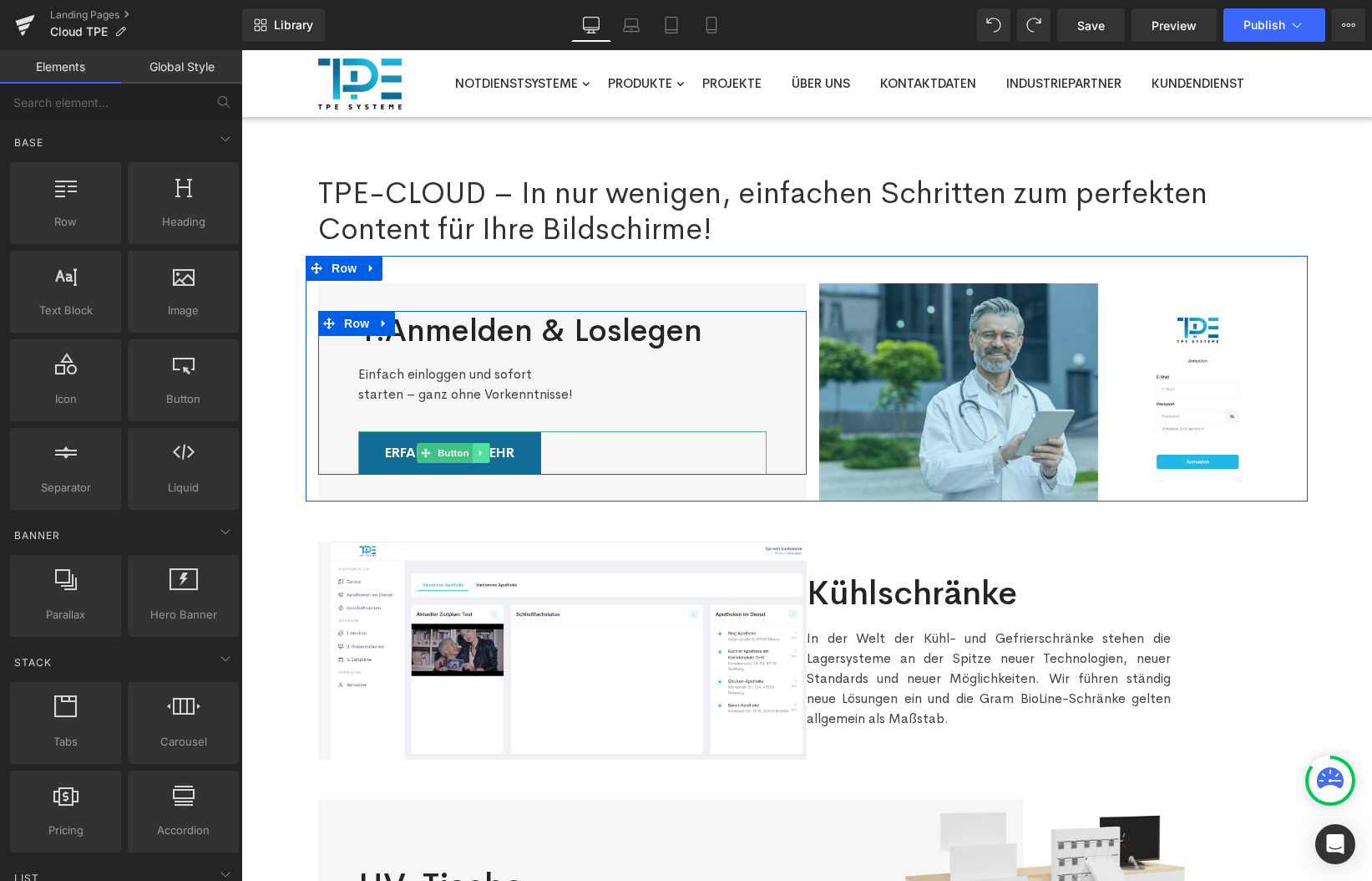
click at [479, 451] on icon at bounding box center [479, 452] width 3 height 6
click at [491, 451] on icon at bounding box center [490, 453] width 9 height 9
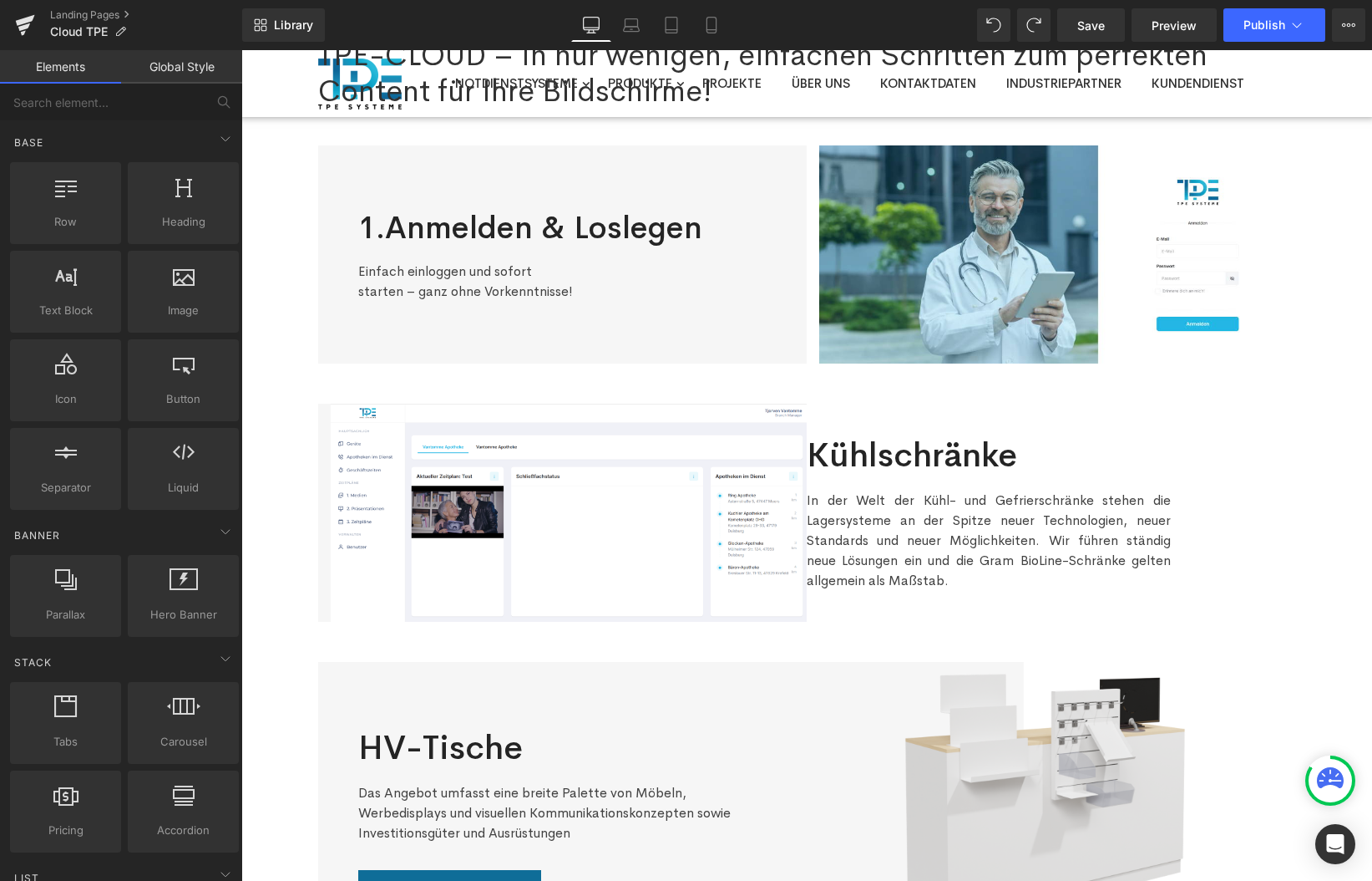
scroll to position [186, 0]
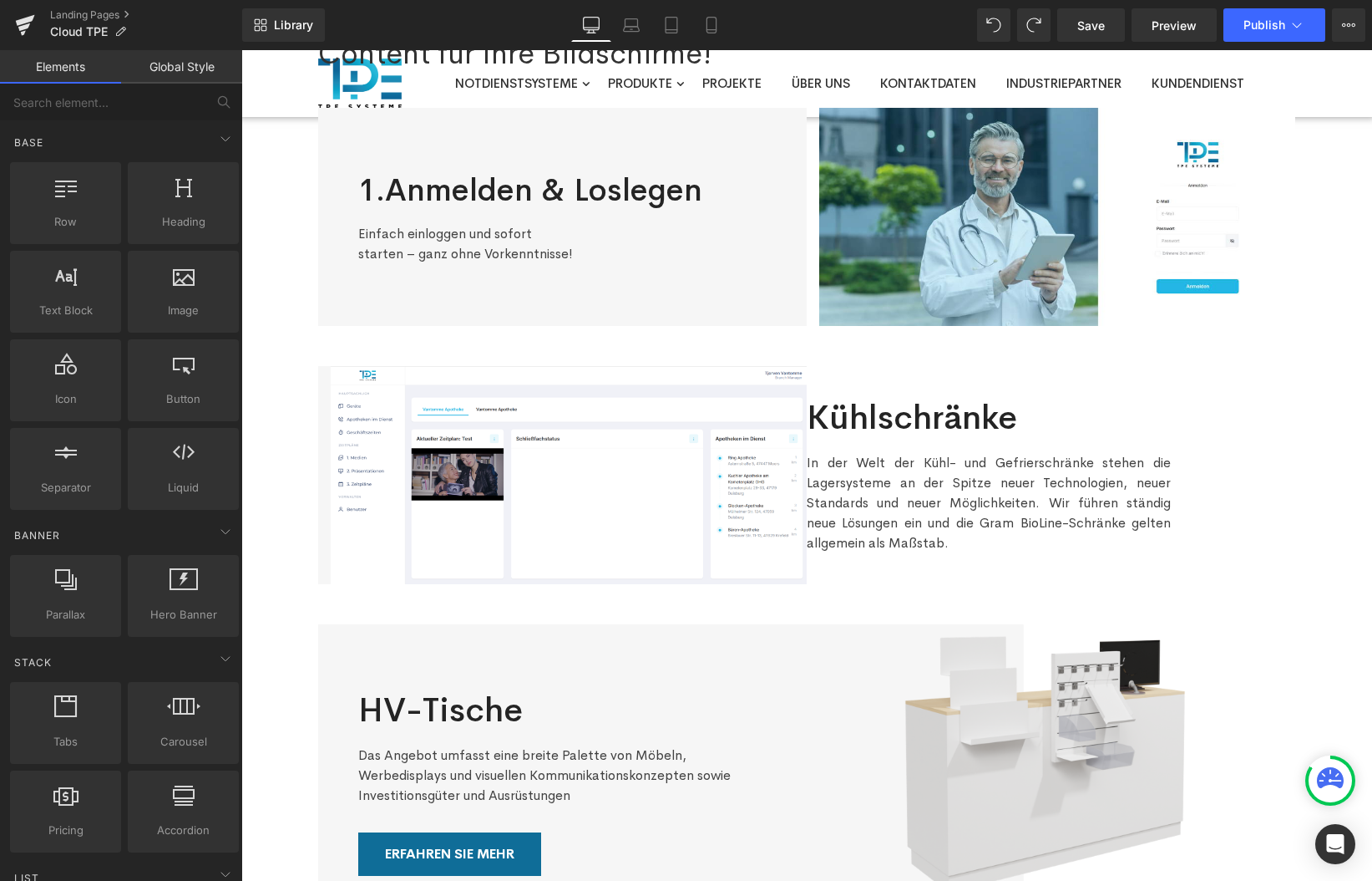
click at [925, 415] on h2 "Kühlschränke" at bounding box center [1051, 417] width 489 height 43
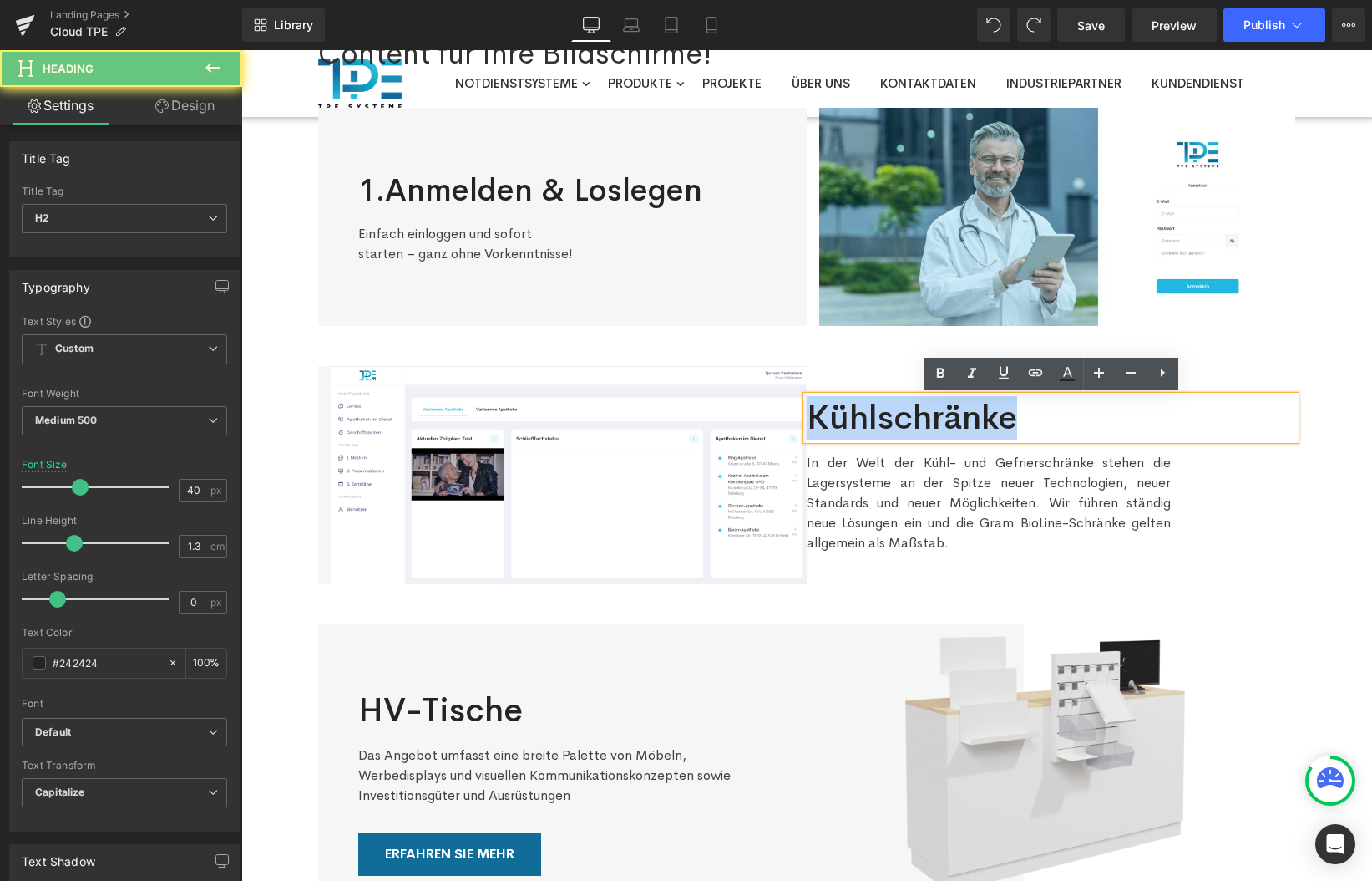
click at [925, 415] on h2 "Kühlschränke" at bounding box center [1051, 417] width 489 height 43
paste div
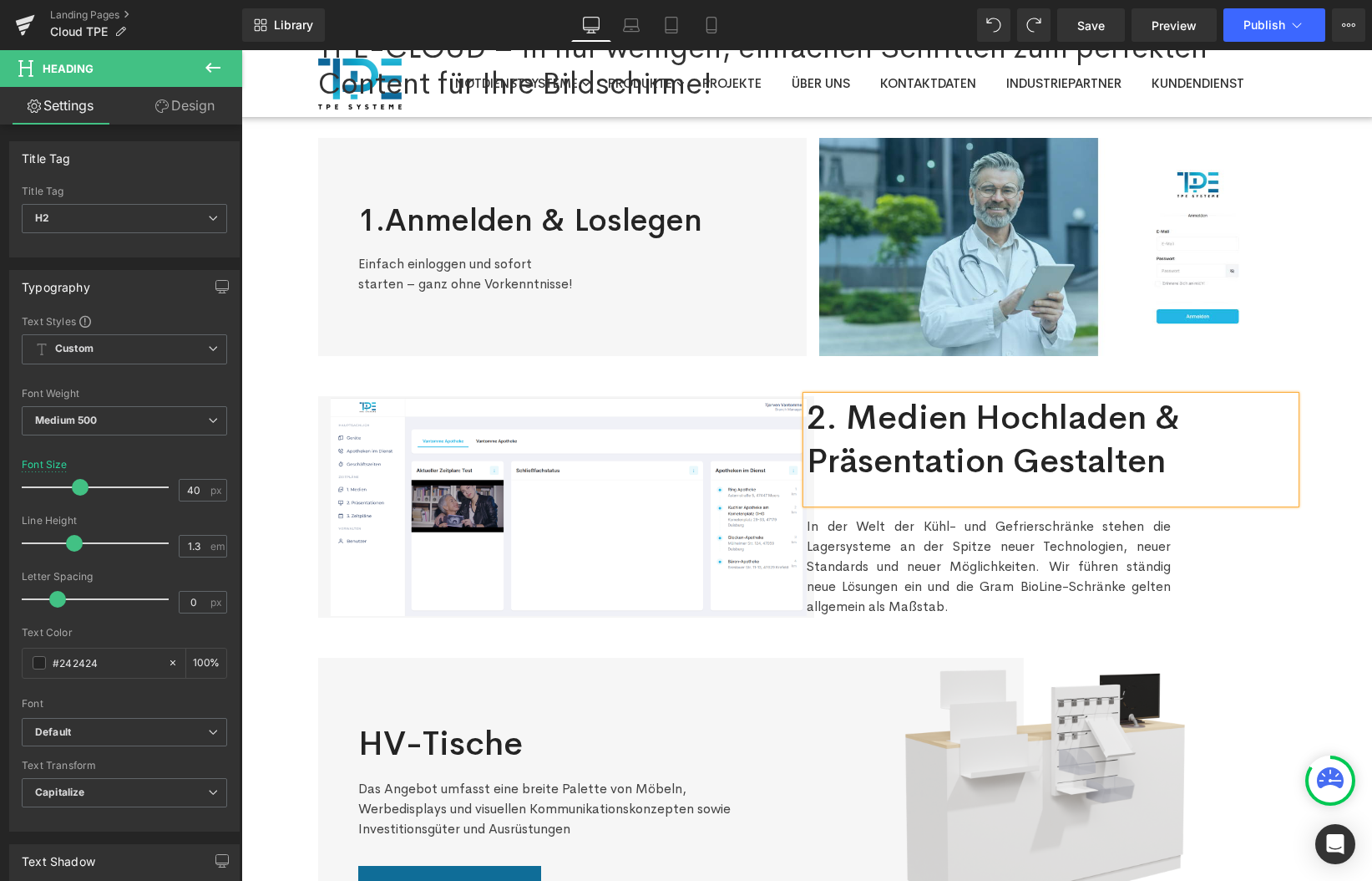
scroll to position [164, 0]
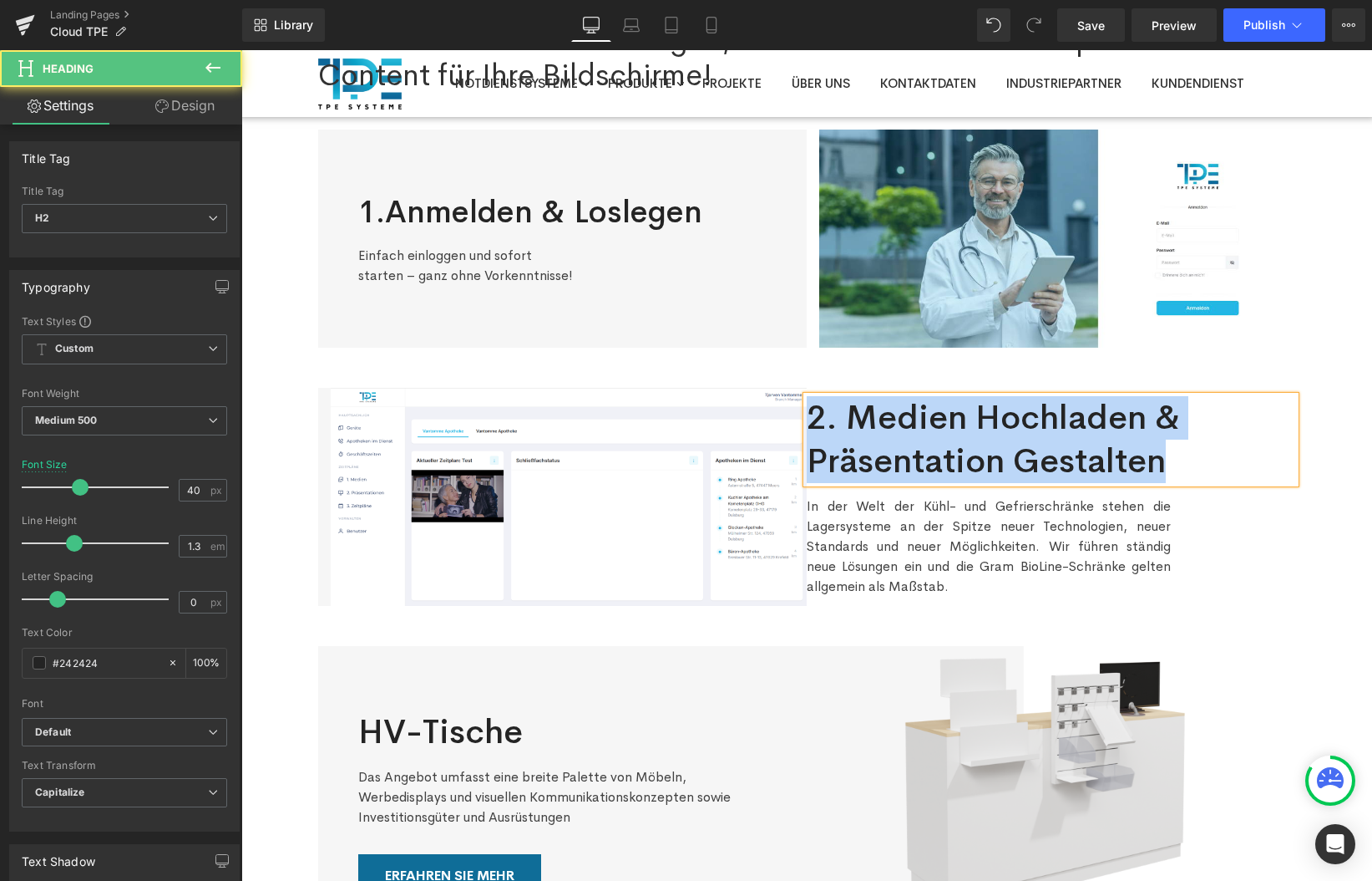
drag, startPoint x: 816, startPoint y: 416, endPoint x: 1193, endPoint y: 464, distance: 380.0
click at [1193, 464] on h2 "2. Medien hochladen & Präsentation gestalten" at bounding box center [1051, 439] width 489 height 87
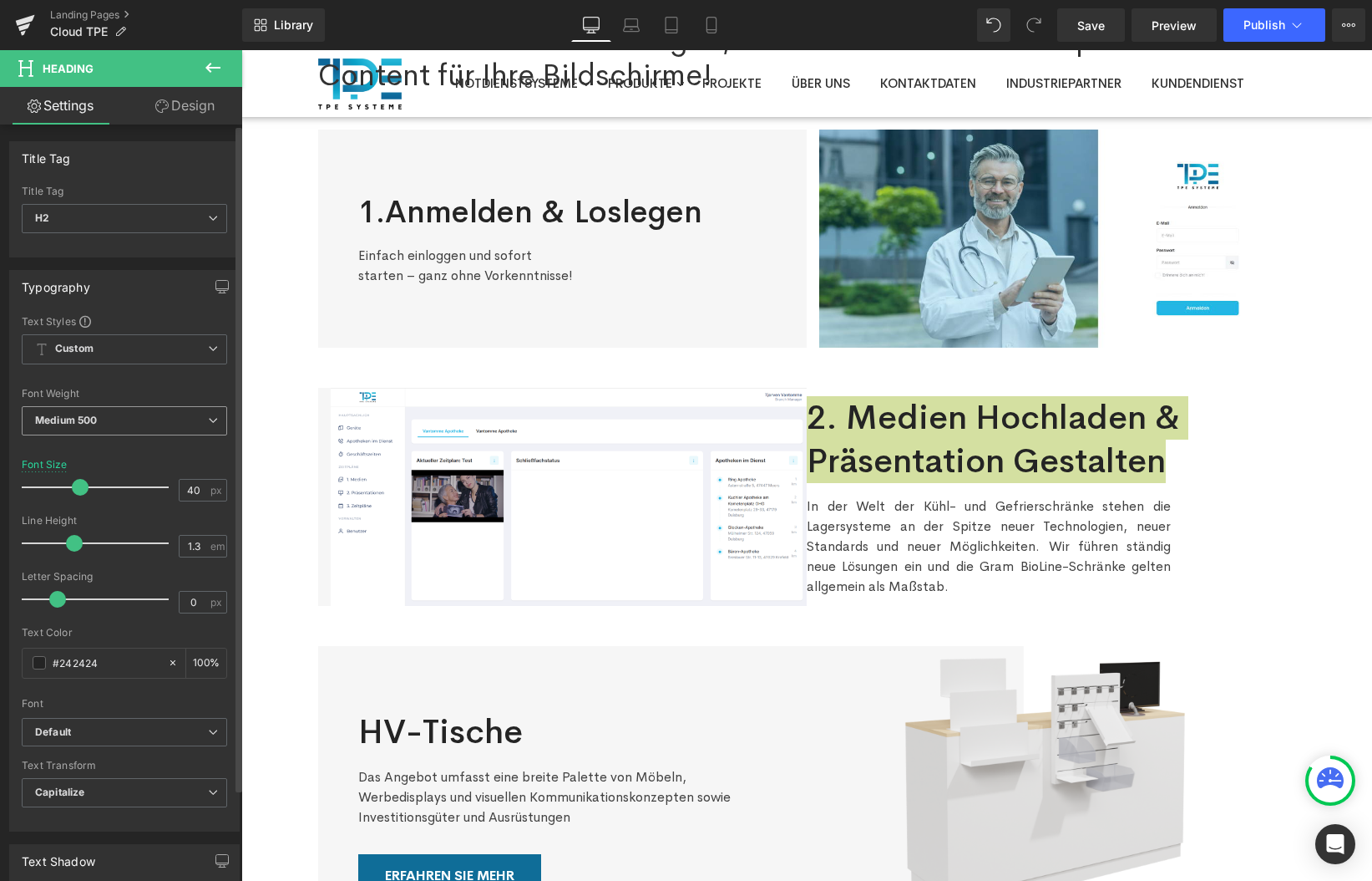
click at [127, 418] on span "Medium 500" at bounding box center [124, 421] width 206 height 30
click at [114, 387] on div "Font Weight" at bounding box center [124, 393] width 206 height 12
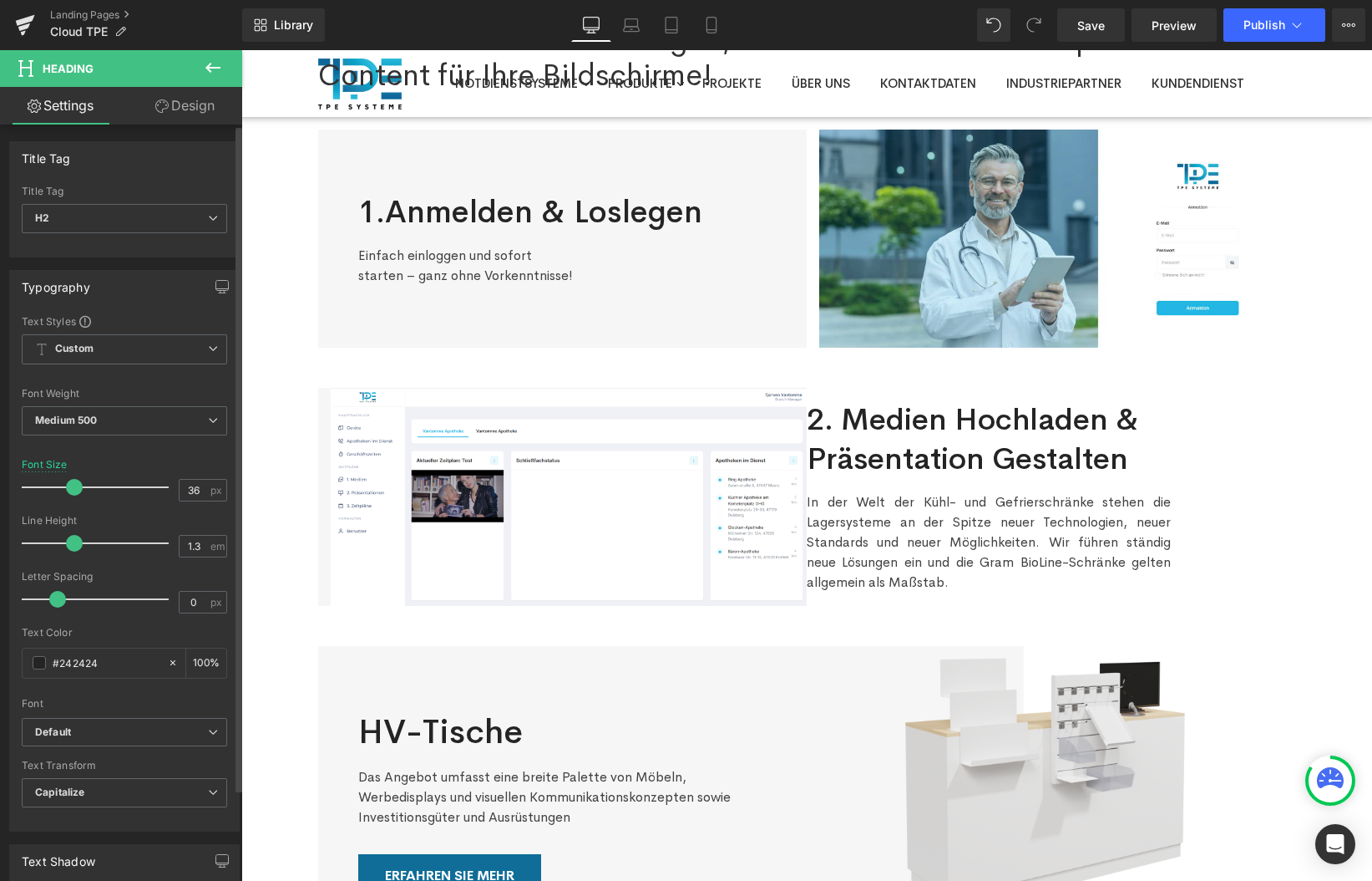
type input "35"
click at [70, 489] on span at bounding box center [73, 487] width 17 height 17
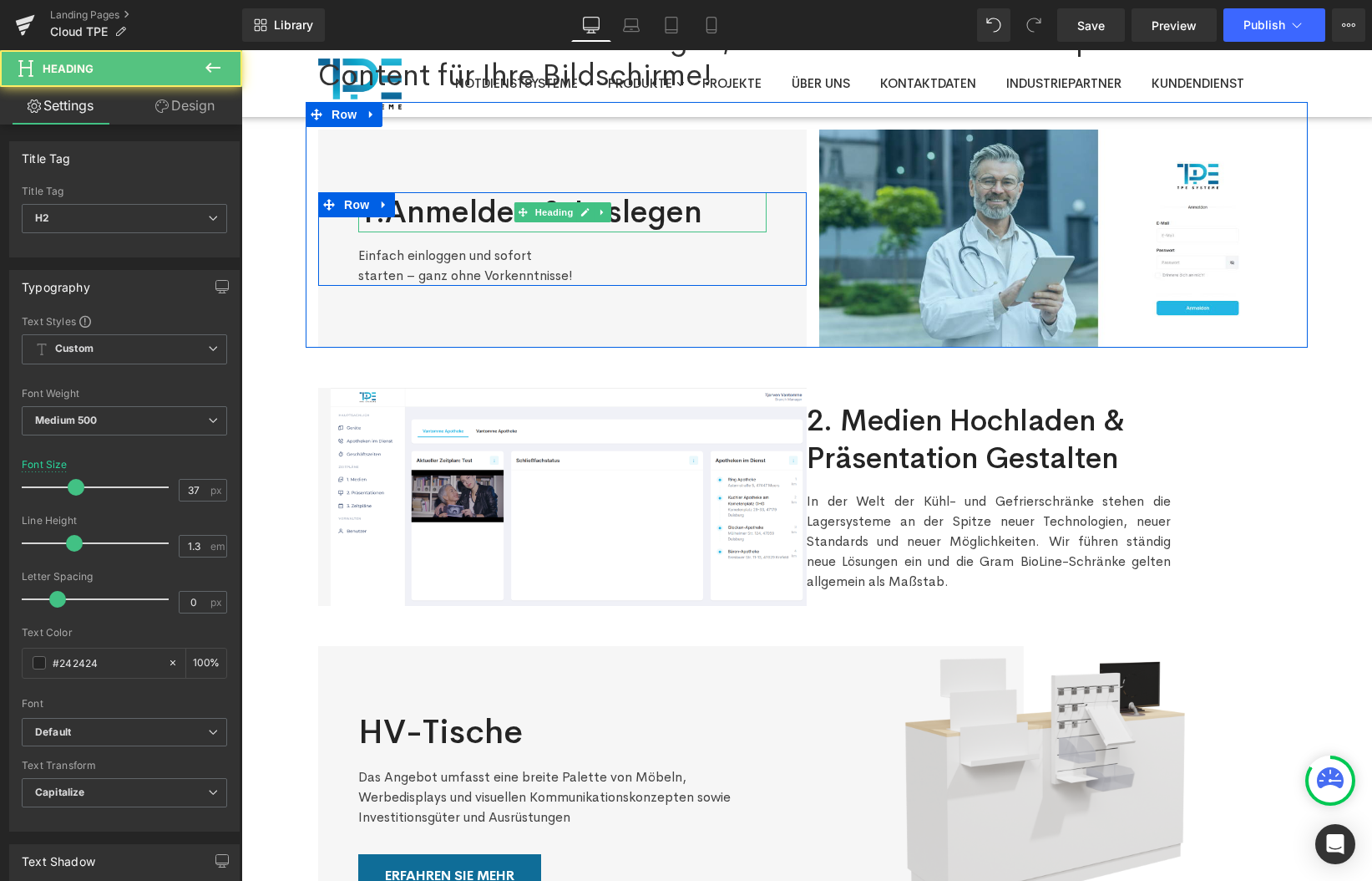
click at [439, 206] on h2 "1.Anmelden & Loslegen" at bounding box center [562, 211] width 408 height 40
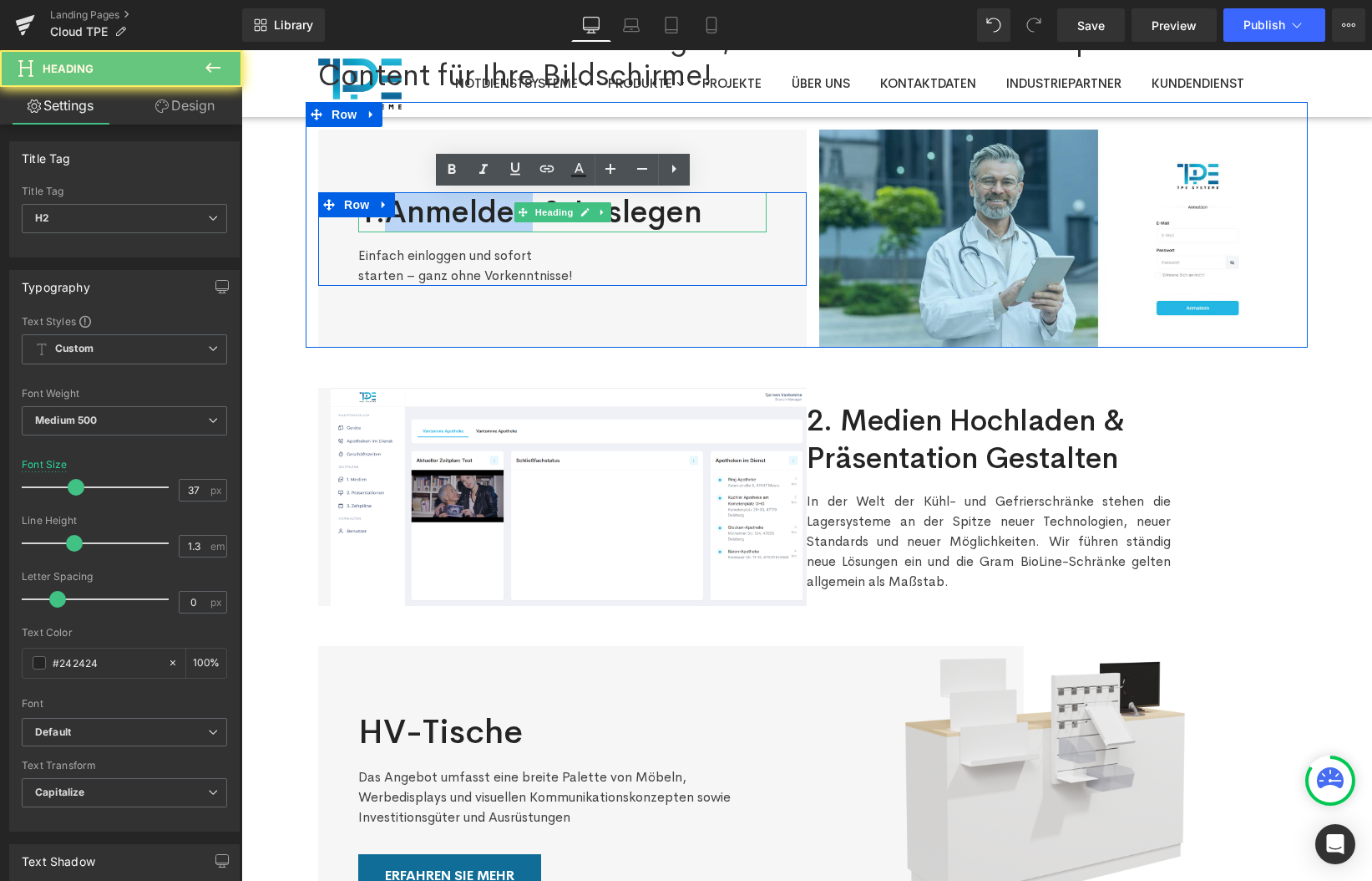
click at [439, 206] on h2 "1.Anmelden & Loslegen" at bounding box center [562, 211] width 408 height 40
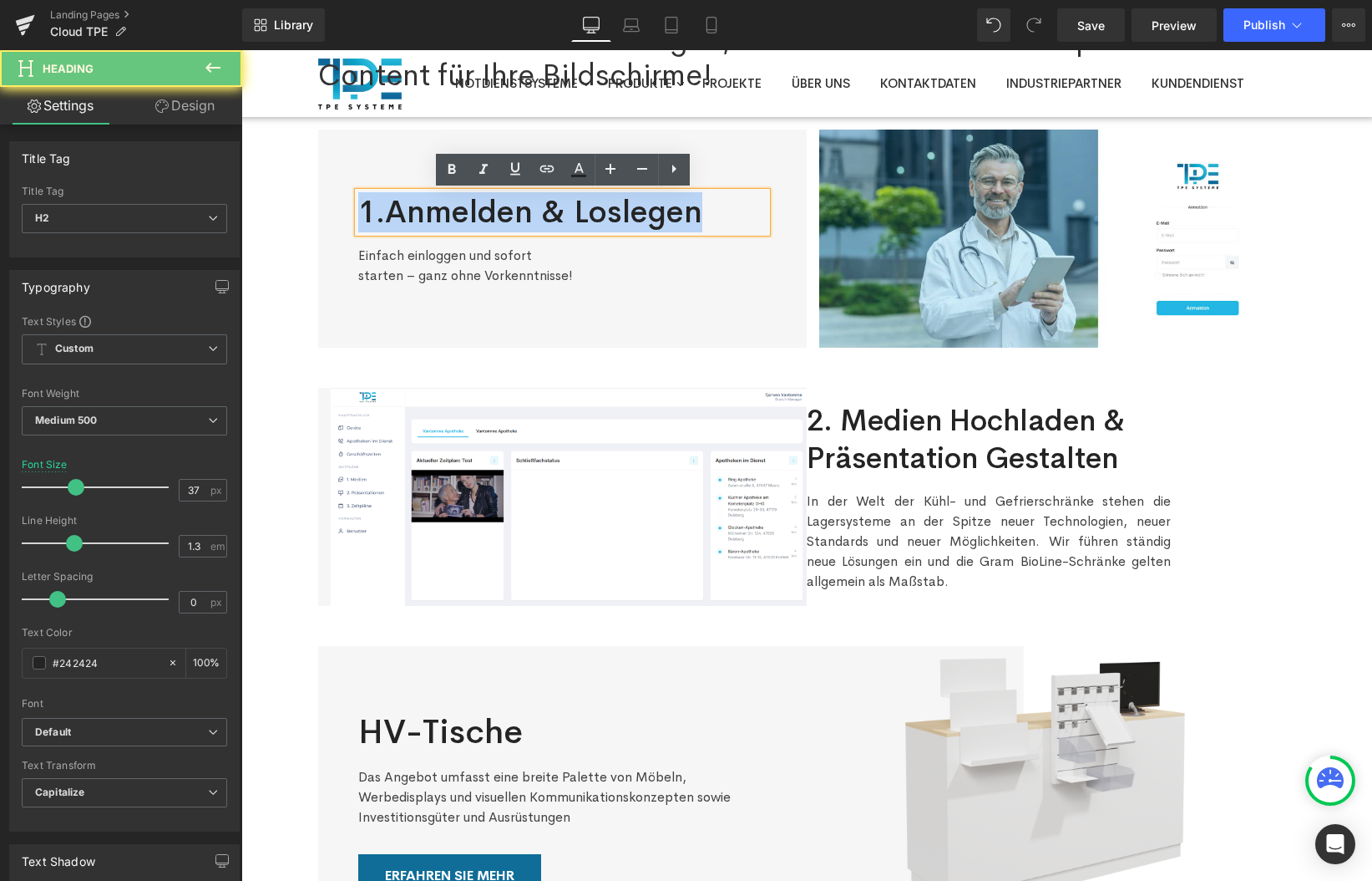
click at [439, 206] on h2 "1.Anmelden & Loslegen" at bounding box center [562, 211] width 408 height 40
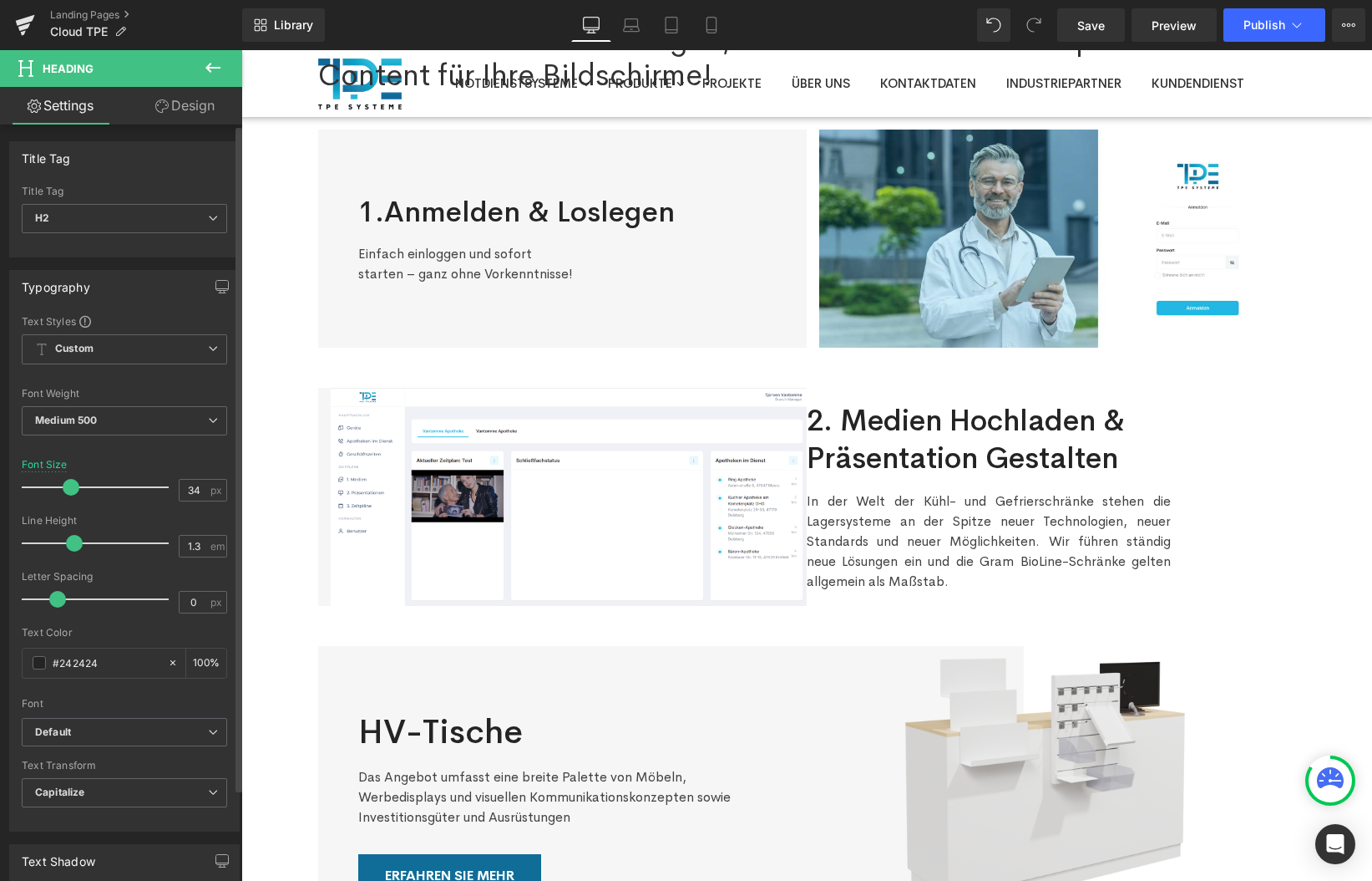
type input "35"
click at [68, 489] on span at bounding box center [73, 487] width 17 height 17
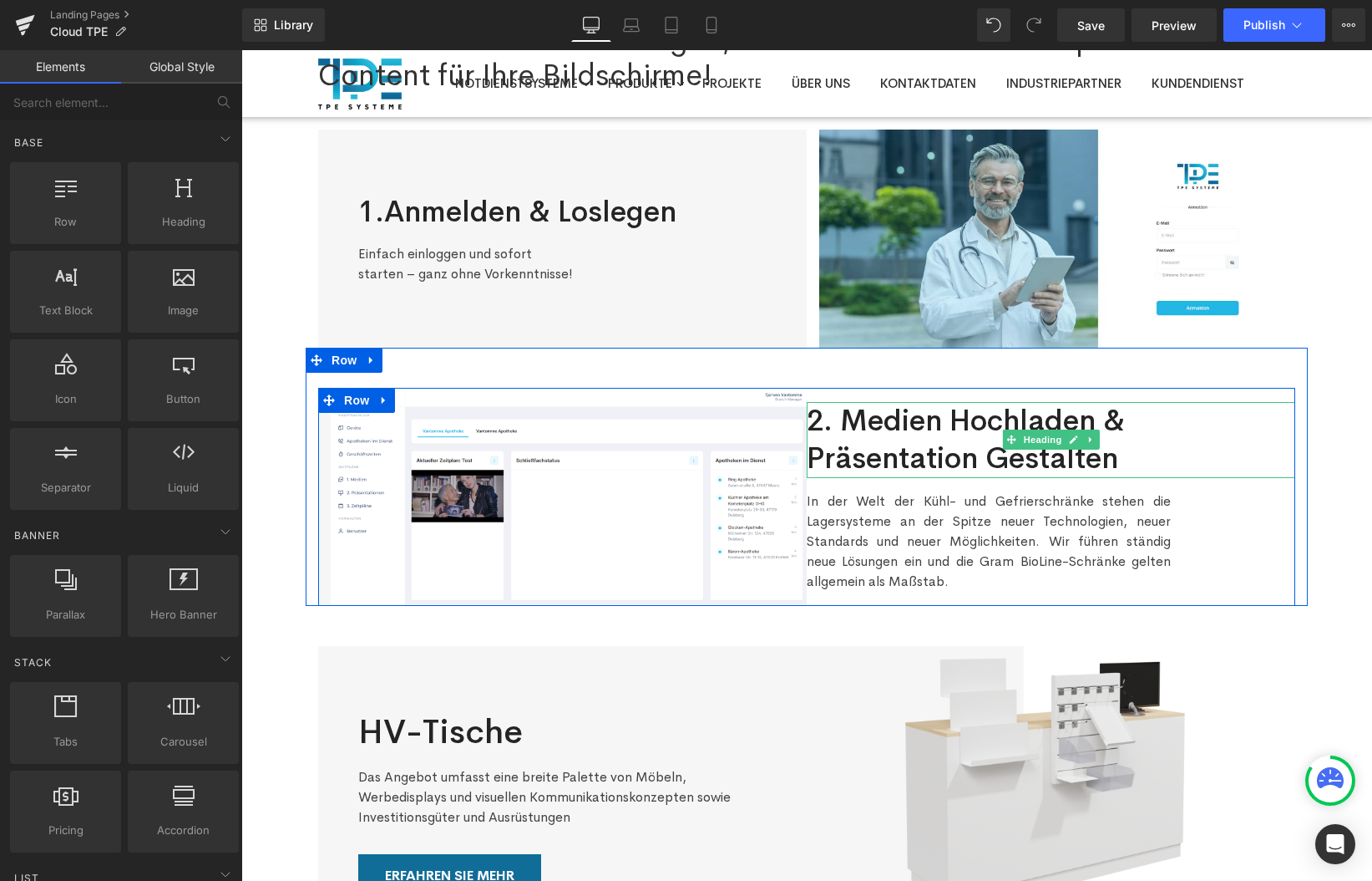
drag, startPoint x: 1046, startPoint y: 439, endPoint x: 988, endPoint y: 442, distance: 58.1
click at [1046, 439] on span "Heading" at bounding box center [1042, 440] width 45 height 20
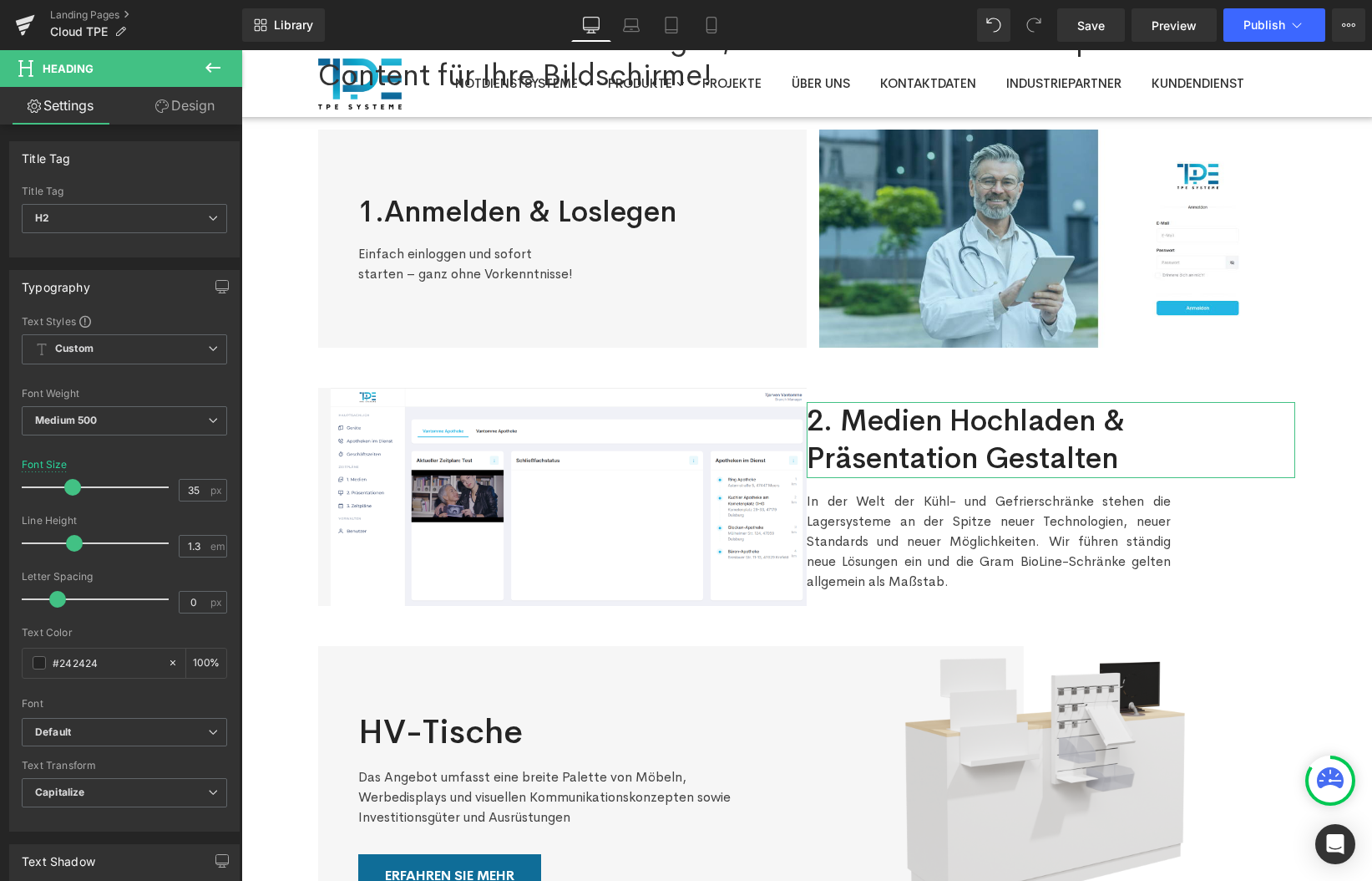
drag, startPoint x: 177, startPoint y: 101, endPoint x: 58, endPoint y: 233, distance: 177.7
click at [177, 101] on link "Design" at bounding box center [184, 105] width 121 height 38
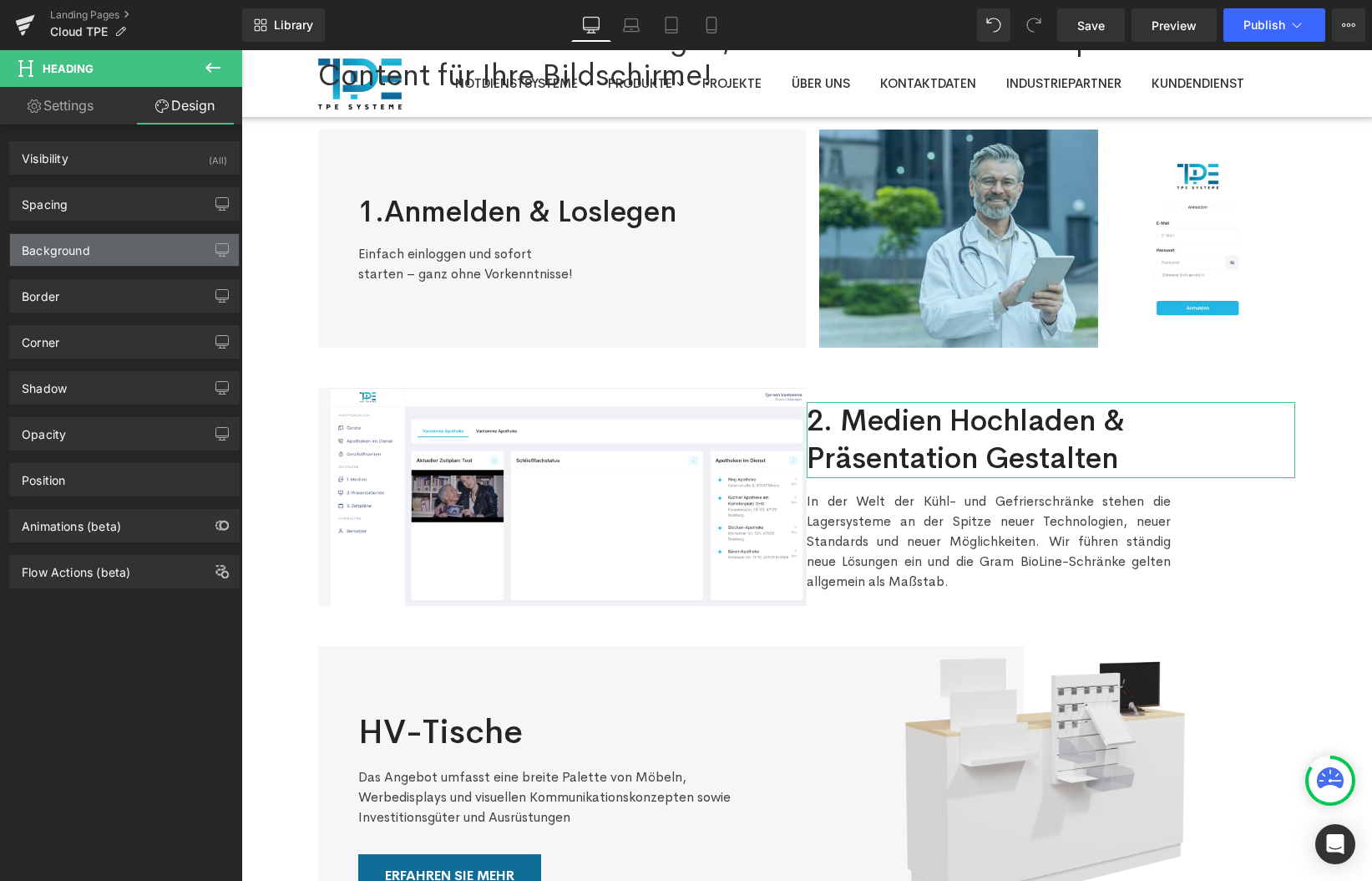
click at [69, 246] on div "Background" at bounding box center [56, 245] width 68 height 23
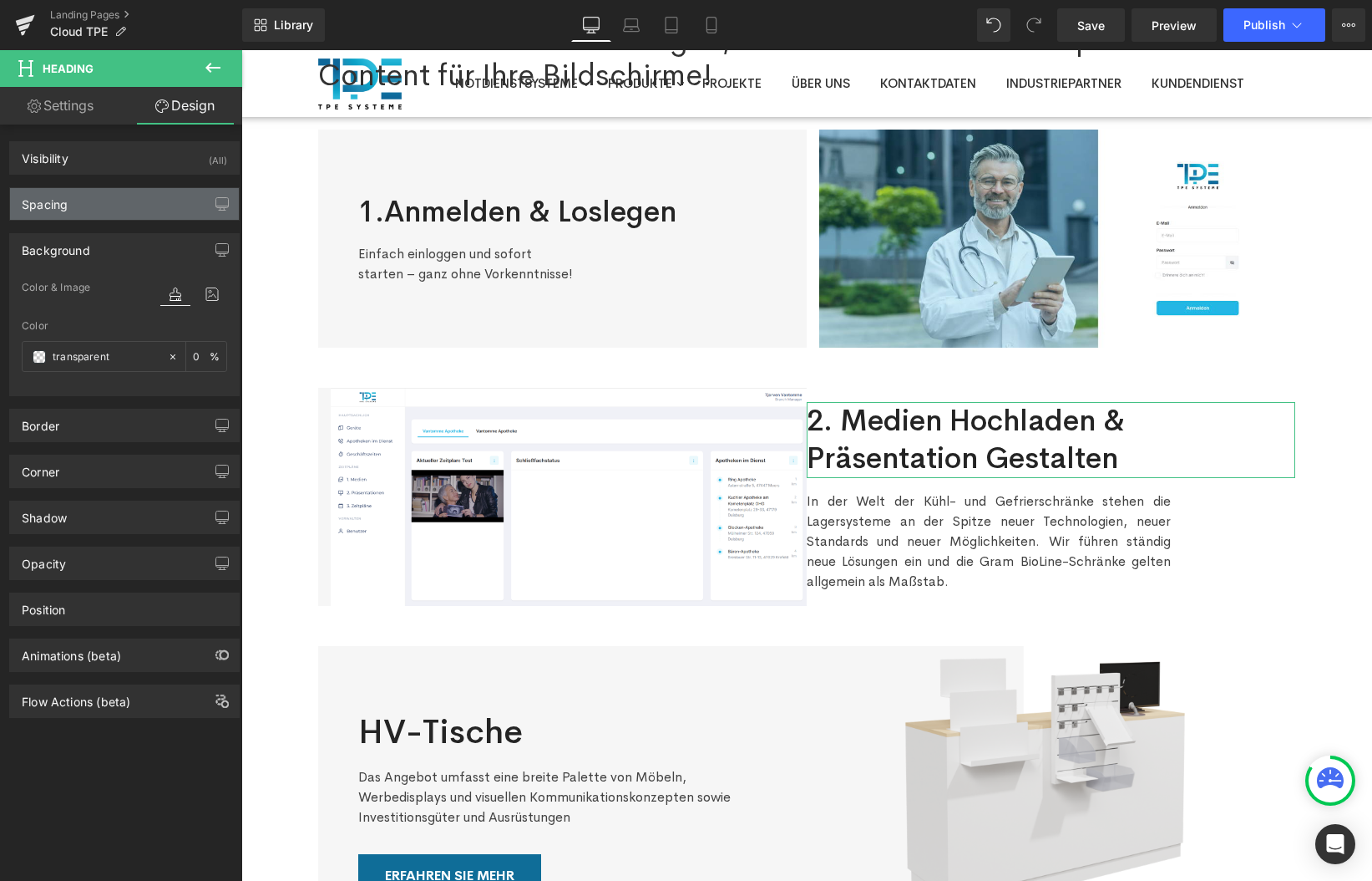
click at [90, 196] on div "Spacing" at bounding box center [124, 204] width 229 height 31
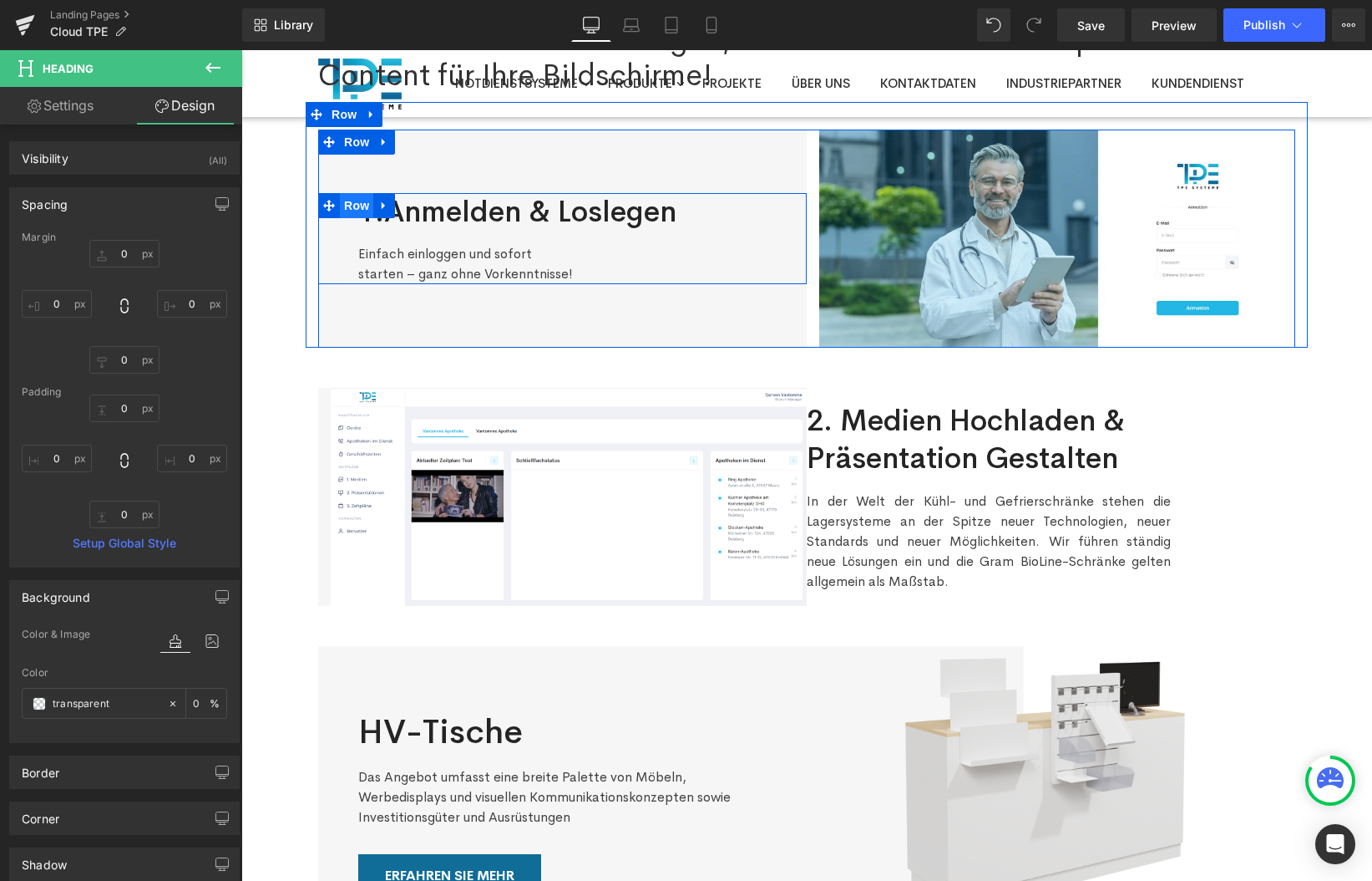
click at [353, 203] on span "Row" at bounding box center [357, 205] width 33 height 25
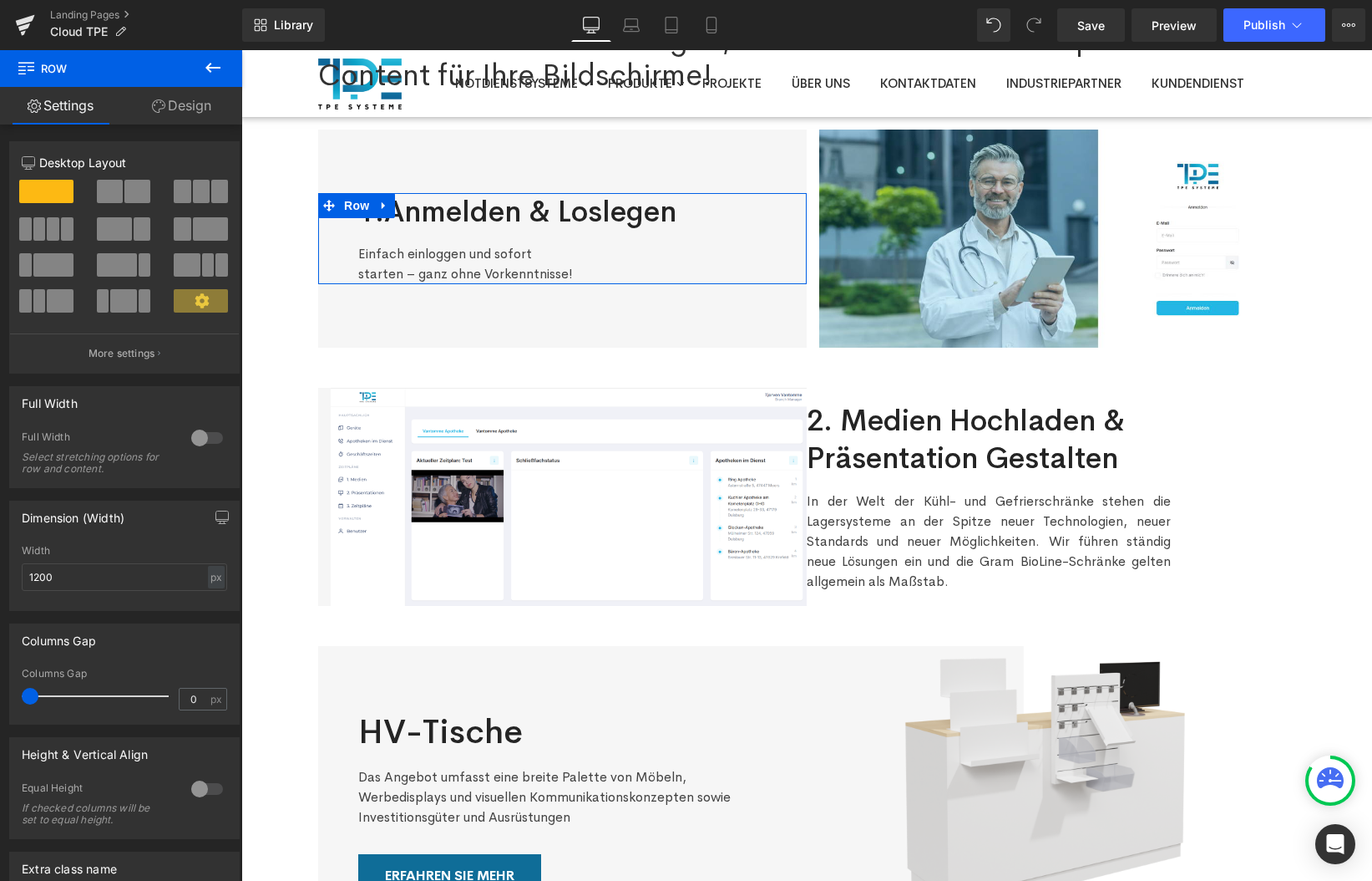
click at [164, 103] on link "Design" at bounding box center [181, 105] width 121 height 38
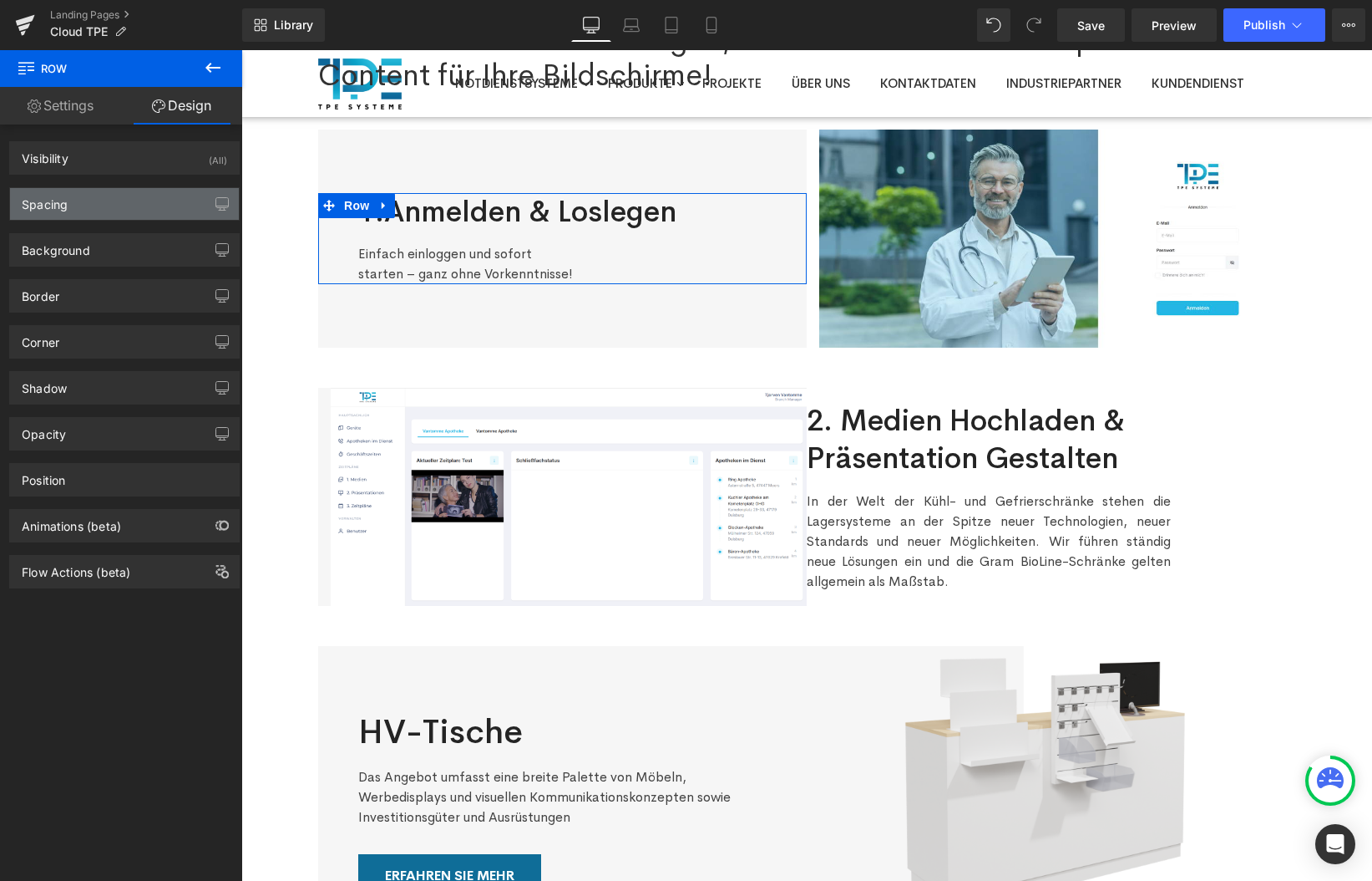
click at [98, 208] on div "Spacing" at bounding box center [124, 204] width 229 height 31
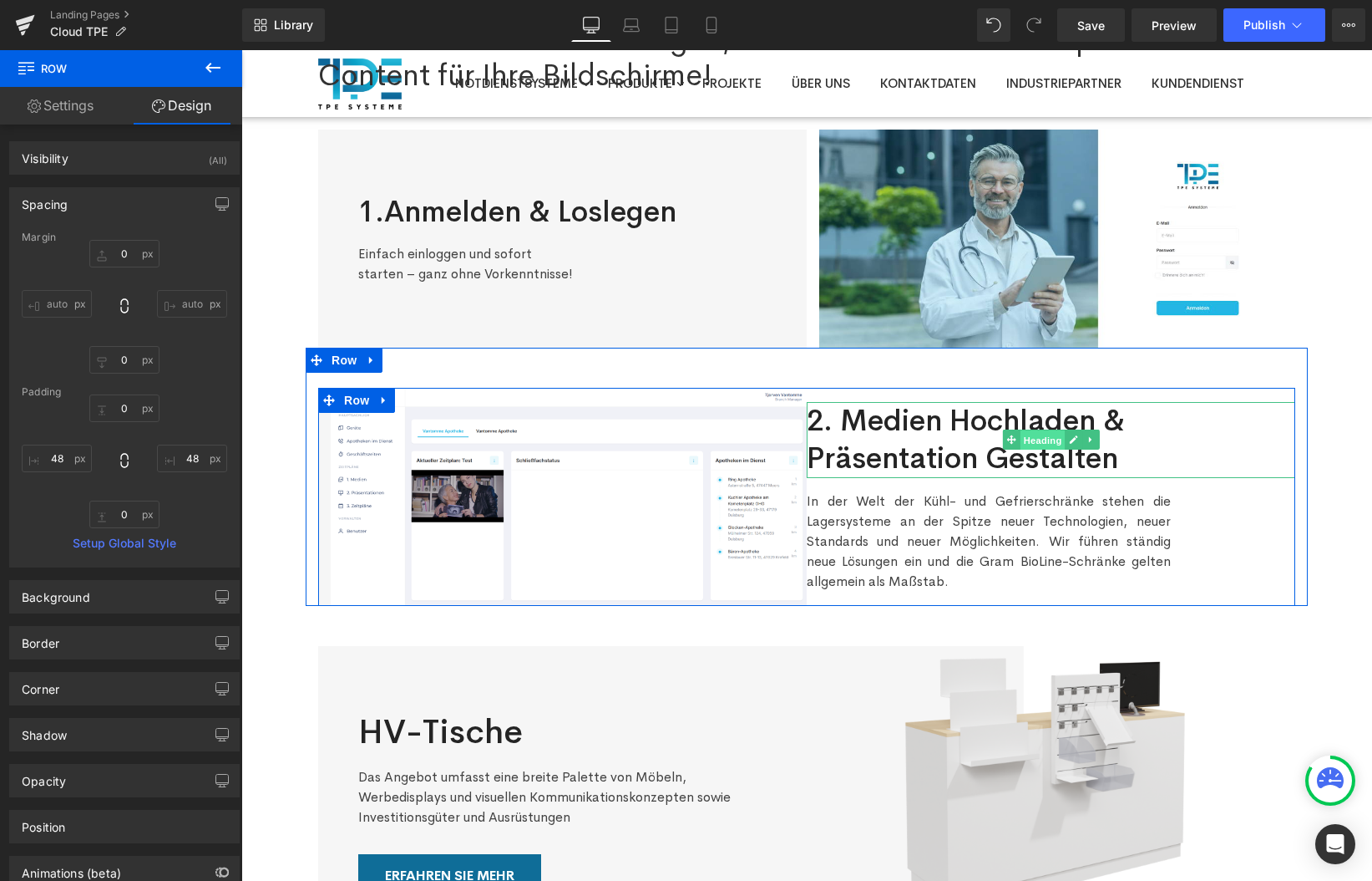
click at [1049, 447] on span "Heading" at bounding box center [1042, 441] width 45 height 20
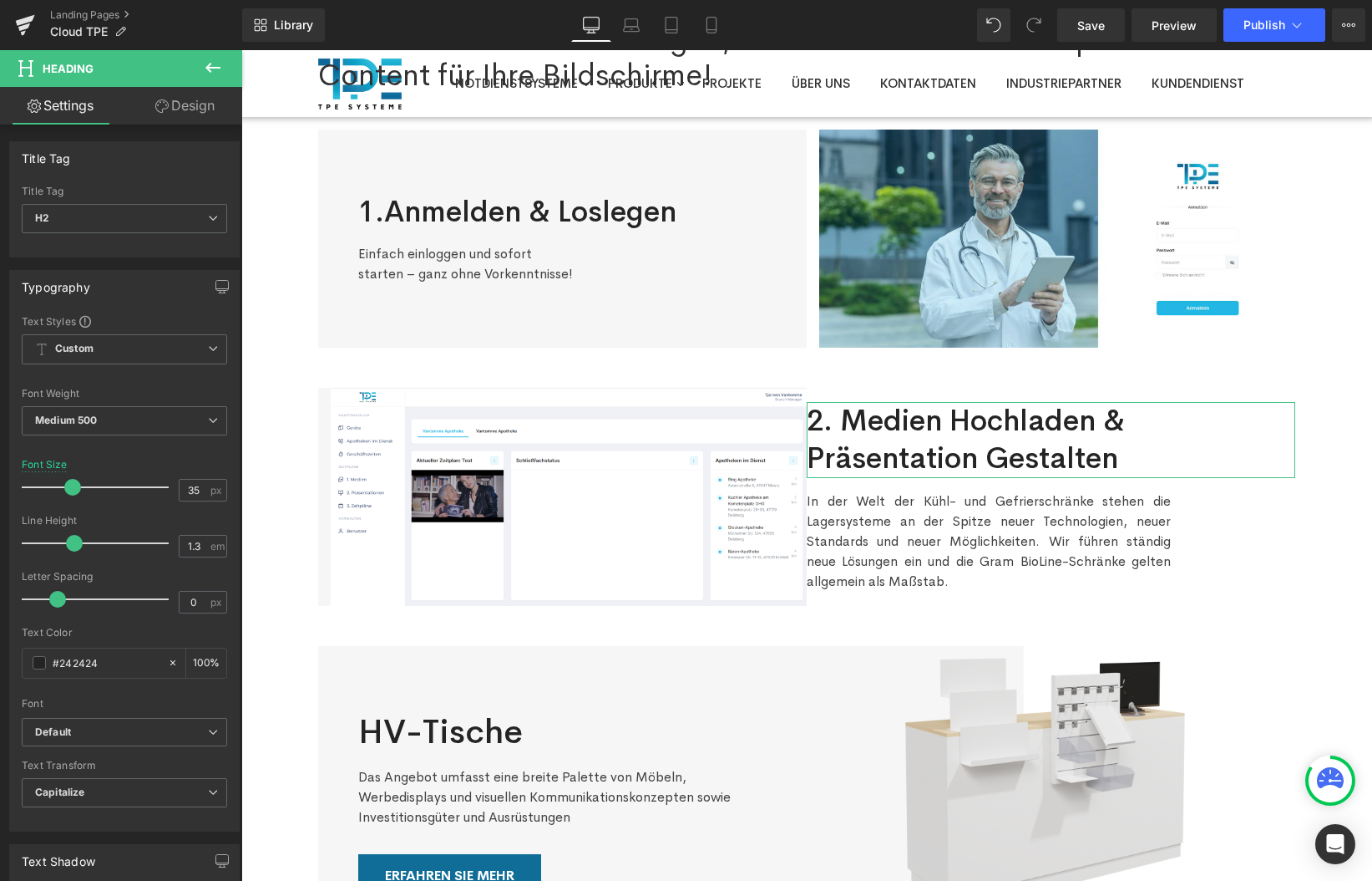
click at [161, 94] on link "Design" at bounding box center [184, 105] width 121 height 38
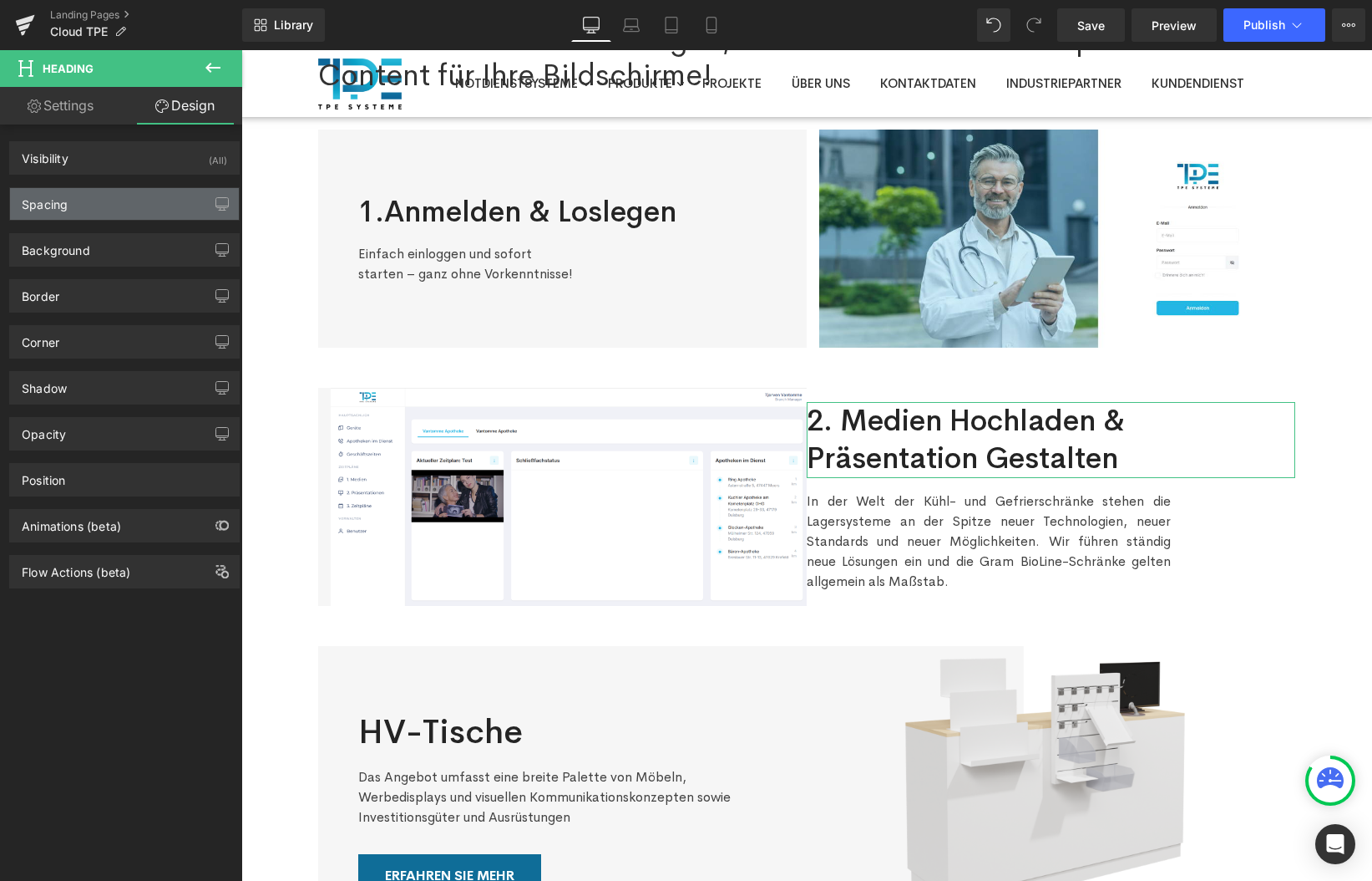
click at [65, 194] on div "Spacing" at bounding box center [45, 199] width 46 height 23
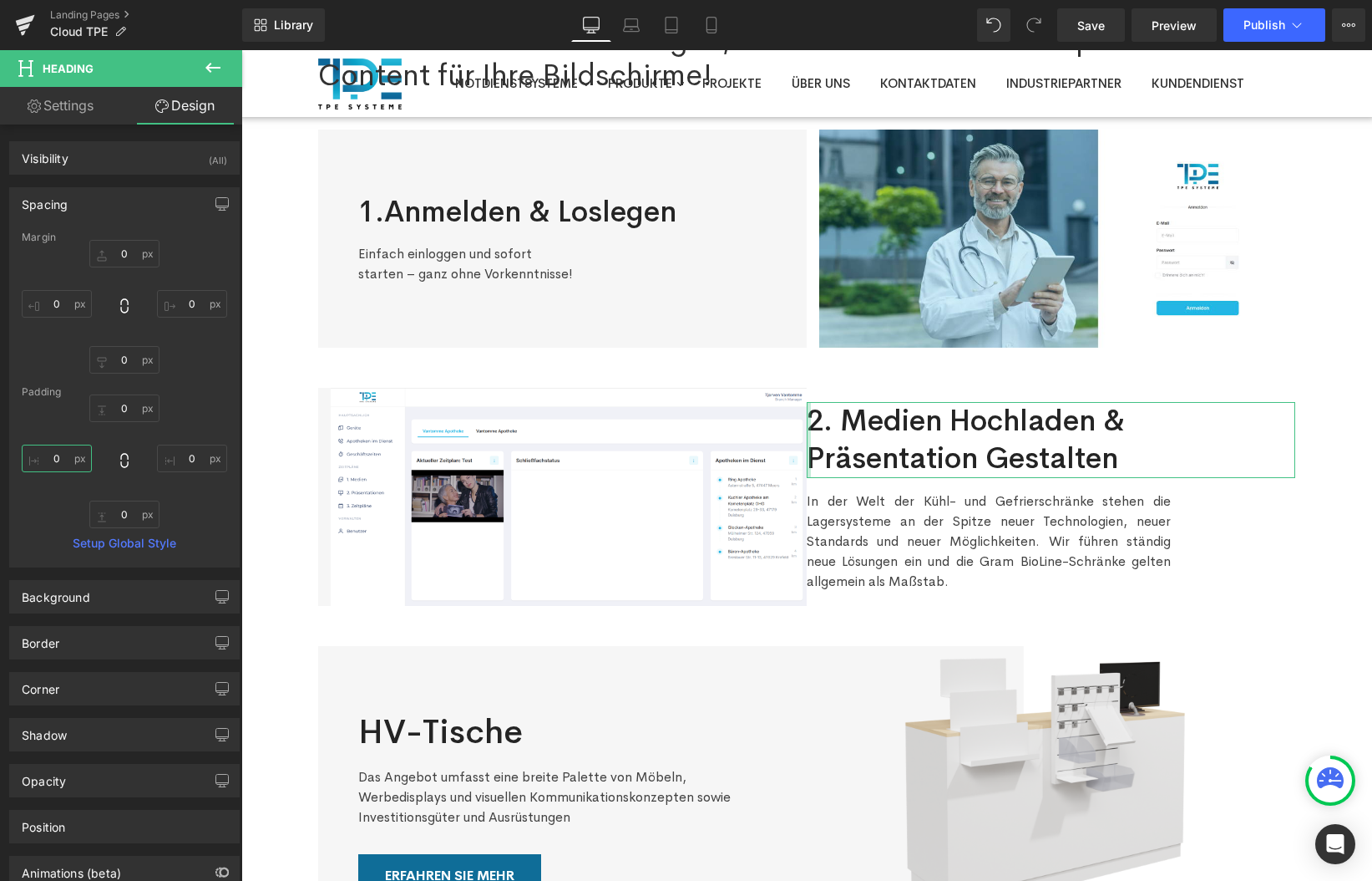
click at [63, 464] on input "0" at bounding box center [57, 458] width 70 height 28
type input "45"
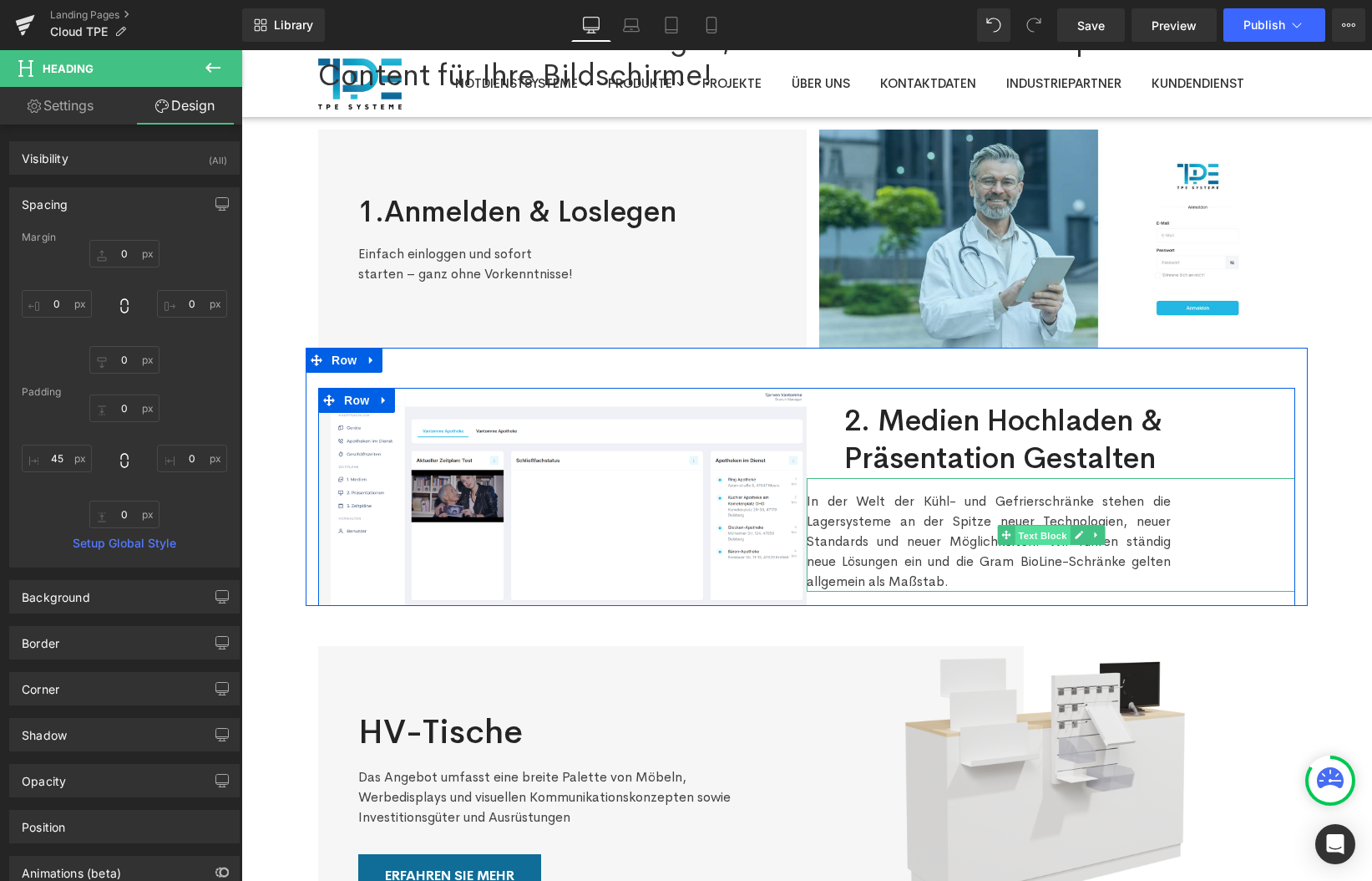
click at [1026, 534] on span "Text Block" at bounding box center [1043, 535] width 55 height 20
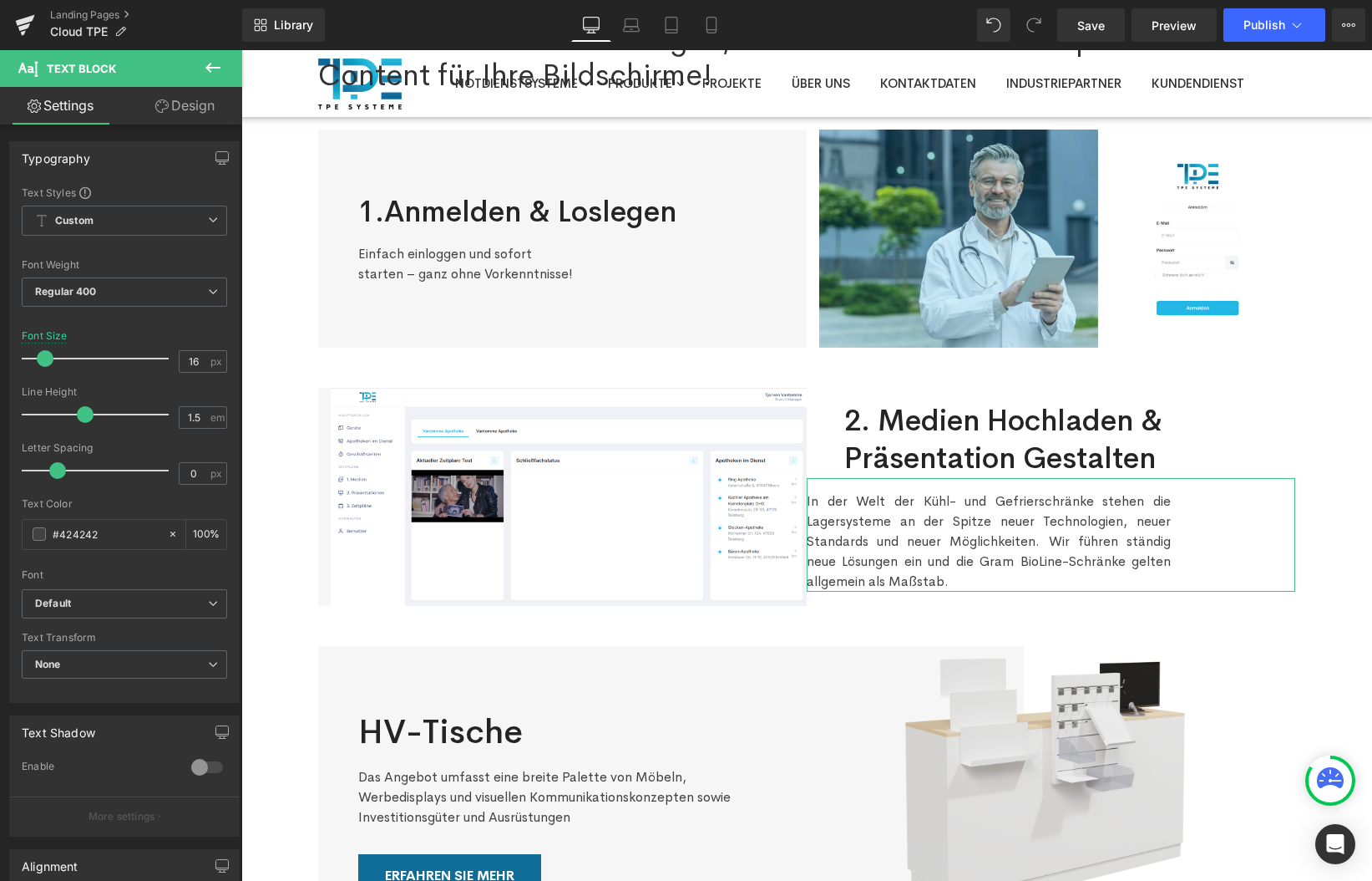
click at [174, 112] on link "Design" at bounding box center [184, 105] width 121 height 38
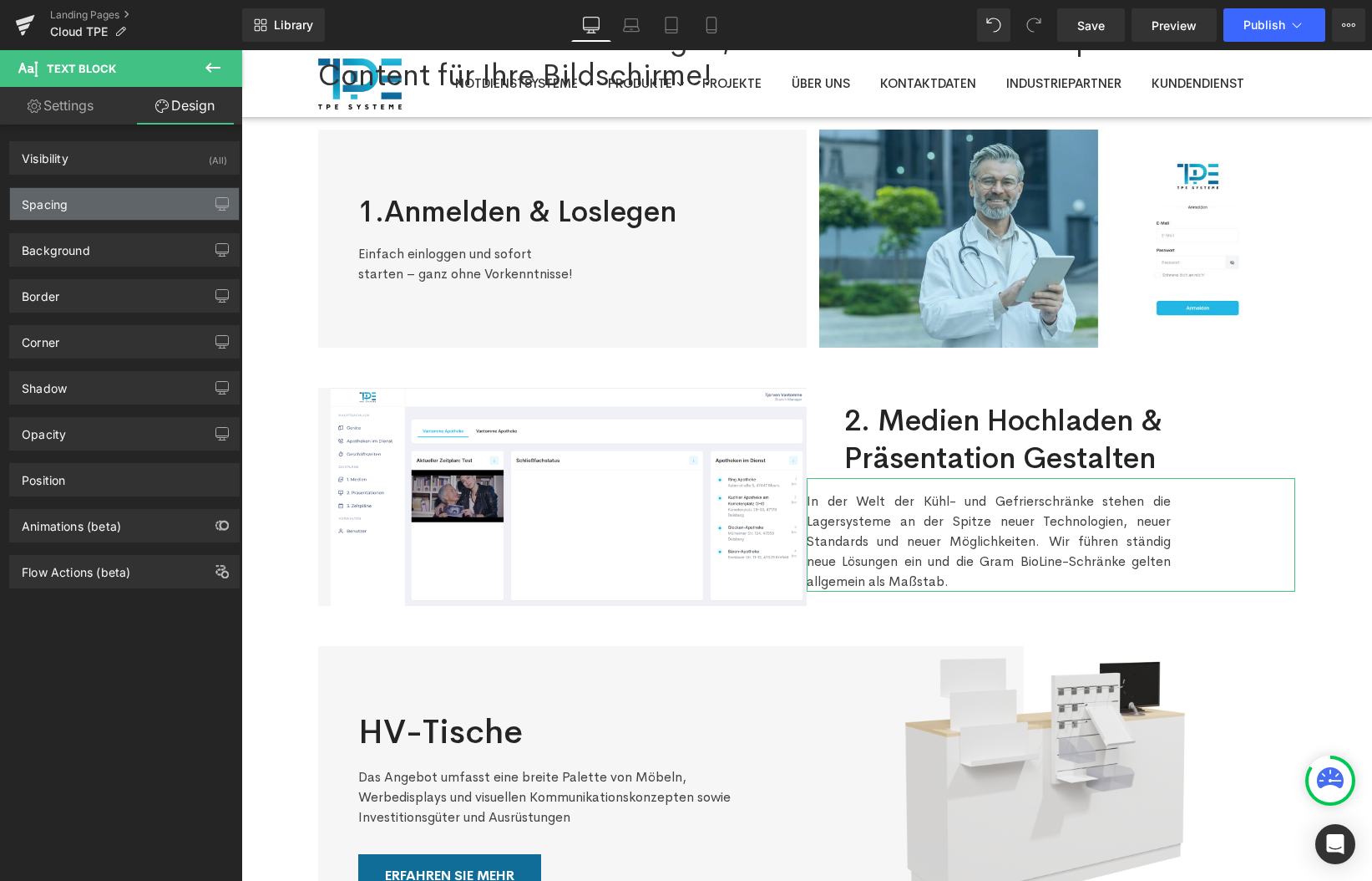
click at [120, 213] on div "Spacing" at bounding box center [124, 204] width 229 height 31
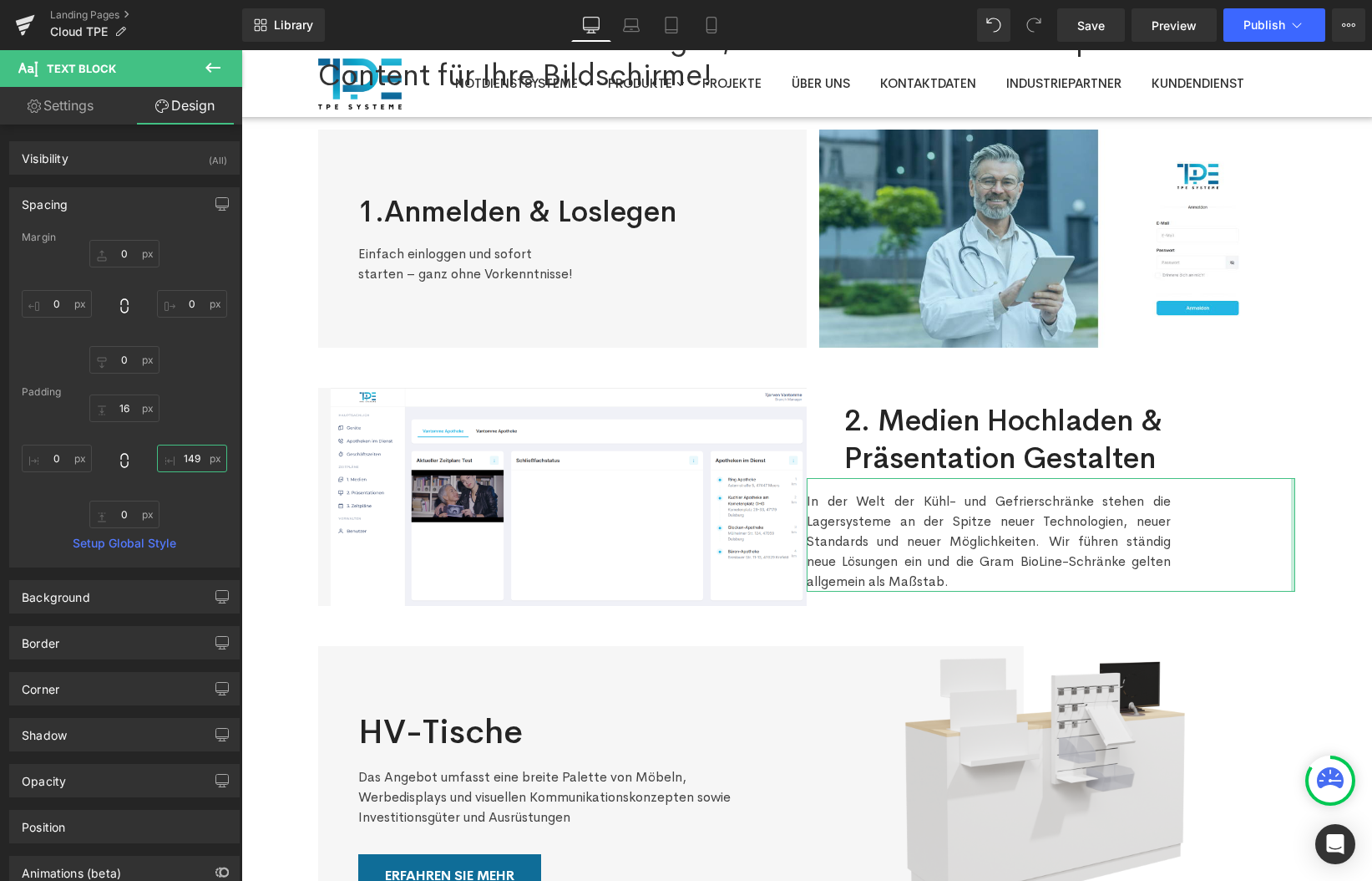
click at [194, 460] on input "149" at bounding box center [192, 458] width 70 height 28
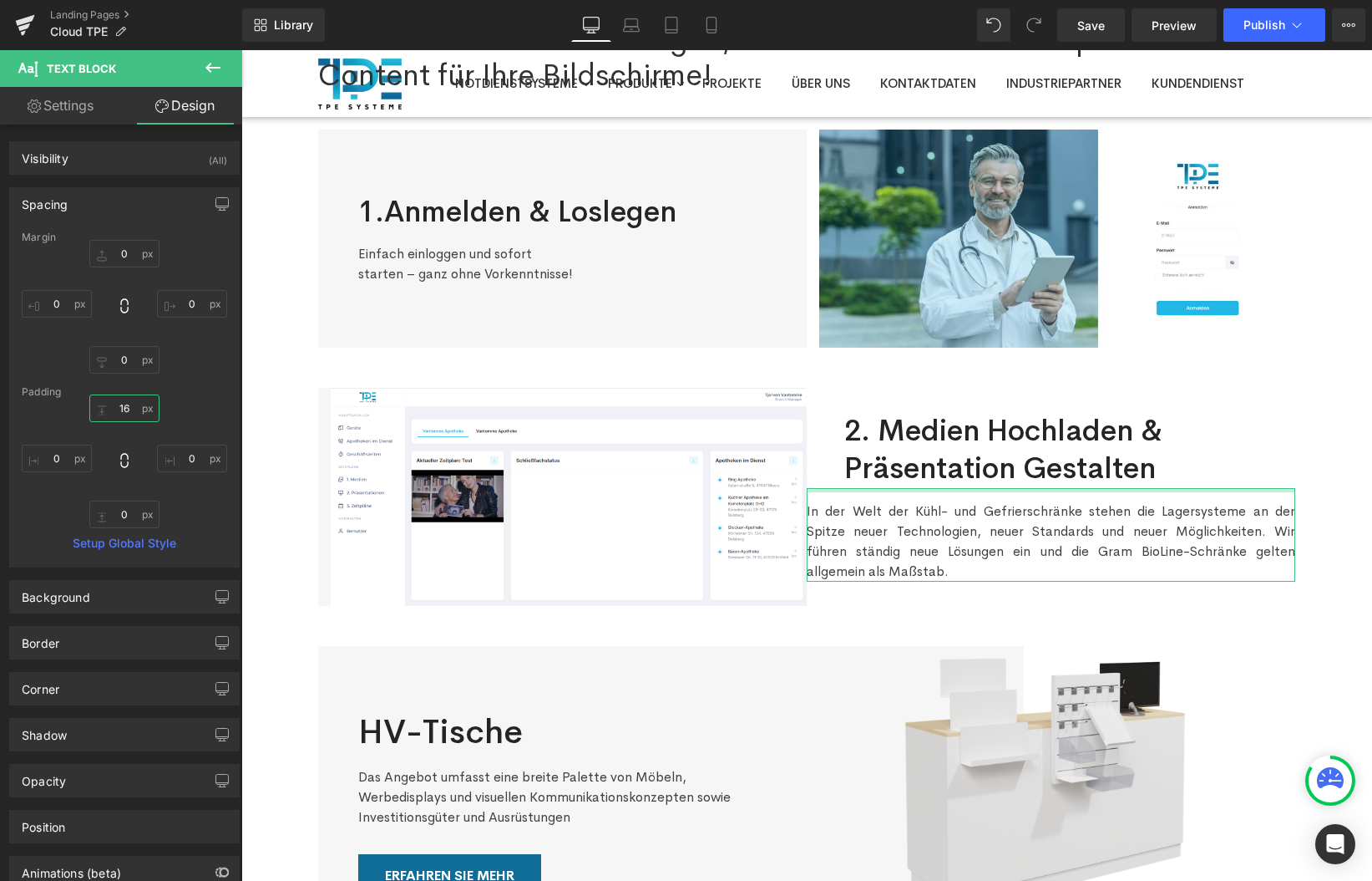
click at [122, 414] on input "16" at bounding box center [124, 409] width 70 height 28
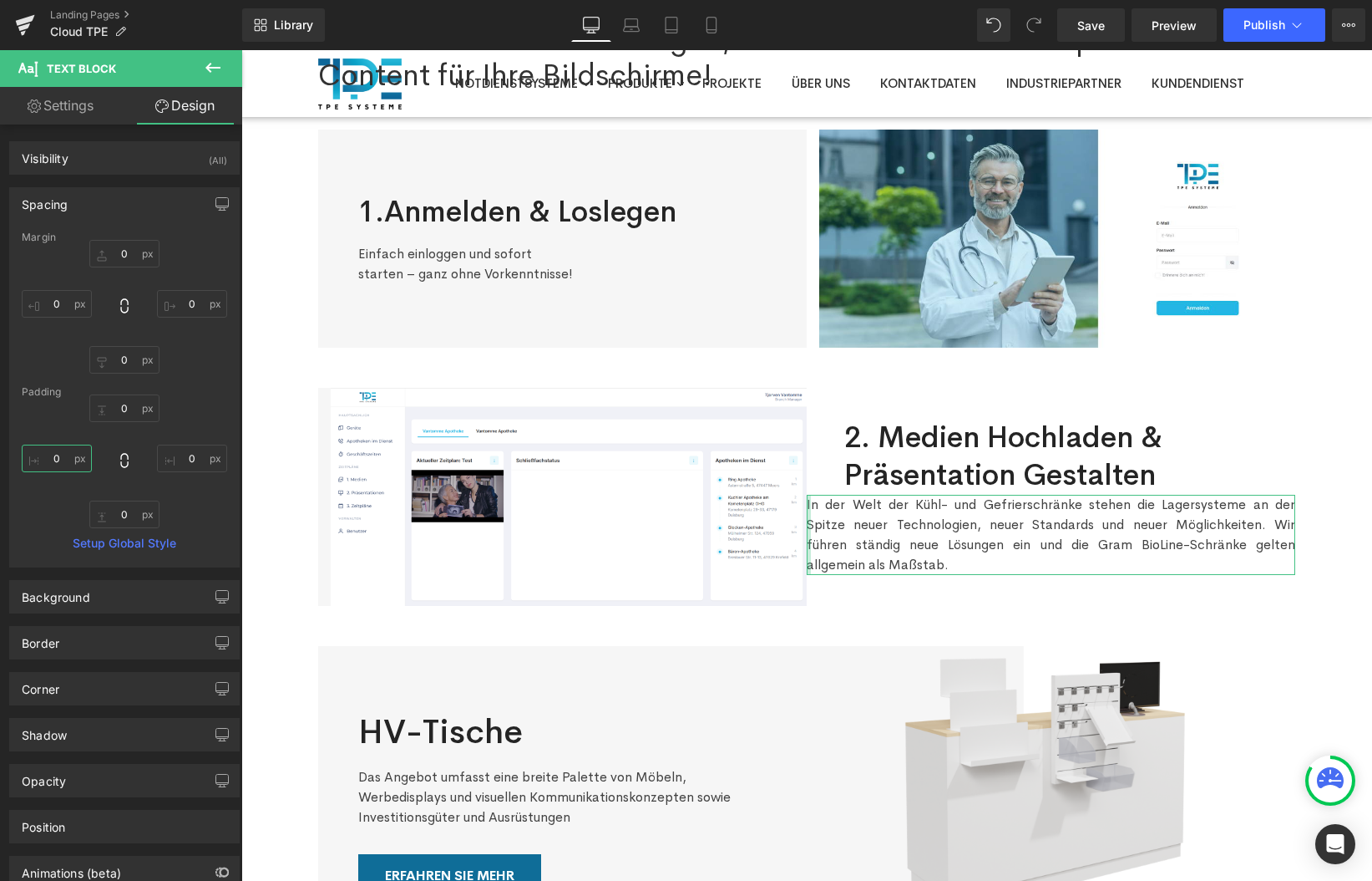
click at [66, 457] on input "0" at bounding box center [57, 458] width 70 height 28
type input "48"
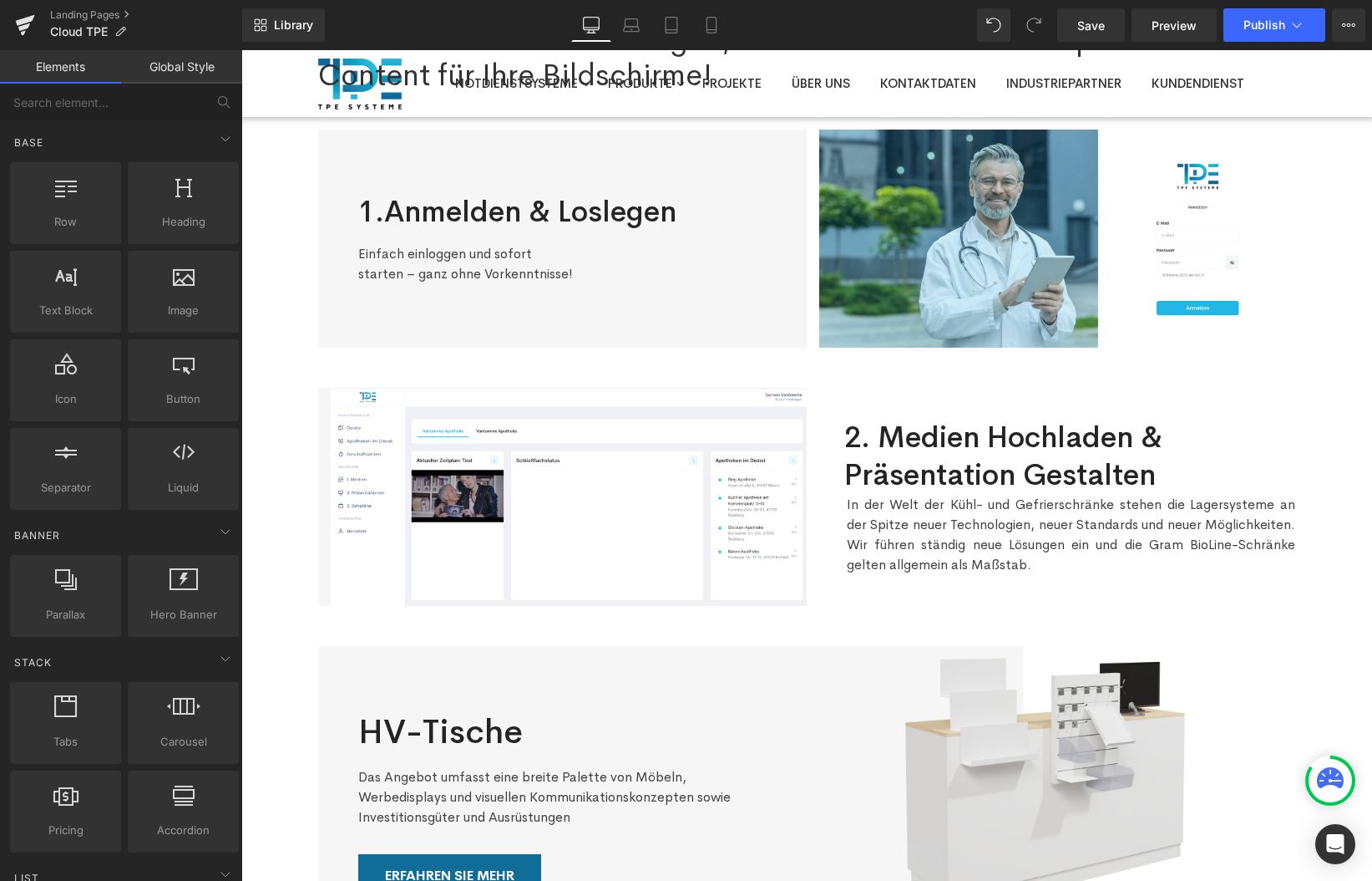
click at [871, 506] on p "In der Welt der Kühl- und Gefrierschränke stehen die Lagersysteme an der Spitze…" at bounding box center [1071, 534] width 448 height 80
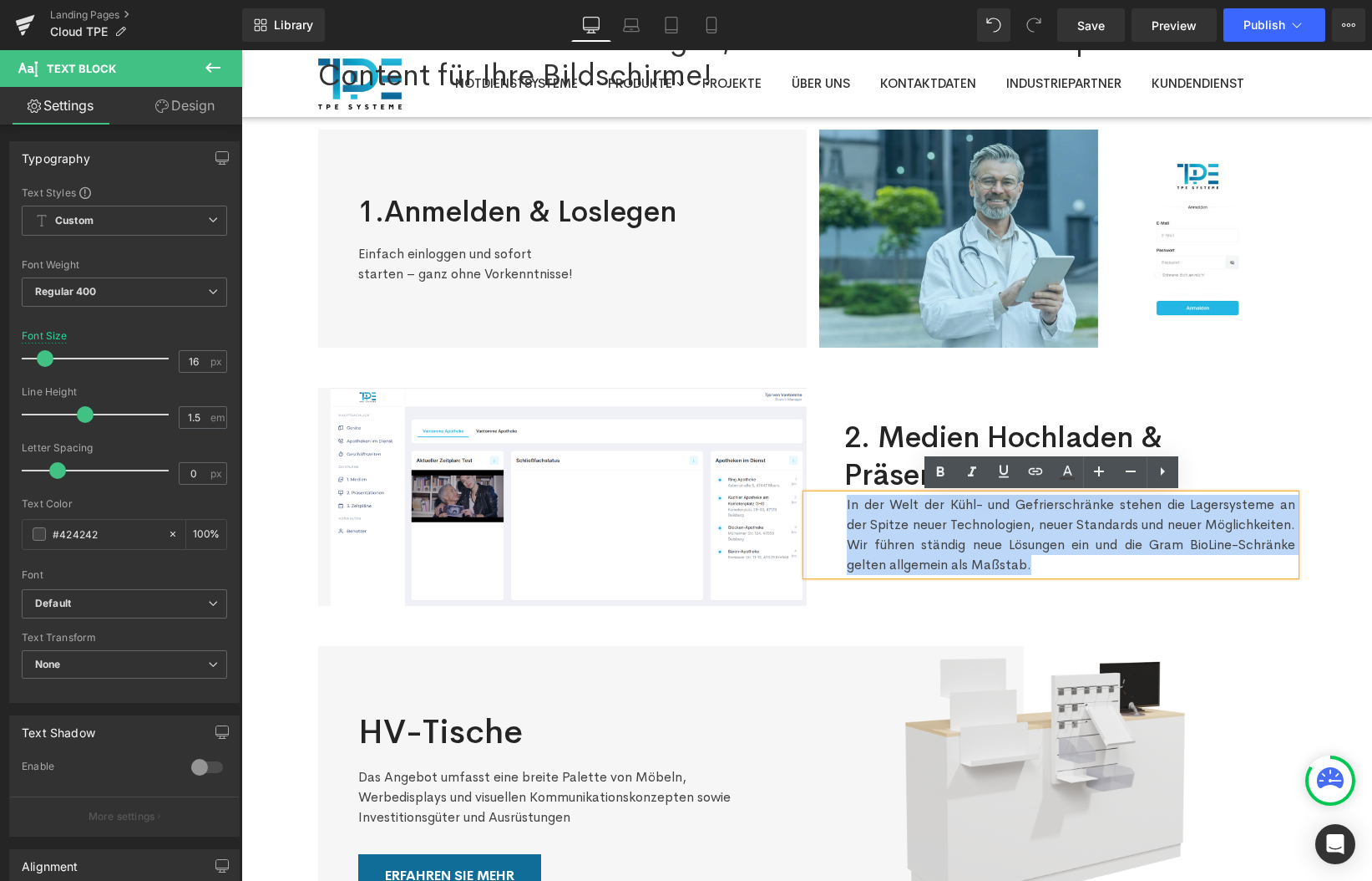
drag, startPoint x: 846, startPoint y: 503, endPoint x: 1037, endPoint y: 564, distance: 200.5
click at [1037, 564] on p "In der Welt der Kühl- und Gefrierschränke stehen die Lagersysteme an der Spitze…" at bounding box center [1071, 534] width 448 height 80
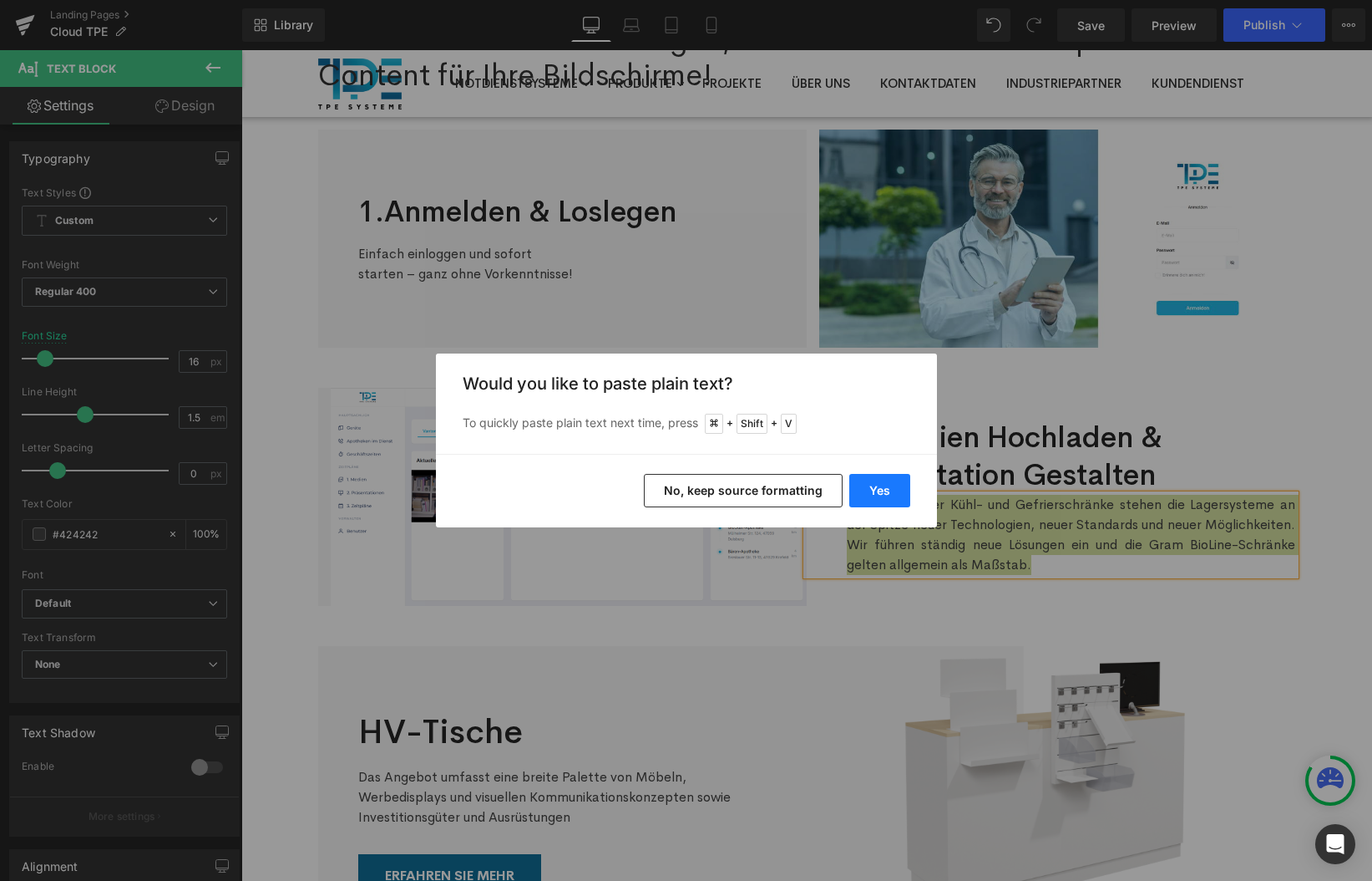
click at [891, 496] on button "Yes" at bounding box center [880, 491] width 61 height 33
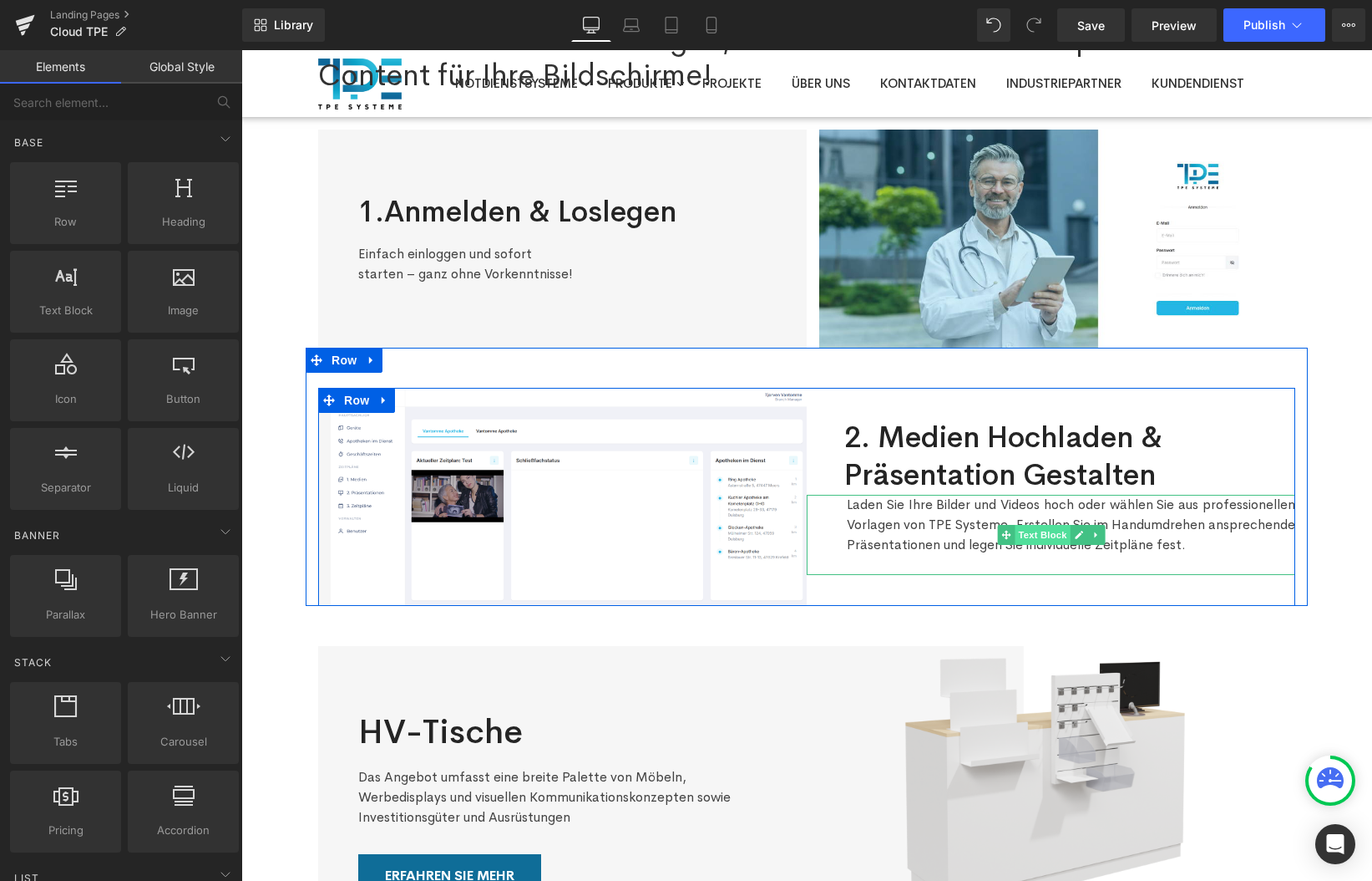
click at [1042, 531] on span "Text Block" at bounding box center [1043, 535] width 55 height 20
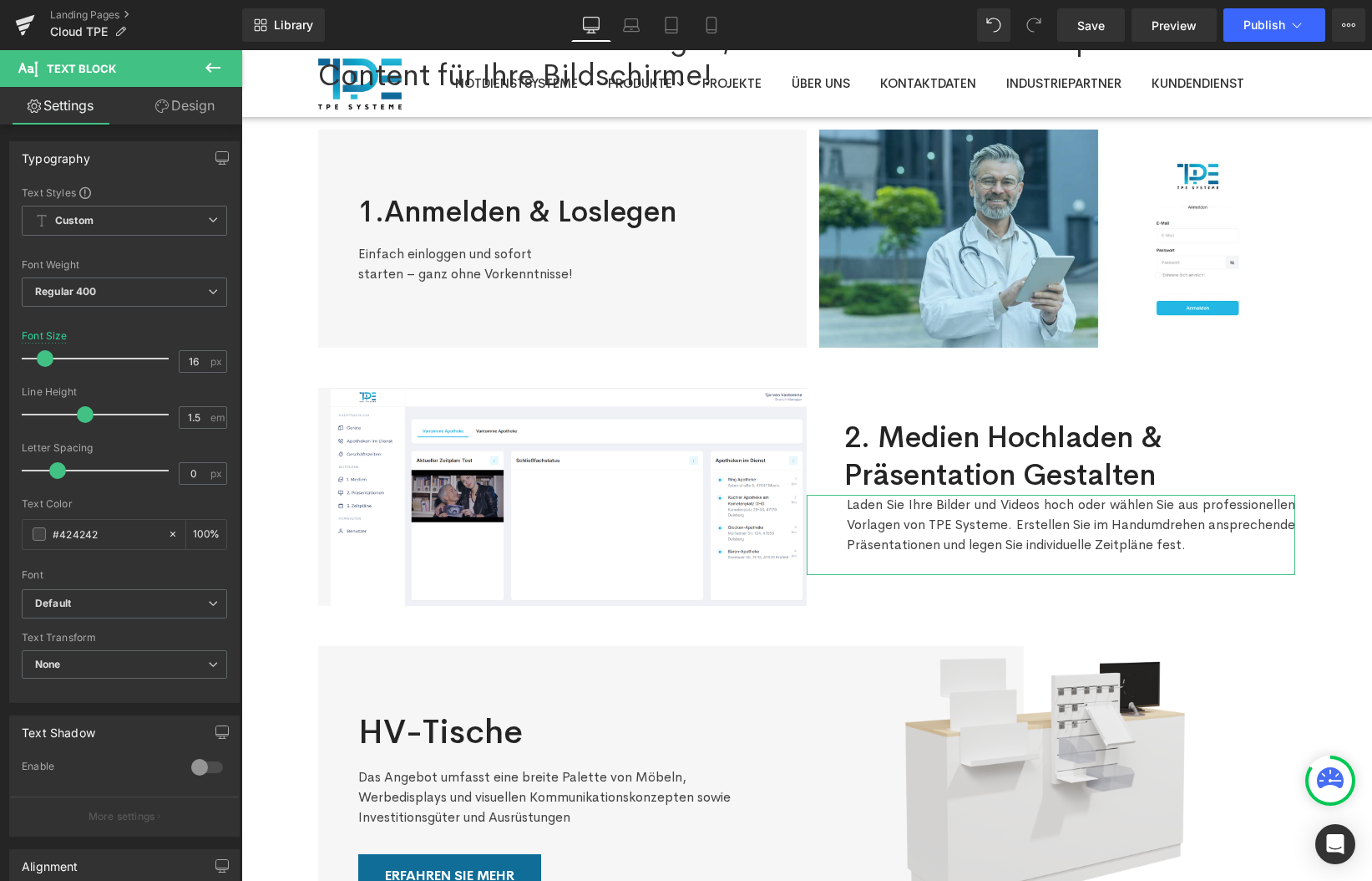
click at [149, 106] on link "Design" at bounding box center [184, 105] width 121 height 38
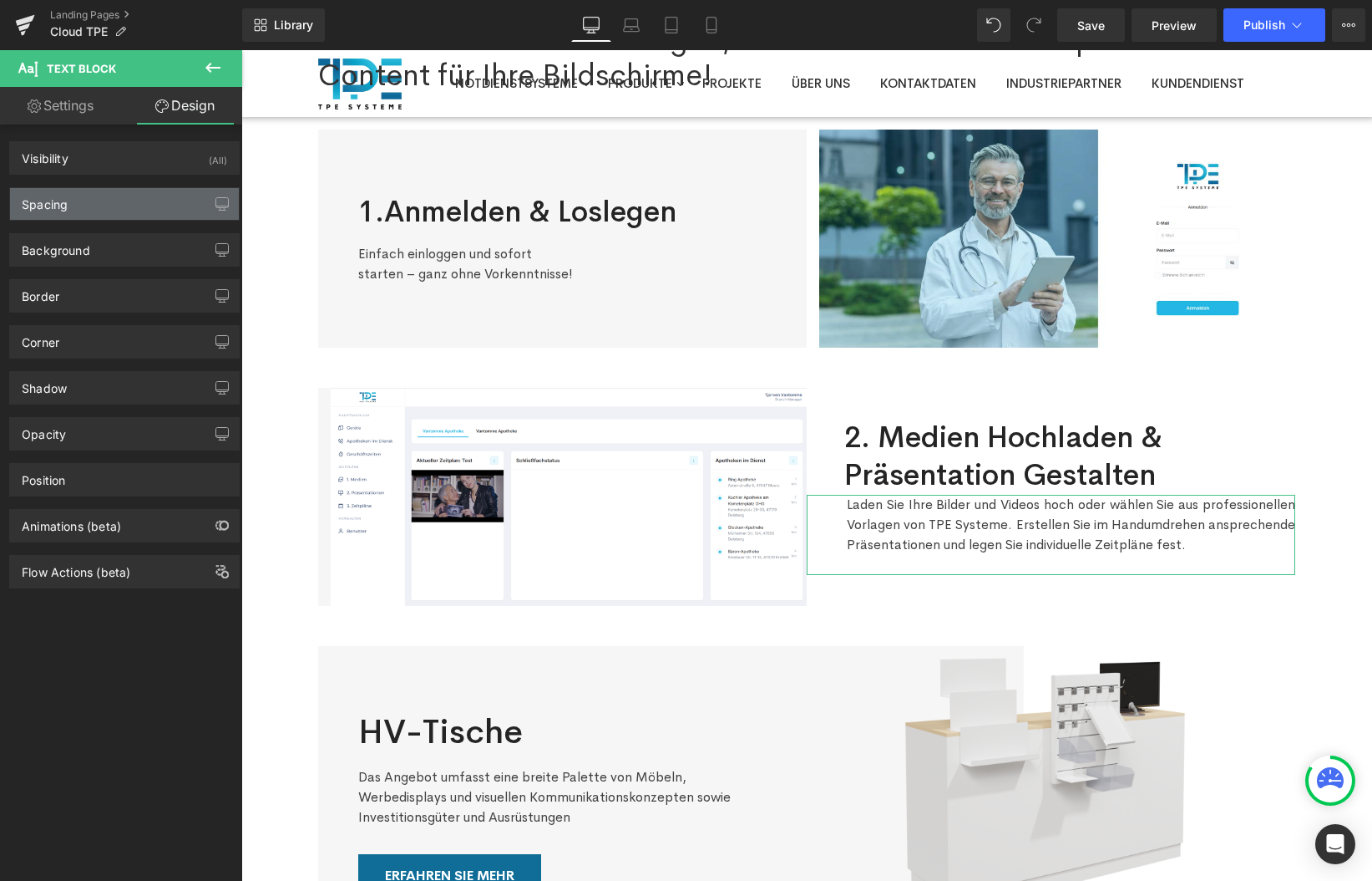
click at [112, 206] on div "Spacing" at bounding box center [124, 204] width 229 height 31
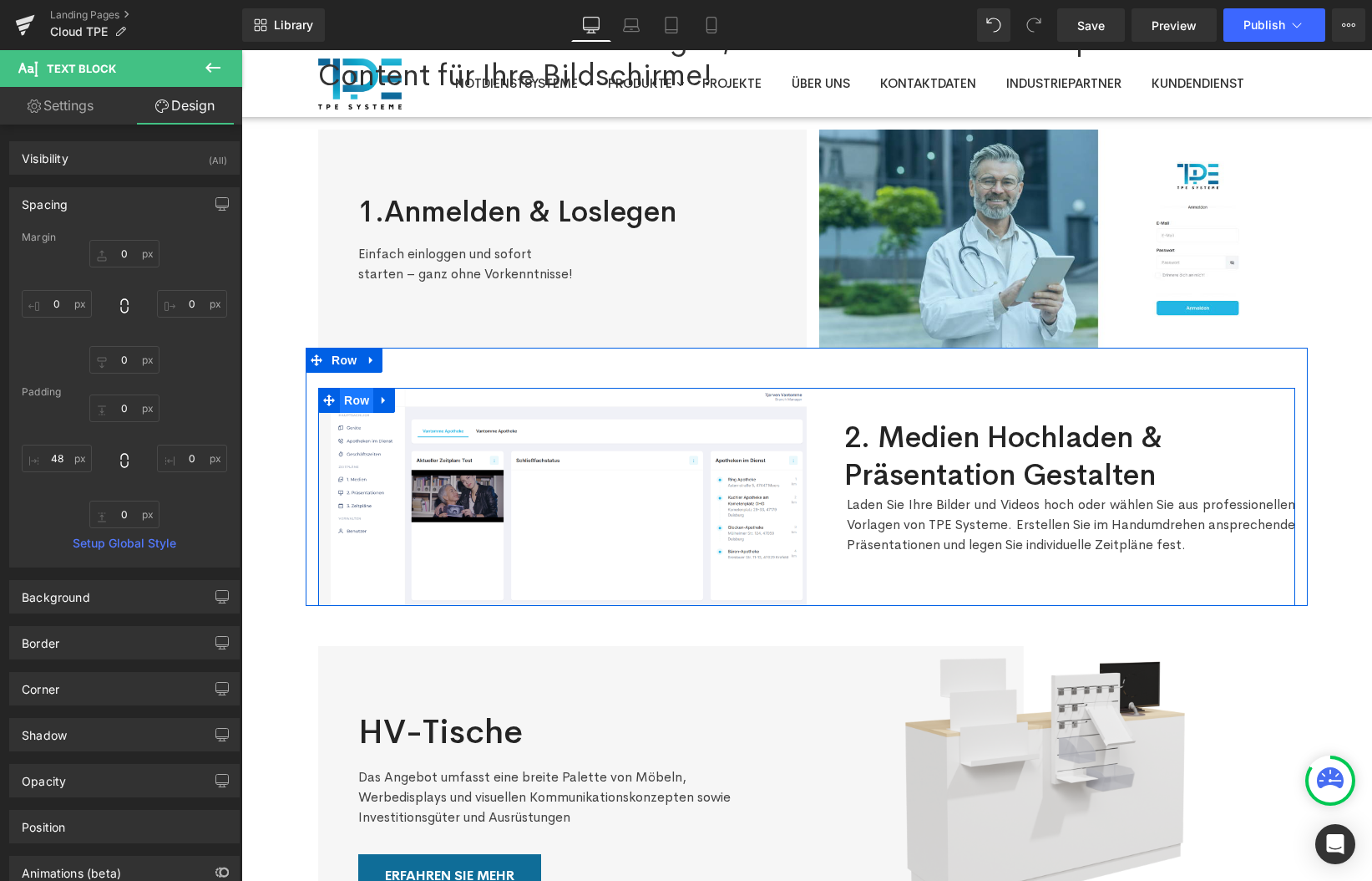
click at [349, 399] on span "Row" at bounding box center [357, 399] width 33 height 25
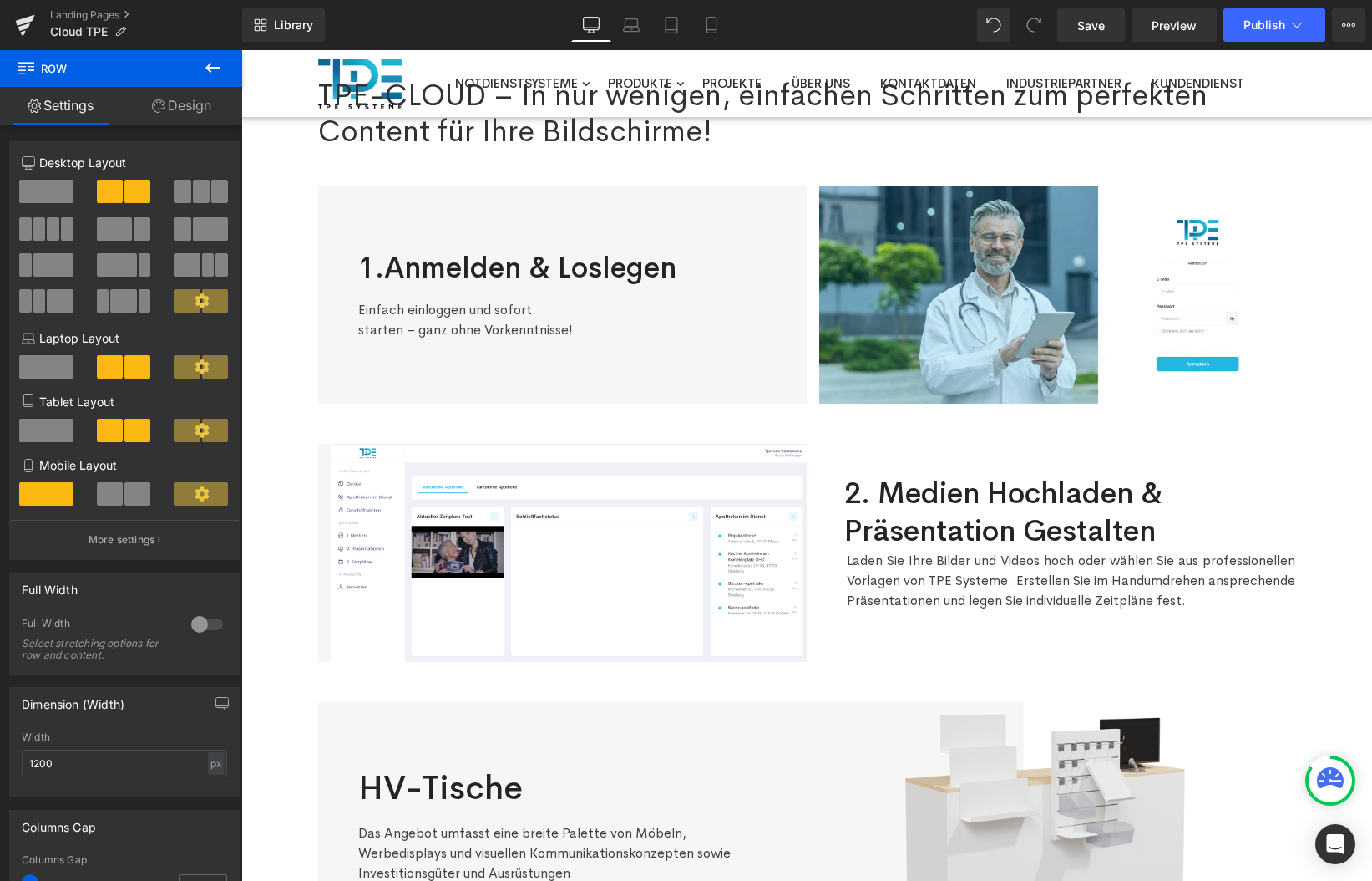
scroll to position [95, 0]
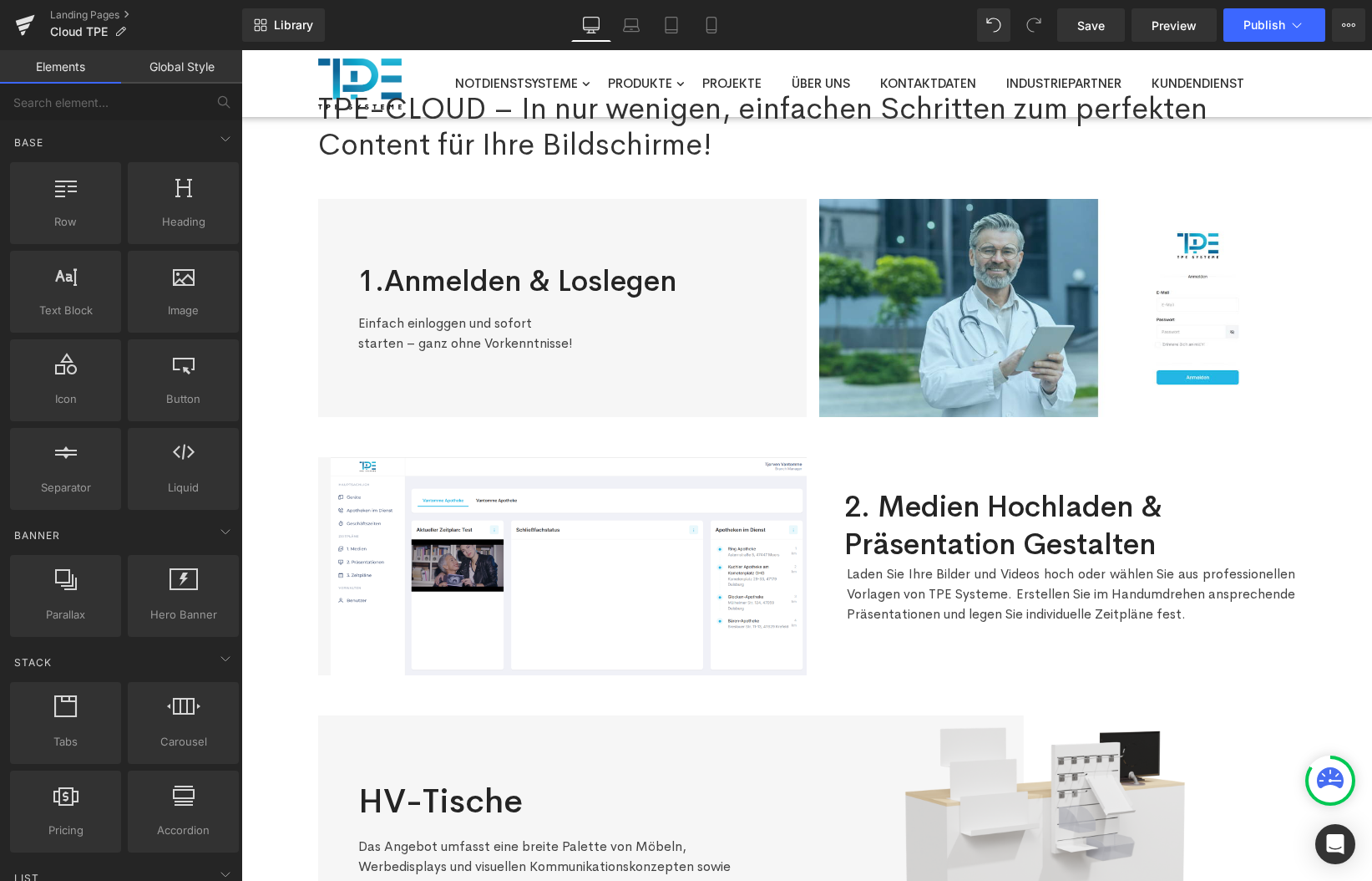
scroll to position [89, 0]
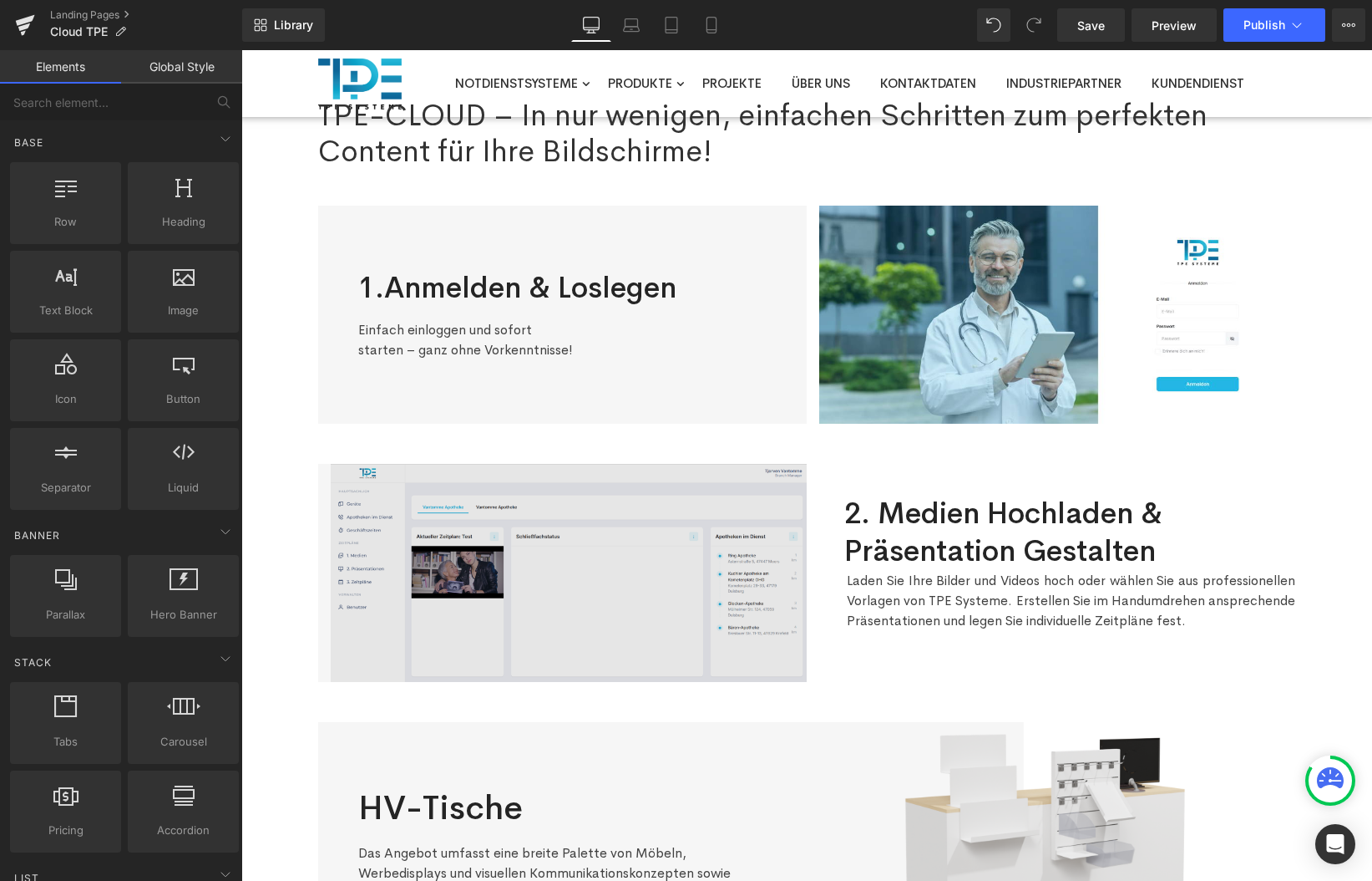
scroll to position [0, 0]
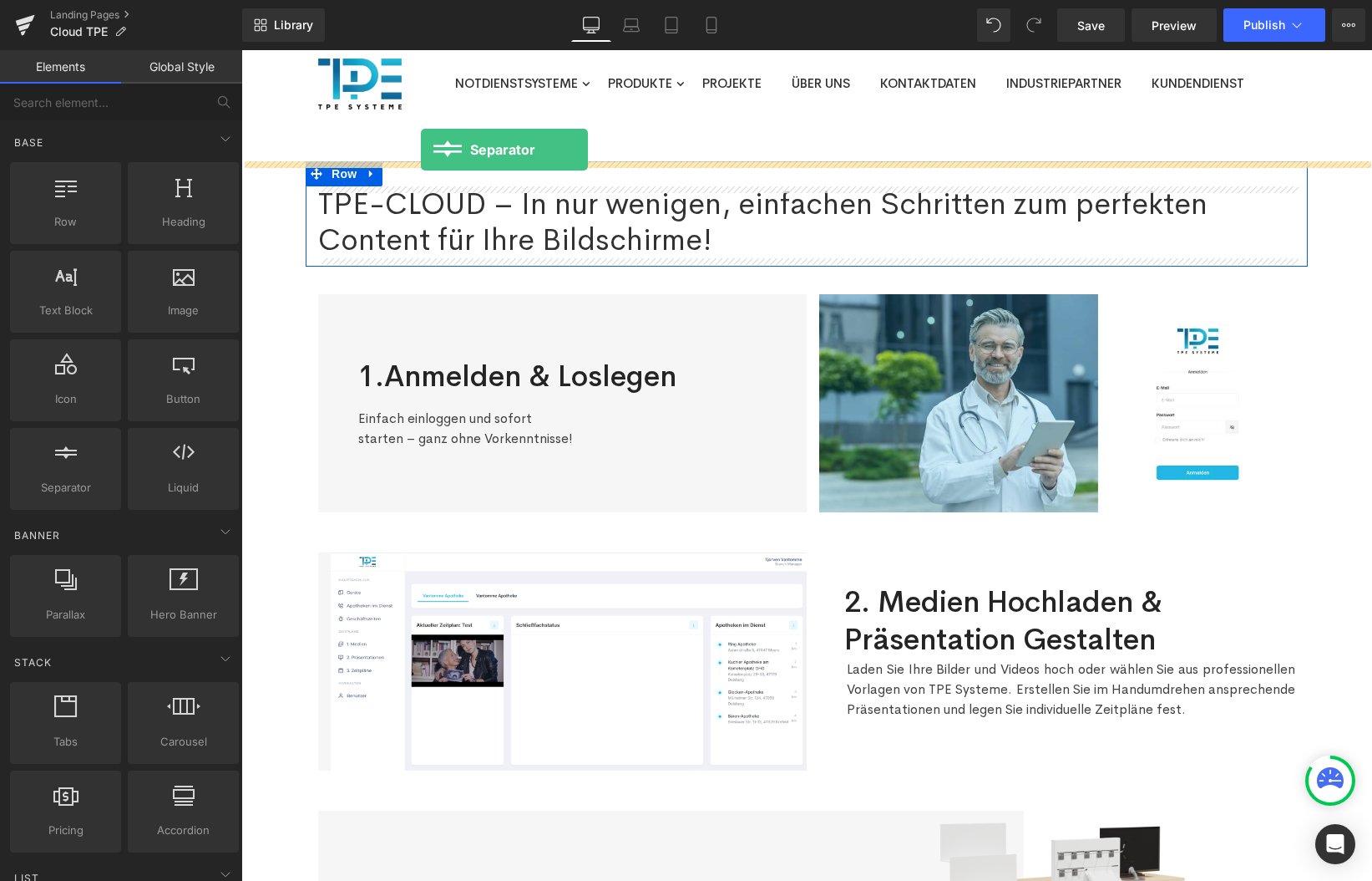
drag, startPoint x: 300, startPoint y: 529, endPoint x: 421, endPoint y: 149, distance: 398.8
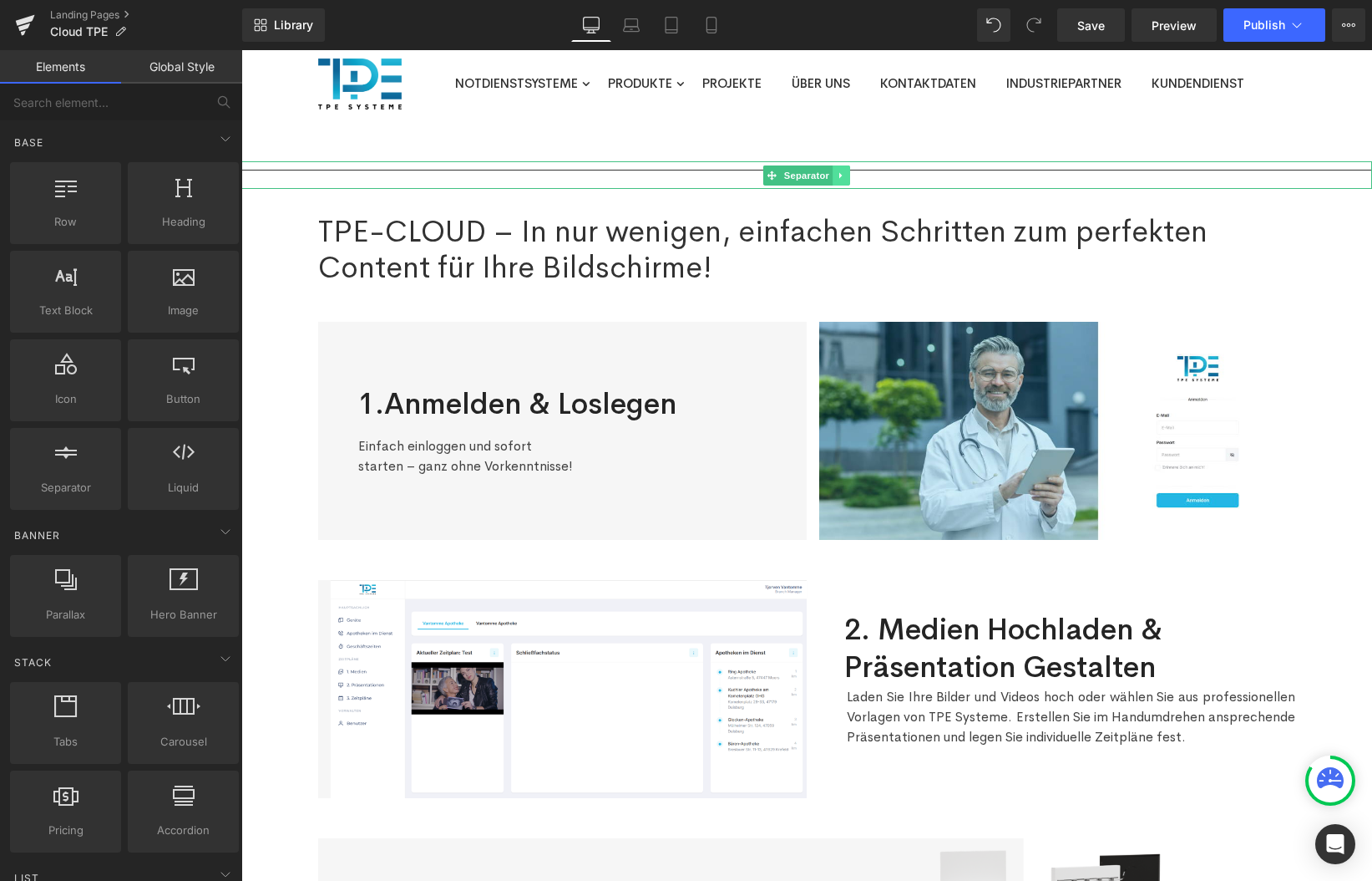
click at [849, 173] on link at bounding box center [841, 175] width 18 height 20
click at [850, 173] on icon at bounding box center [850, 175] width 9 height 9
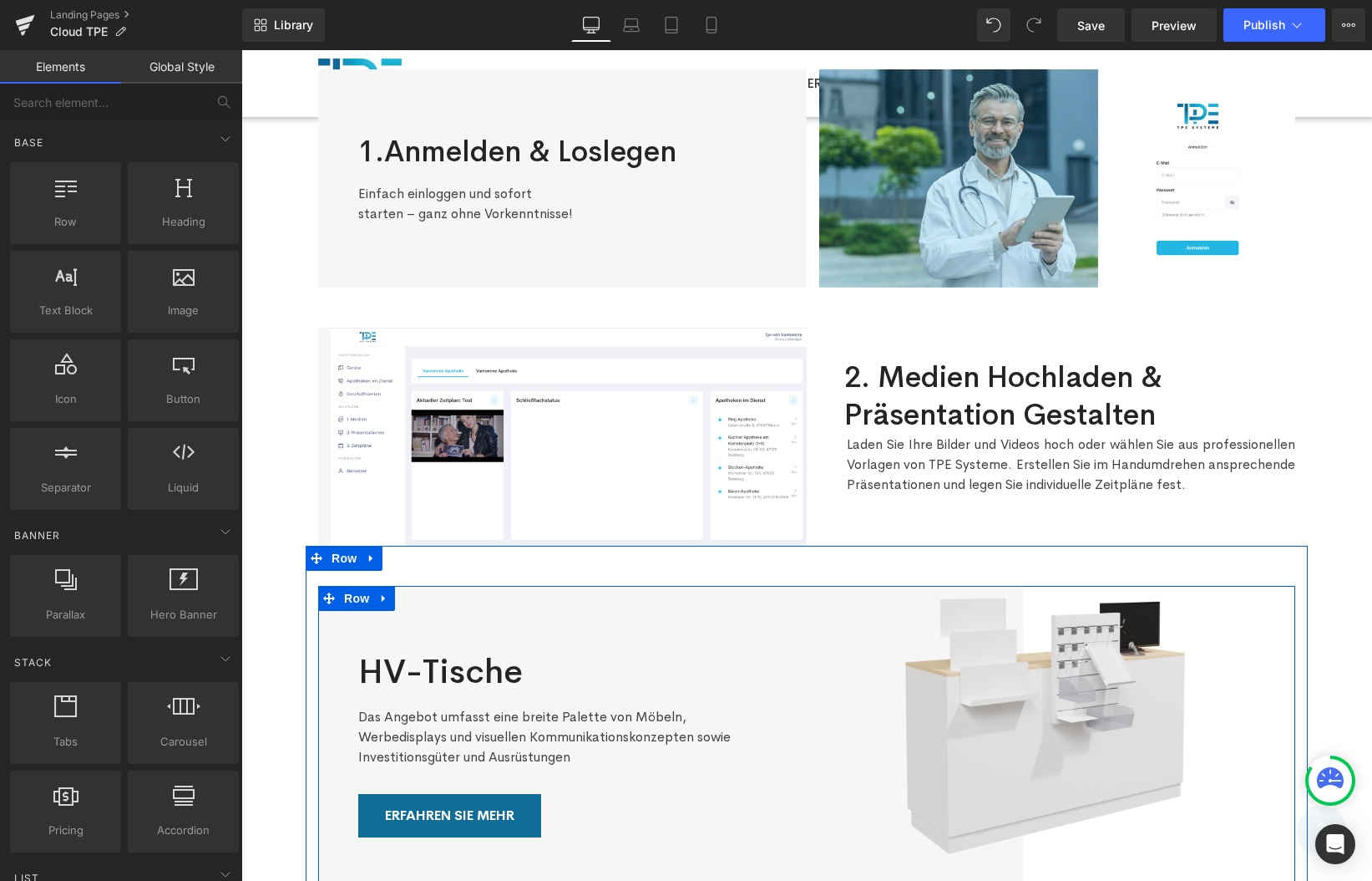
scroll to position [309, 0]
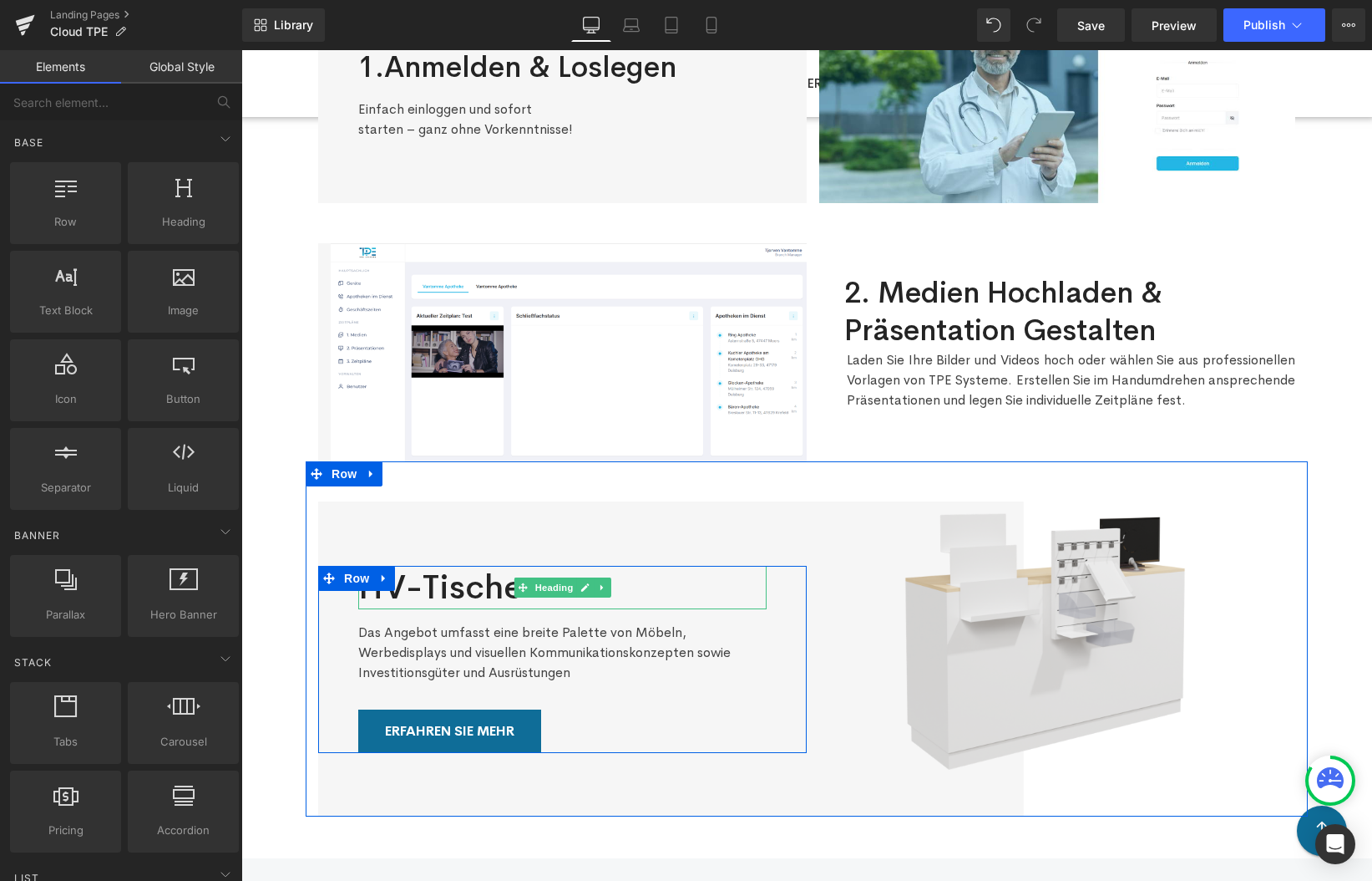
click at [466, 597] on h2 "HV-Tische" at bounding box center [562, 587] width 408 height 43
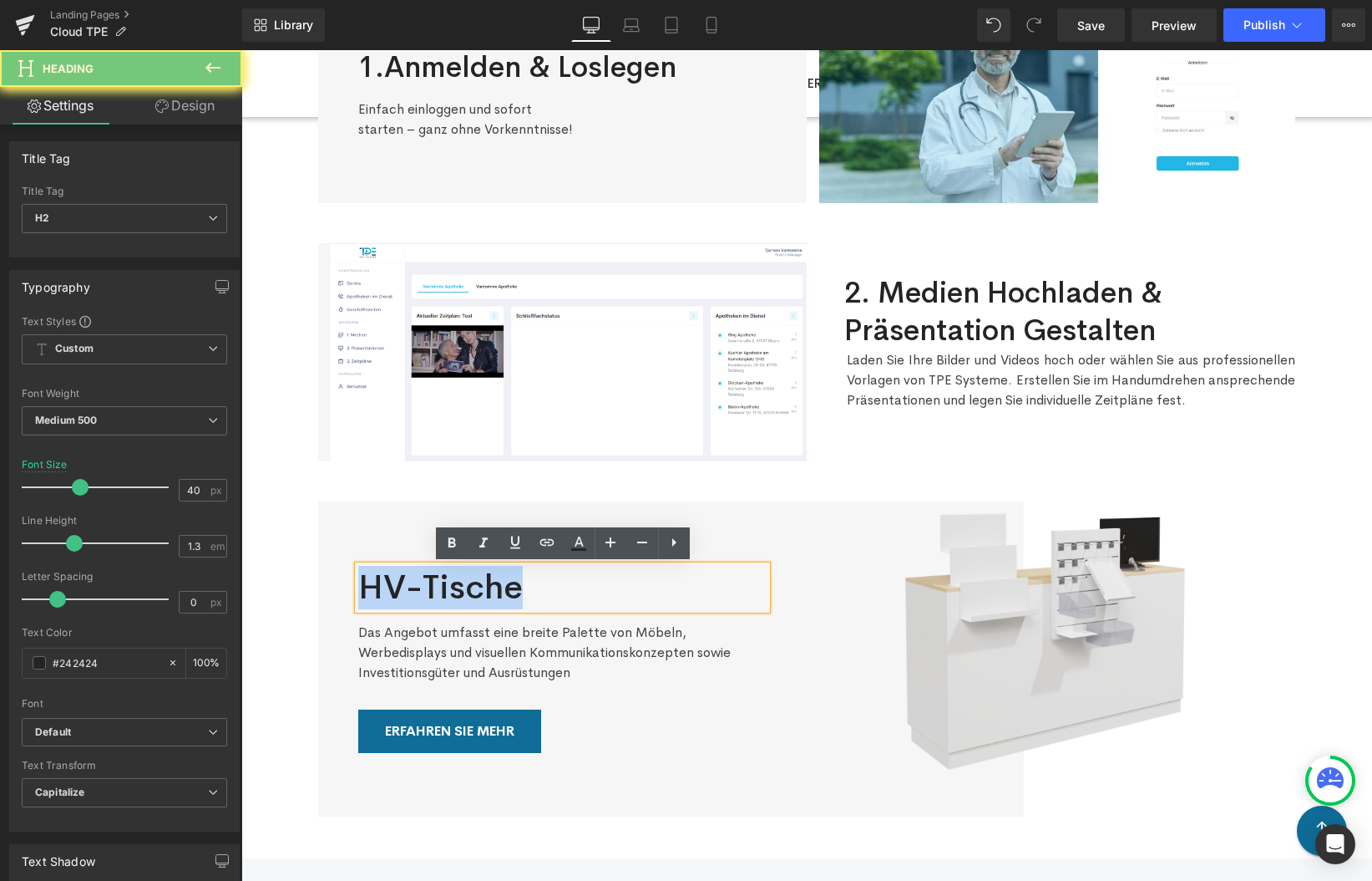
click at [466, 597] on h2 "HV-Tische" at bounding box center [562, 587] width 408 height 43
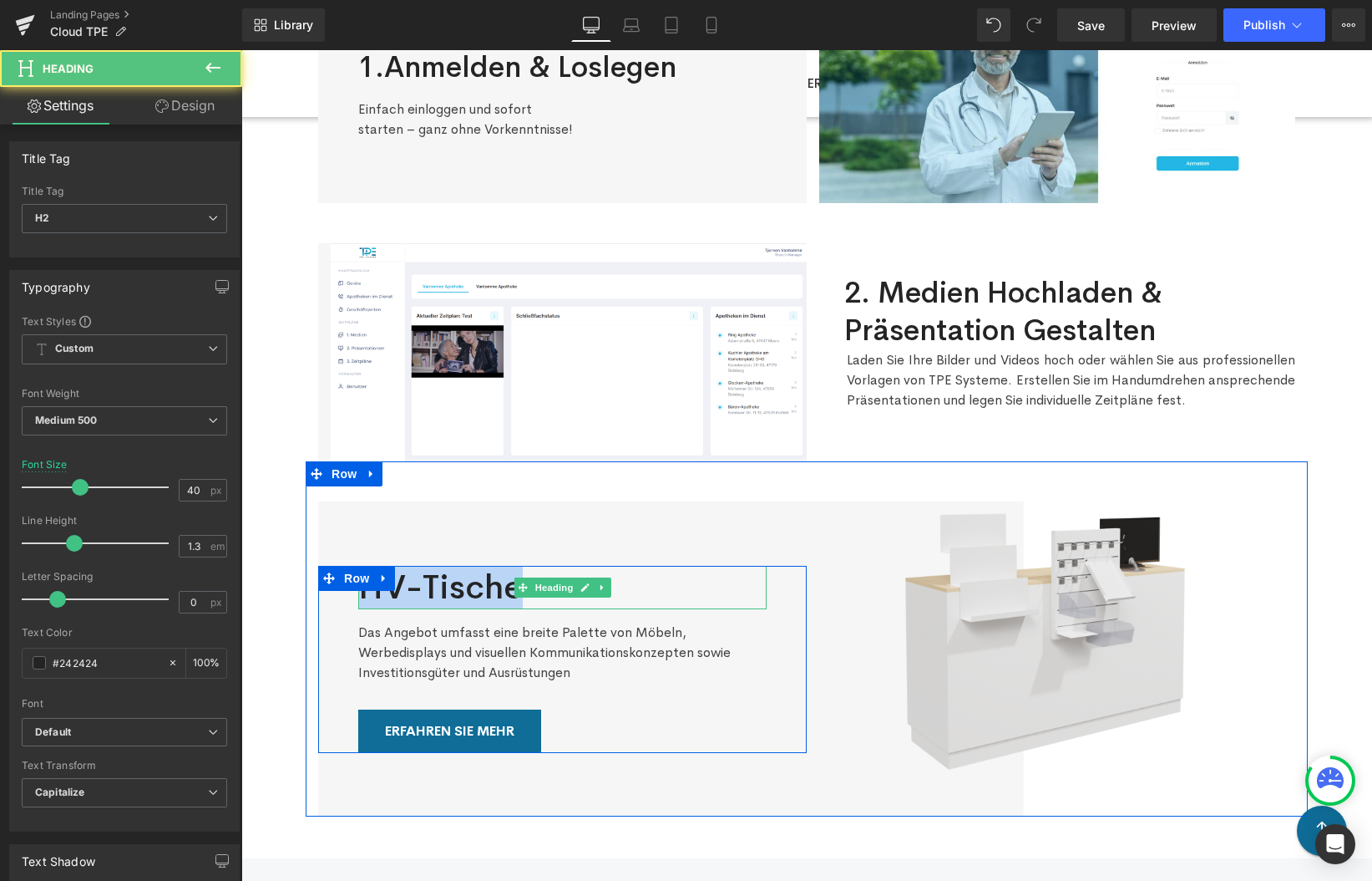
click at [451, 582] on h2 "HV-Tische" at bounding box center [562, 587] width 408 height 43
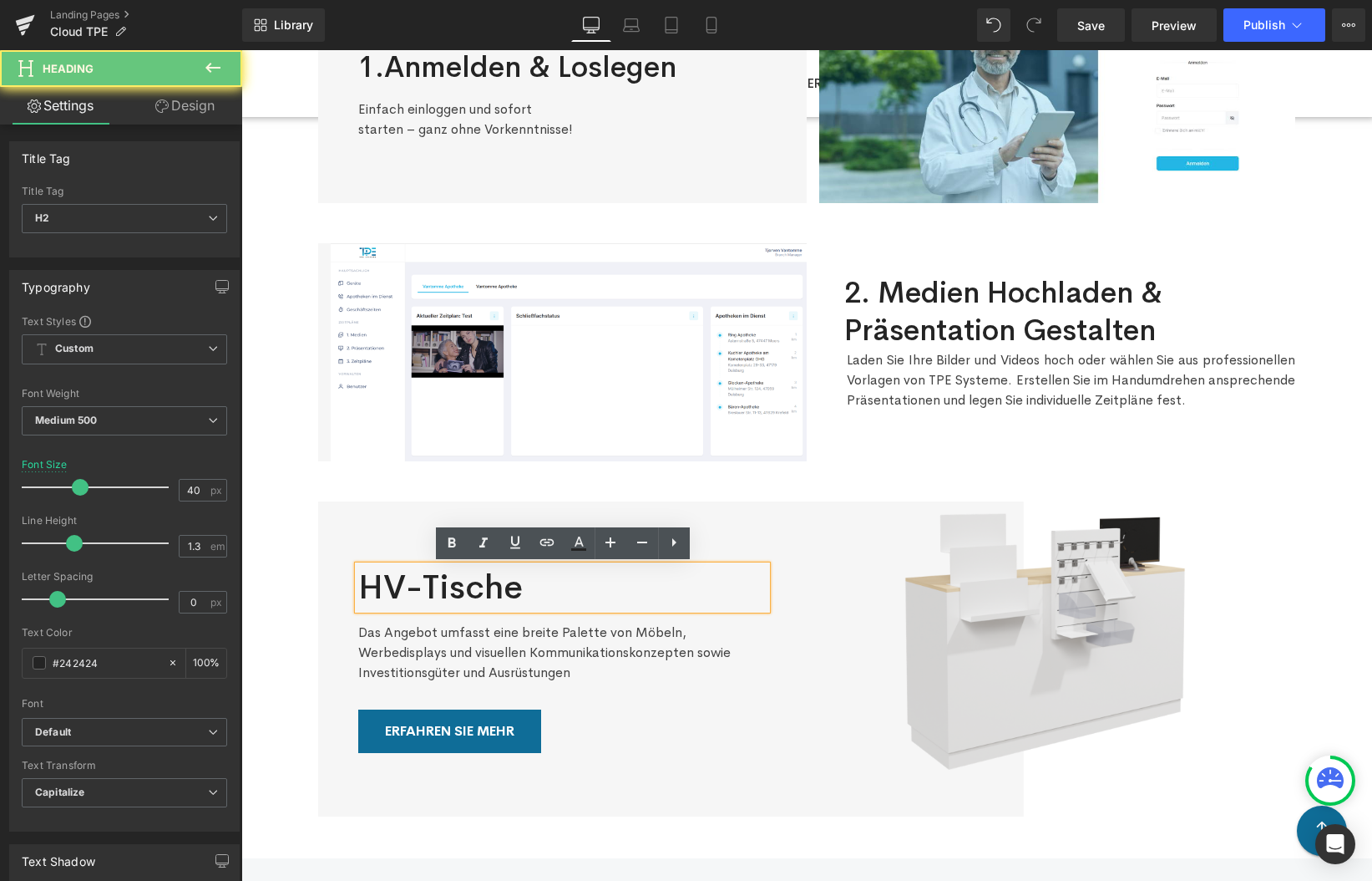
click at [451, 582] on h2 "HV-Tische" at bounding box center [562, 587] width 408 height 43
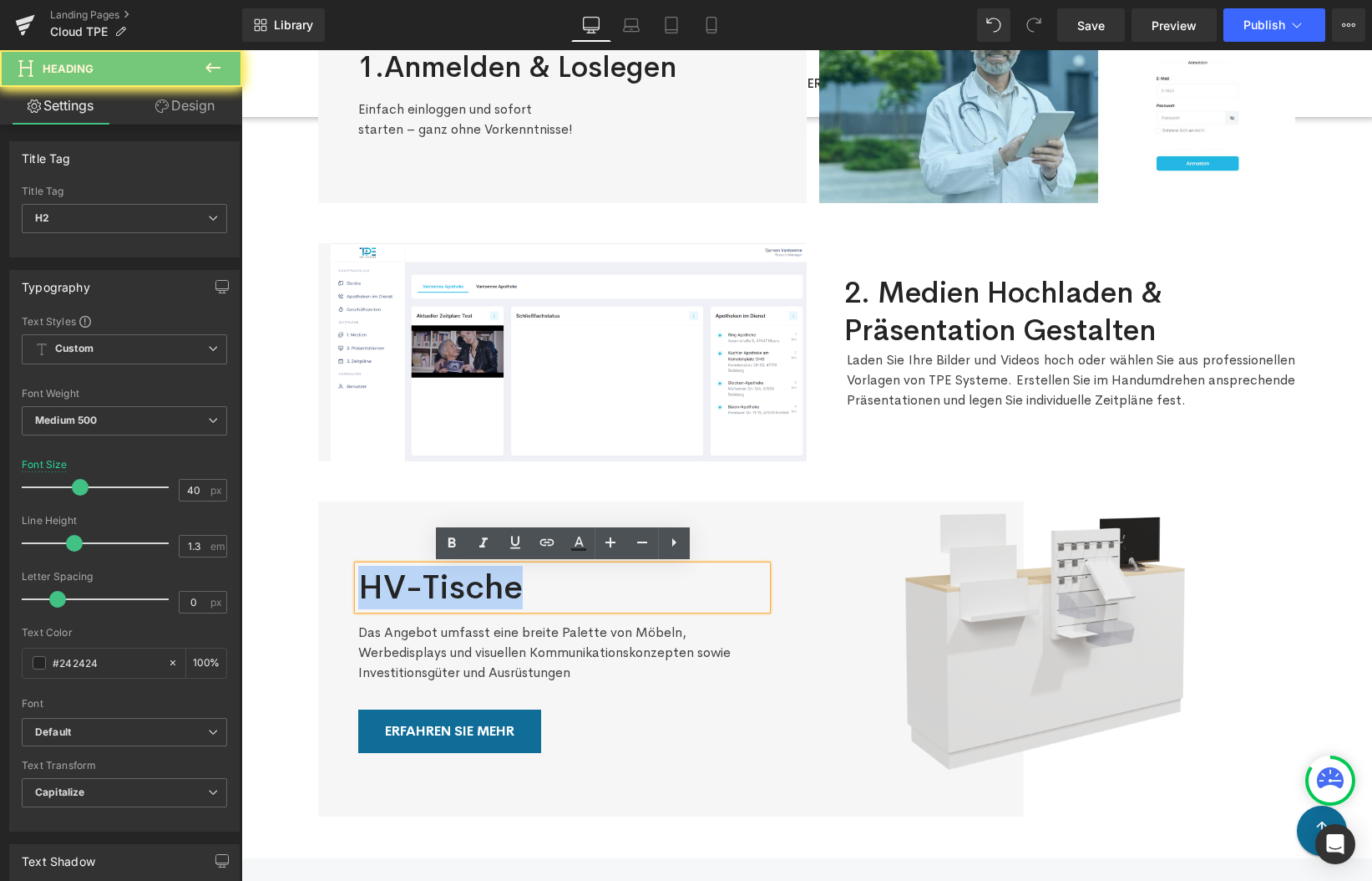
click at [451, 582] on h2 "HV-Tische" at bounding box center [562, 587] width 408 height 43
paste div
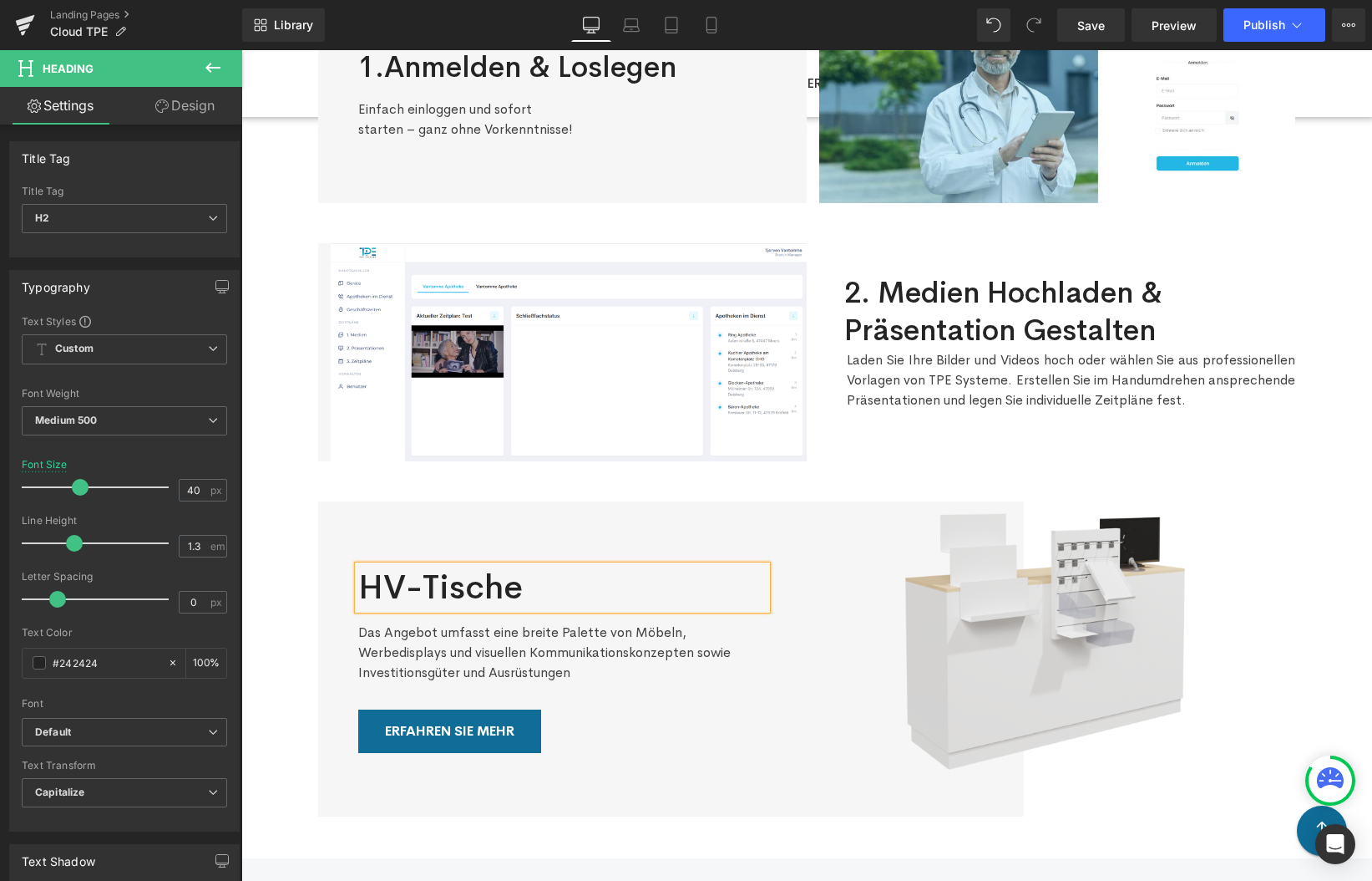
scroll to position [288, 0]
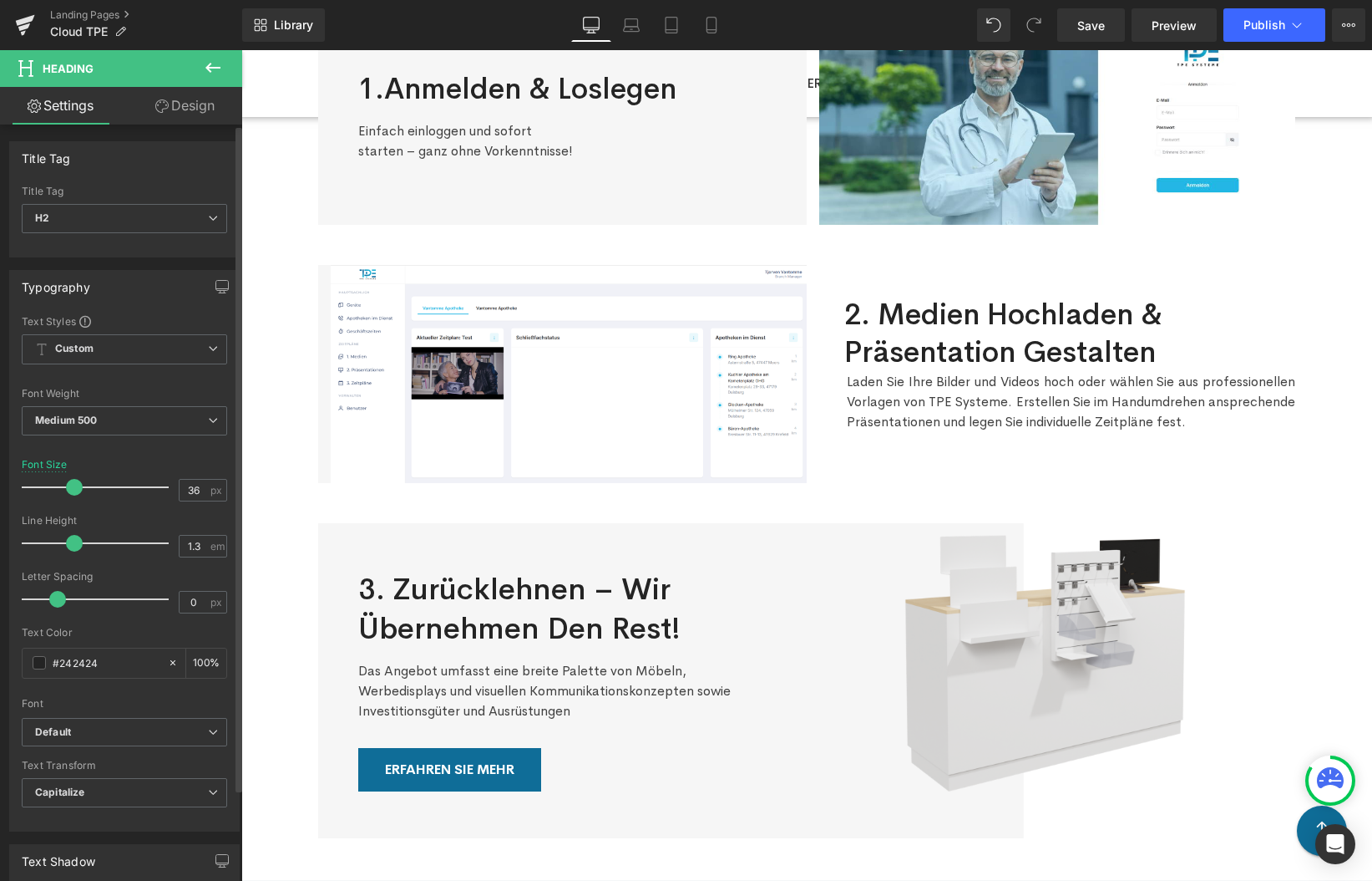
type input "35"
click at [74, 490] on span at bounding box center [73, 487] width 17 height 17
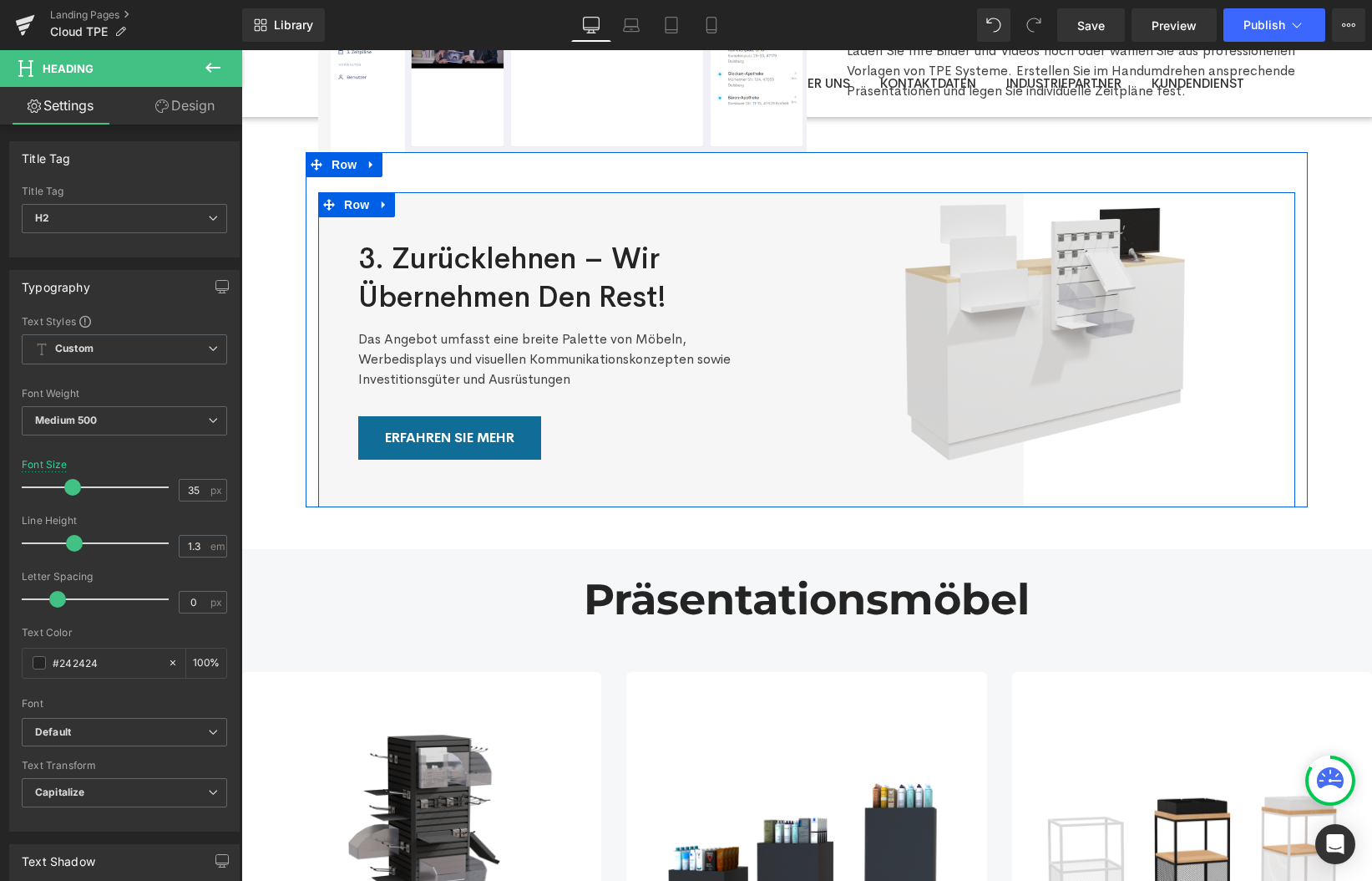
scroll to position [657, 0]
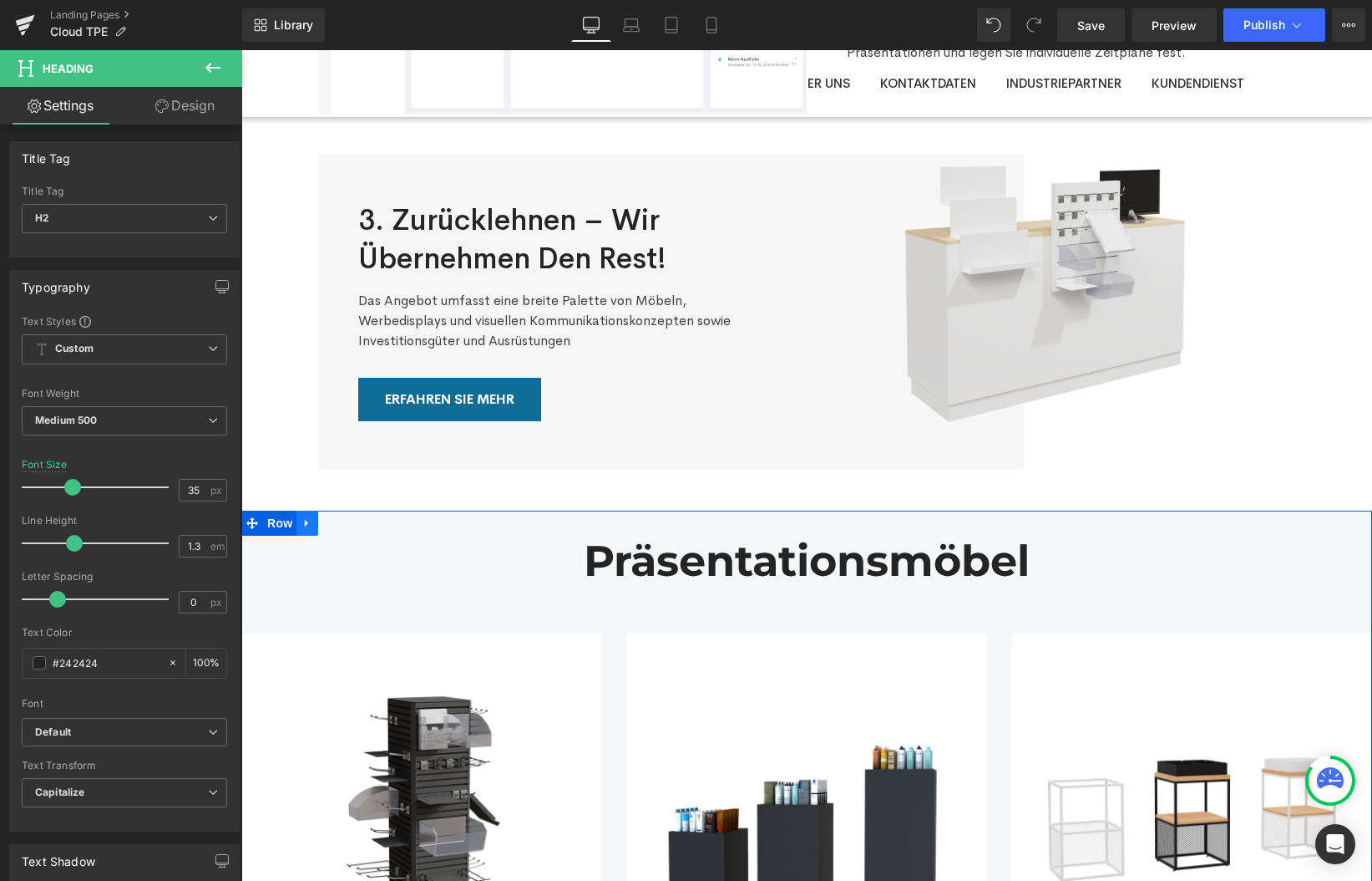
click at [306, 522] on icon at bounding box center [307, 523] width 4 height 7
click at [348, 522] on icon at bounding box center [350, 523] width 12 height 12
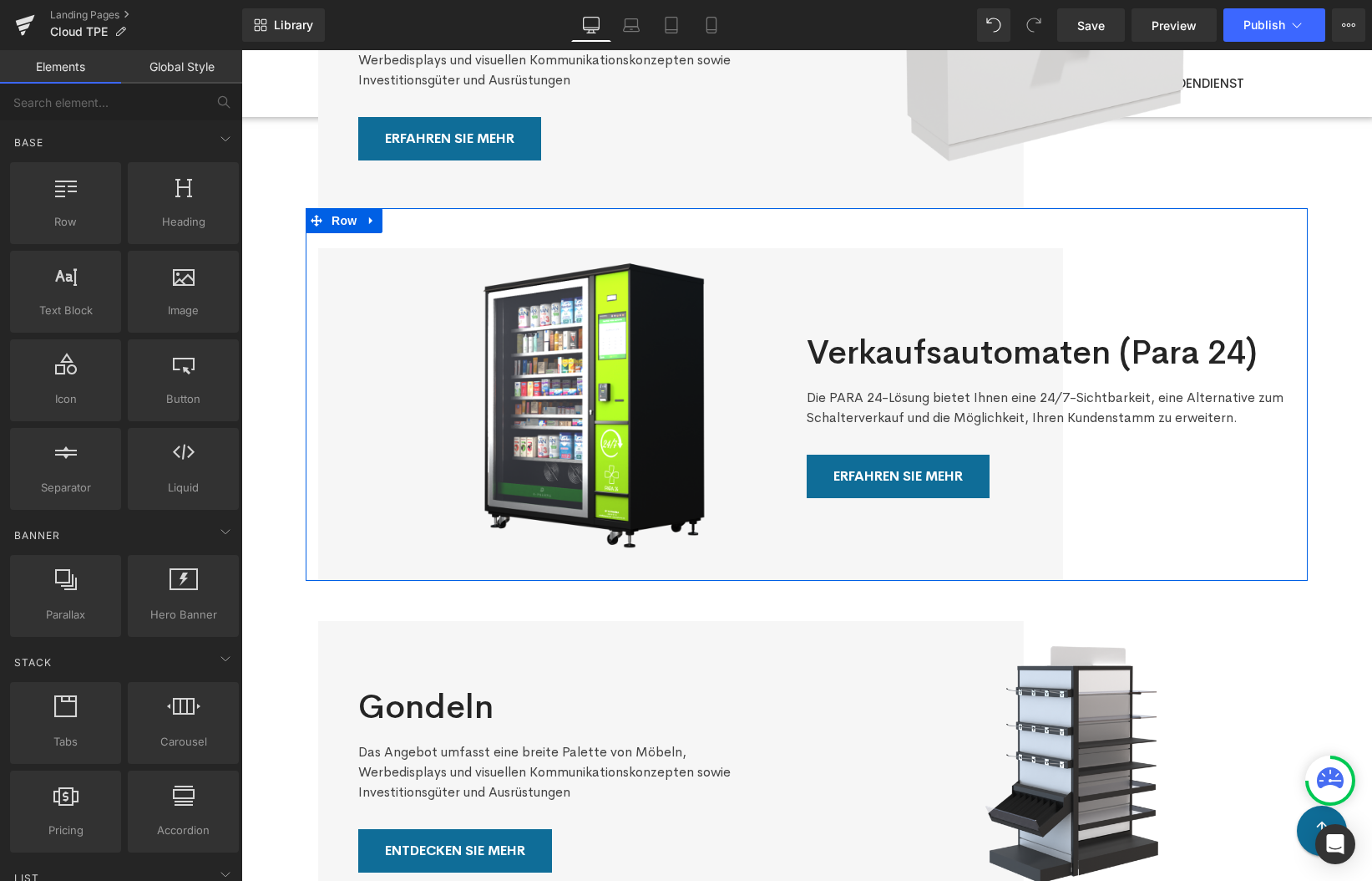
scroll to position [949, 0]
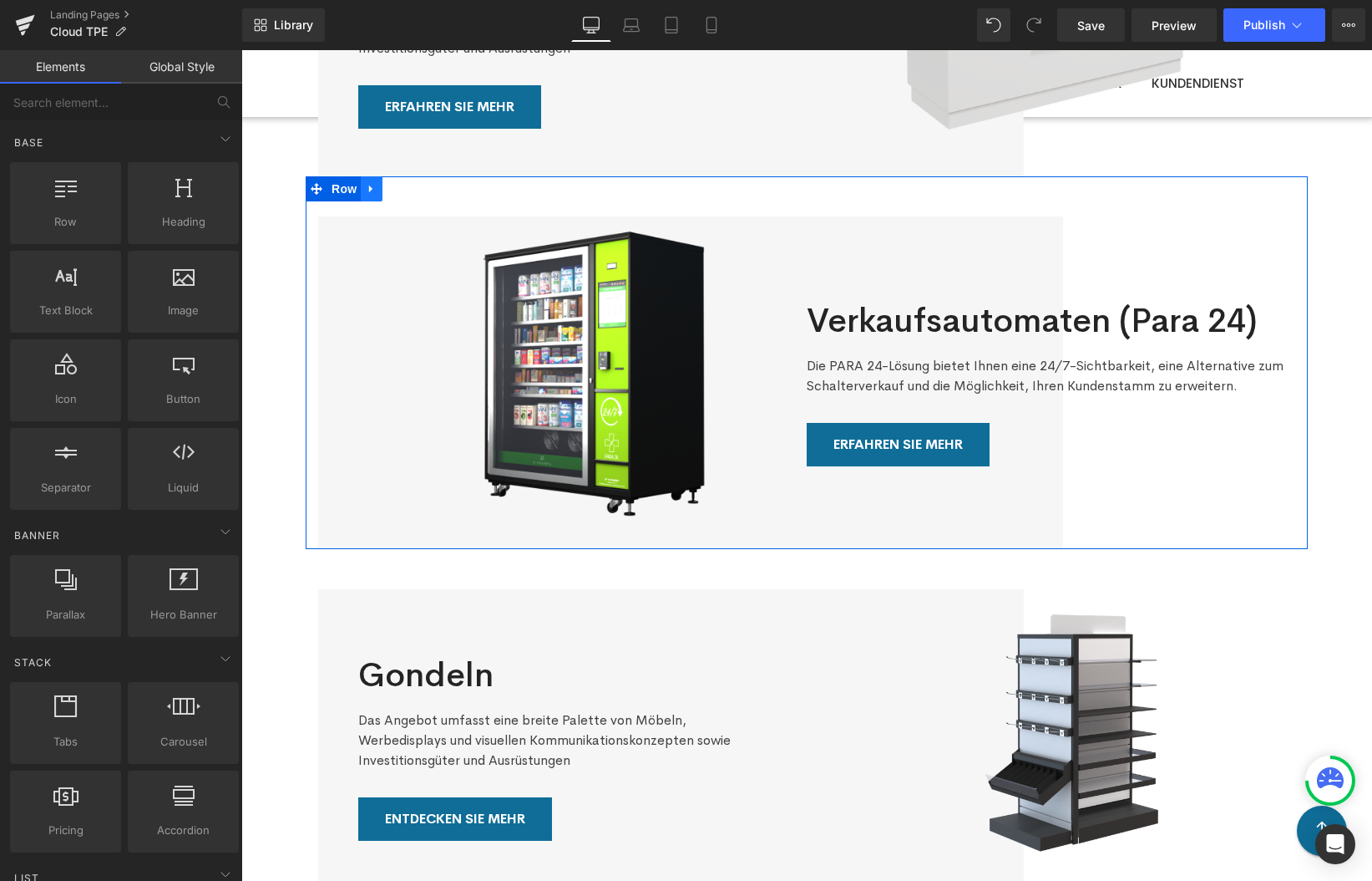
click at [373, 185] on icon at bounding box center [372, 189] width 12 height 13
click at [418, 185] on icon at bounding box center [415, 188] width 12 height 12
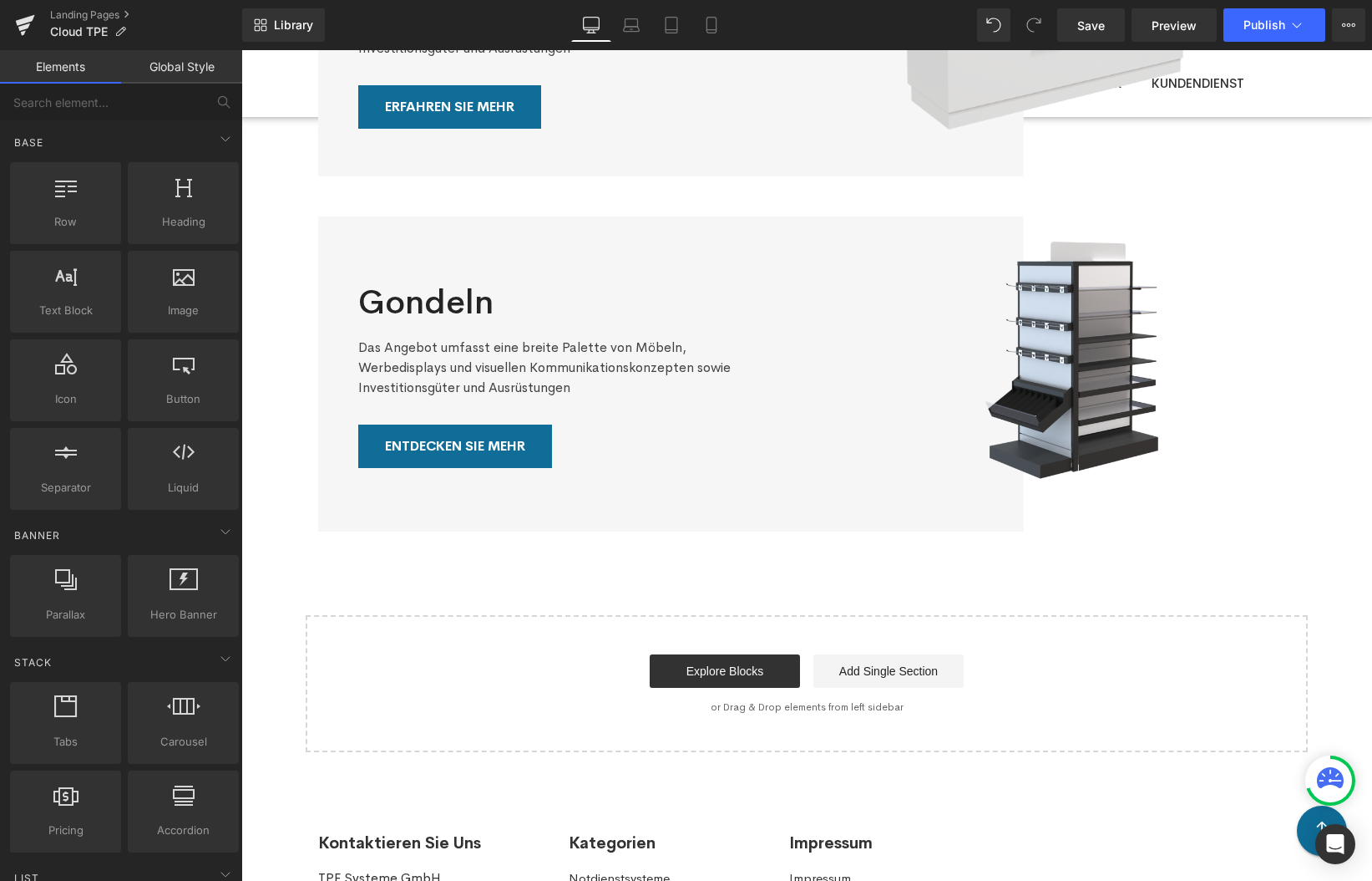
click at [371, 184] on icon at bounding box center [366, 188] width 9 height 10
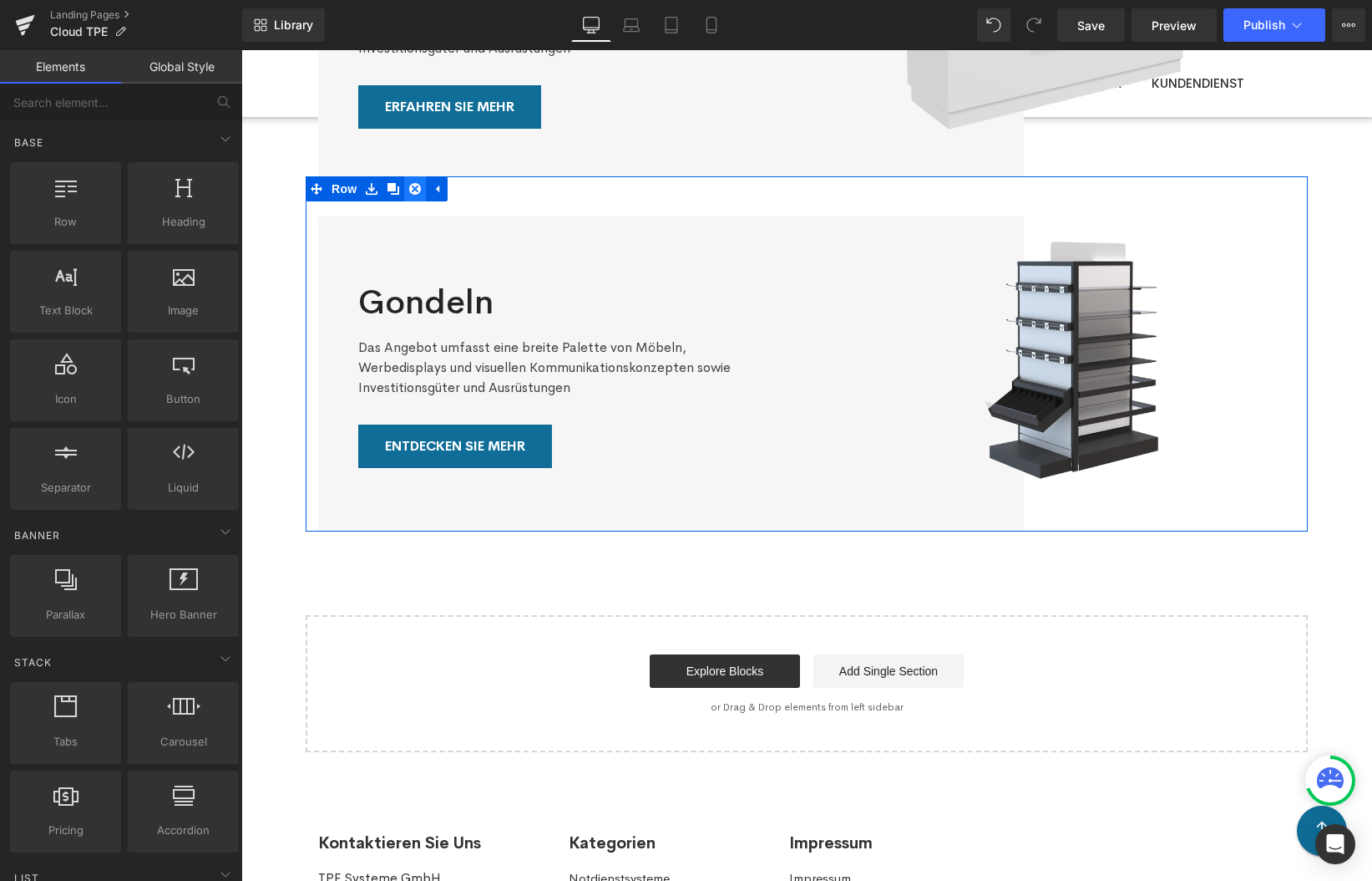
click at [410, 192] on icon at bounding box center [415, 189] width 12 height 13
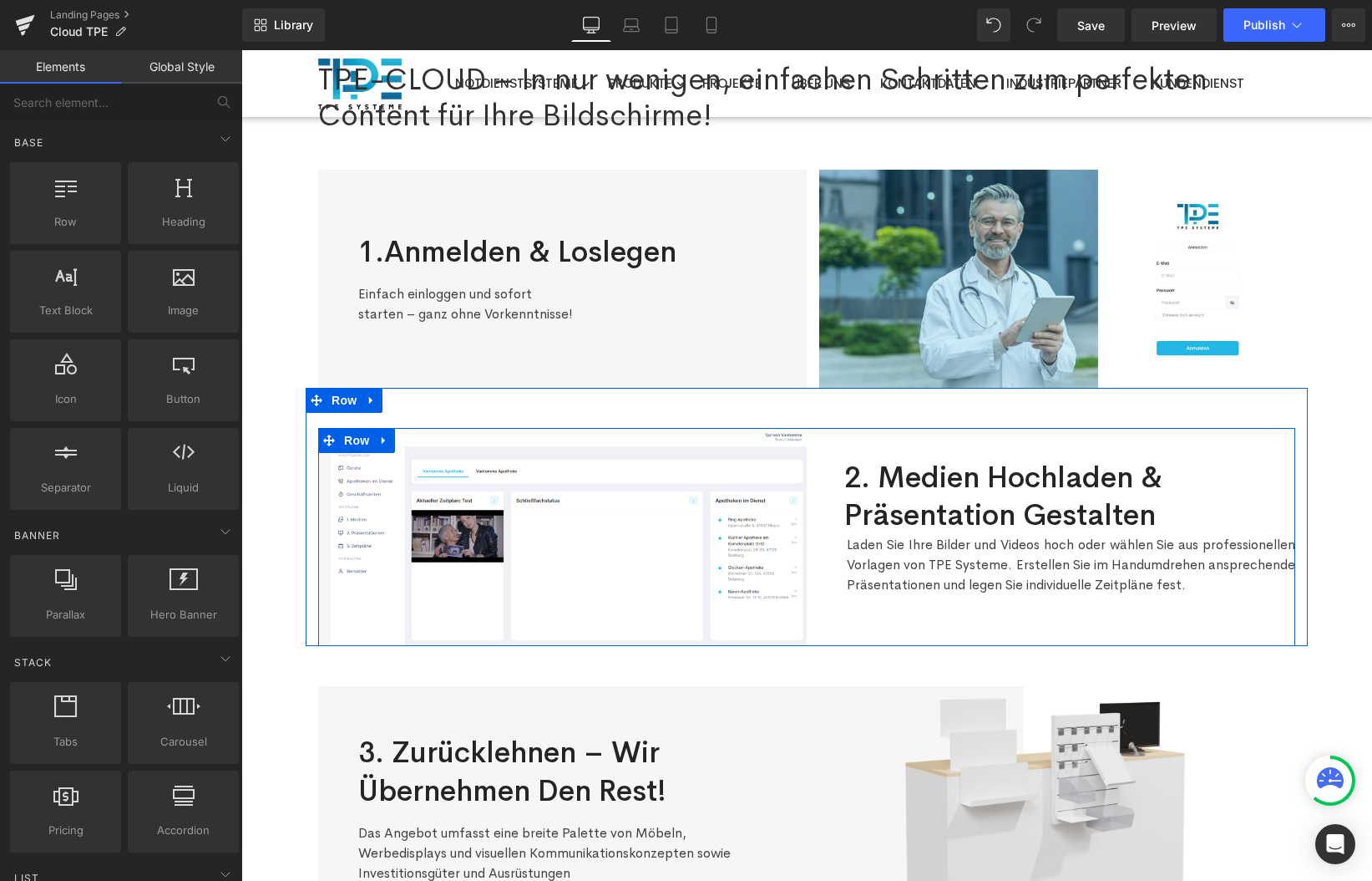
scroll to position [126, 0]
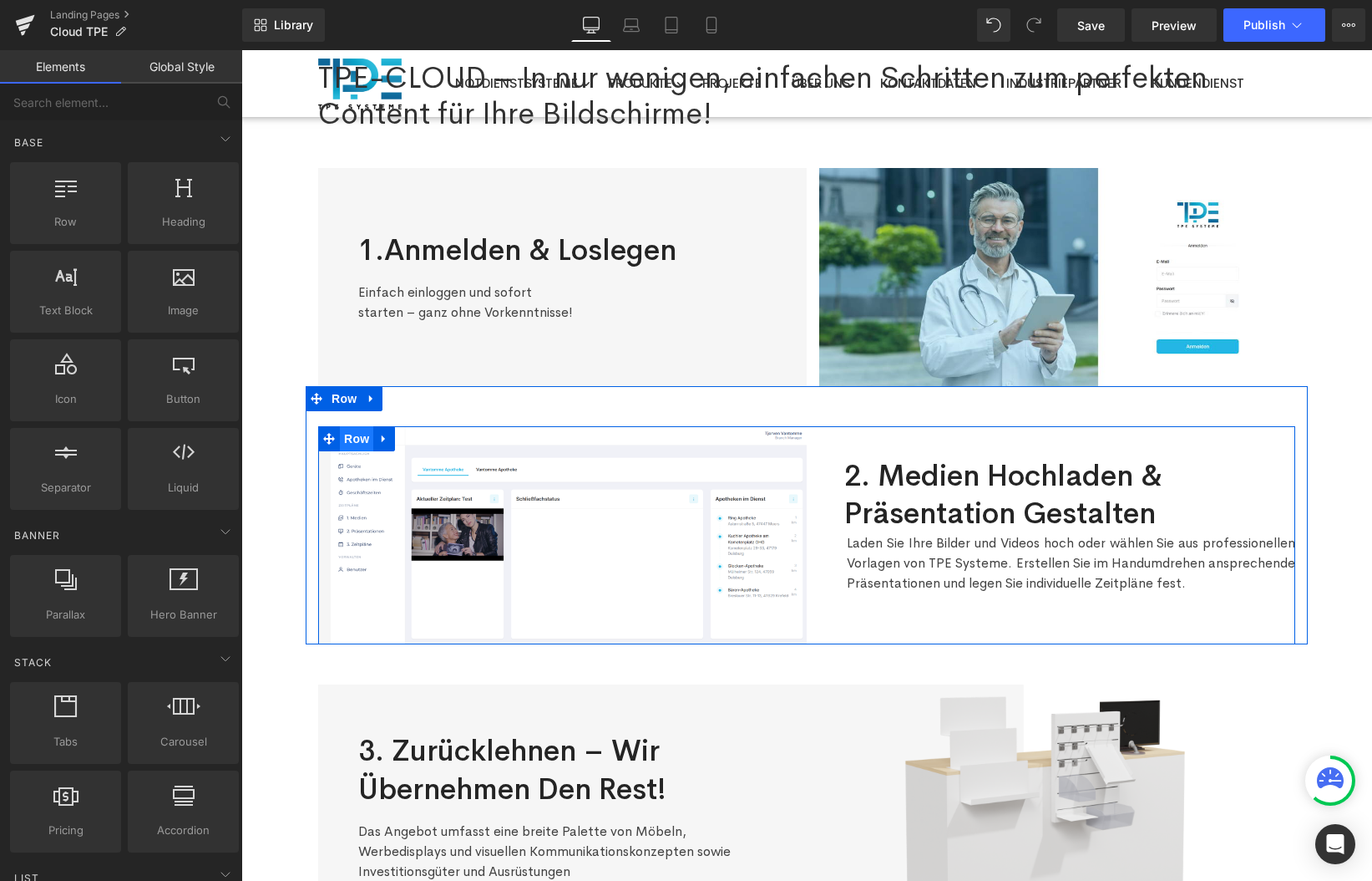
click at [357, 439] on span "Row" at bounding box center [357, 438] width 33 height 25
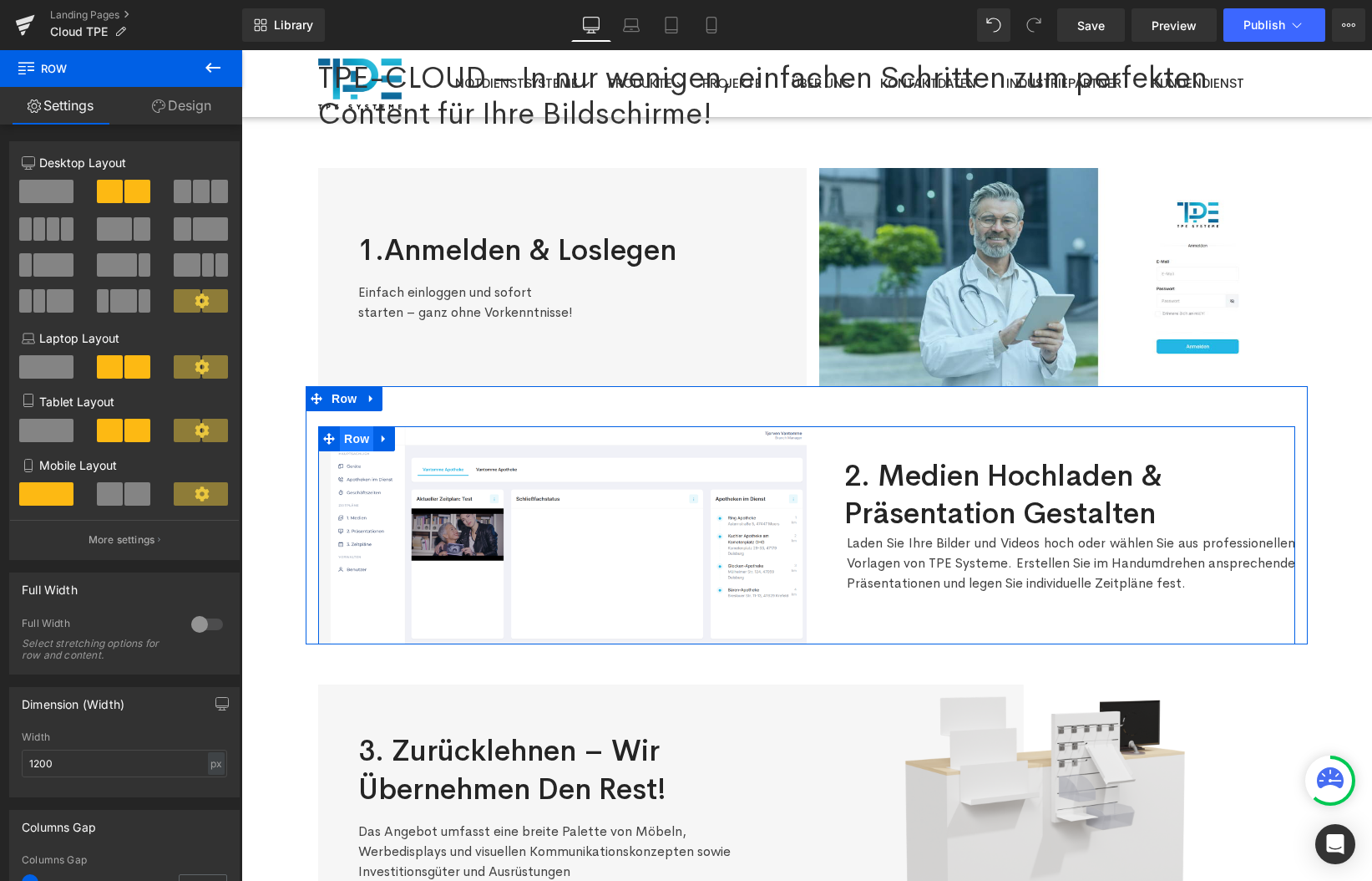
click at [366, 435] on span "Row" at bounding box center [357, 438] width 33 height 25
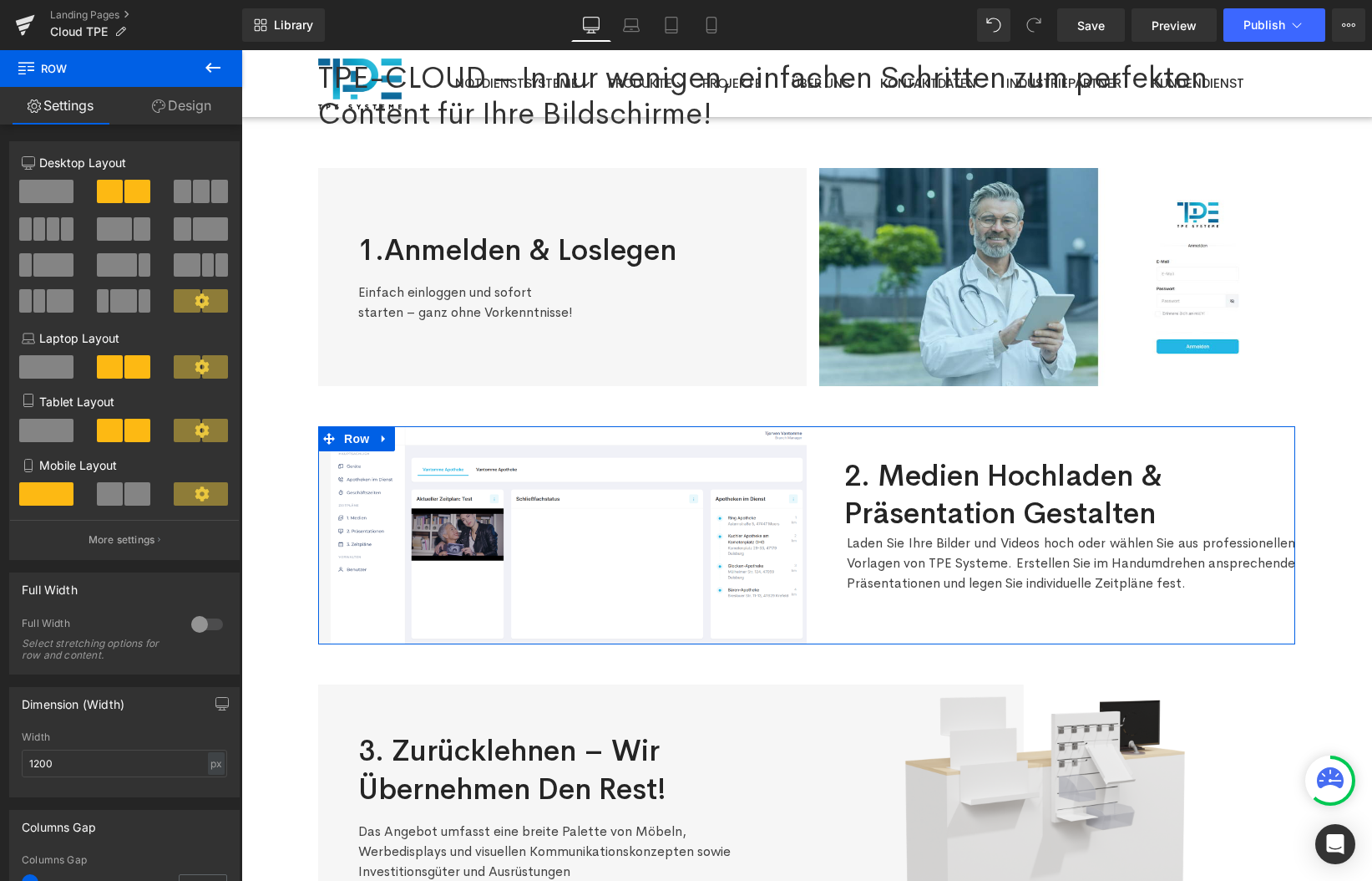
click at [192, 112] on link "Design" at bounding box center [181, 105] width 121 height 38
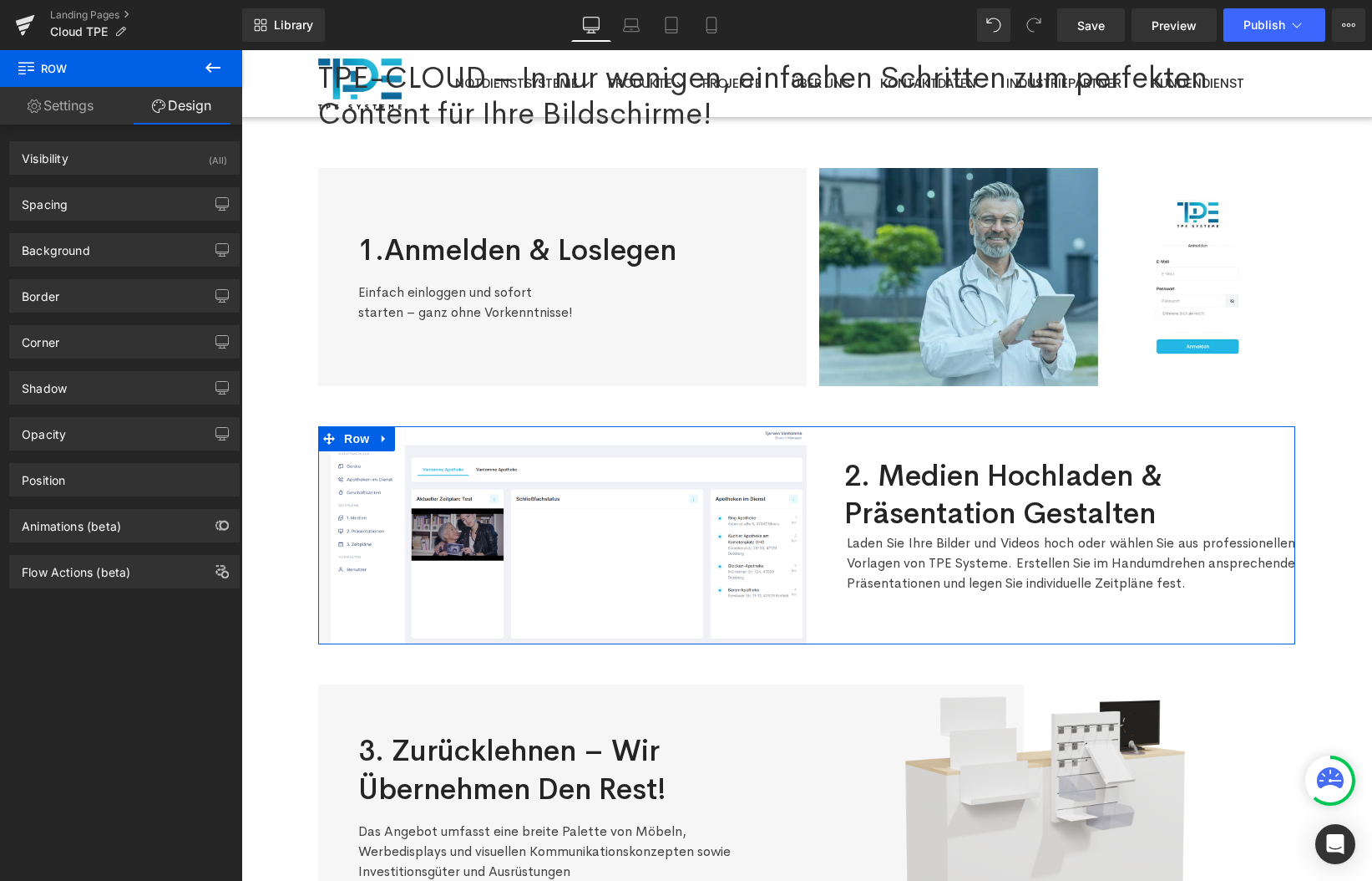
type input "0"
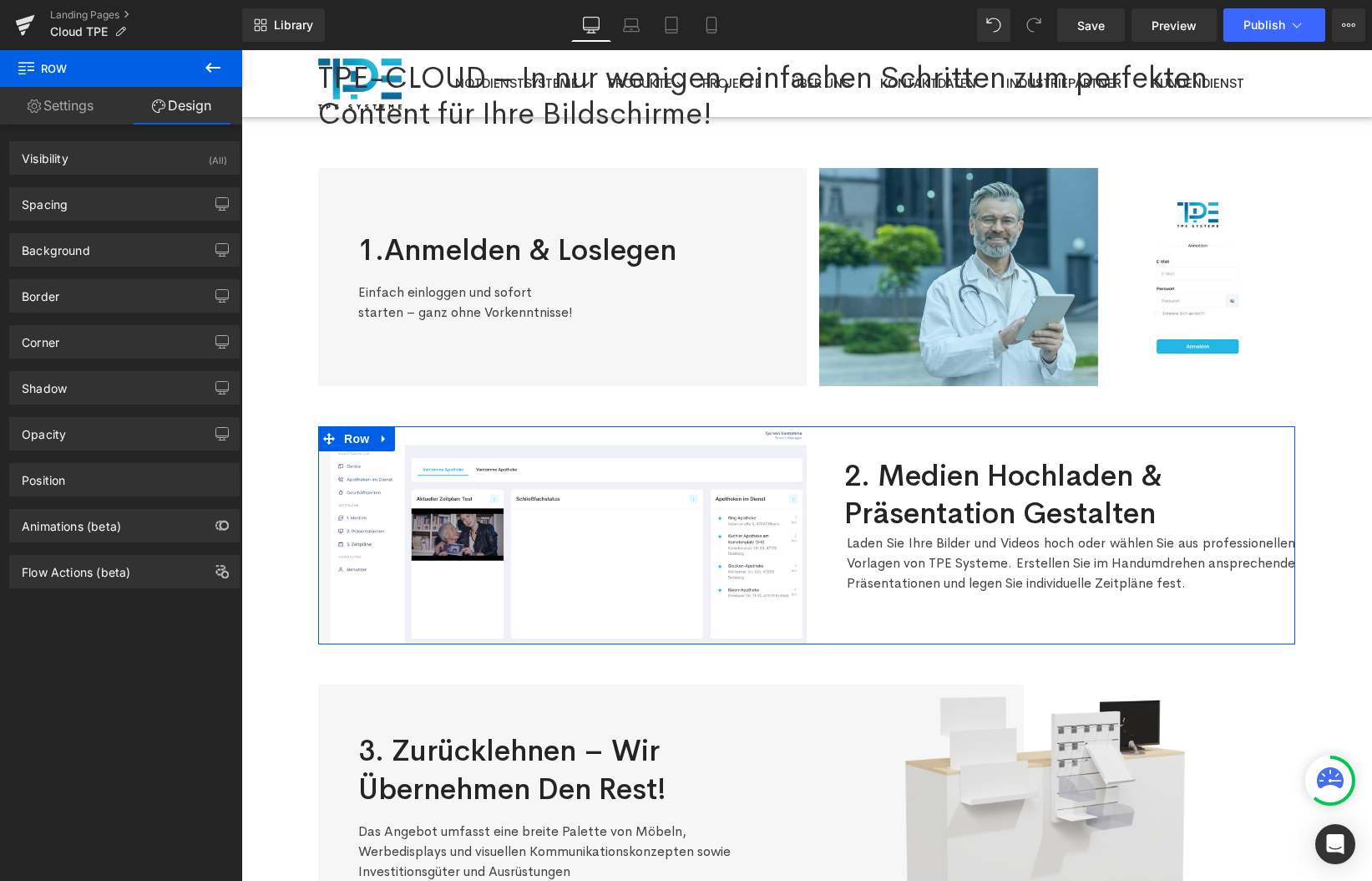
type input "0"
click at [102, 198] on div "Spacing" at bounding box center [124, 204] width 229 height 31
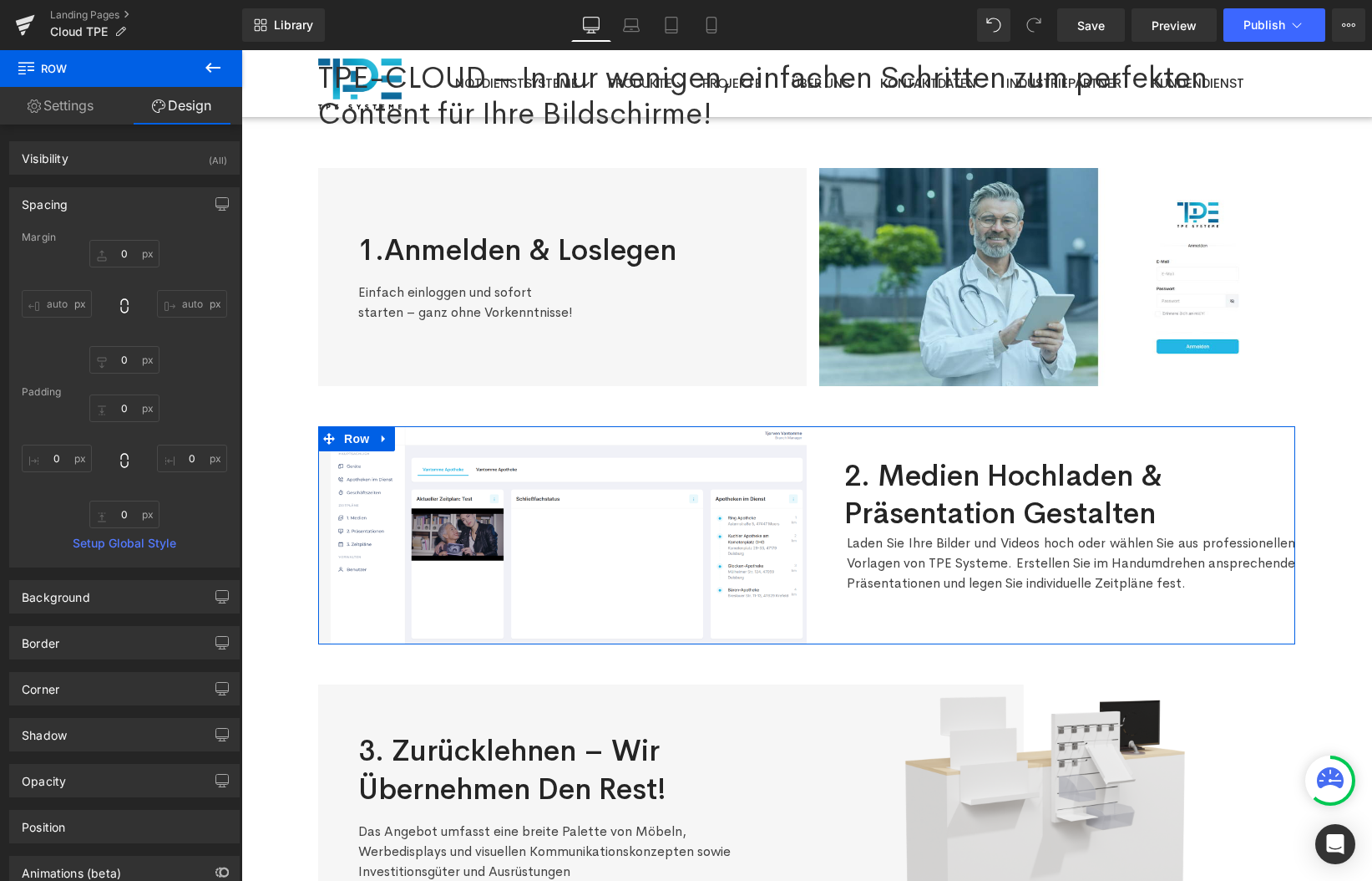
click at [102, 198] on div "Spacing" at bounding box center [124, 204] width 229 height 31
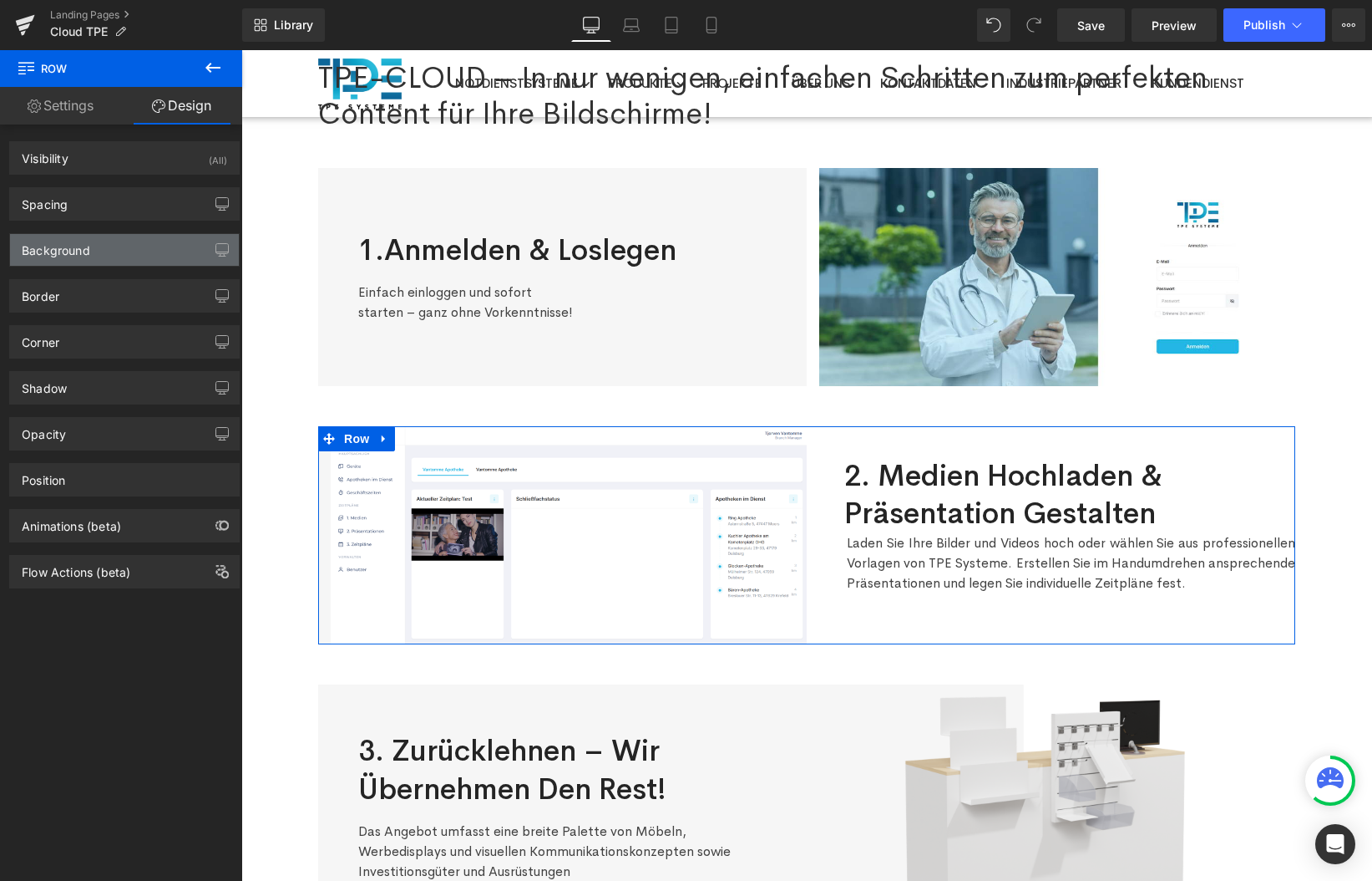
click at [104, 254] on div "Background" at bounding box center [124, 250] width 229 height 31
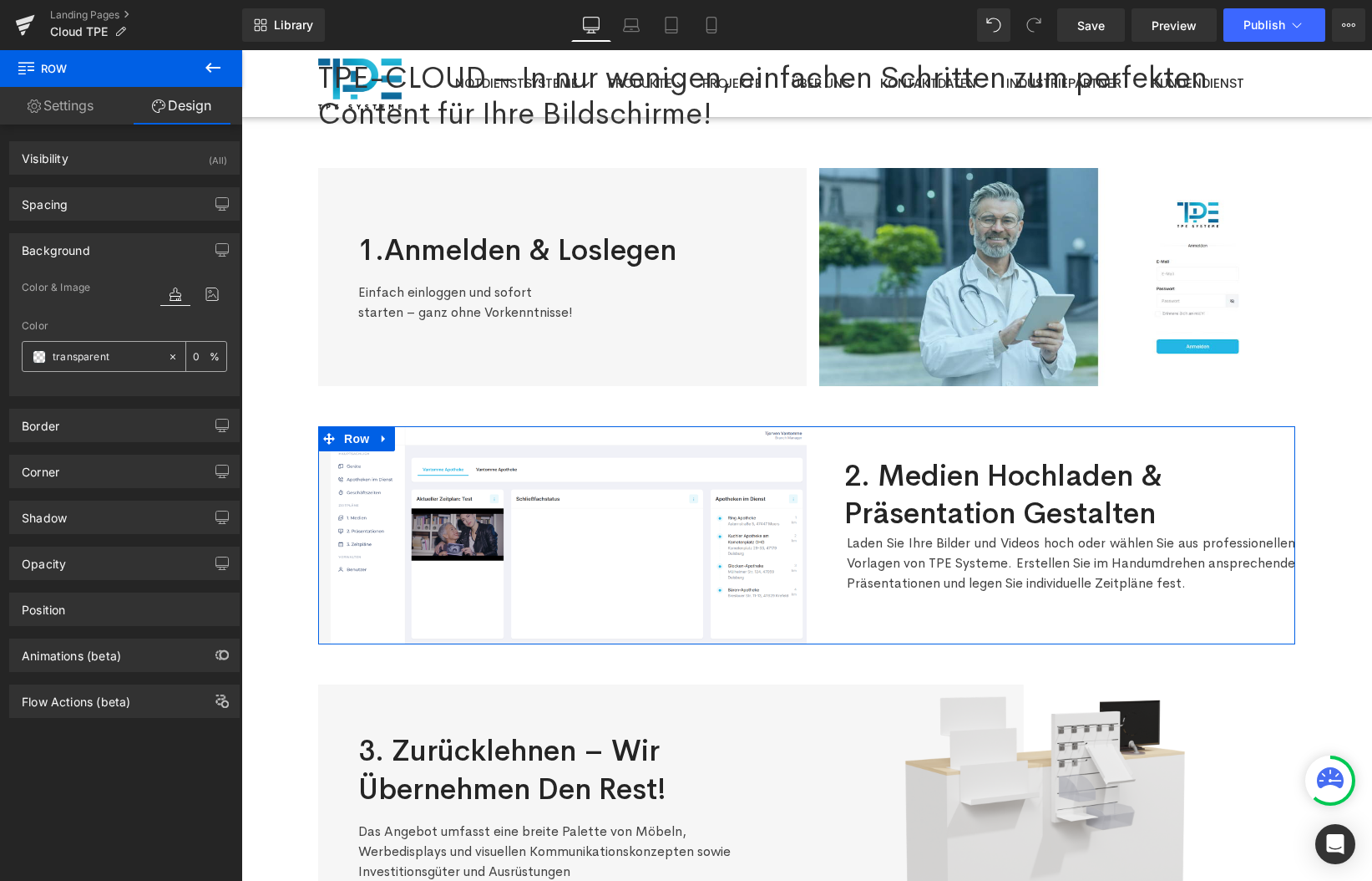
click at [38, 358] on span at bounding box center [39, 357] width 13 height 13
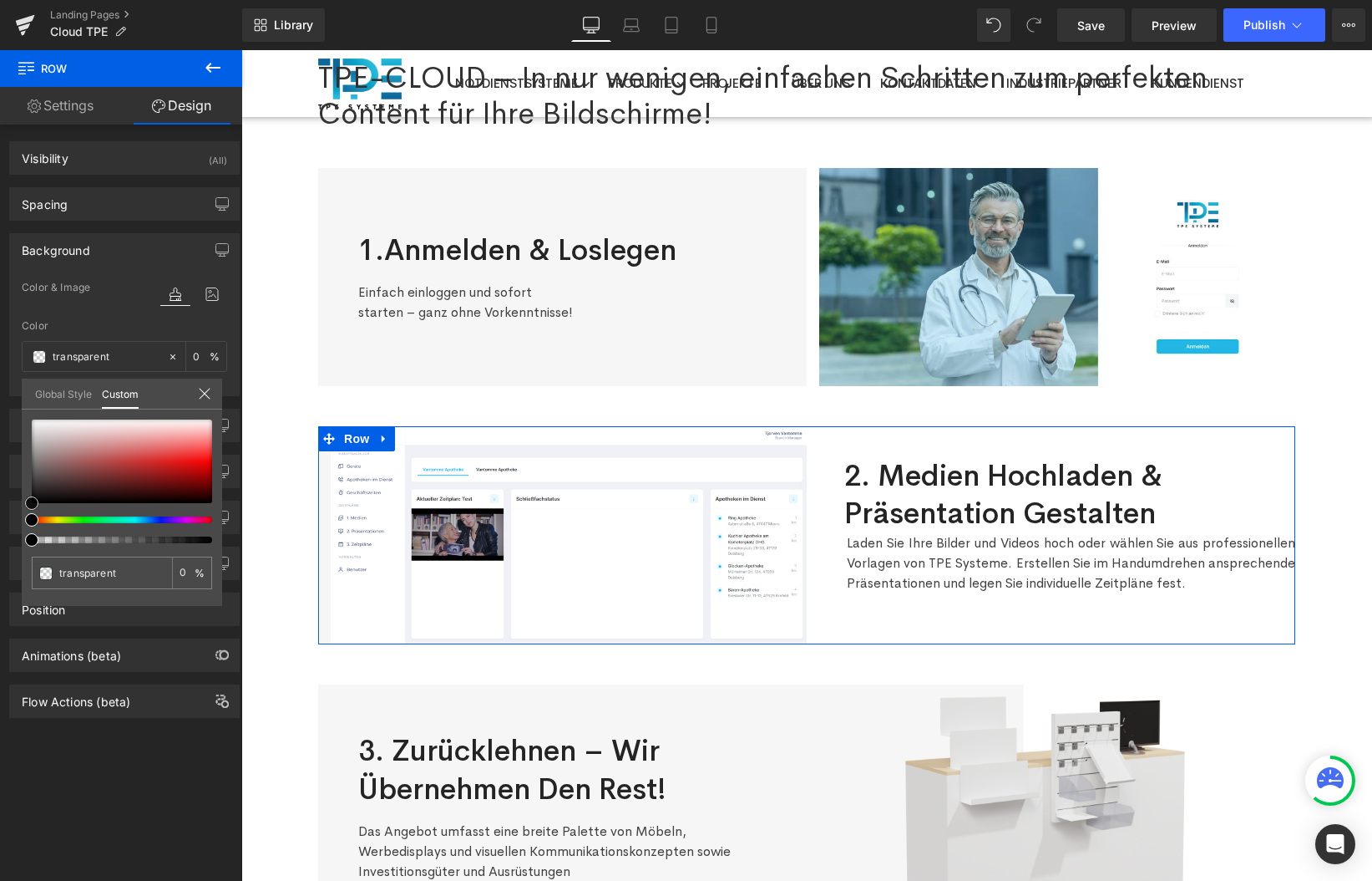
type input "#f3f1f1"
type input "100"
type input "#f3f1f1"
type input "100"
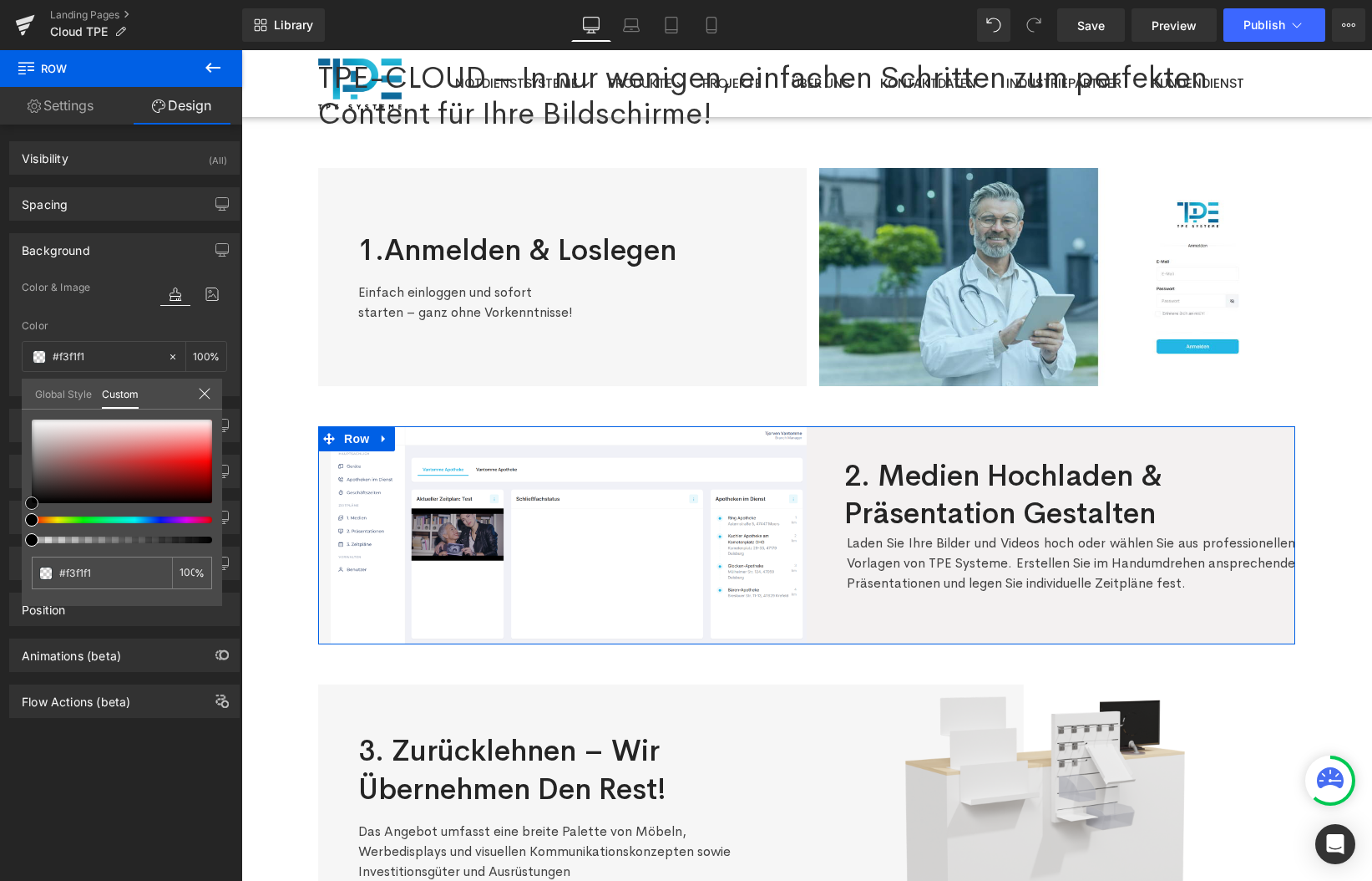
click at [45, 423] on div at bounding box center [122, 461] width 181 height 84
type input "#f5f3f3"
type input "#f5f4f4"
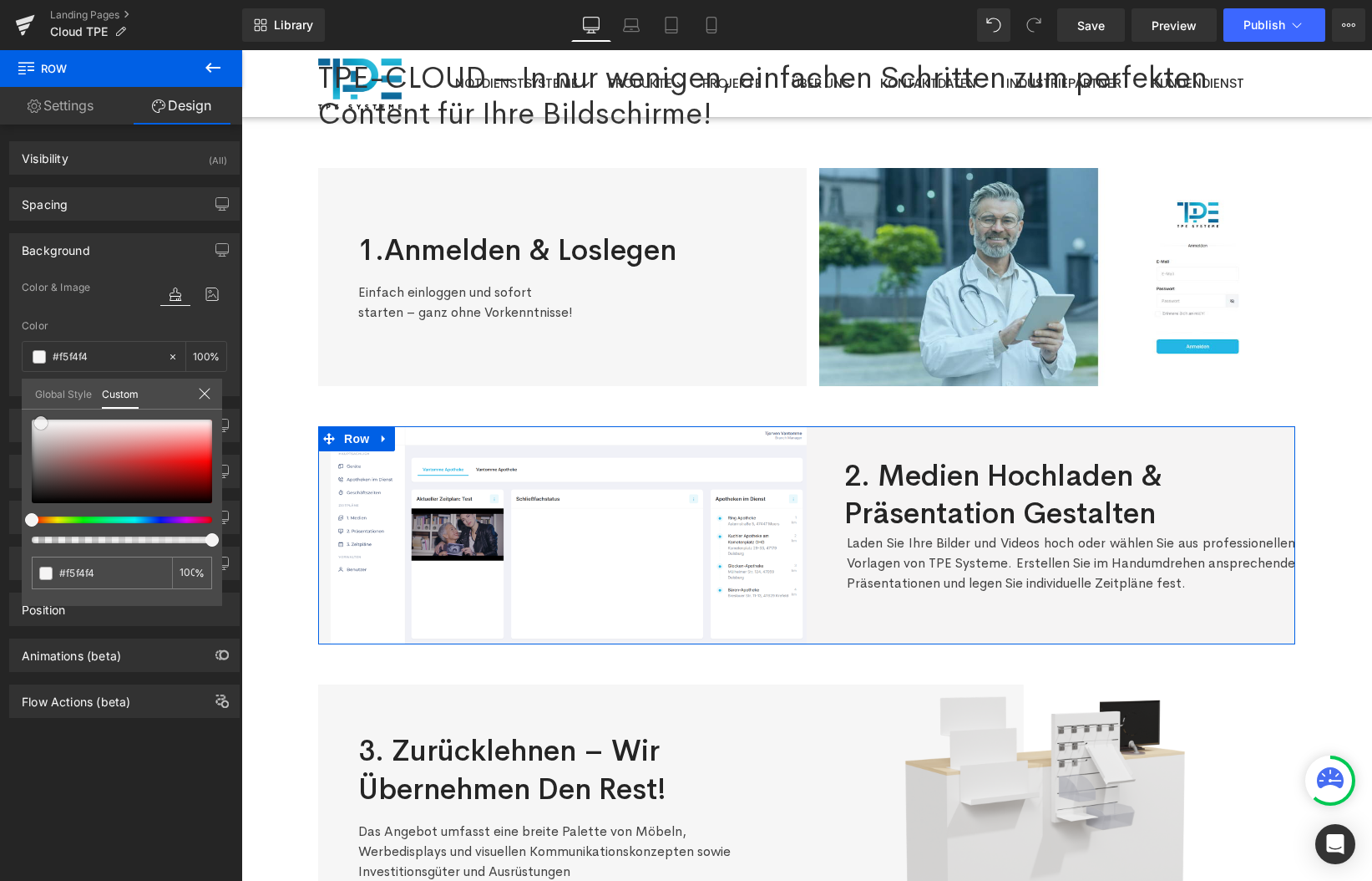
type input "#f7f6f6"
type input "#f7f7f7"
type input "#faf9f9"
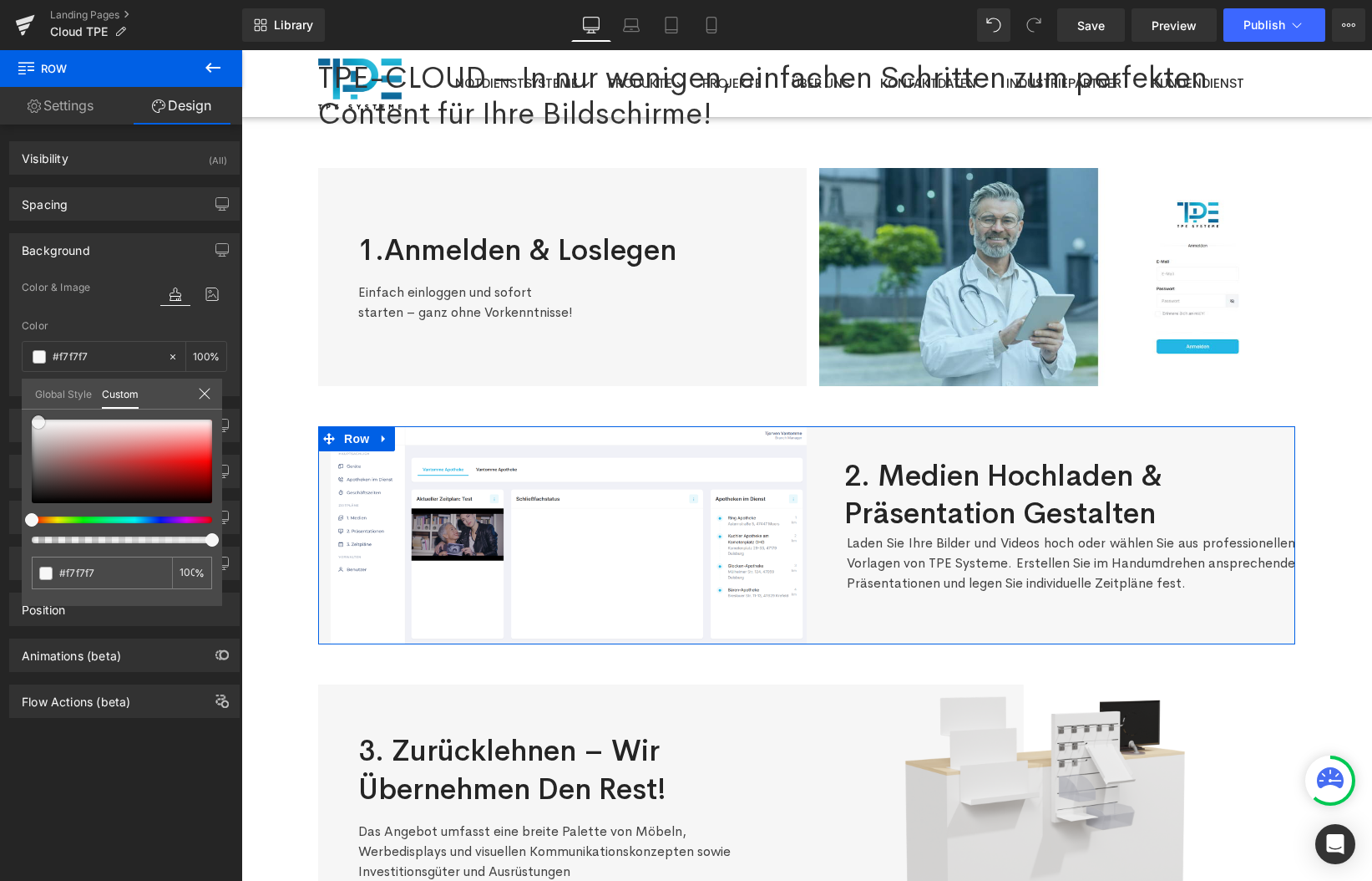
type input "#faf9f9"
type input "#f9f9f9"
drag, startPoint x: 41, startPoint y: 424, endPoint x: 31, endPoint y: 422, distance: 10.2
click at [31, 422] on span at bounding box center [34, 421] width 13 height 13
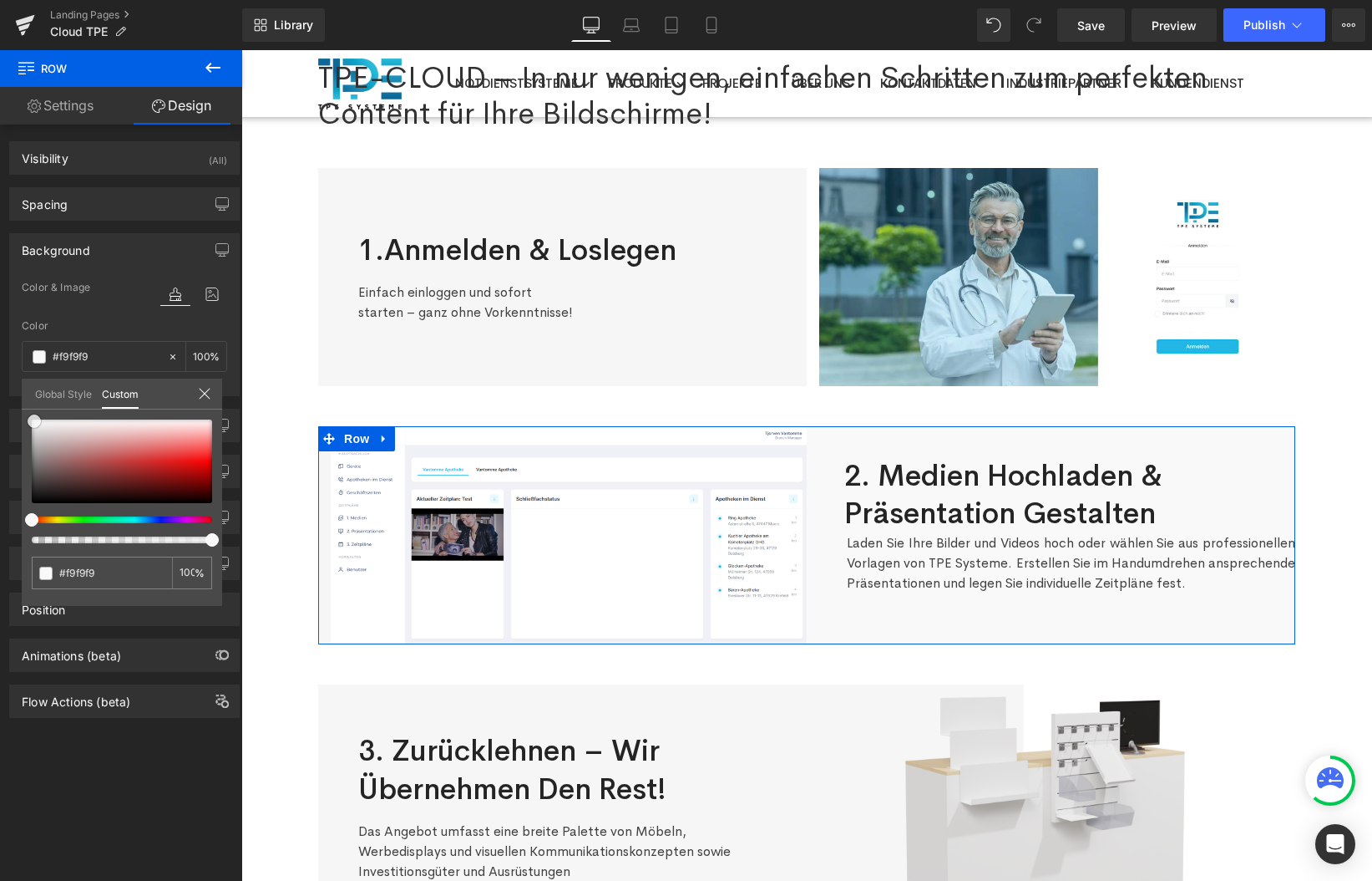
type input "#ffffff"
type input "#f9f9f9"
type input "#f7f7f7"
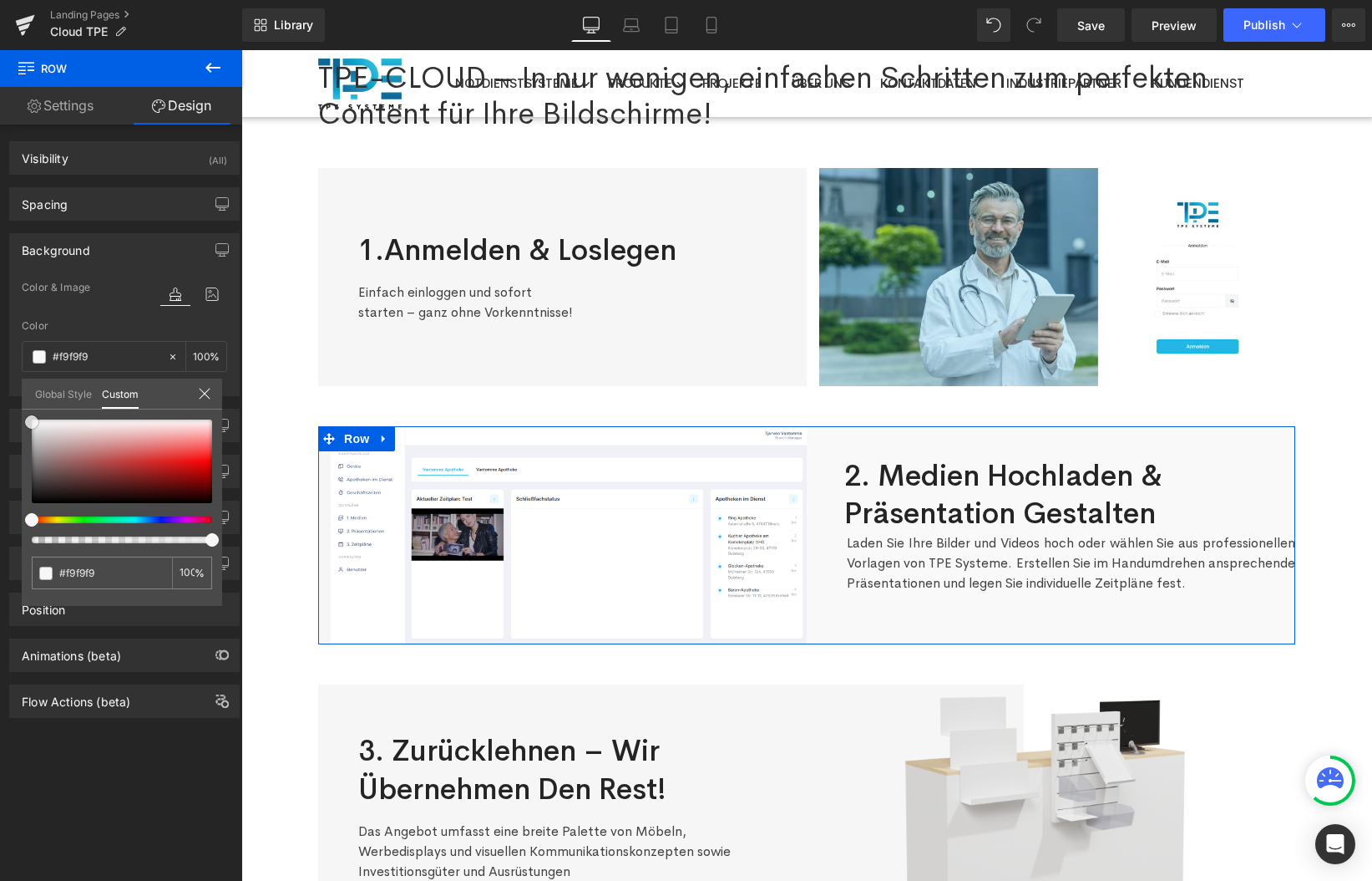
type input "#f7f7f7"
click at [30, 421] on span at bounding box center [31, 422] width 13 height 13
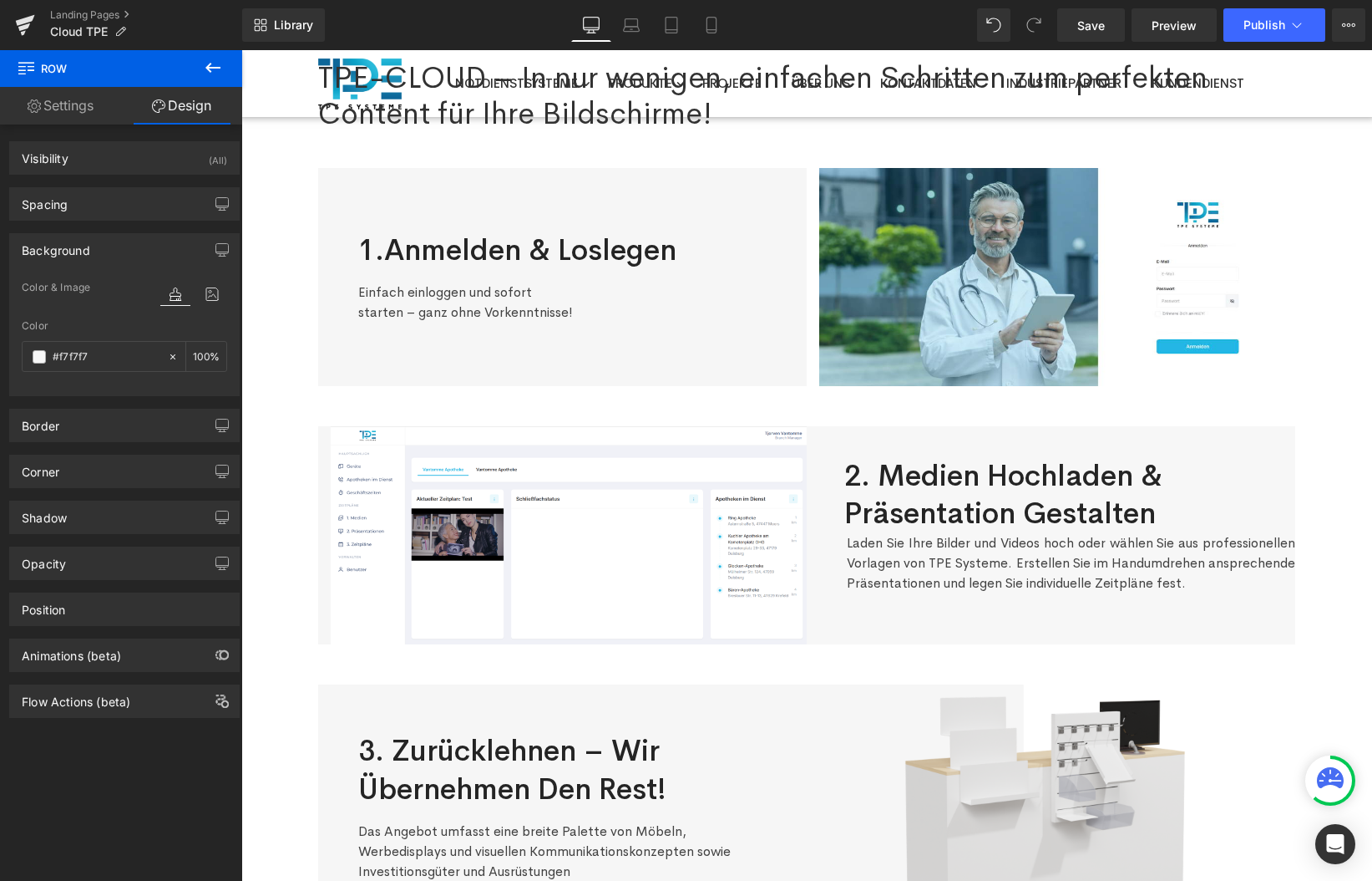
click at [281, 420] on body "Notdienstsysteme Notdienst Einbau Systeme Notdienst Aufstell- und Hänge-Systeme…" at bounding box center [807, 763] width 1131 height 1677
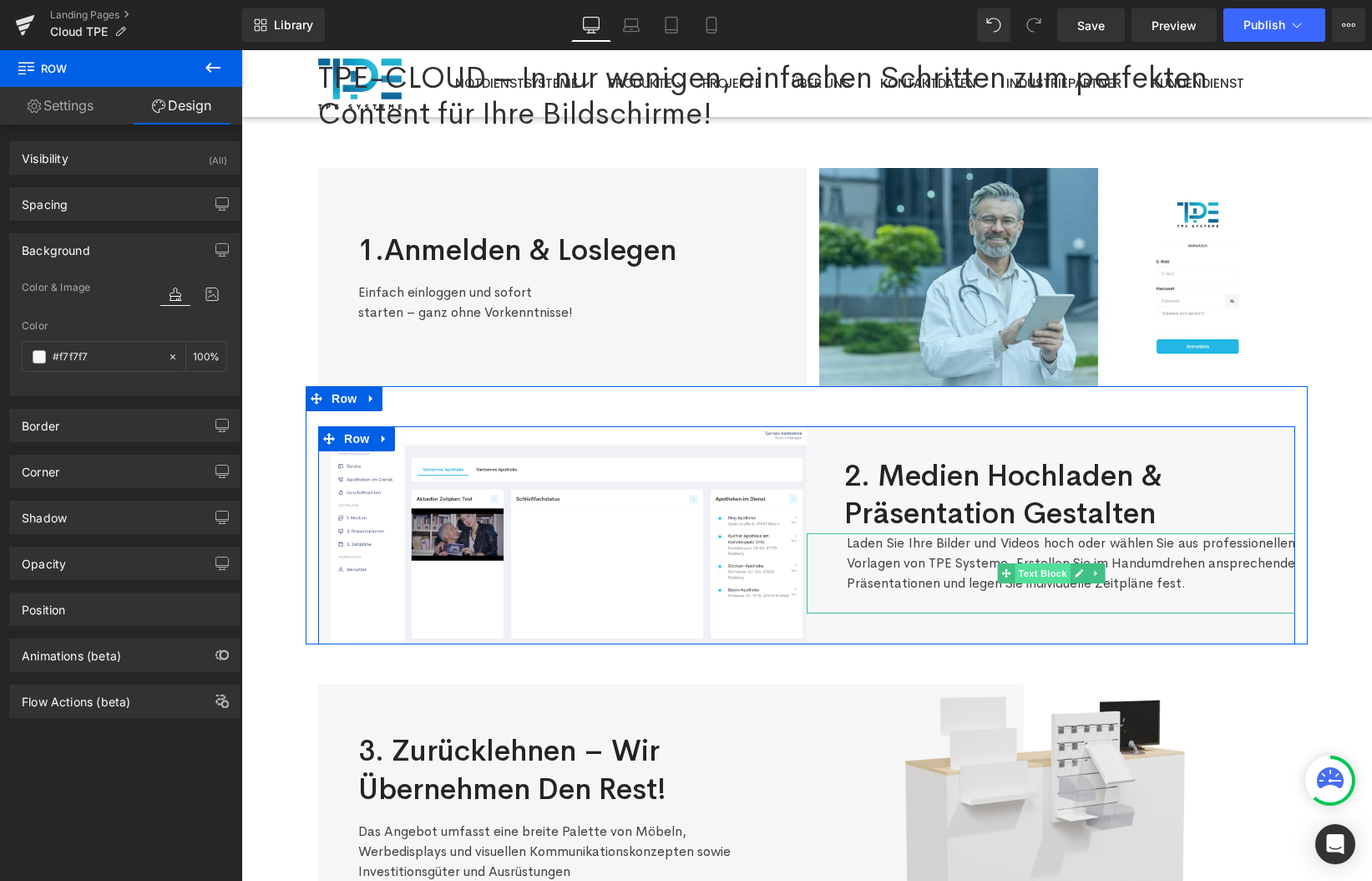
click at [1054, 574] on span "Text Block" at bounding box center [1043, 574] width 55 height 20
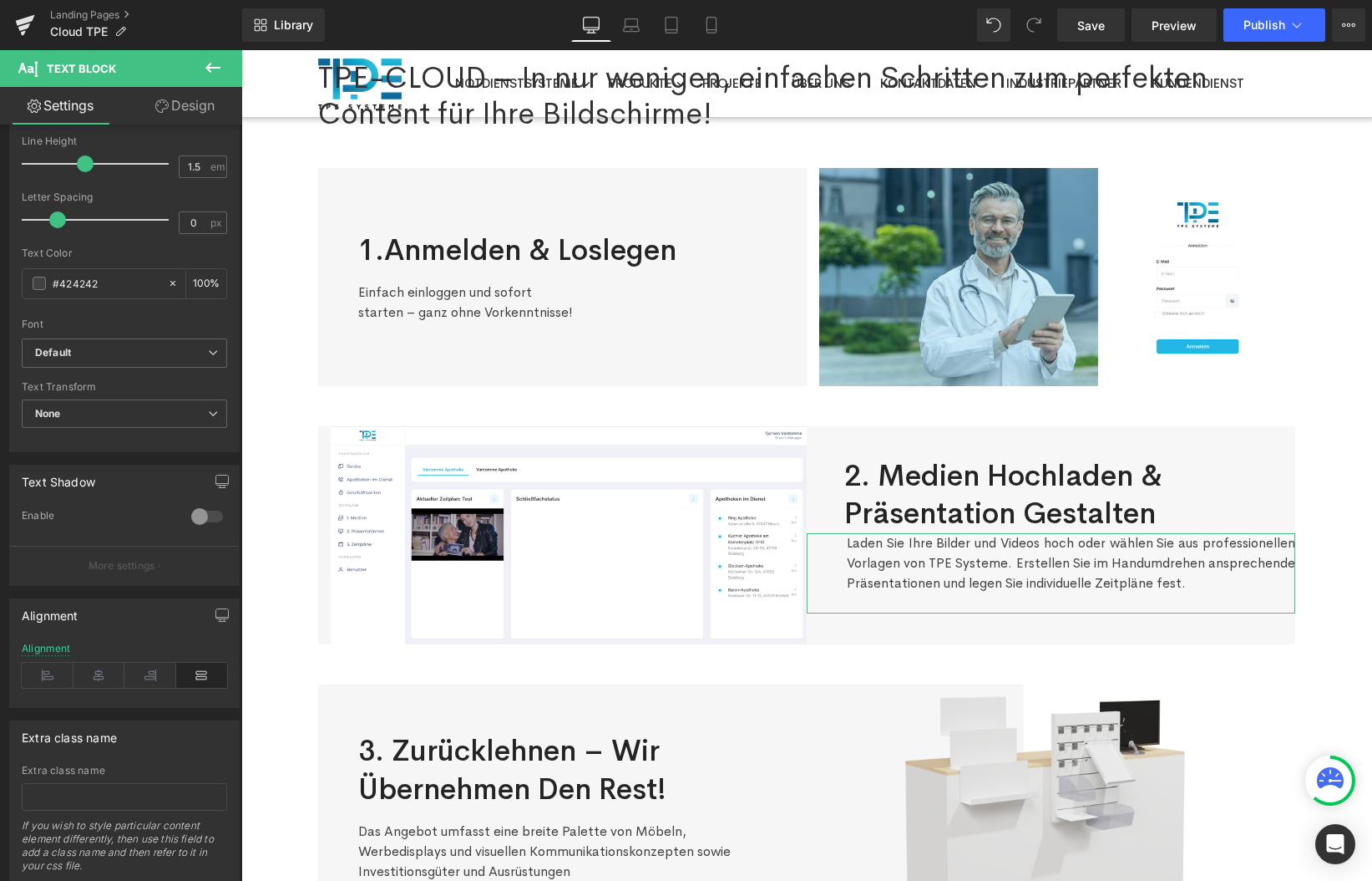
scroll to position [273, 0]
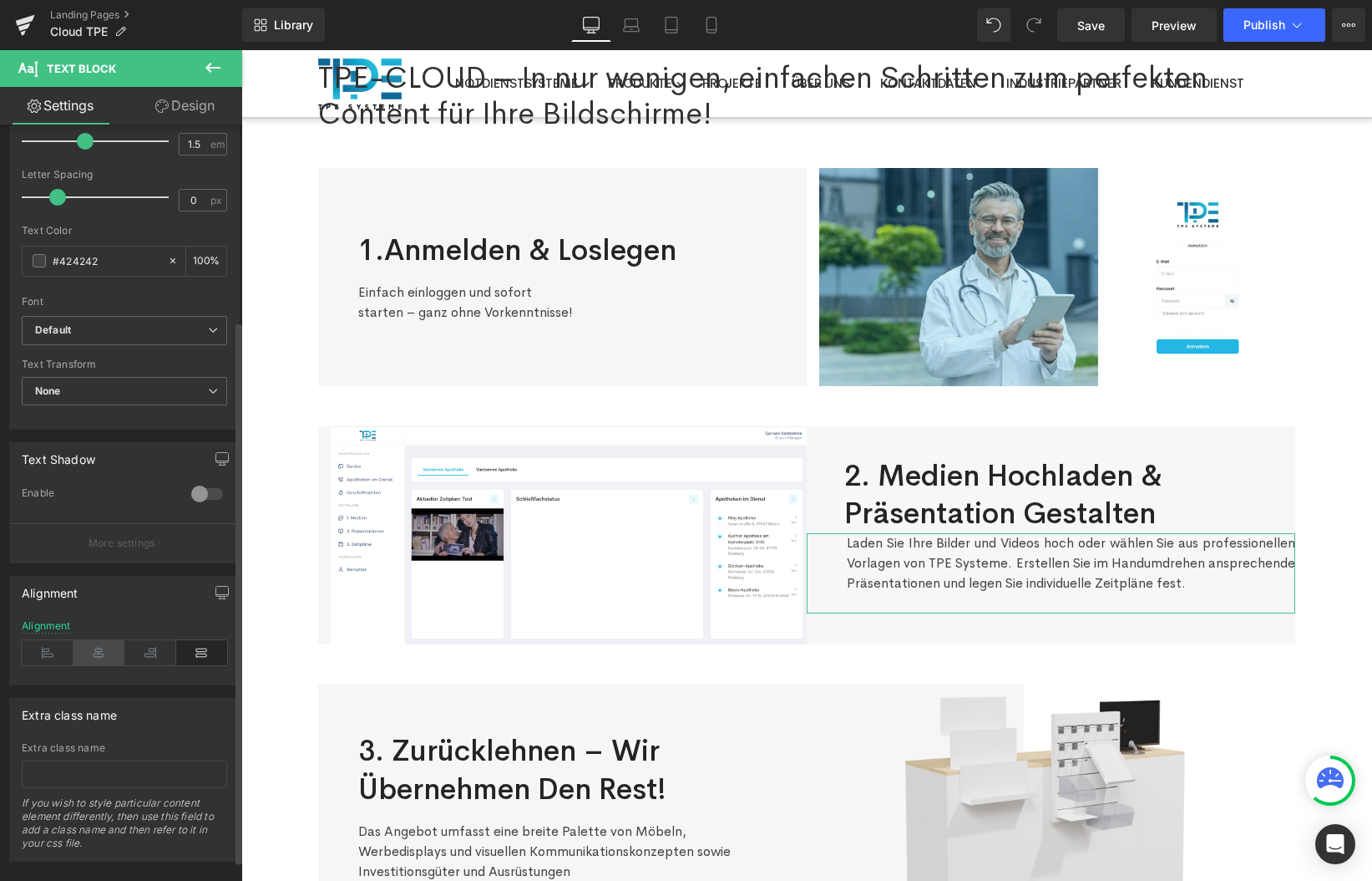
click at [104, 658] on icon at bounding box center [100, 652] width 52 height 25
click at [201, 651] on icon at bounding box center [202, 652] width 52 height 25
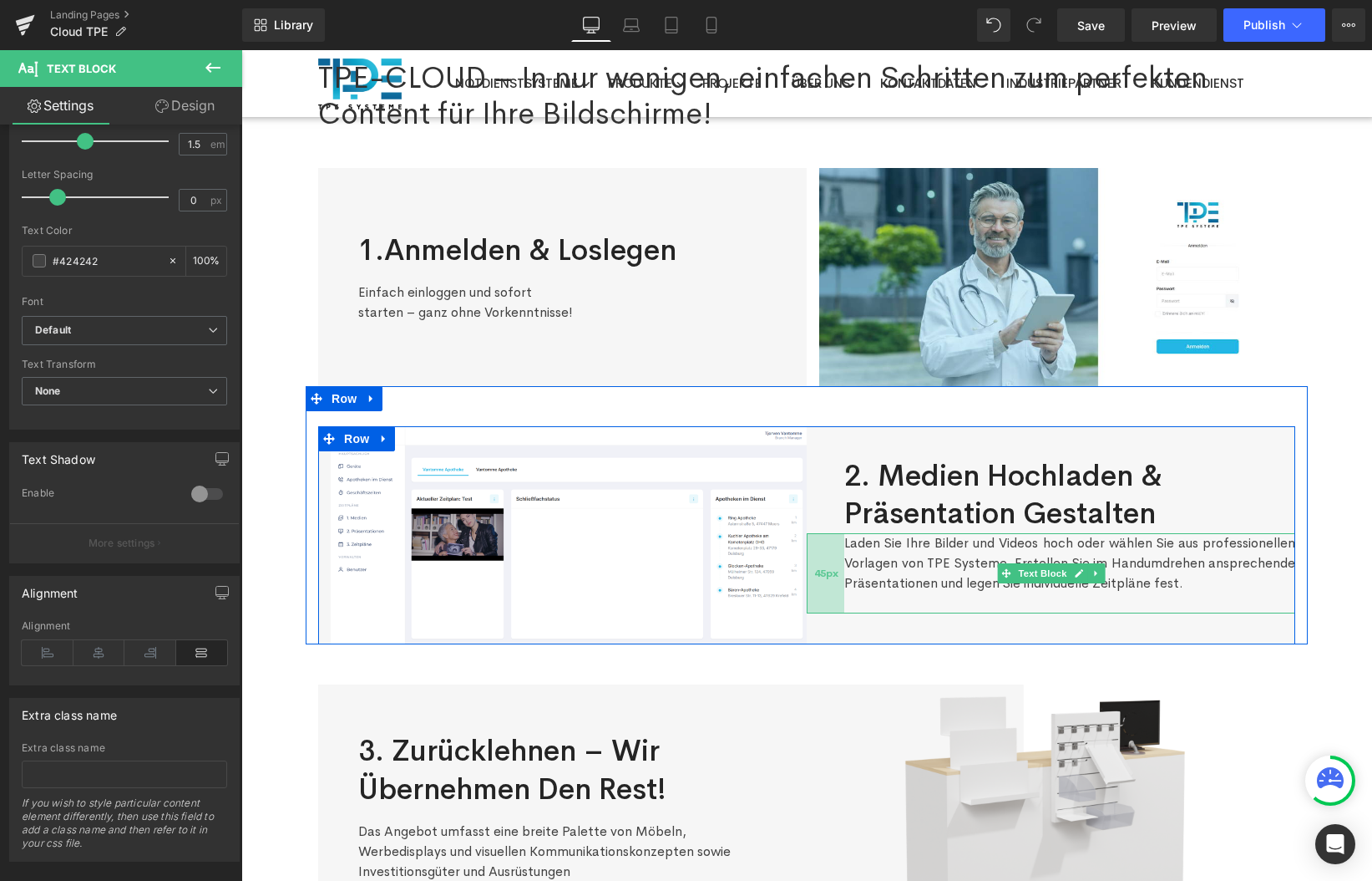
click at [832, 573] on span "45px" at bounding box center [826, 574] width 24 height 20
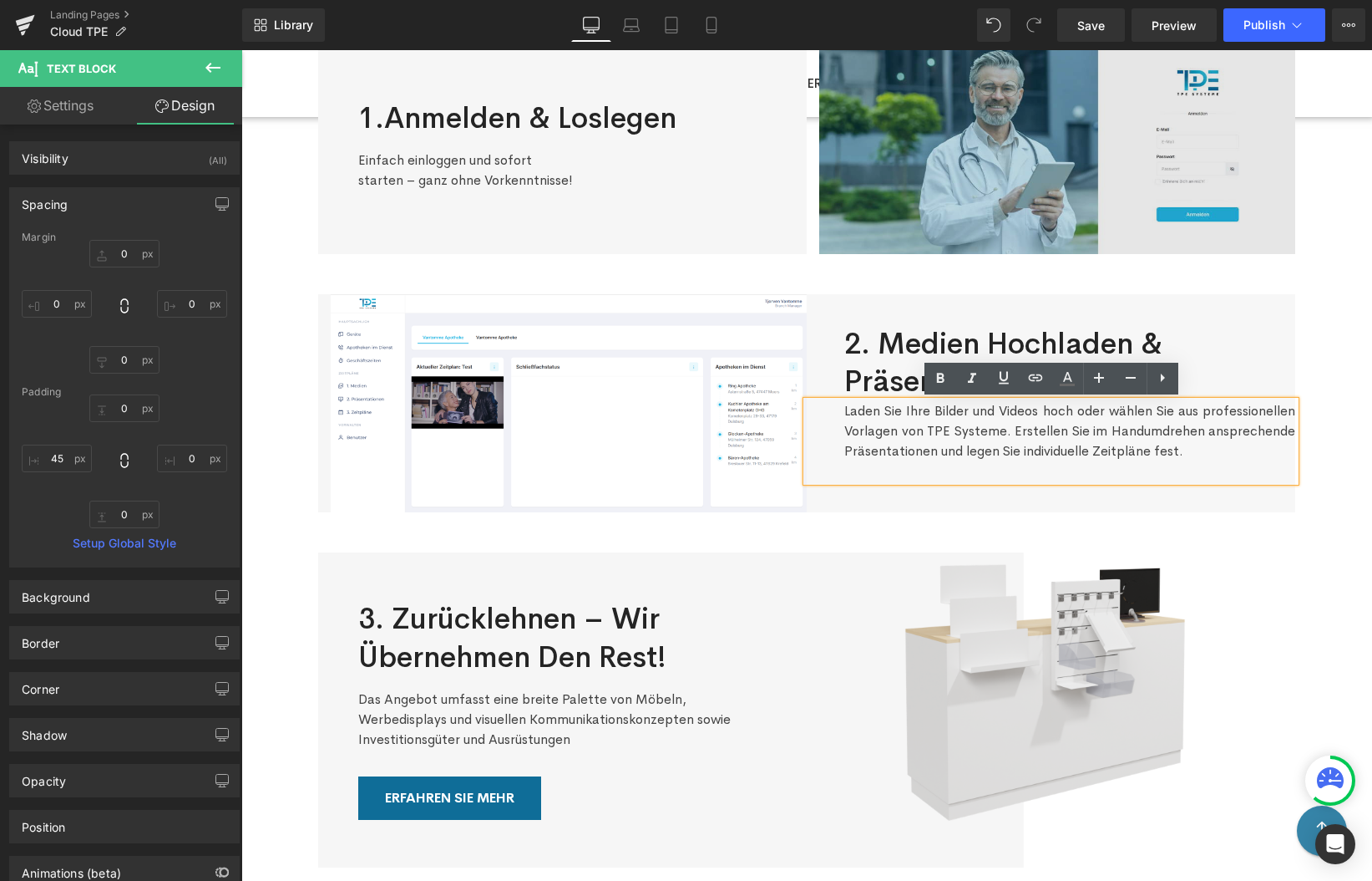
scroll to position [0, 0]
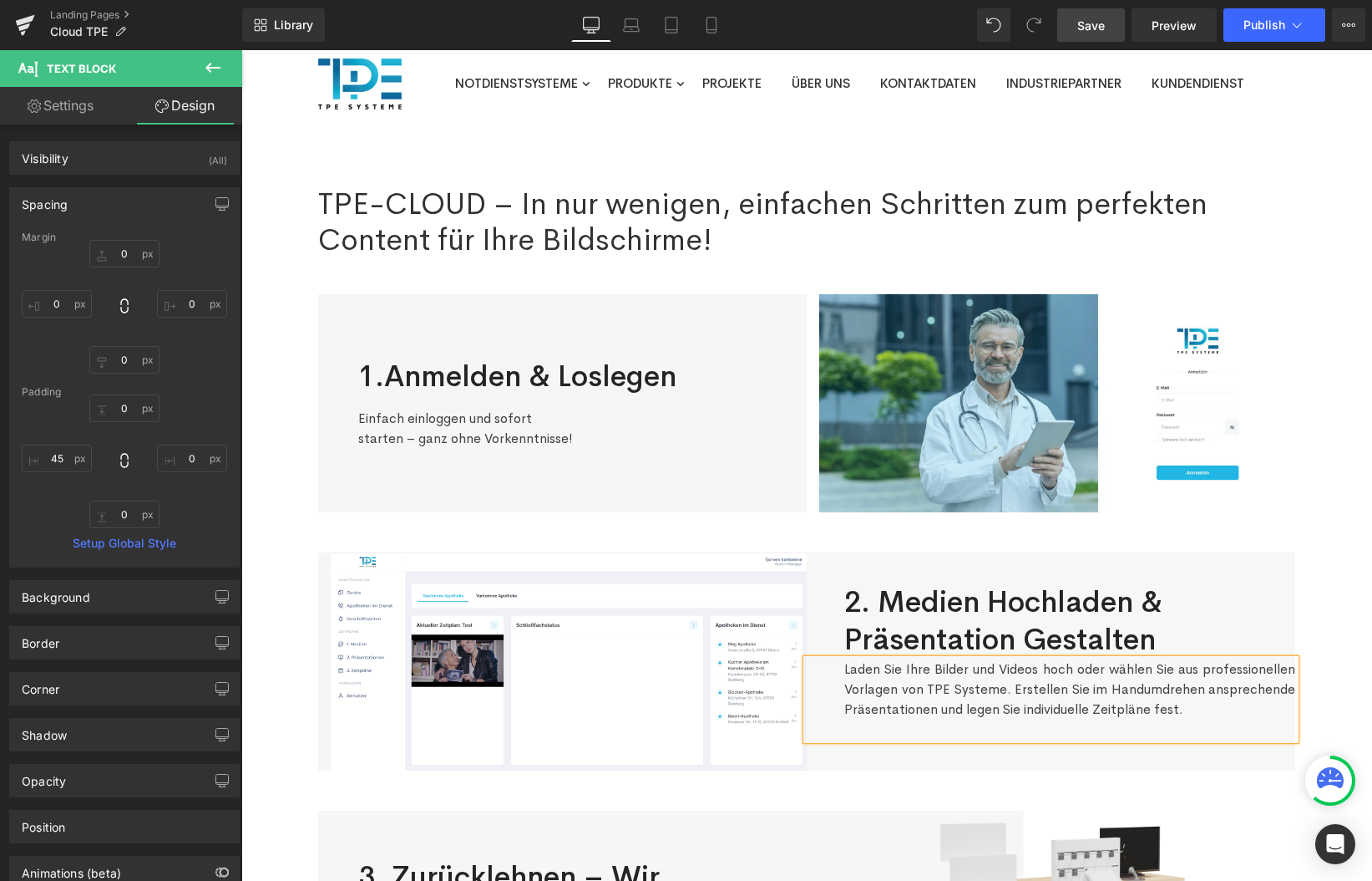
click at [1099, 26] on span "Save" at bounding box center [1092, 25] width 28 height 18
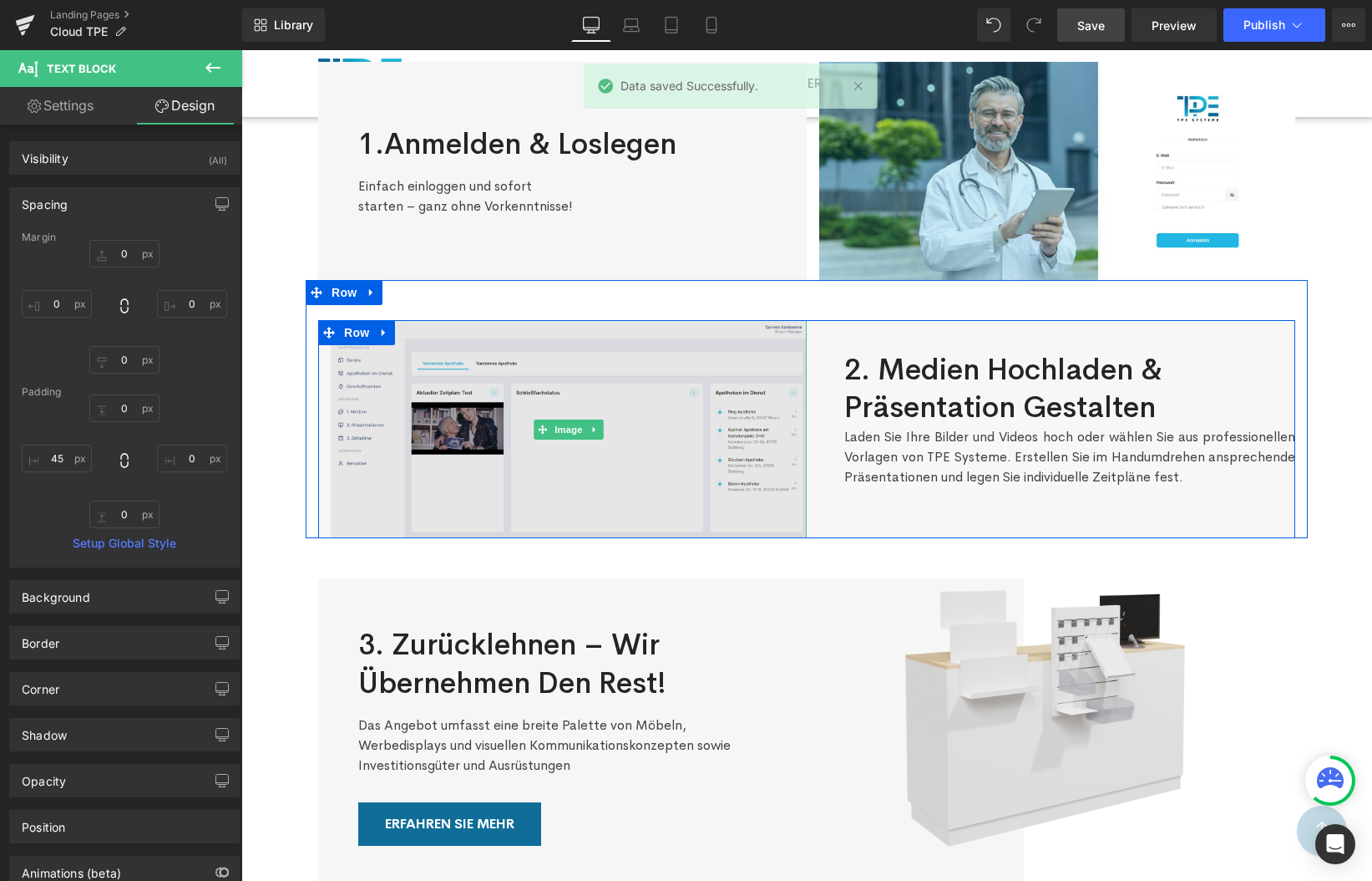
scroll to position [330, 0]
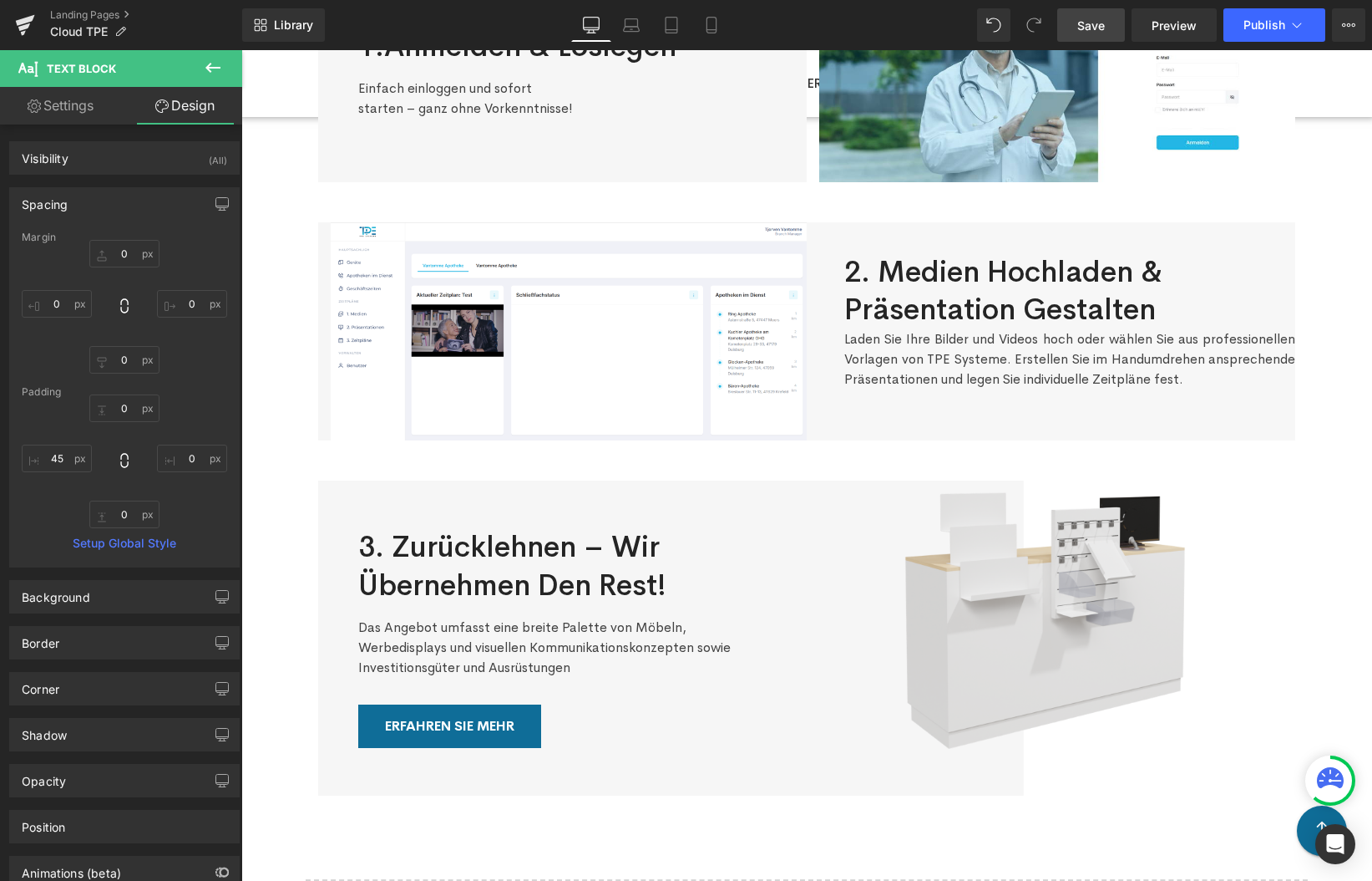
click at [397, 637] on p "Das Angebot umfasst eine breite Palette von Möbeln, Werbedisplays und visuellen…" at bounding box center [562, 647] width 408 height 60
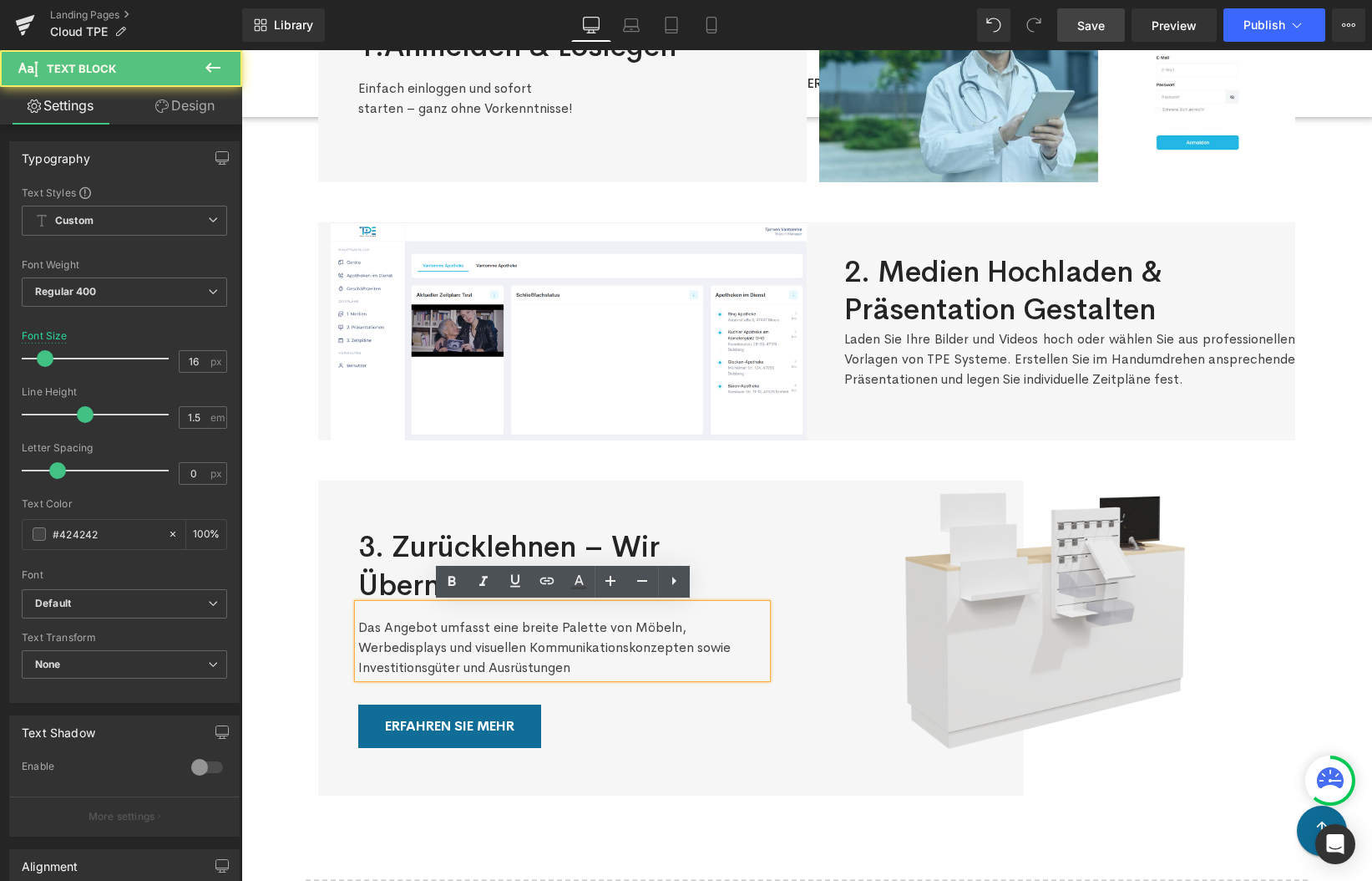
click at [397, 637] on p "Das Angebot umfasst eine breite Palette von Möbeln, Werbedisplays und visuellen…" at bounding box center [562, 647] width 408 height 60
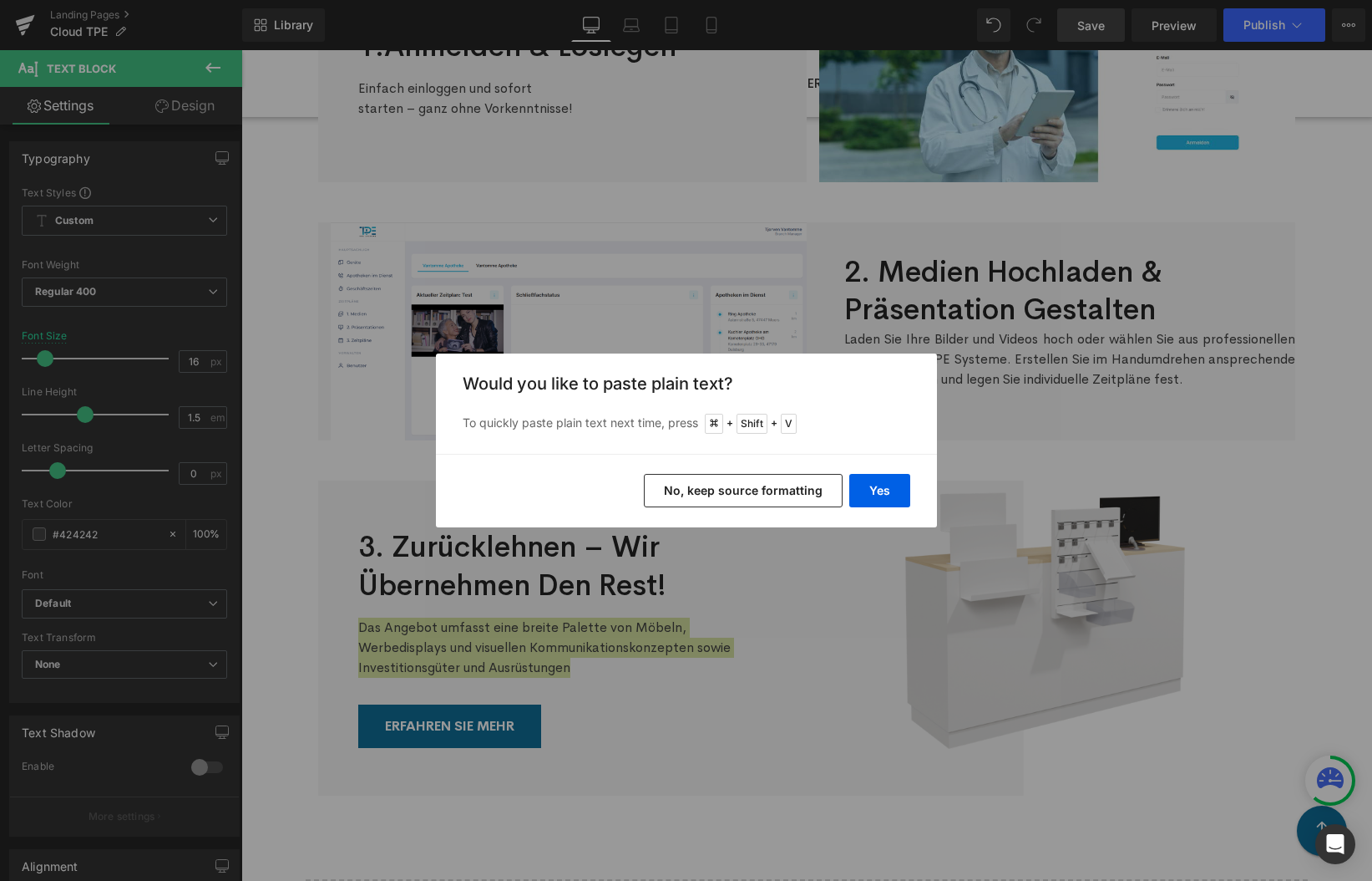
click at [916, 484] on div "Yes No, keep source formatting" at bounding box center [687, 491] width 502 height 74
click at [893, 487] on button "Yes" at bounding box center [880, 491] width 61 height 33
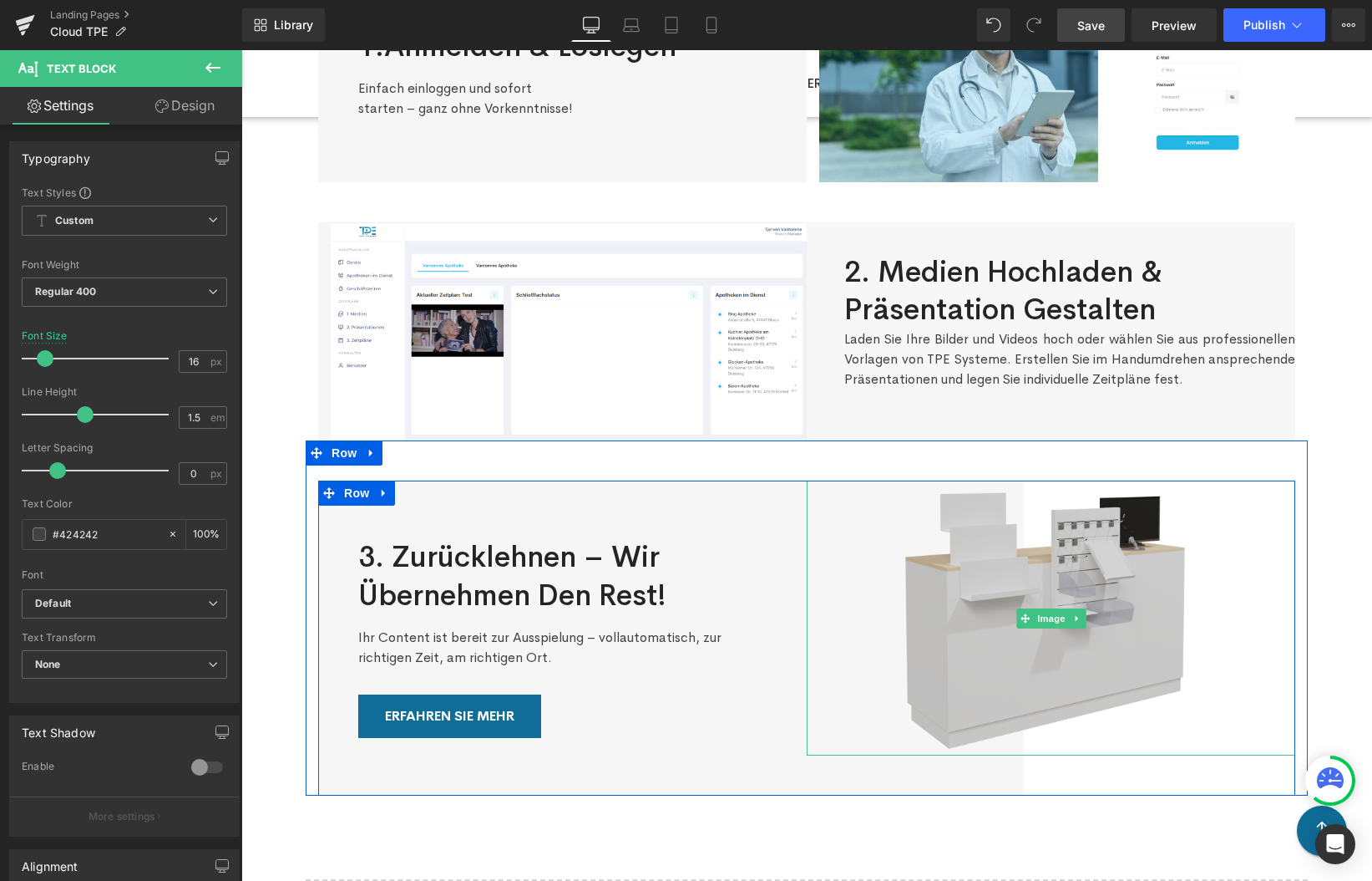
click at [972, 568] on img at bounding box center [1051, 618] width 489 height 275
